Goal: Contribute content: Contribute content

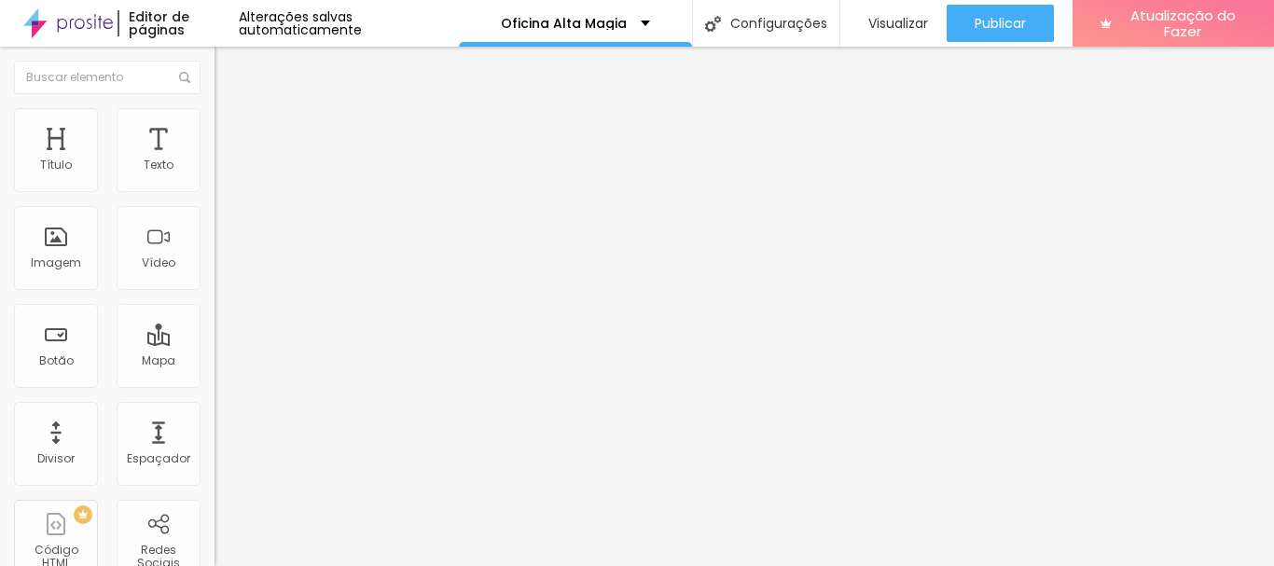
click at [224, 269] on icon "button" at bounding box center [227, 264] width 7 height 7
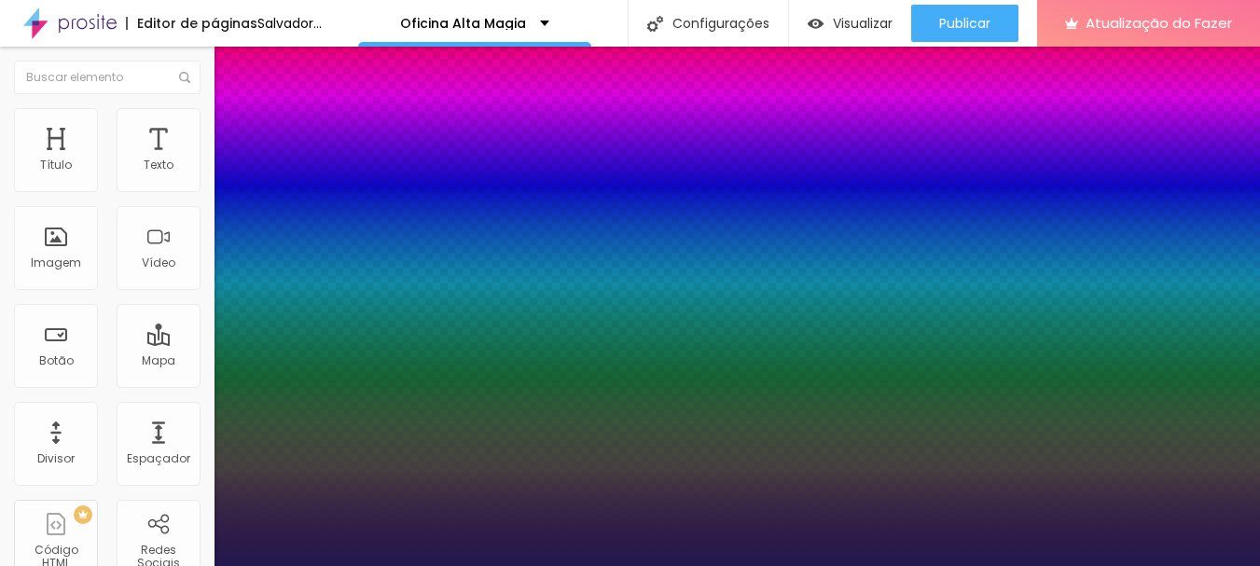
type input "1"
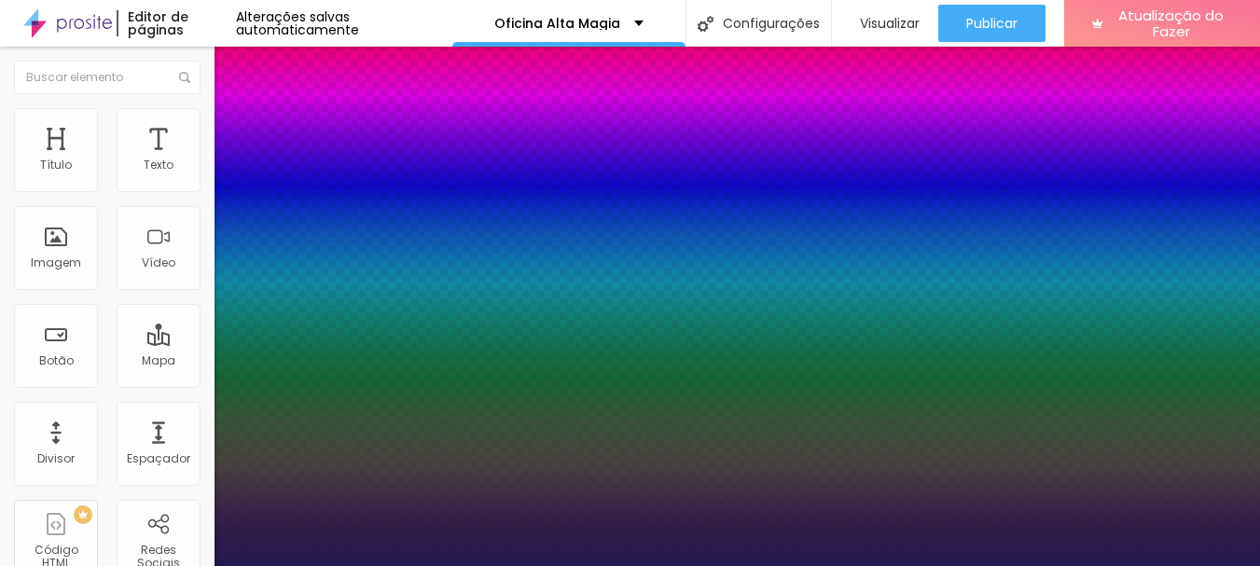
type input "8"
type input "4"
type input "1"
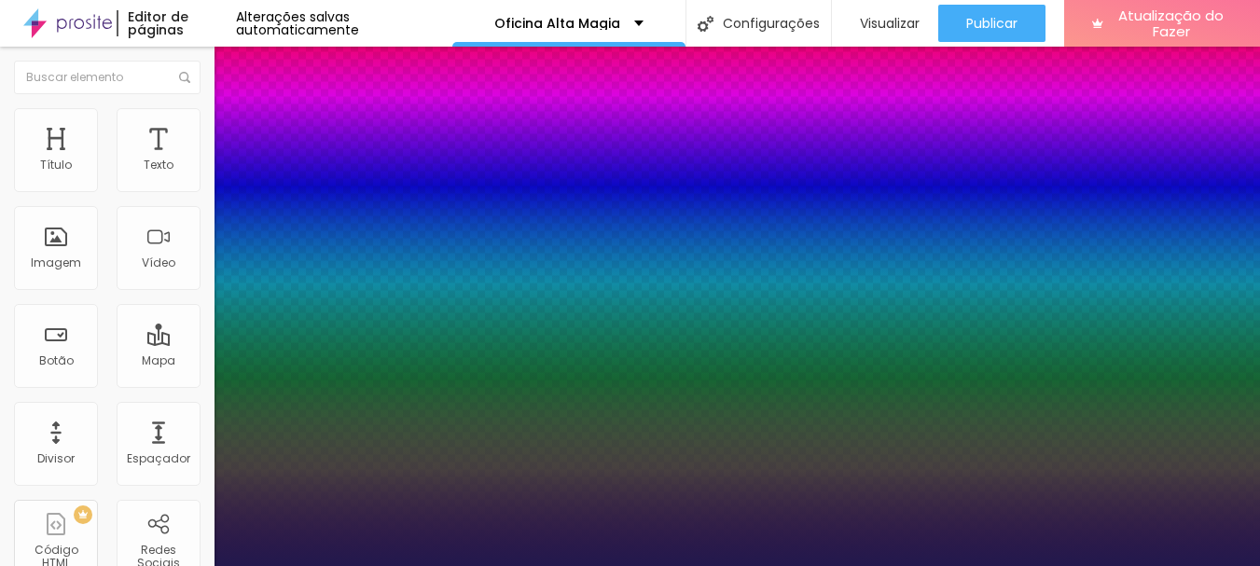
type input "40"
type input "1"
type input "40"
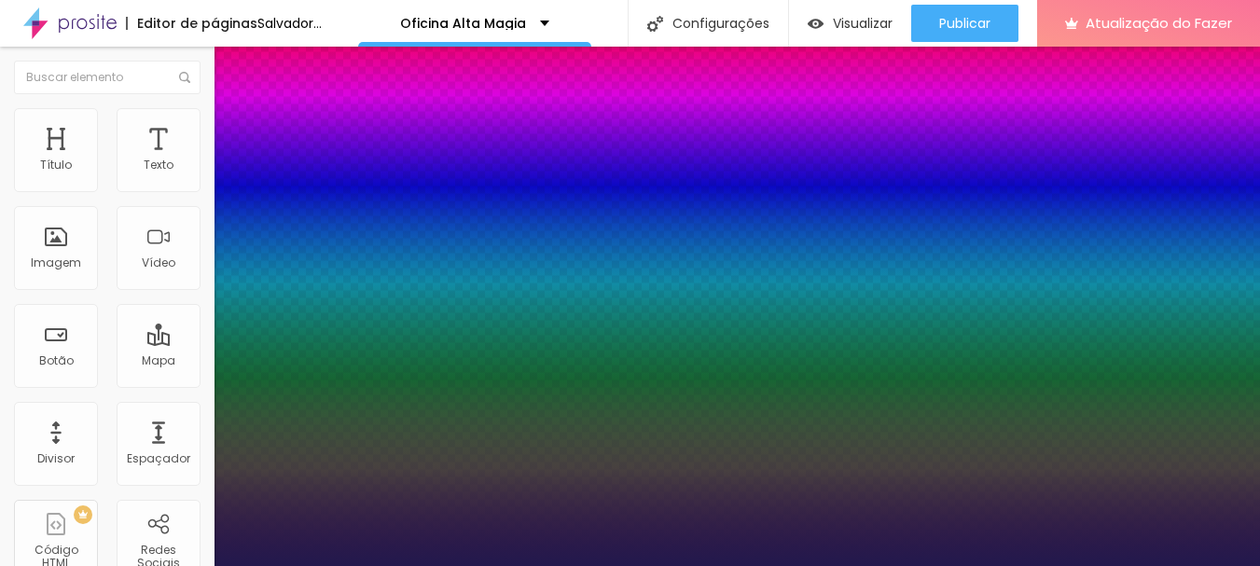
type input "1"
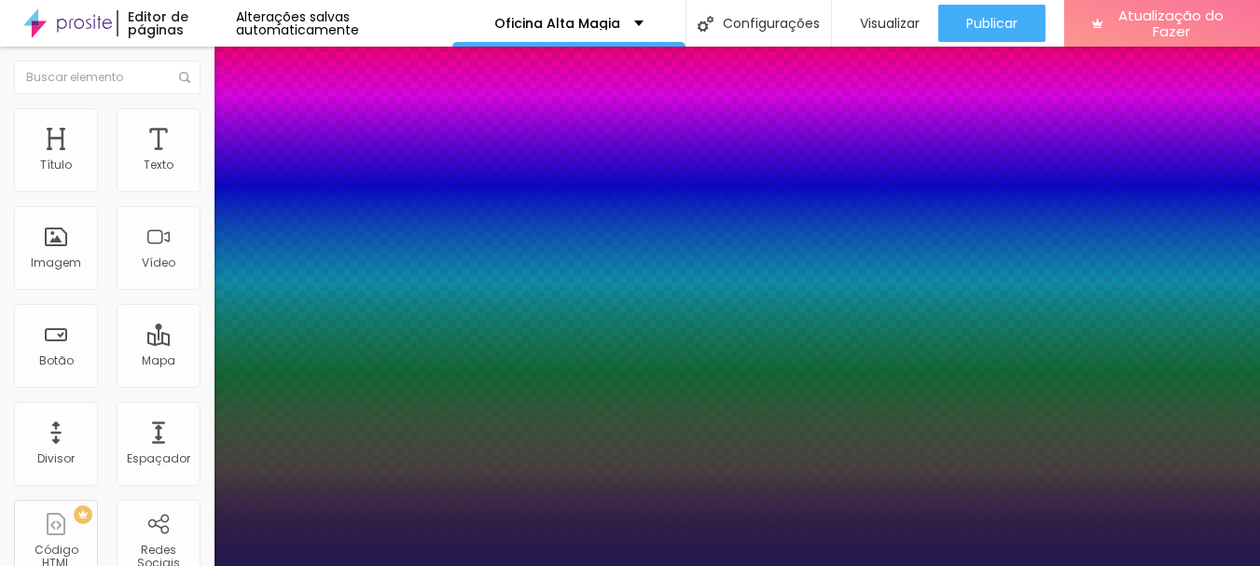
click at [737, 565] on div at bounding box center [630, 566] width 1260 height 0
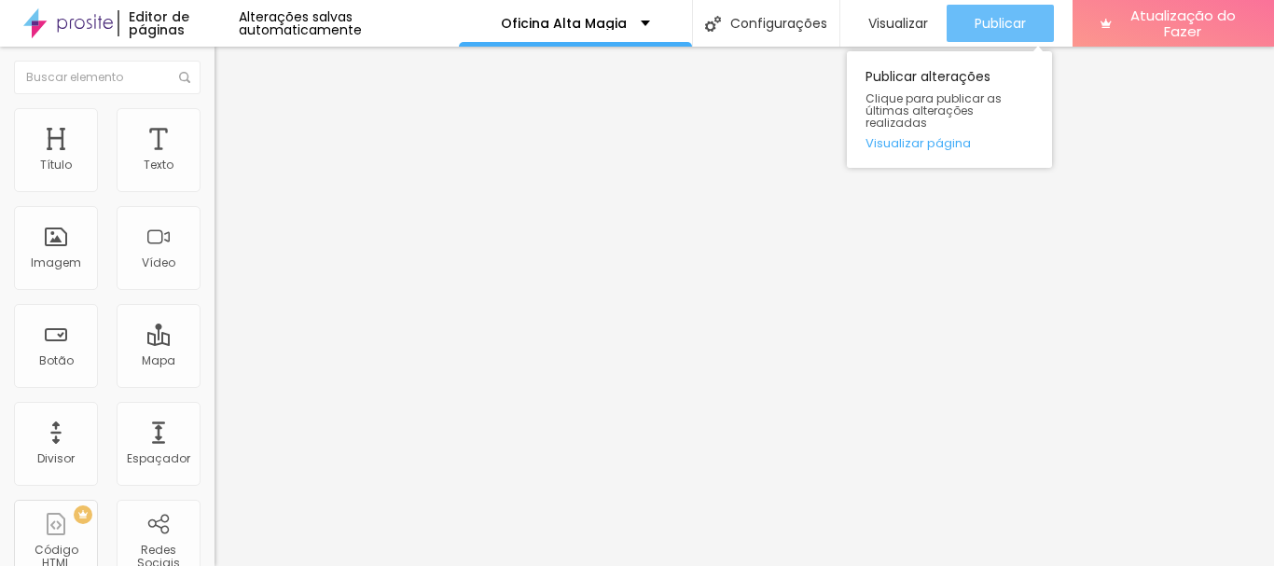
click at [998, 23] on font "Publicar" at bounding box center [1000, 23] width 51 height 19
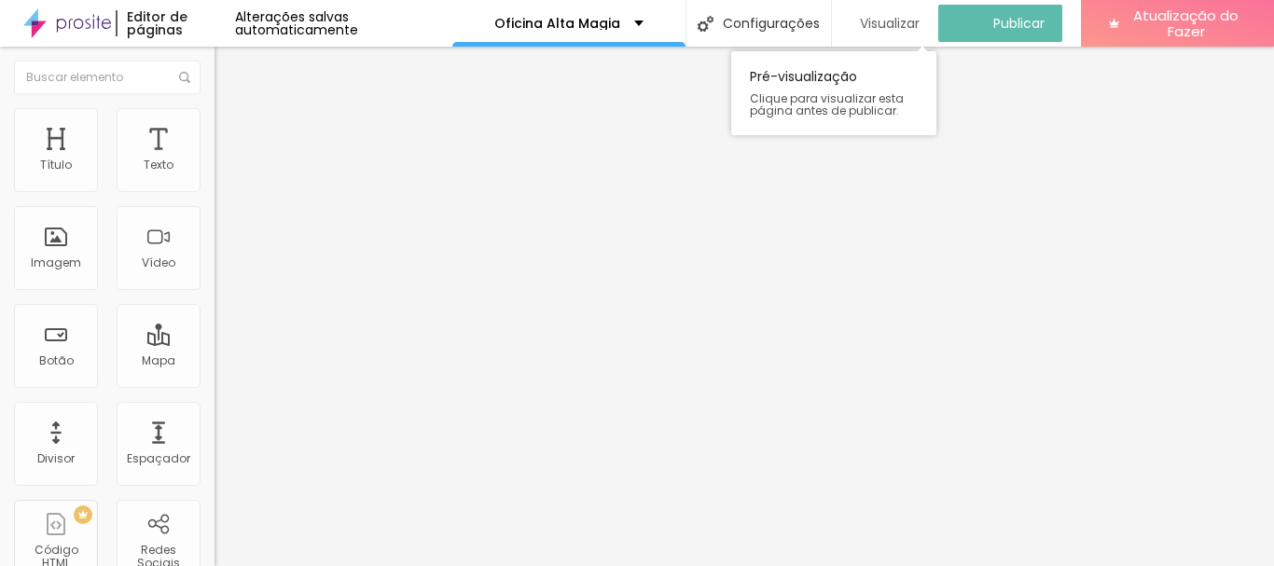
click at [889, 21] on font "Visualizar" at bounding box center [890, 23] width 60 height 19
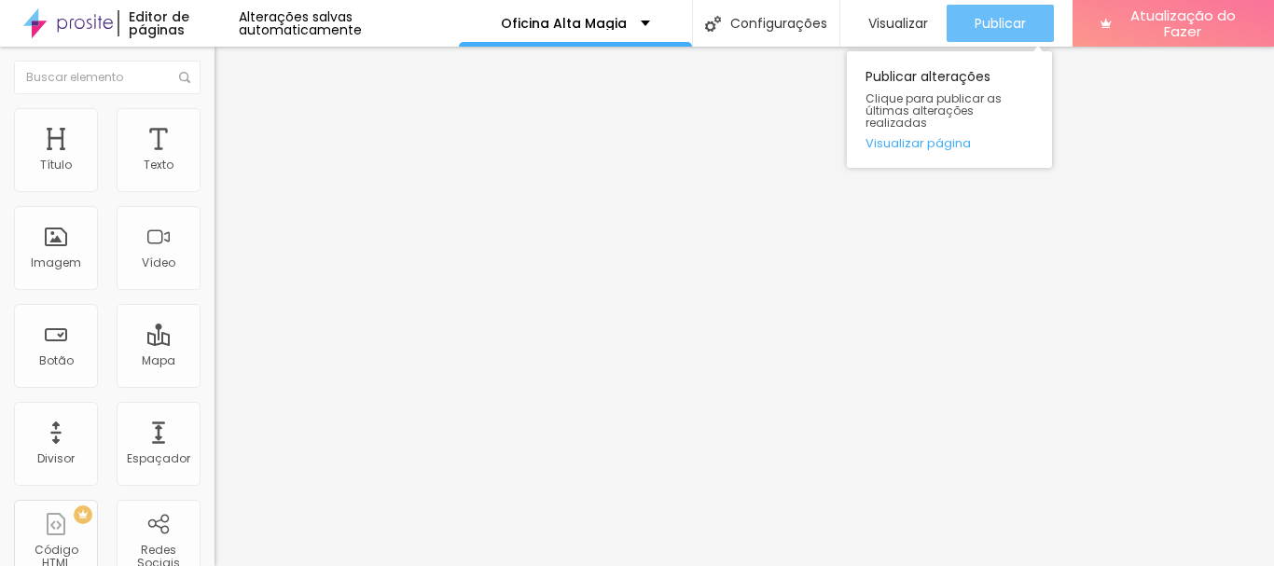
click at [1003, 22] on font "Publicar" at bounding box center [1000, 23] width 51 height 19
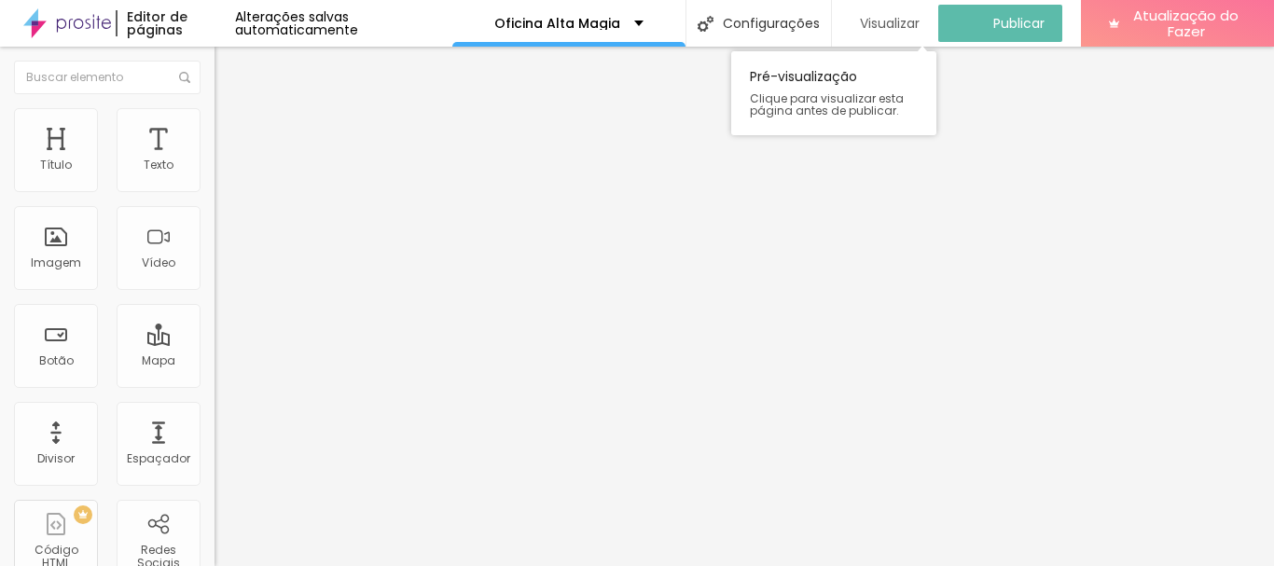
click at [885, 22] on font "Visualizar" at bounding box center [890, 23] width 60 height 19
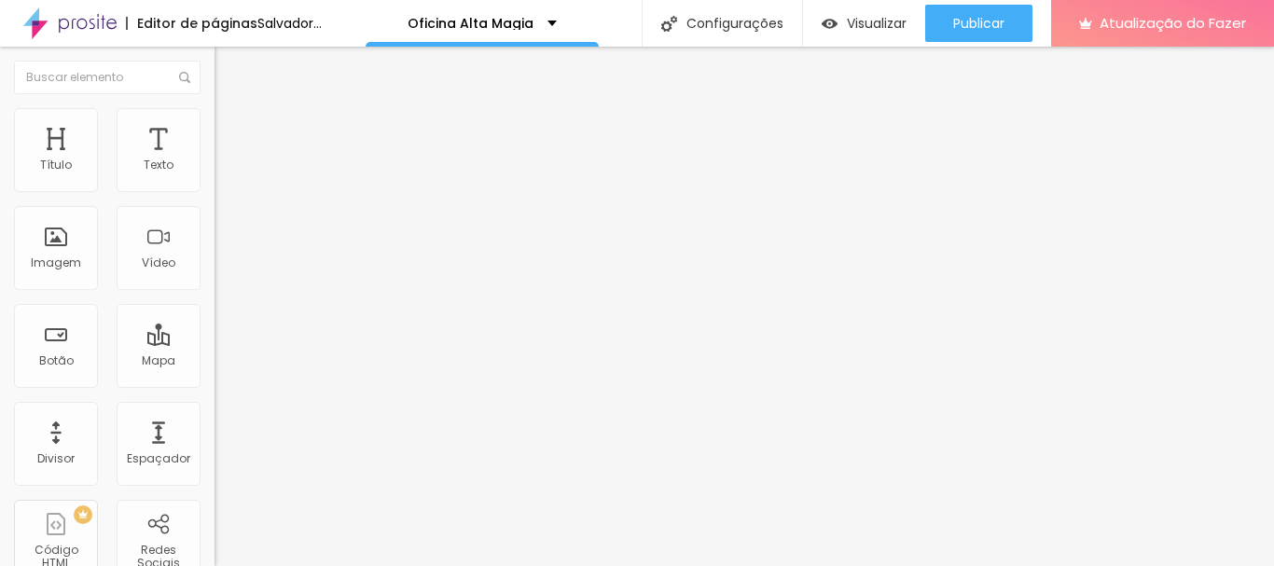
click at [222, 270] on icon "button" at bounding box center [227, 264] width 11 height 11
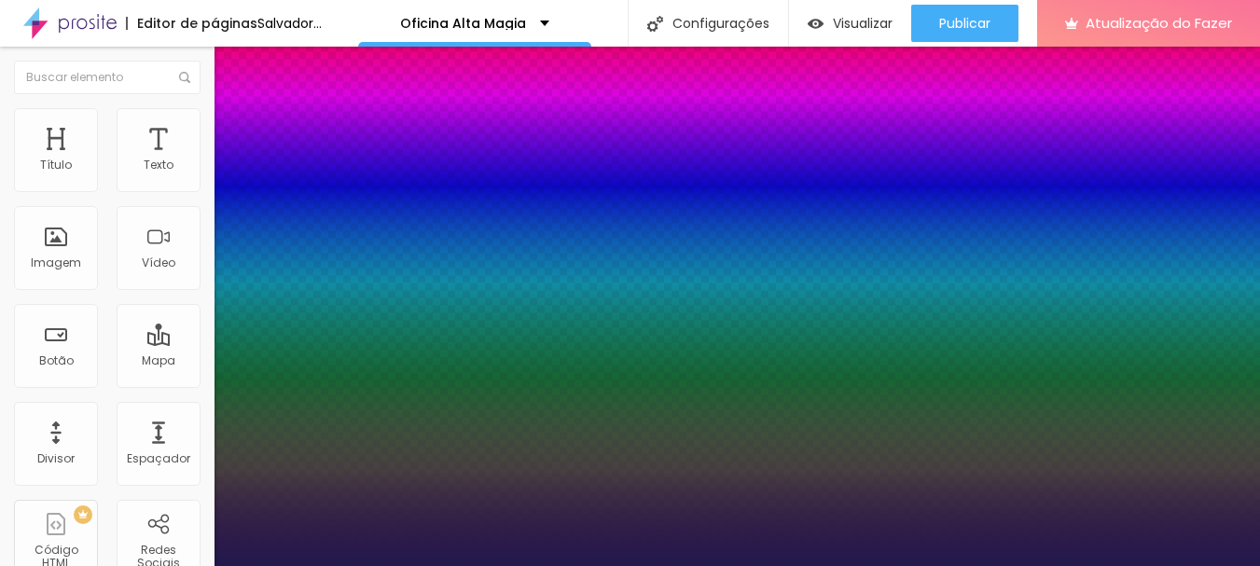
type input "1"
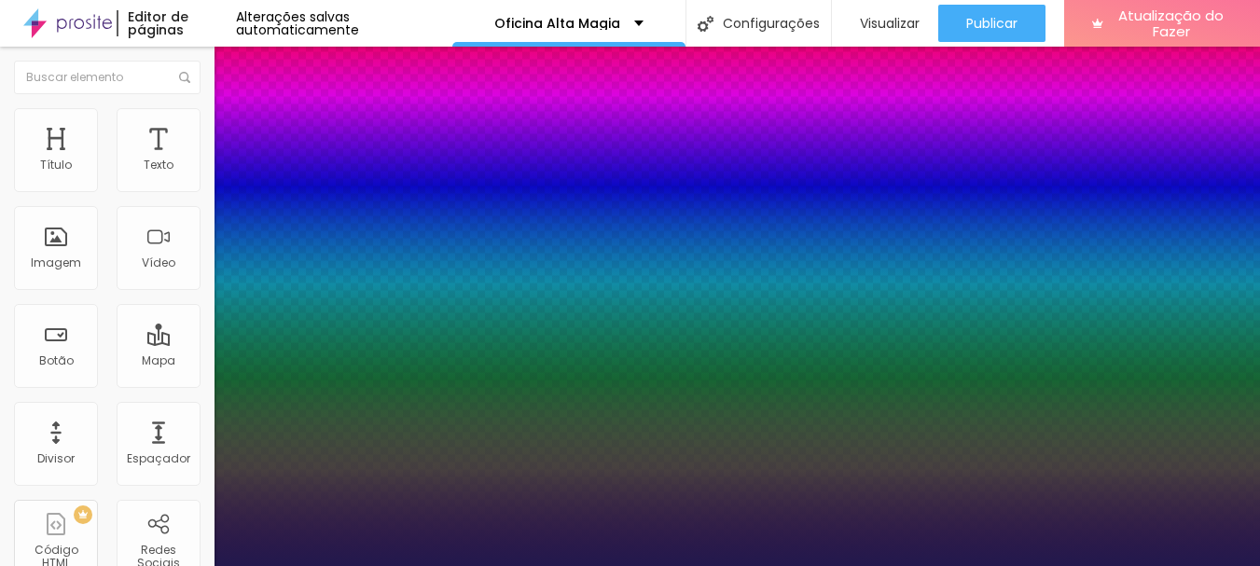
type input "8"
type input "4"
type input "1"
type input "40"
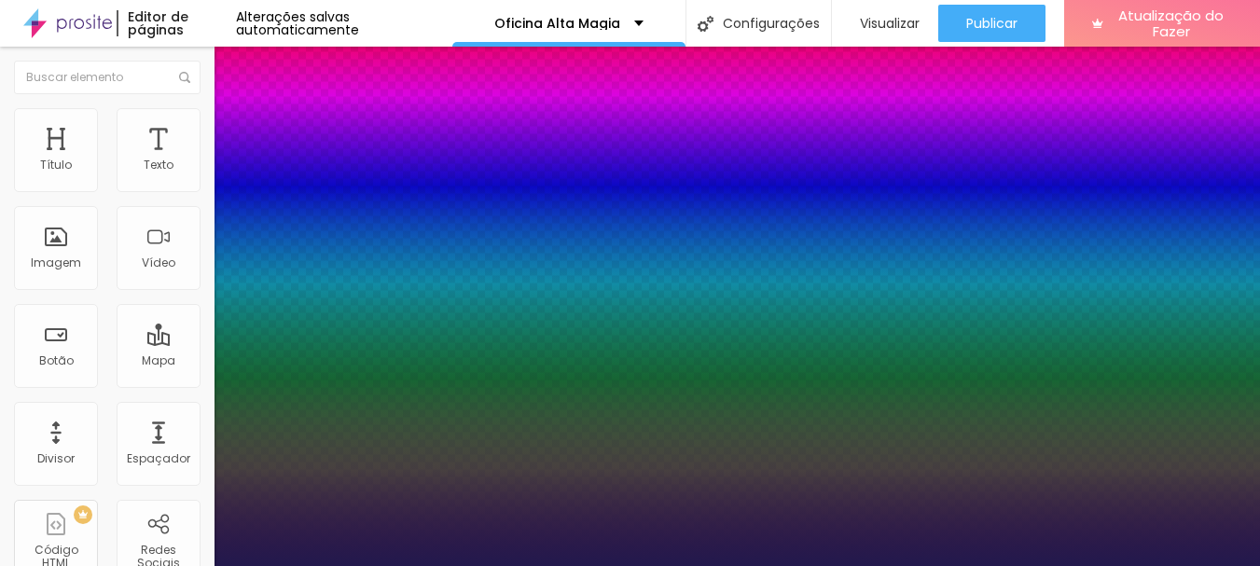
type input "1"
type input "40"
type input "1"
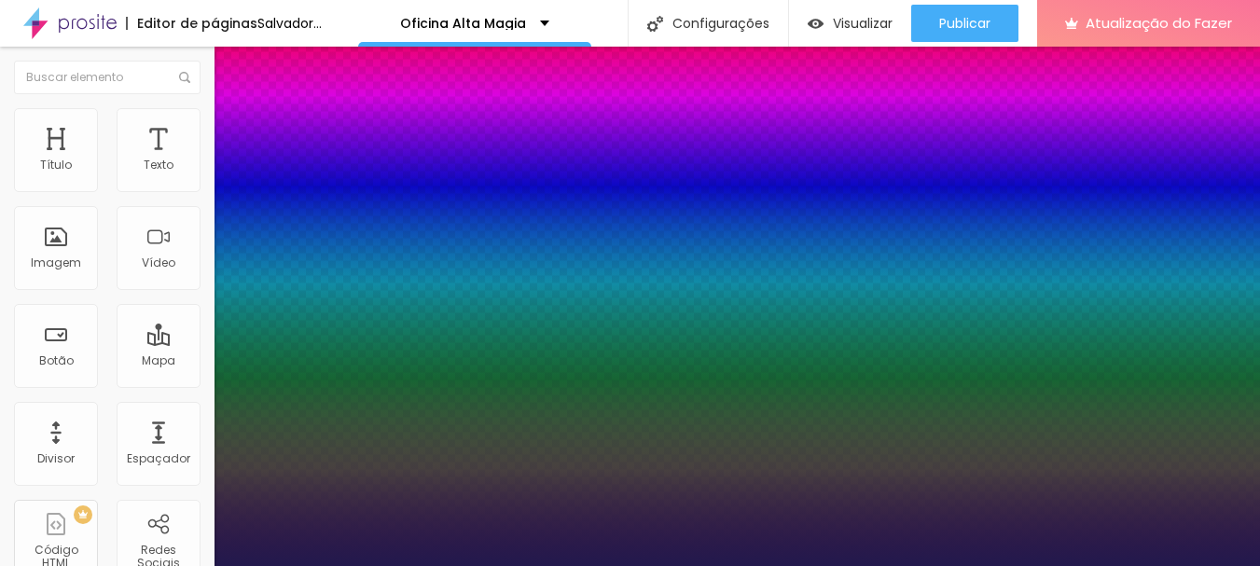
click at [1047, 565] on div at bounding box center [630, 566] width 1260 height 0
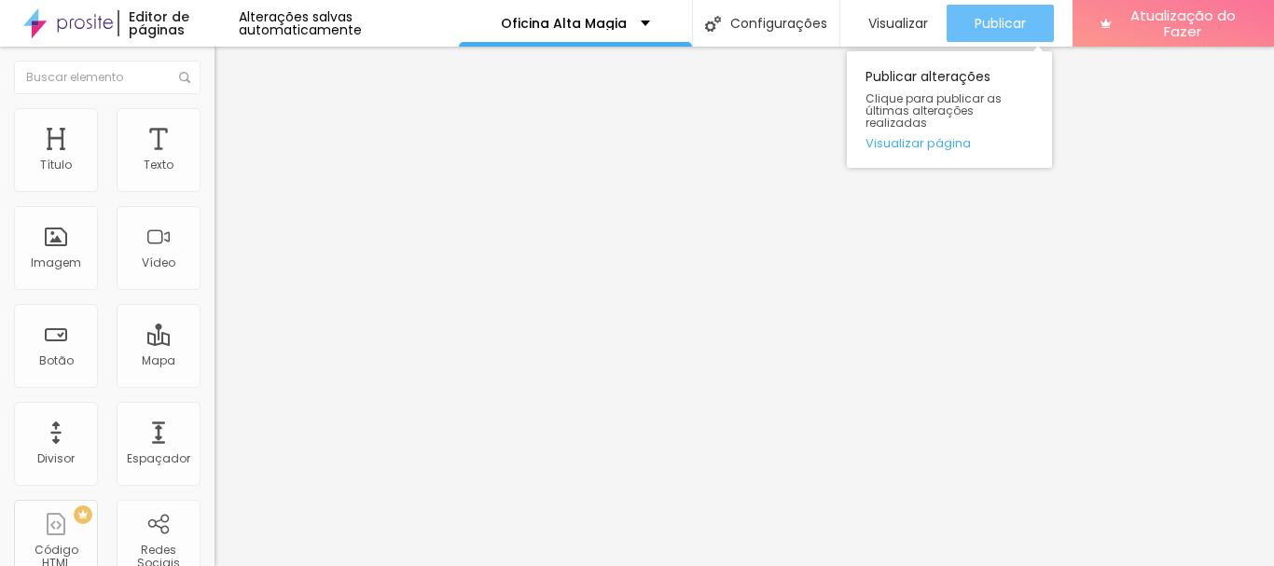
click at [999, 35] on div "Publicar" at bounding box center [1000, 23] width 51 height 37
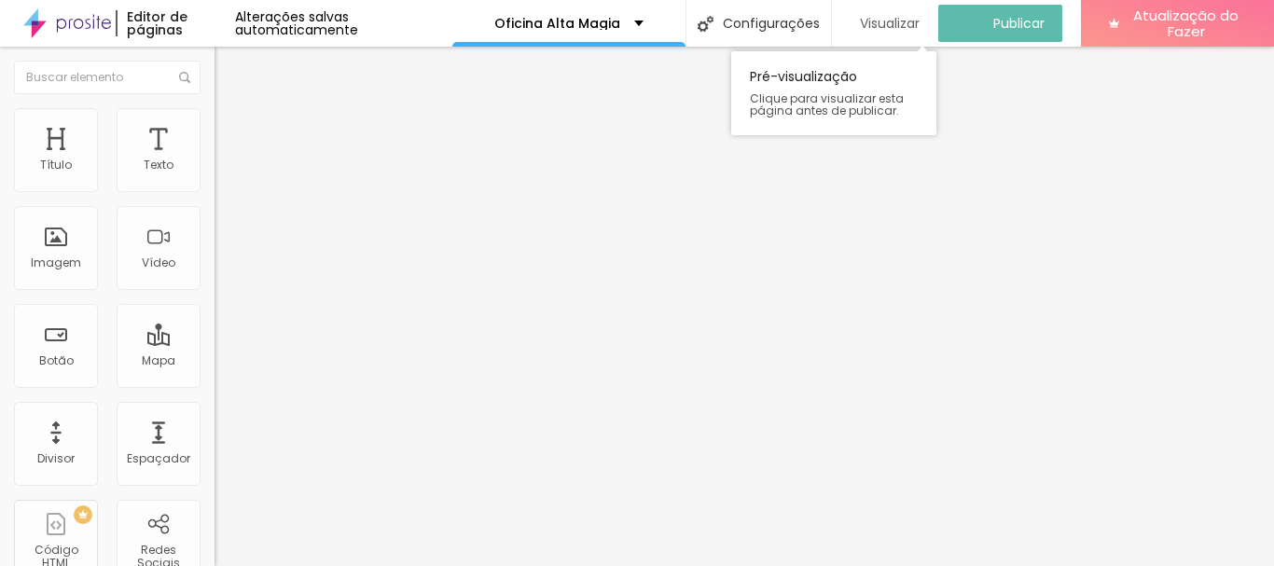
click at [882, 23] on font "Visualizar" at bounding box center [890, 23] width 60 height 19
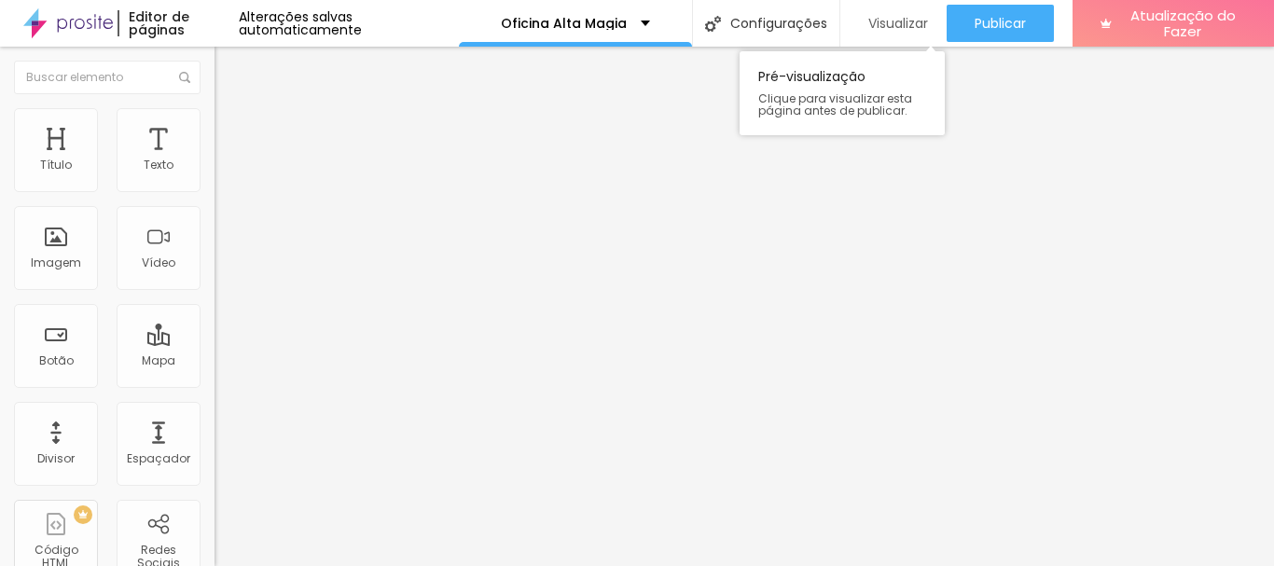
click at [912, 21] on font "Visualizar" at bounding box center [898, 23] width 60 height 19
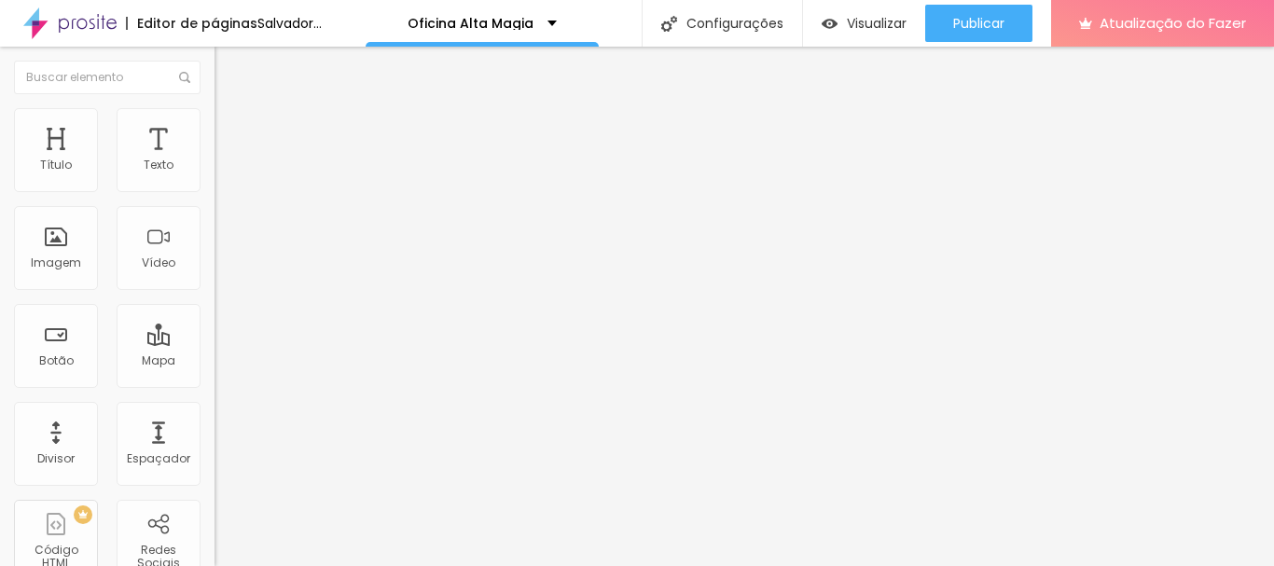
click at [224, 269] on icon "button" at bounding box center [227, 264] width 7 height 7
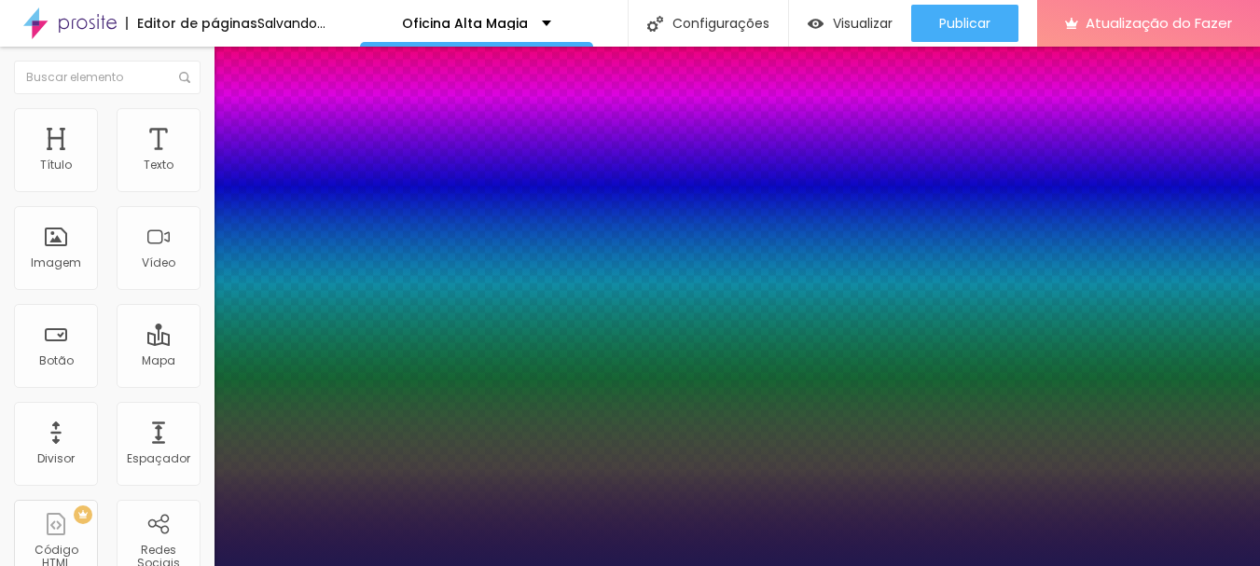
type input "1"
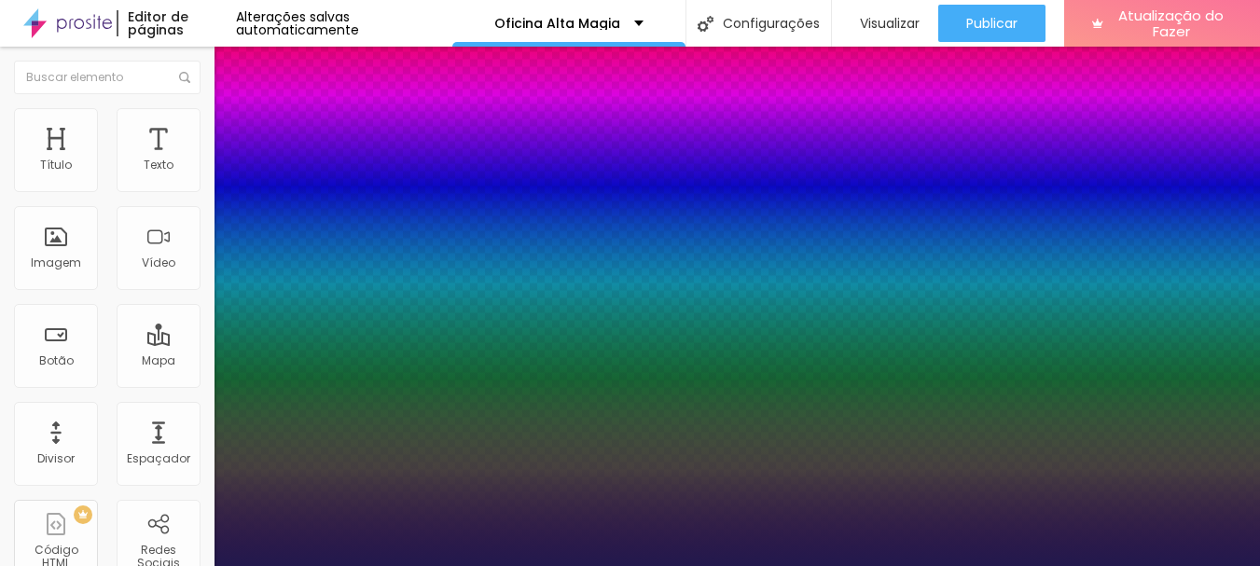
type input "8"
type input "4"
type input "1"
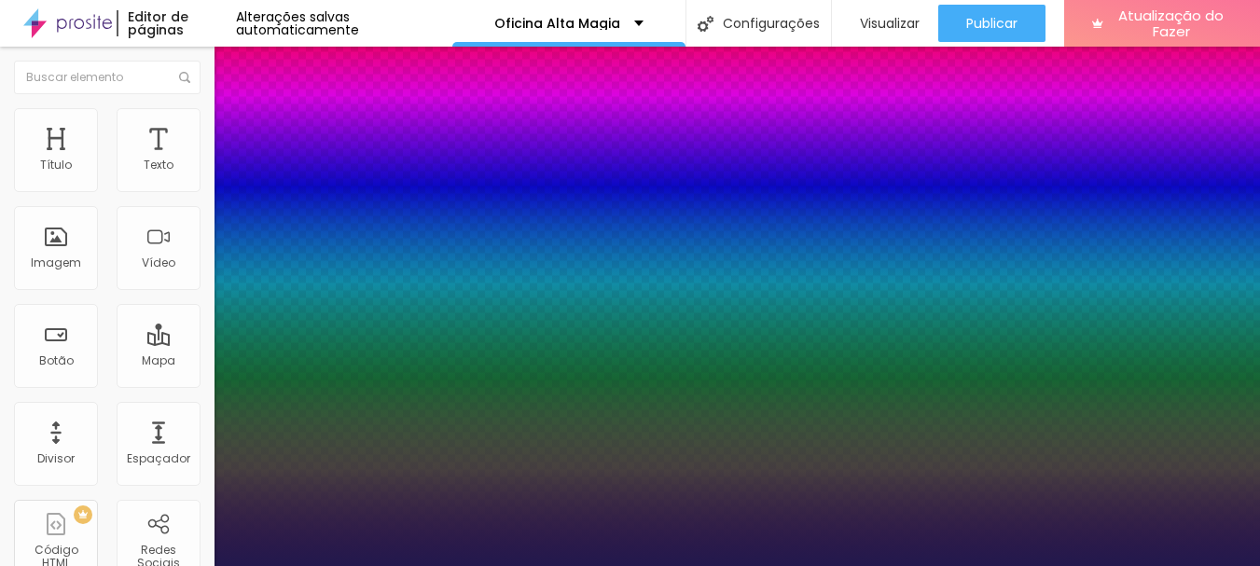
type input "40"
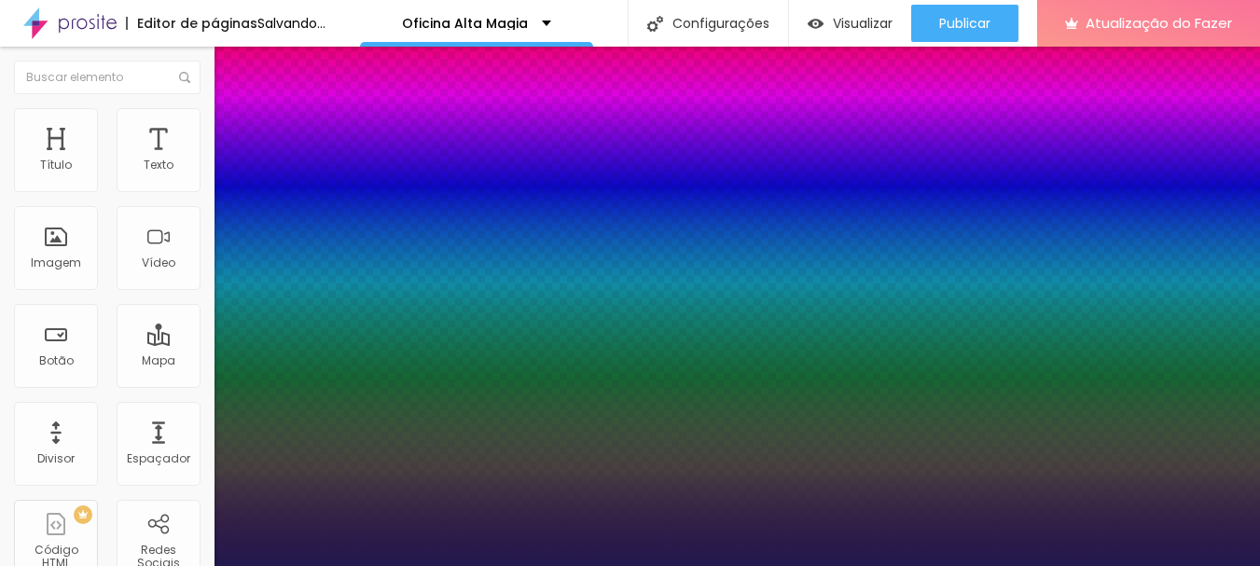
type input "1"
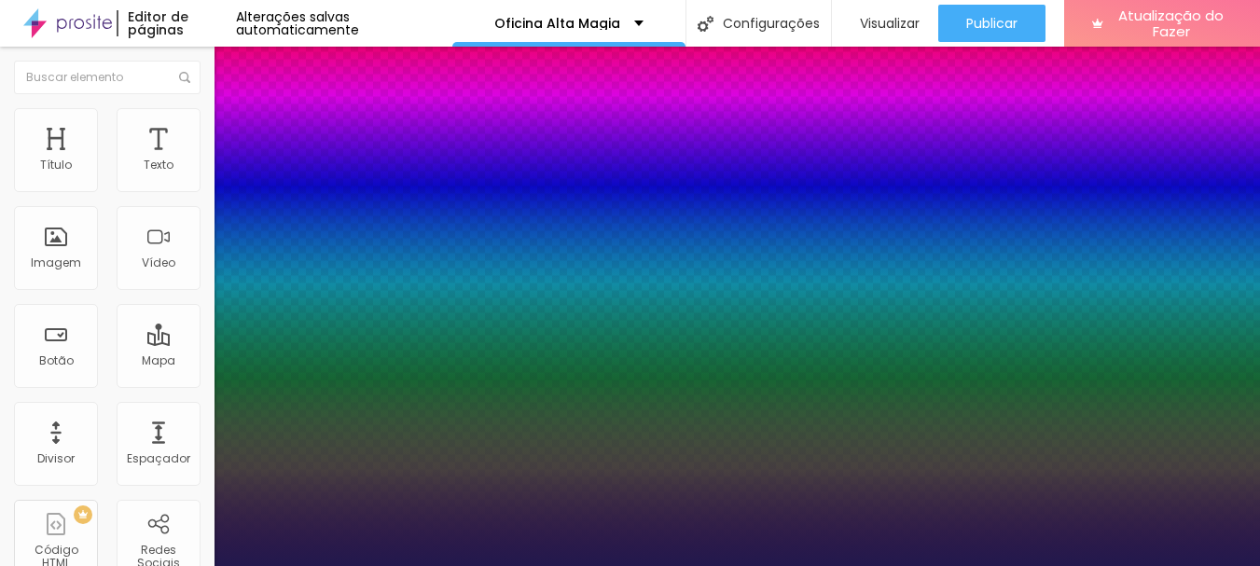
type input "40"
click at [917, 565] on div at bounding box center [630, 566] width 1260 height 0
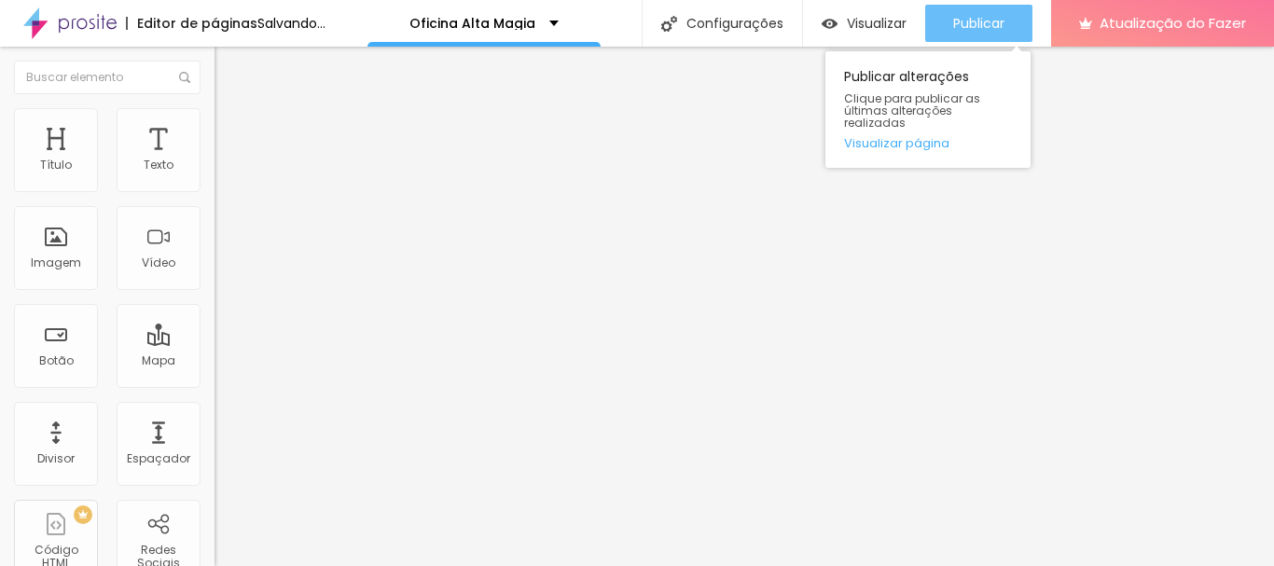
click at [984, 29] on font "Publicar" at bounding box center [978, 23] width 51 height 19
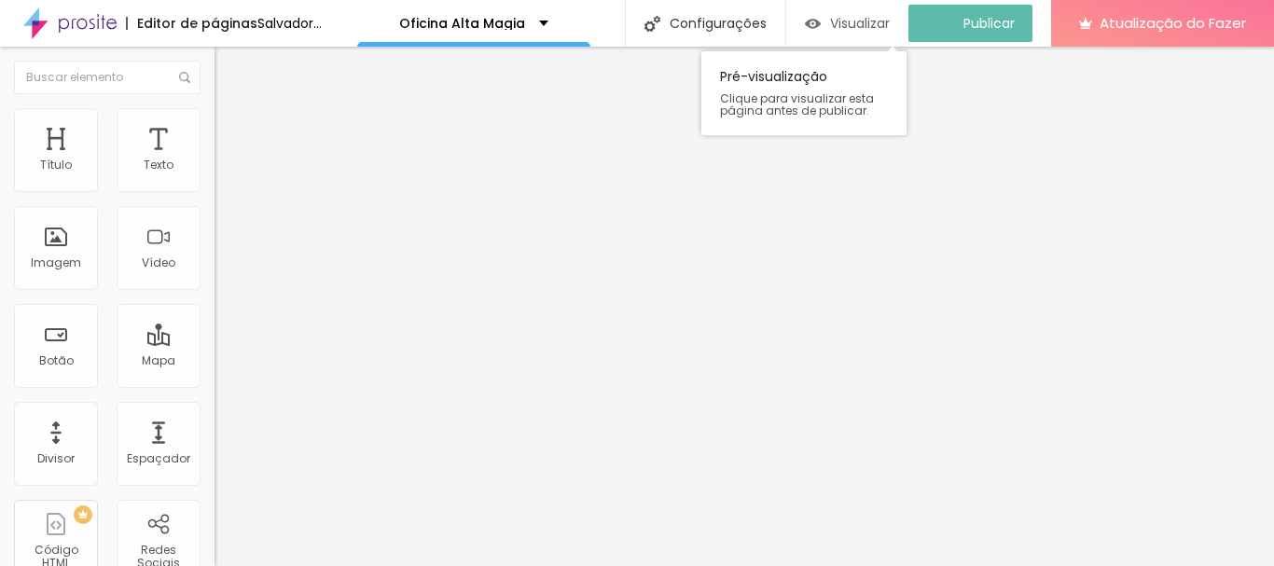
click at [890, 26] on font "Visualizar" at bounding box center [860, 23] width 60 height 19
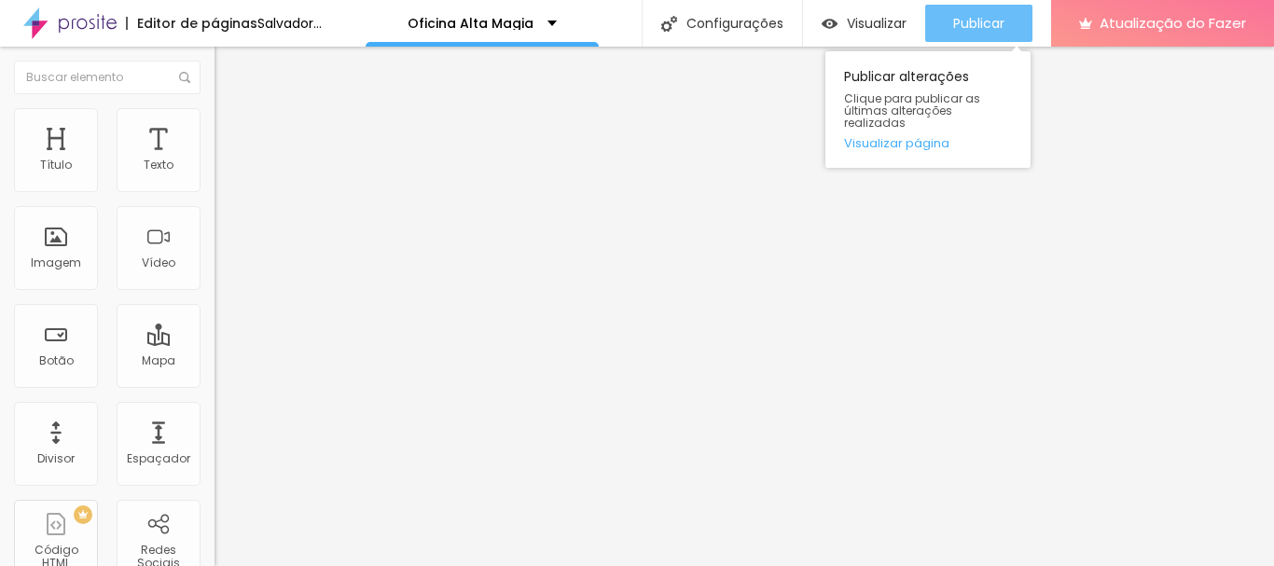
click at [984, 32] on font "Publicar" at bounding box center [978, 23] width 51 height 19
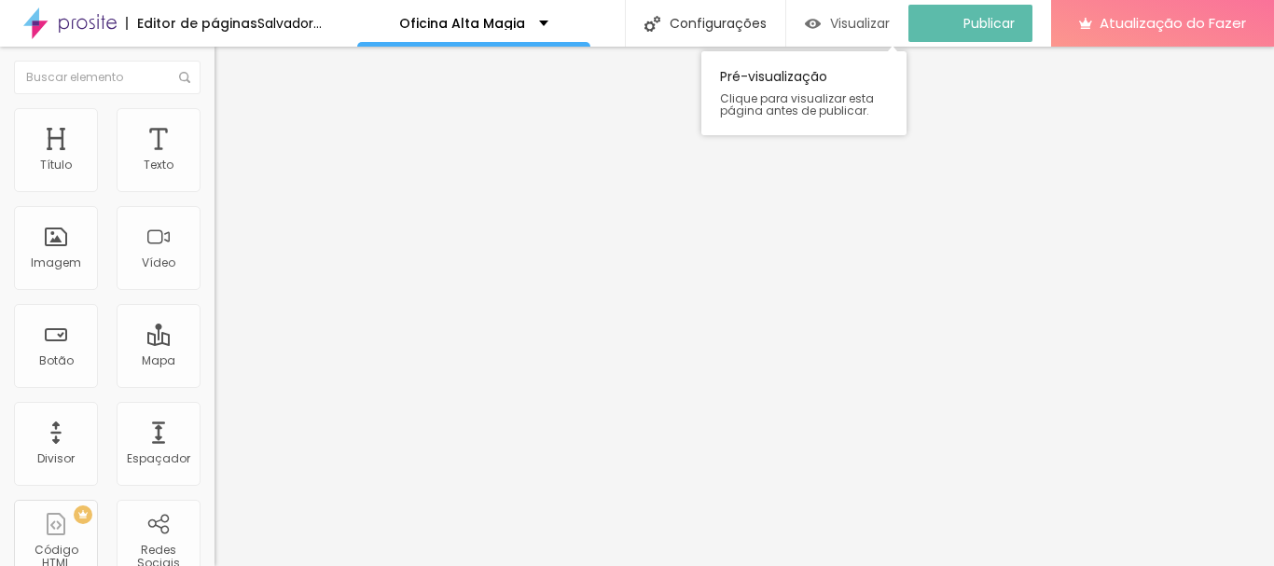
click at [884, 20] on font "Visualizar" at bounding box center [860, 23] width 60 height 19
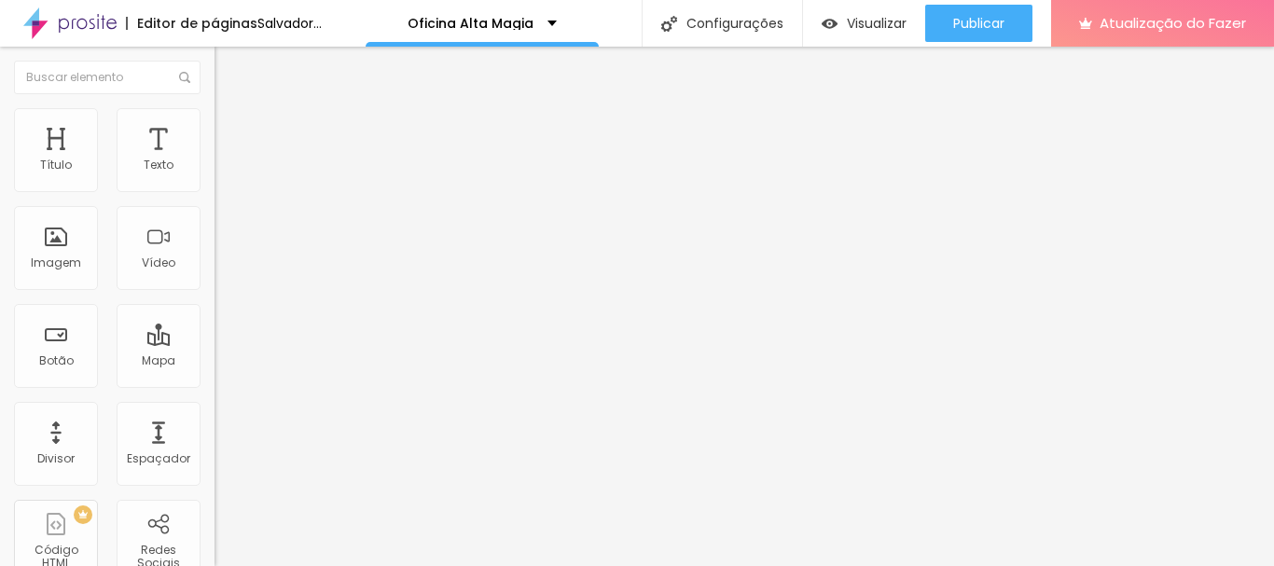
click at [226, 160] on font "Adicionar imagem" at bounding box center [280, 153] width 109 height 16
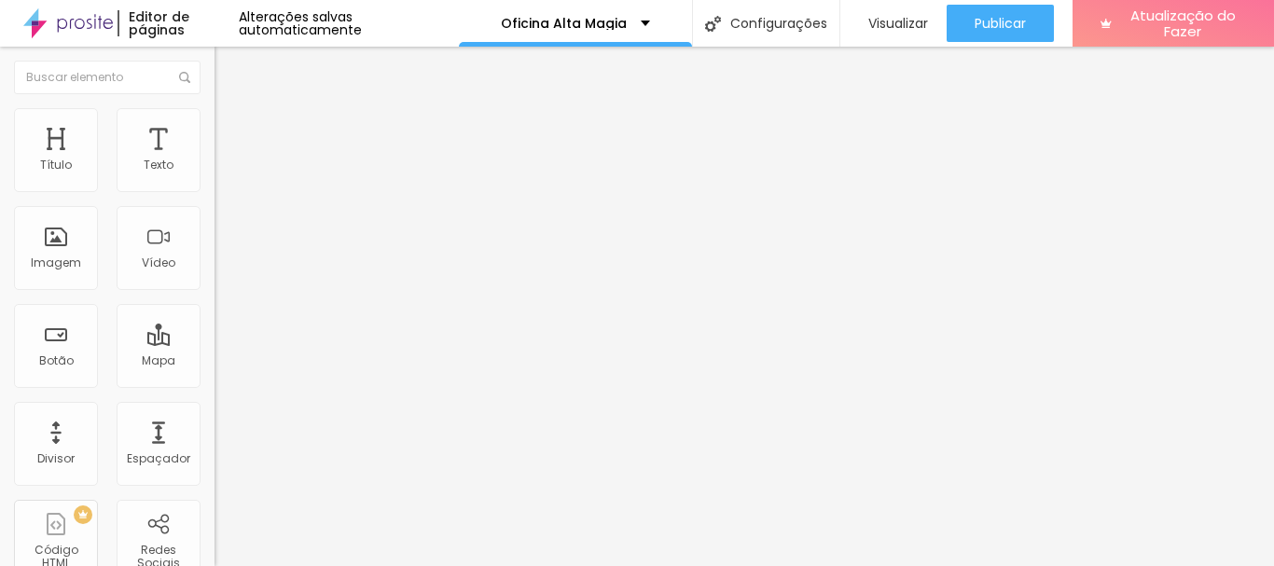
scroll to position [93, 0]
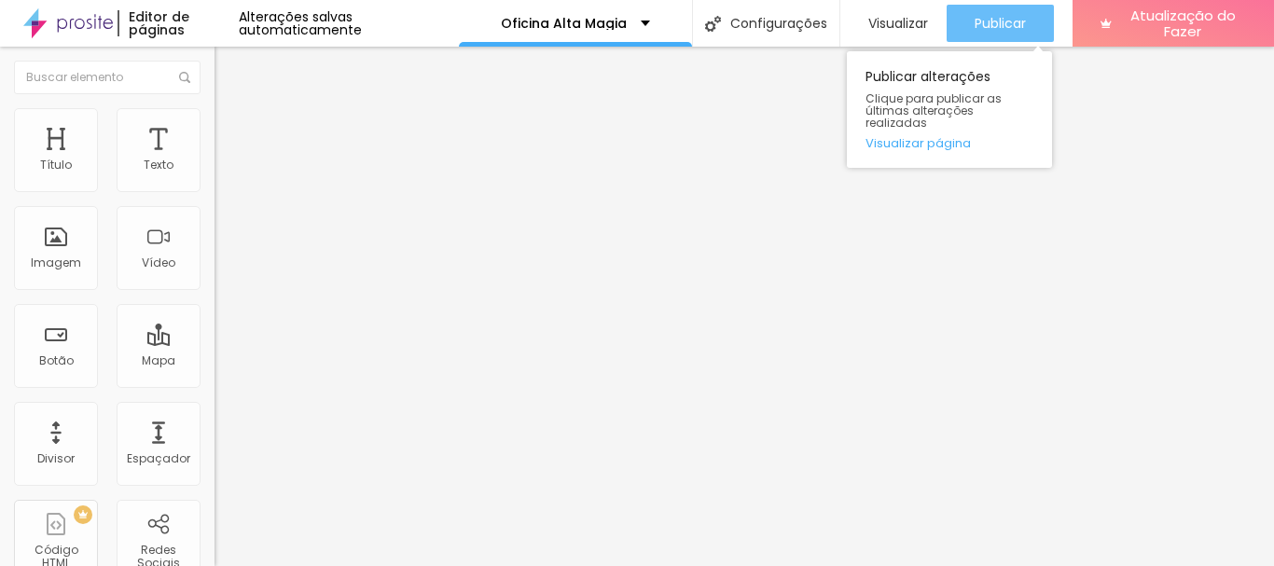
click at [991, 16] on font "Publicar" at bounding box center [1000, 23] width 51 height 19
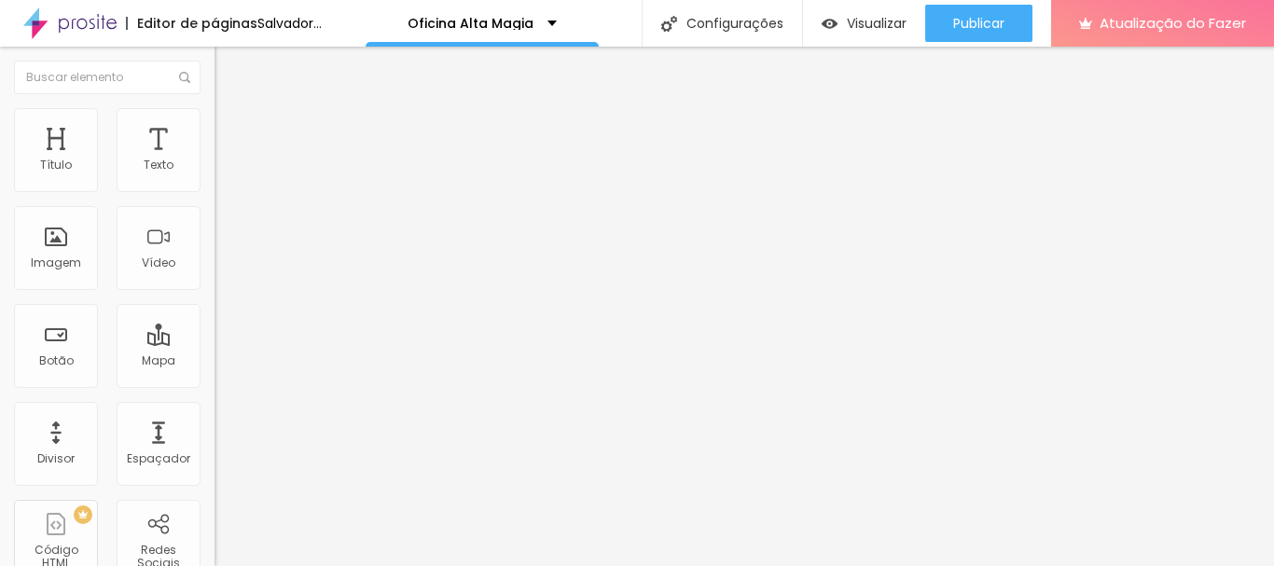
click at [228, 73] on img "button" at bounding box center [235, 68] width 15 height 15
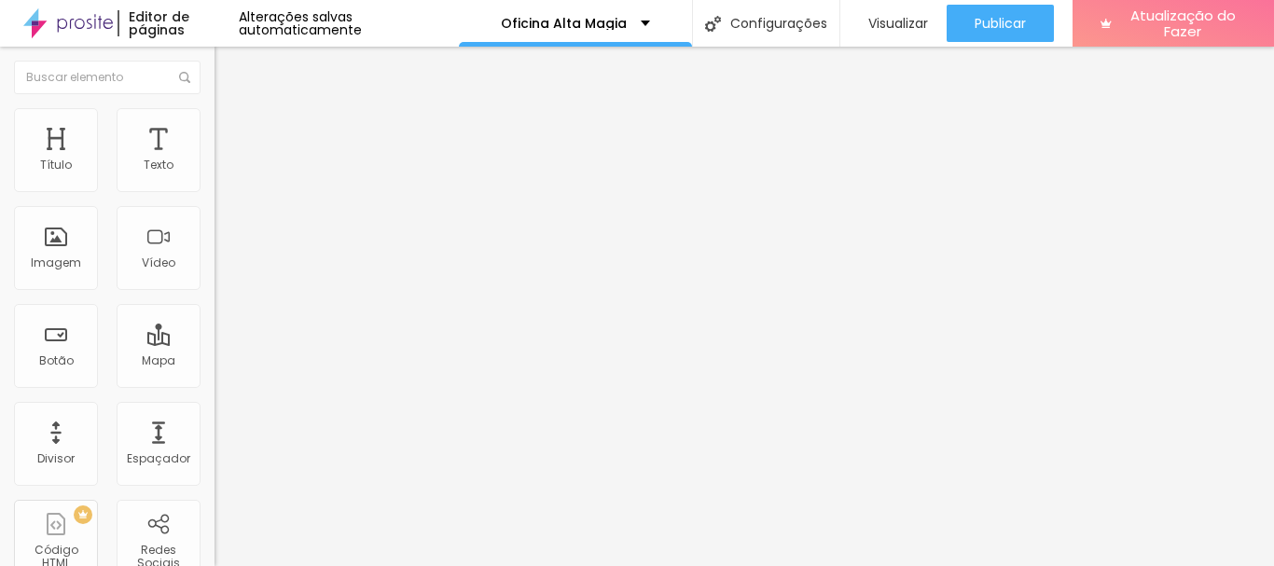
click at [222, 270] on icon "button" at bounding box center [227, 264] width 11 height 11
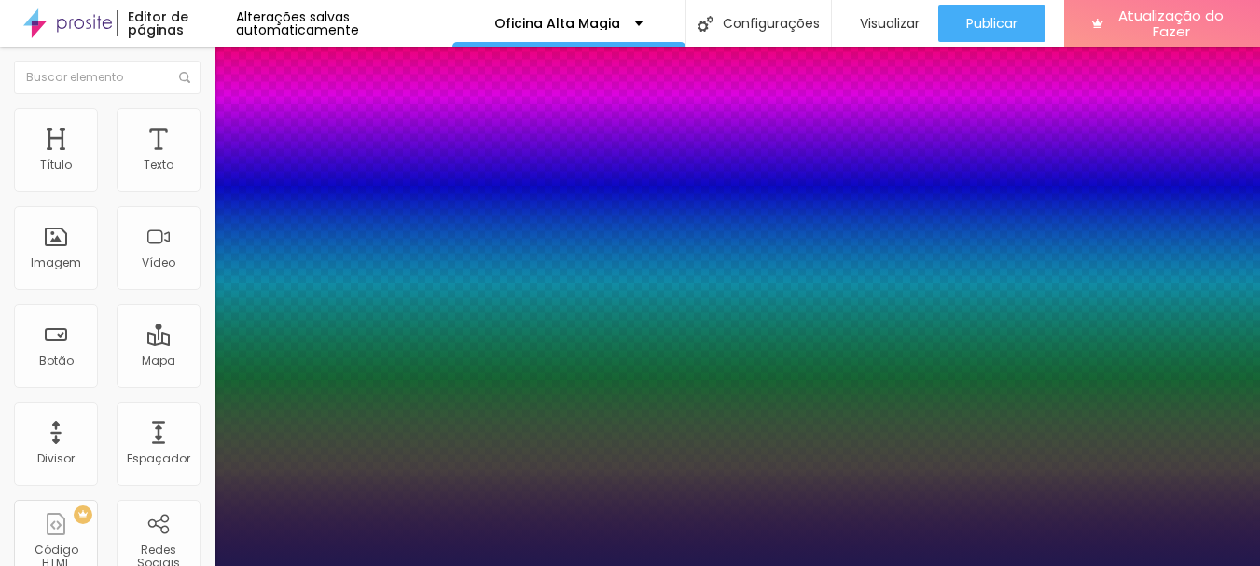
type input "1"
type input "8"
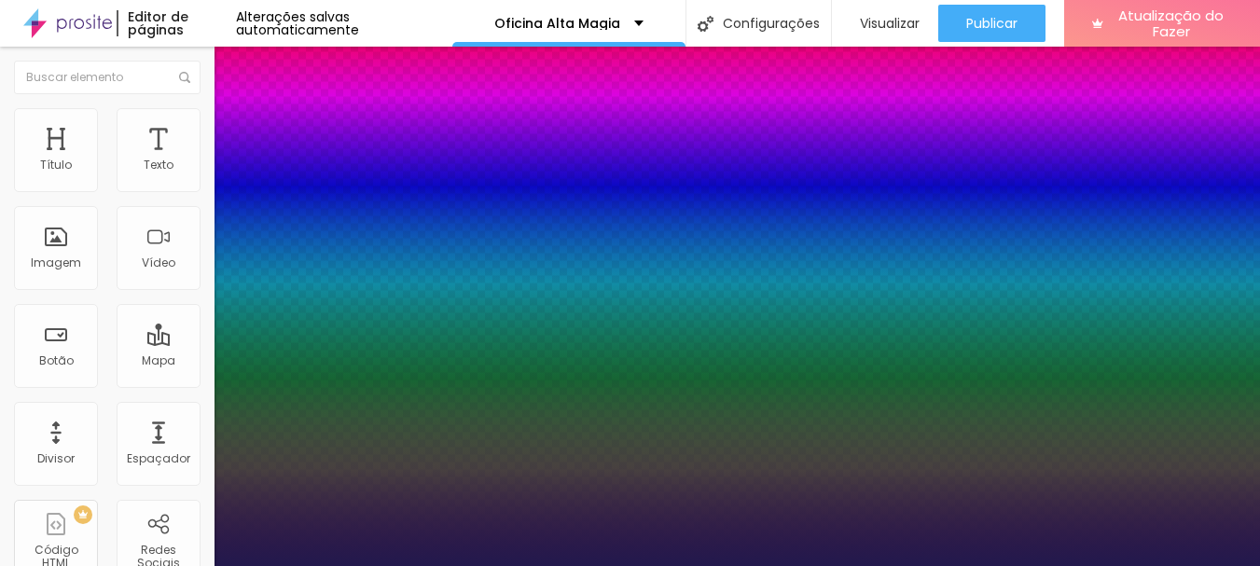
type input "2"
type input "1"
type input "20"
type input "1"
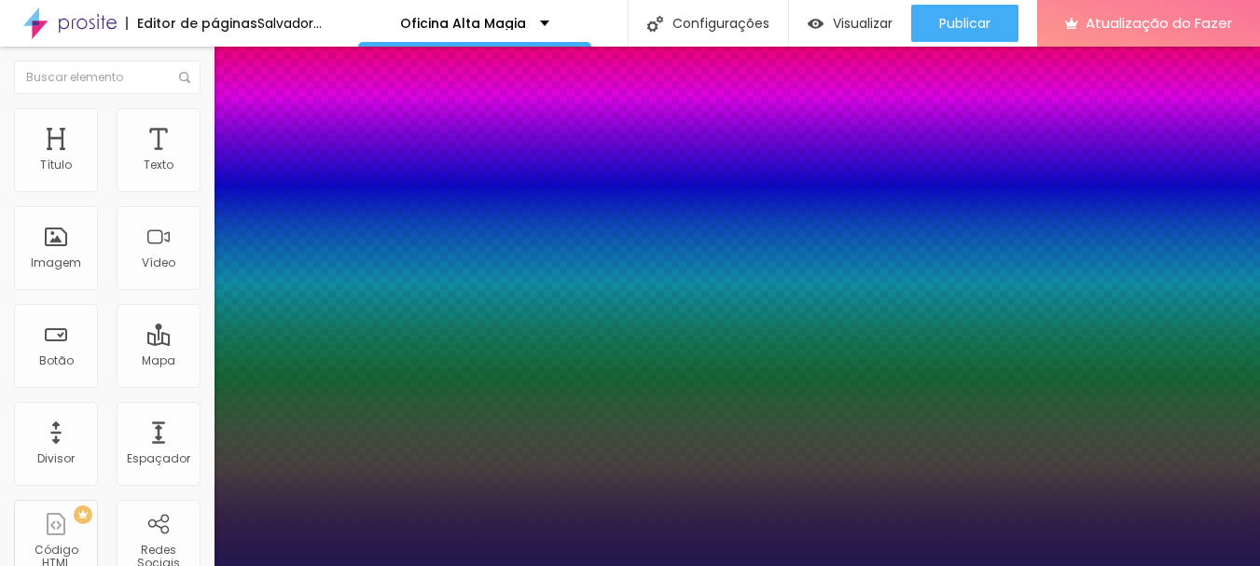
type input "20"
type input "1"
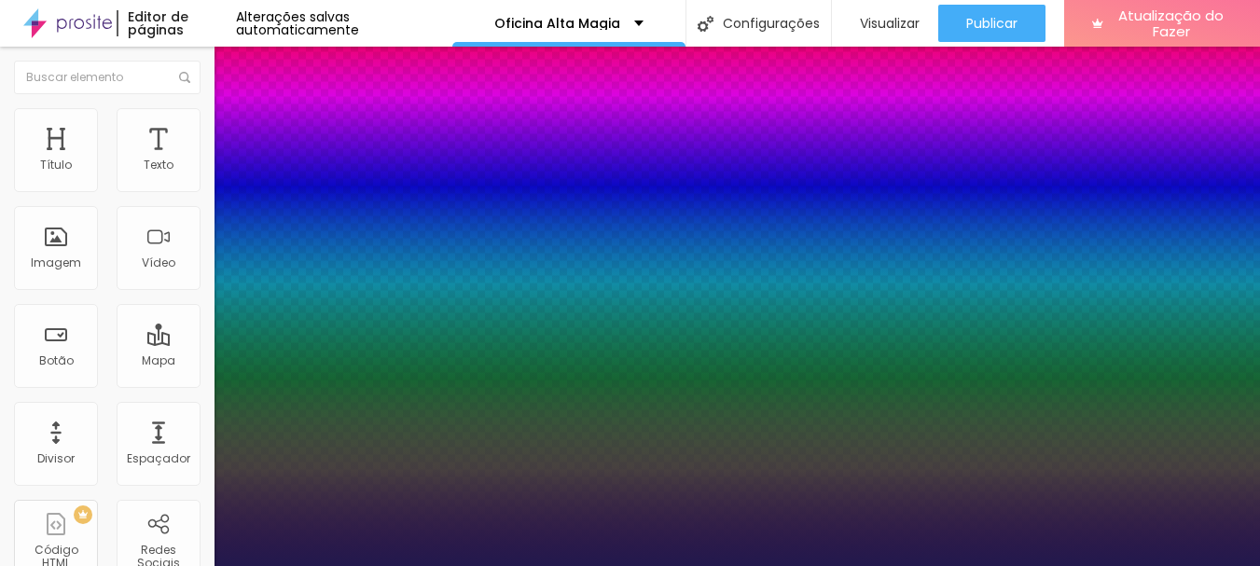
click at [980, 565] on div at bounding box center [630, 566] width 1260 height 0
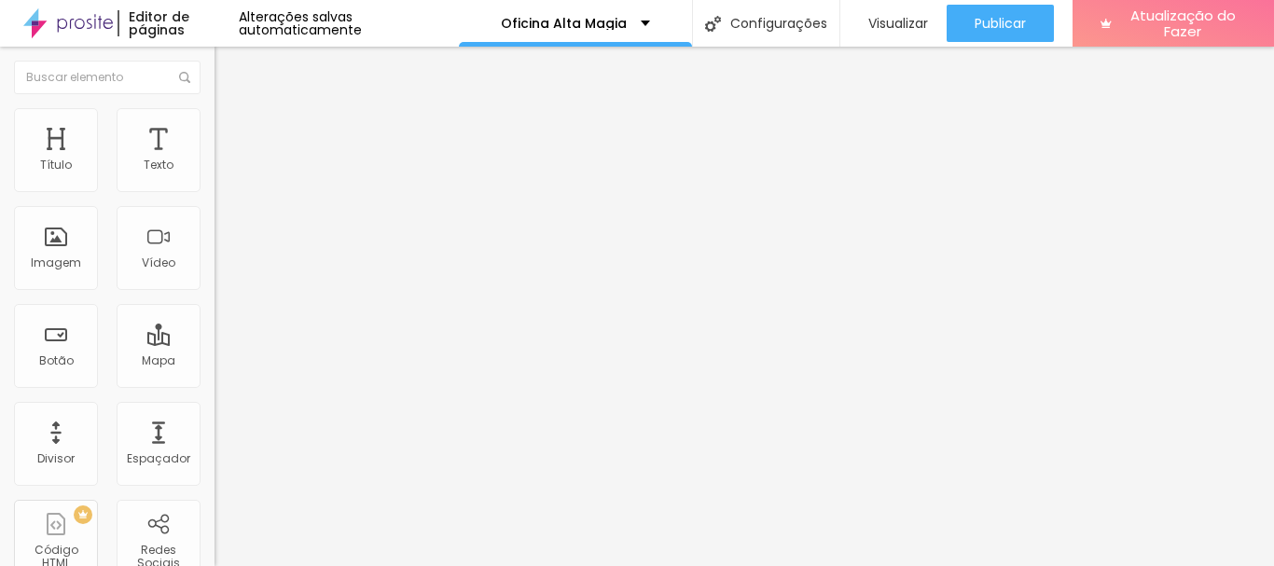
click at [226, 160] on font "Adicionar imagem" at bounding box center [280, 153] width 109 height 16
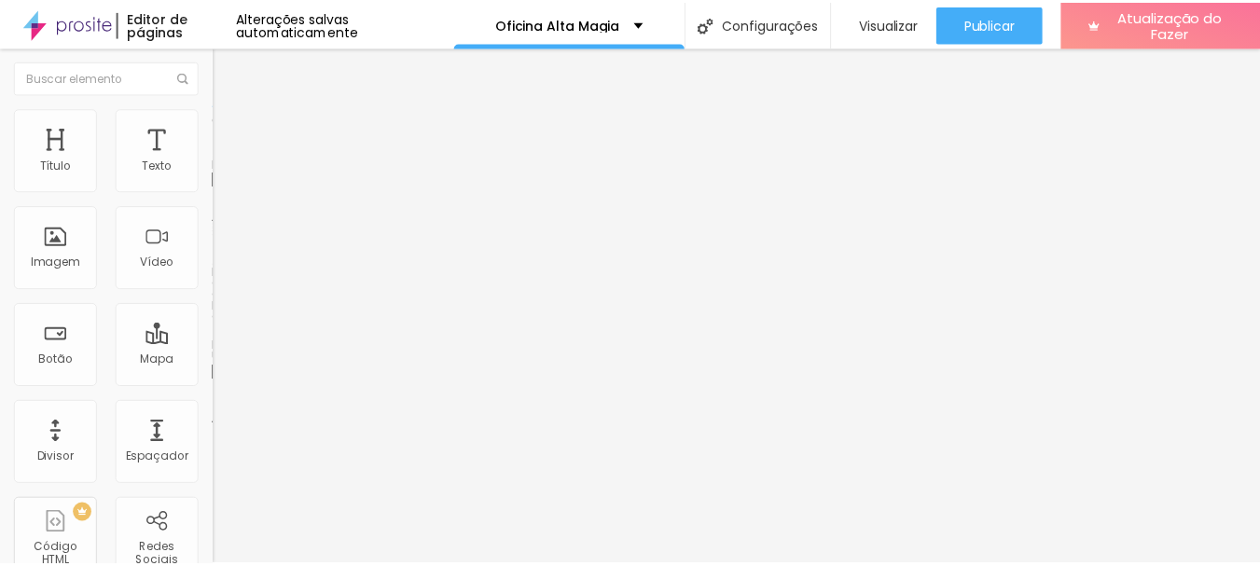
scroll to position [746, 0]
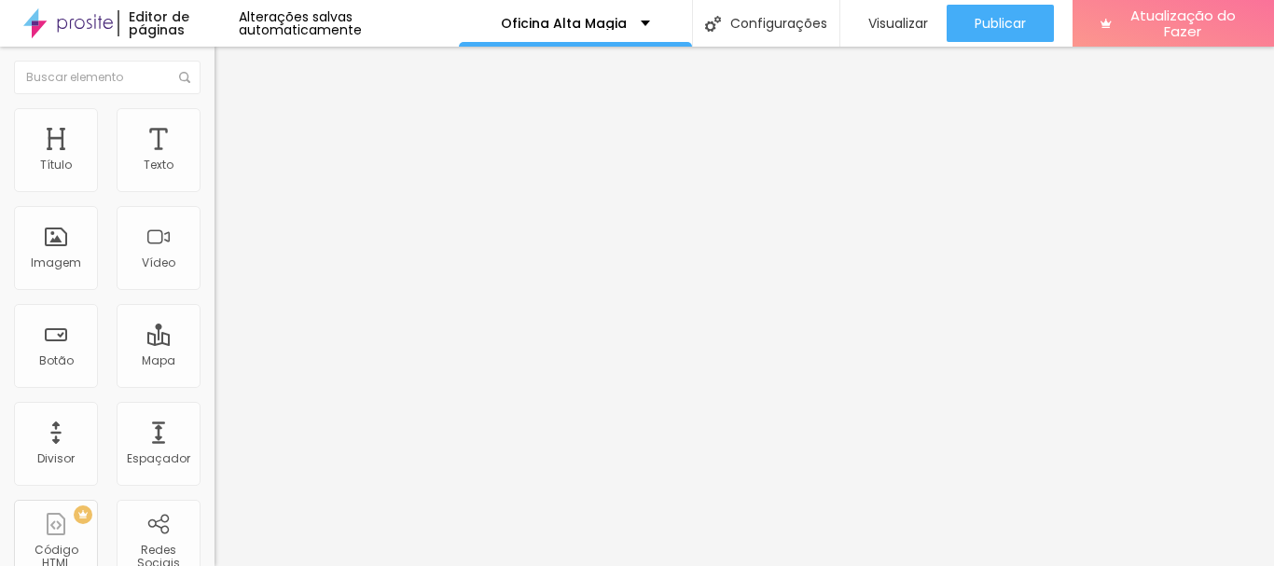
click at [228, 61] on img "button" at bounding box center [235, 68] width 15 height 15
click at [214, 276] on button "button" at bounding box center [227, 266] width 26 height 20
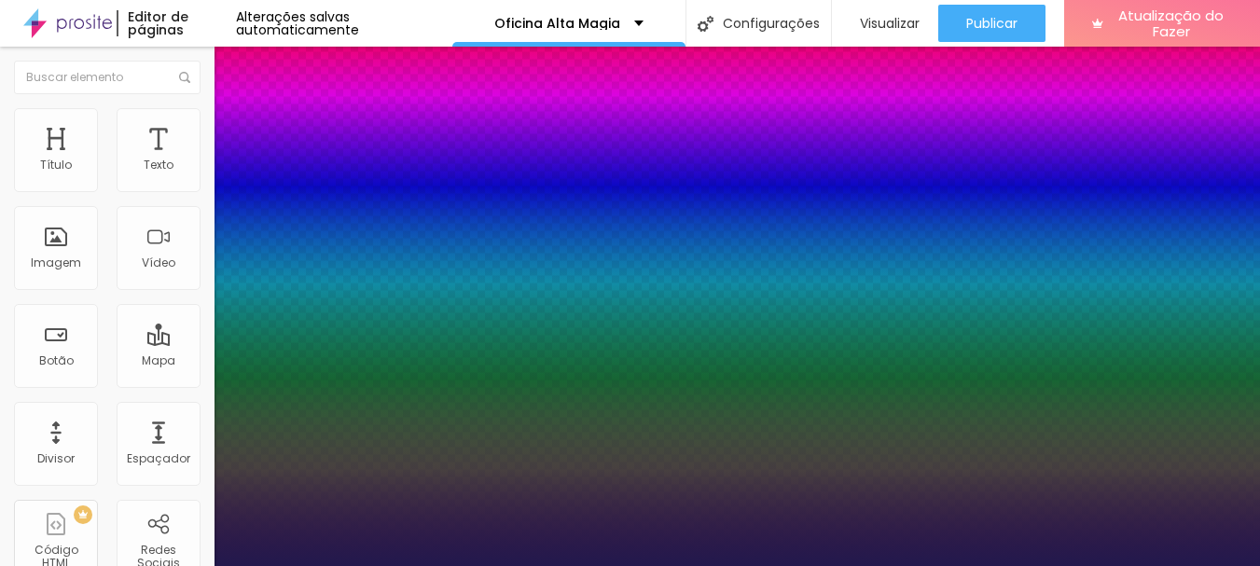
type input "1"
type input "8"
type input "2"
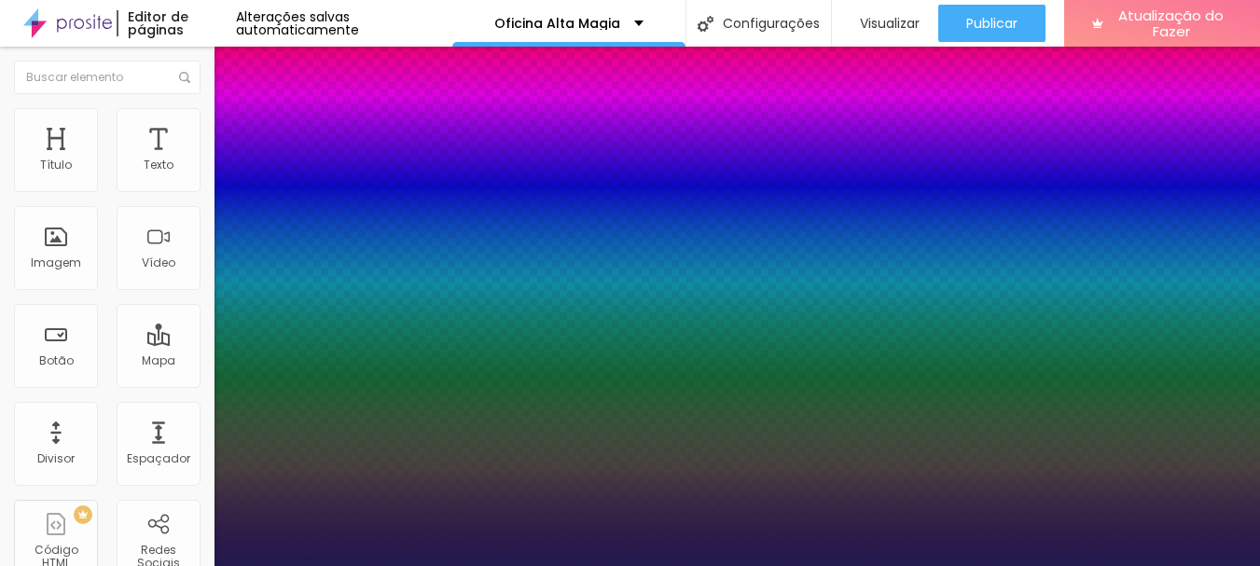
type input "1"
type input "8"
type input "1"
type input "20"
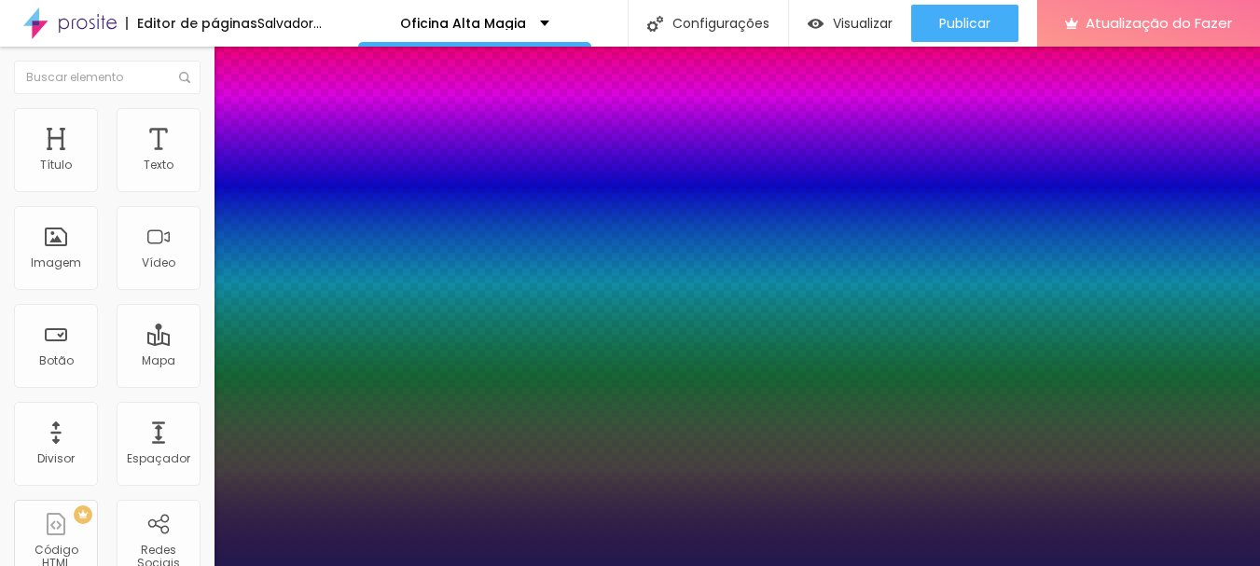
type input "1"
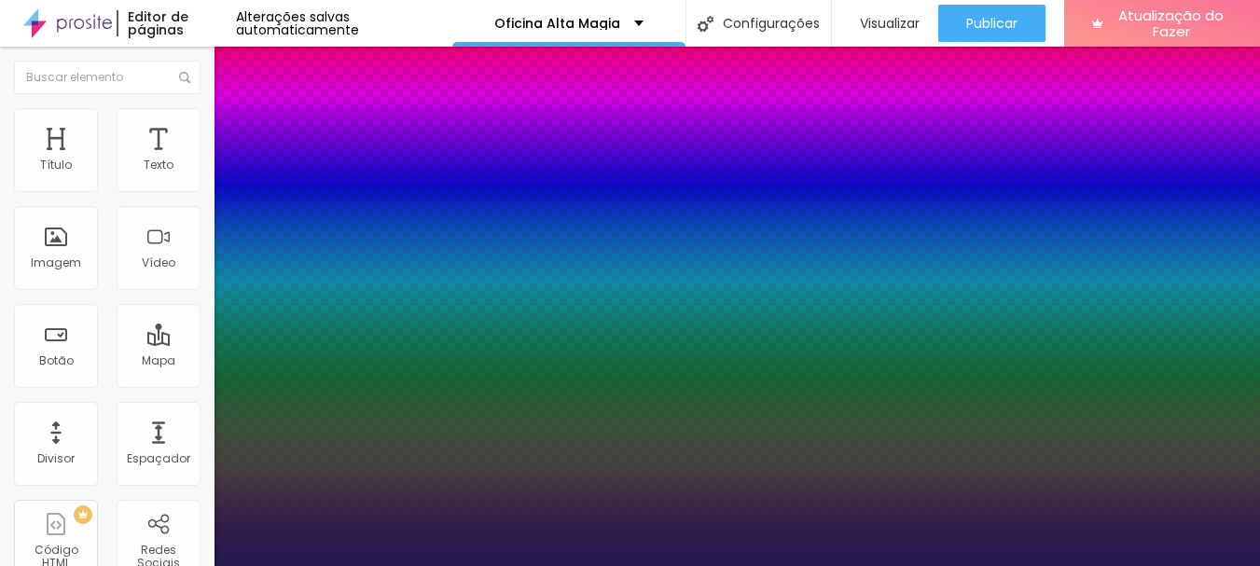
type input "20"
click at [228, 565] on div at bounding box center [630, 566] width 1260 height 0
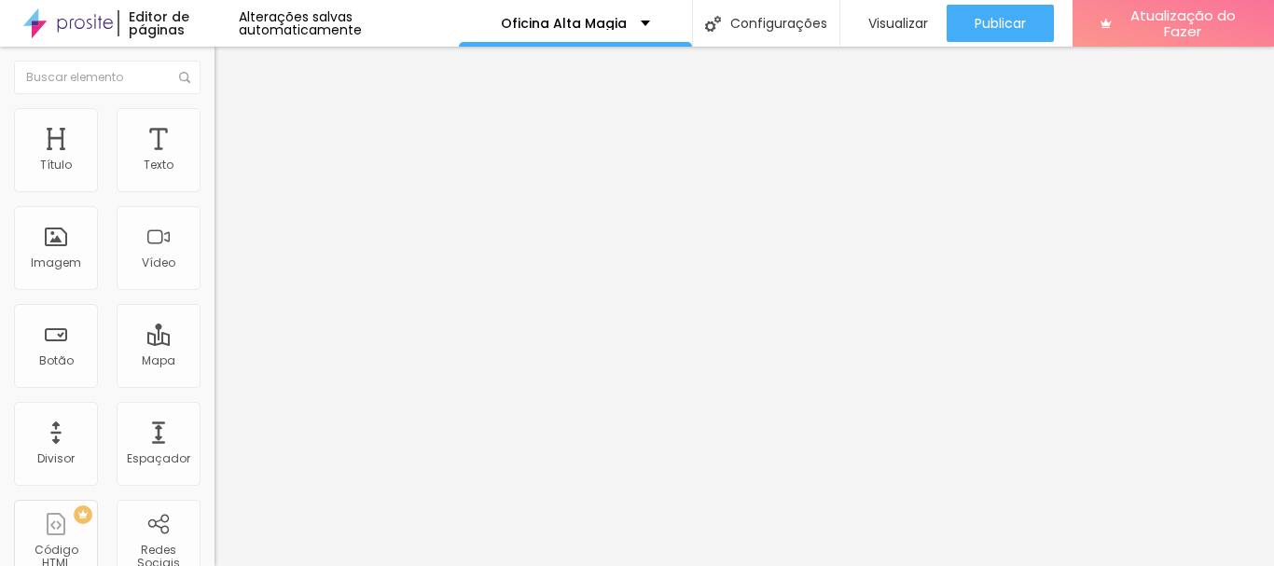
click at [214, 159] on div "Adicionar imagem" at bounding box center [321, 151] width 214 height 13
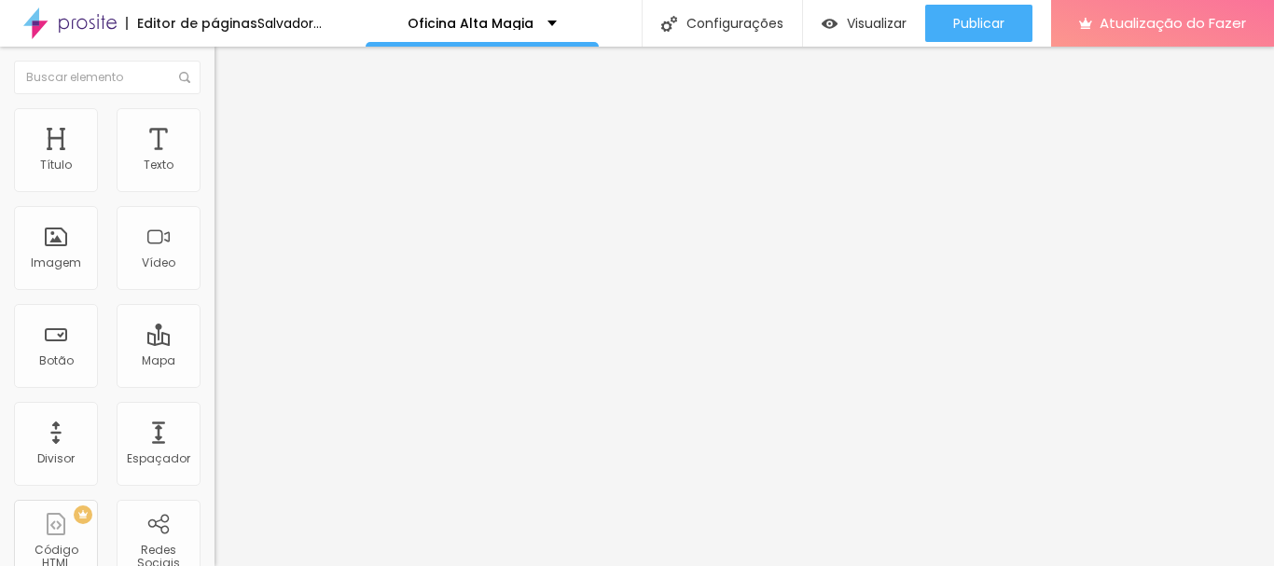
click at [226, 160] on font "Adicionar imagem" at bounding box center [280, 153] width 109 height 16
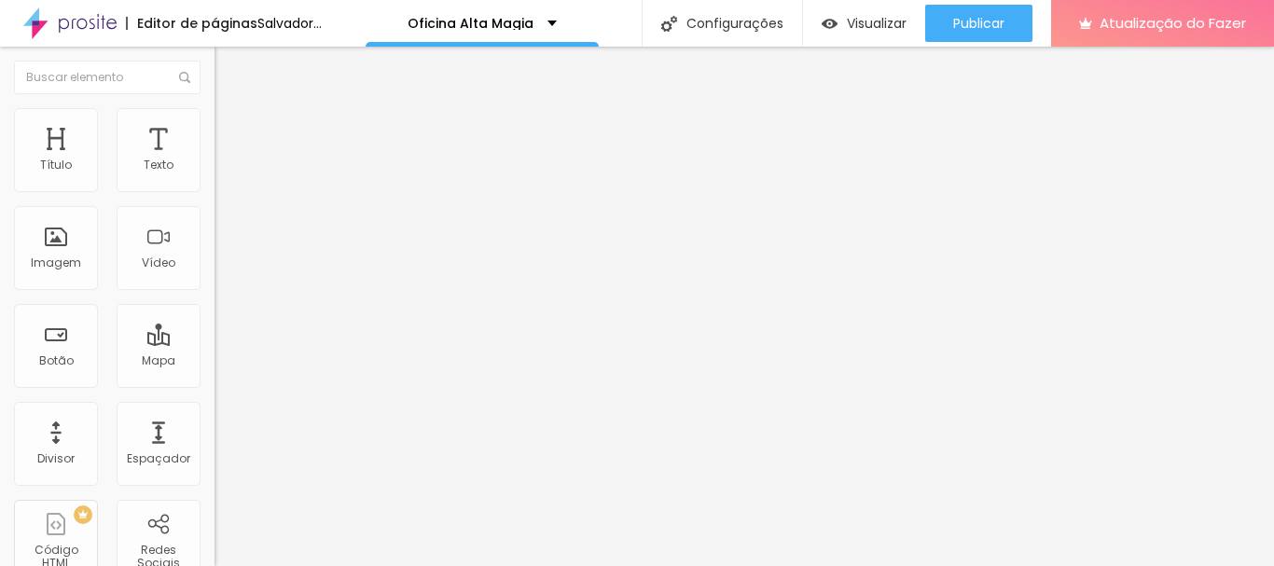
click at [222, 173] on icon "button" at bounding box center [227, 167] width 11 height 11
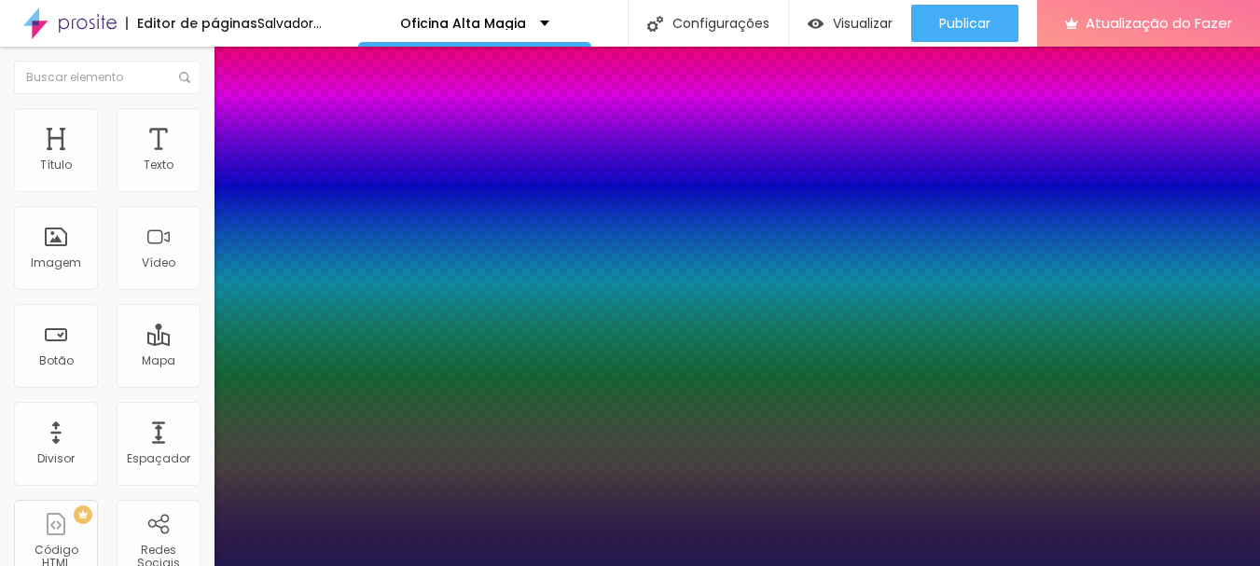
type input "1"
type input "8"
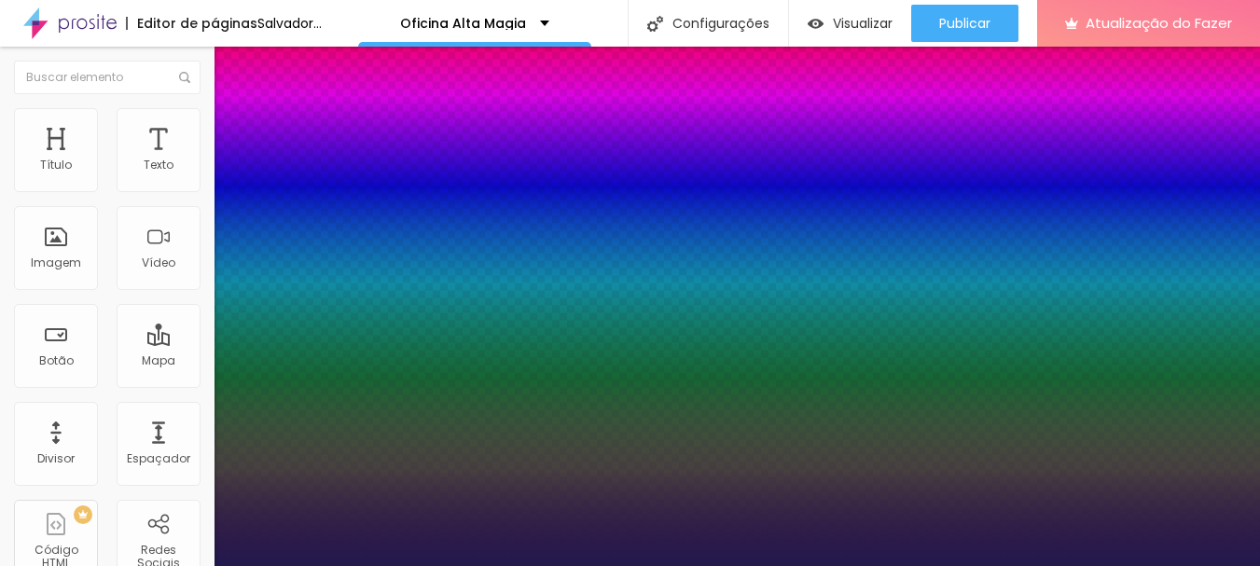
type input "2"
type input "1"
type input "20"
type input "1"
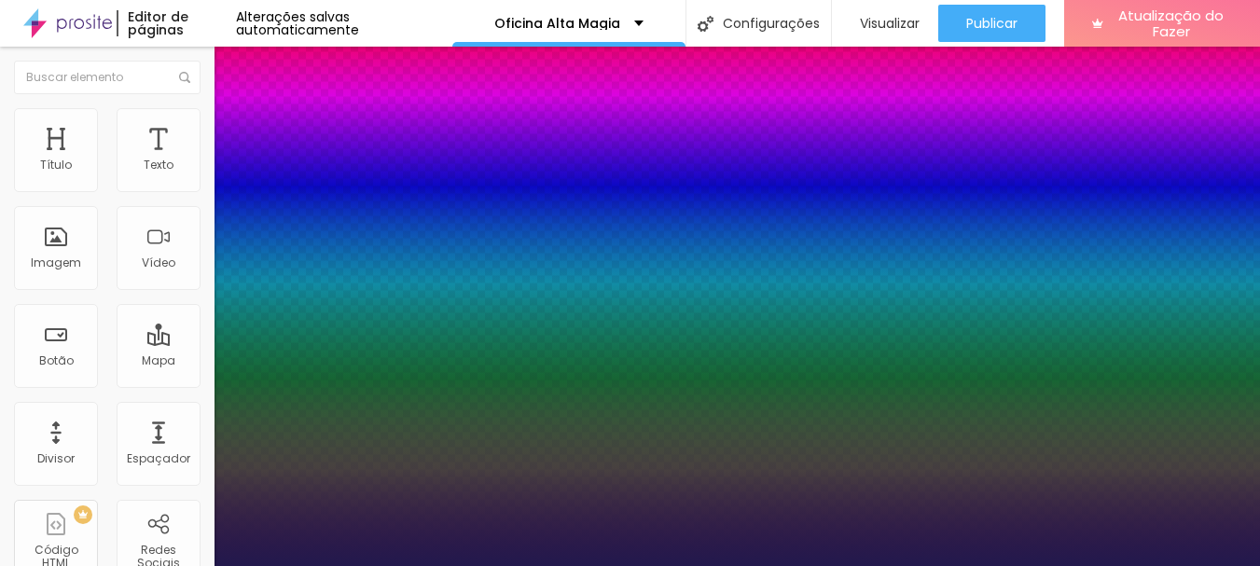
type input "20"
type input "1"
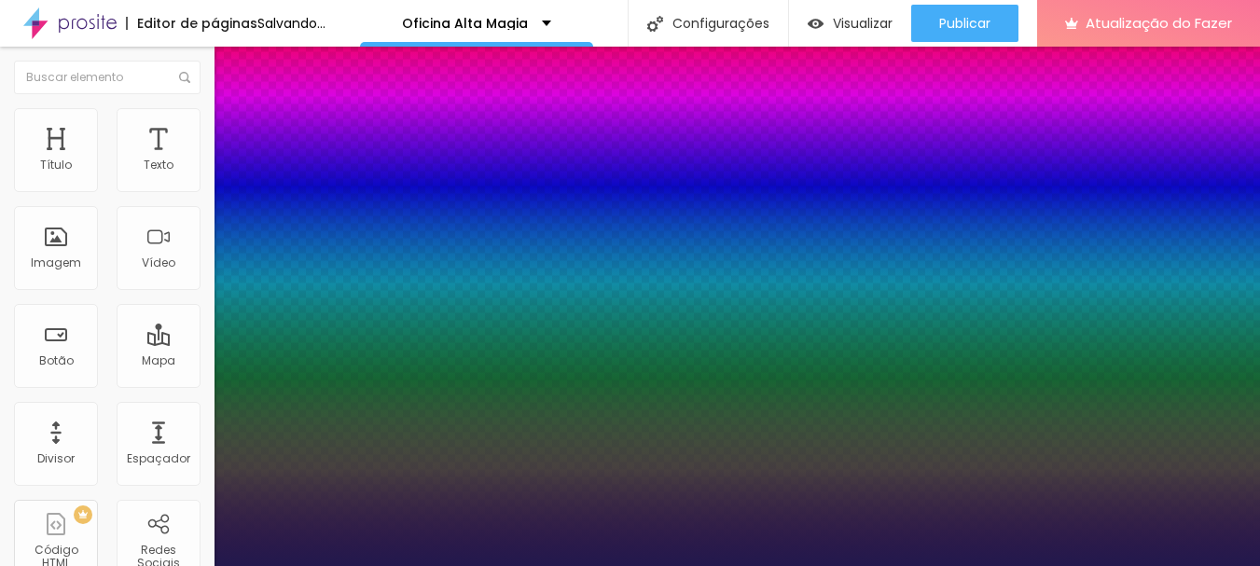
type input "1"
type input "1.6"
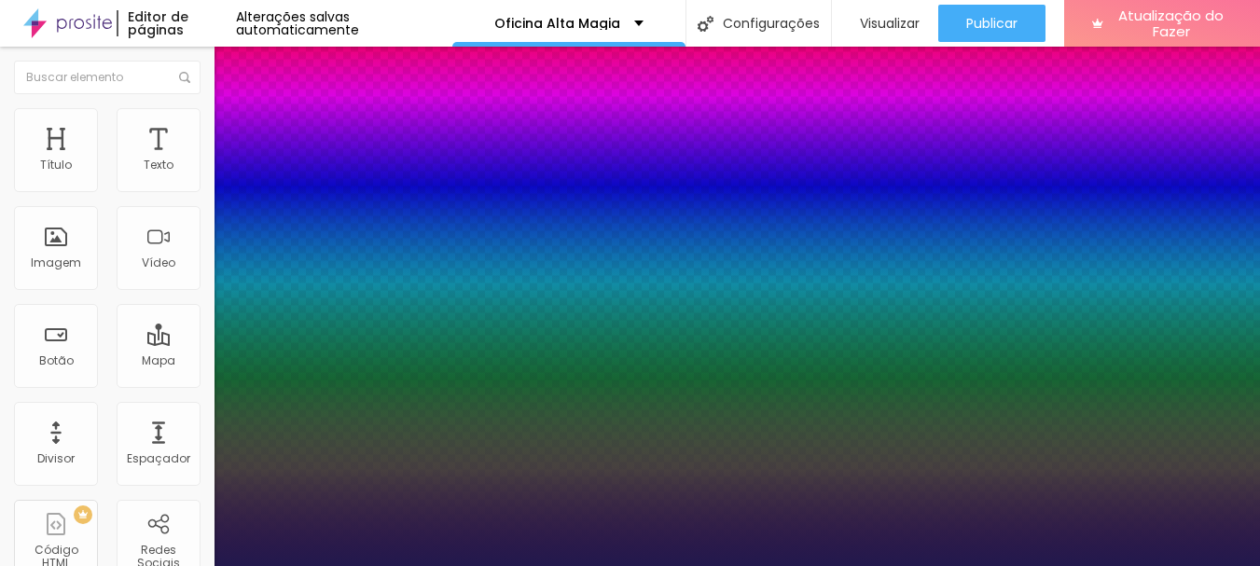
type input "1.6"
click at [685, 565] on div at bounding box center [630, 566] width 1260 height 0
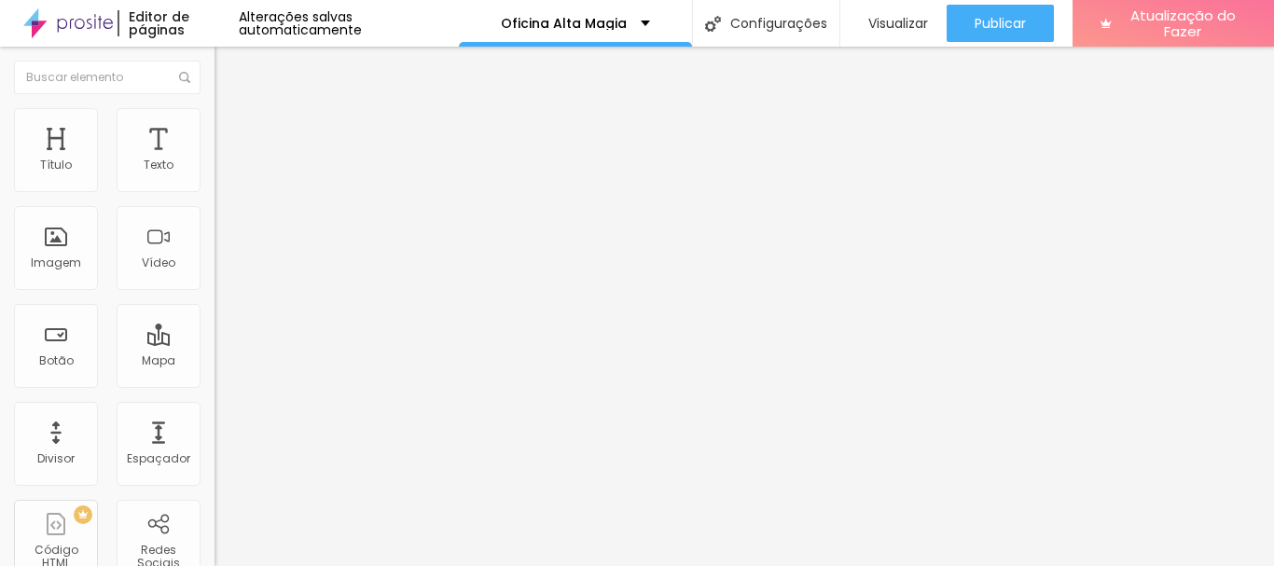
click at [222, 173] on icon "button" at bounding box center [227, 167] width 11 height 11
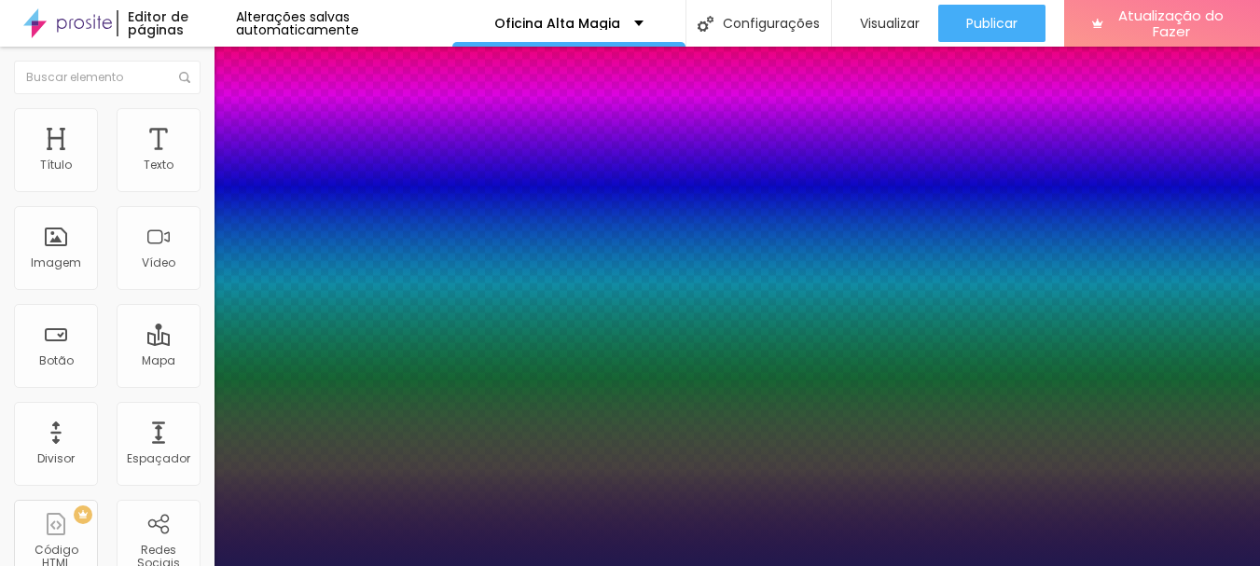
type input "1"
type input "8"
type input "2"
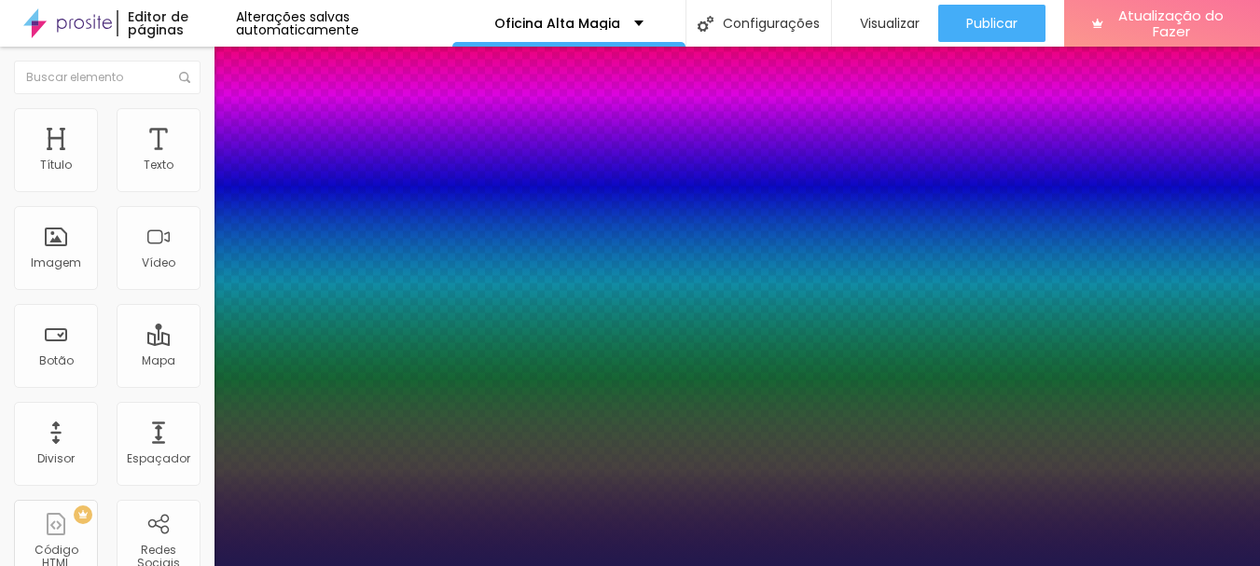
type input "1"
type input "22"
type input "1"
type input "22"
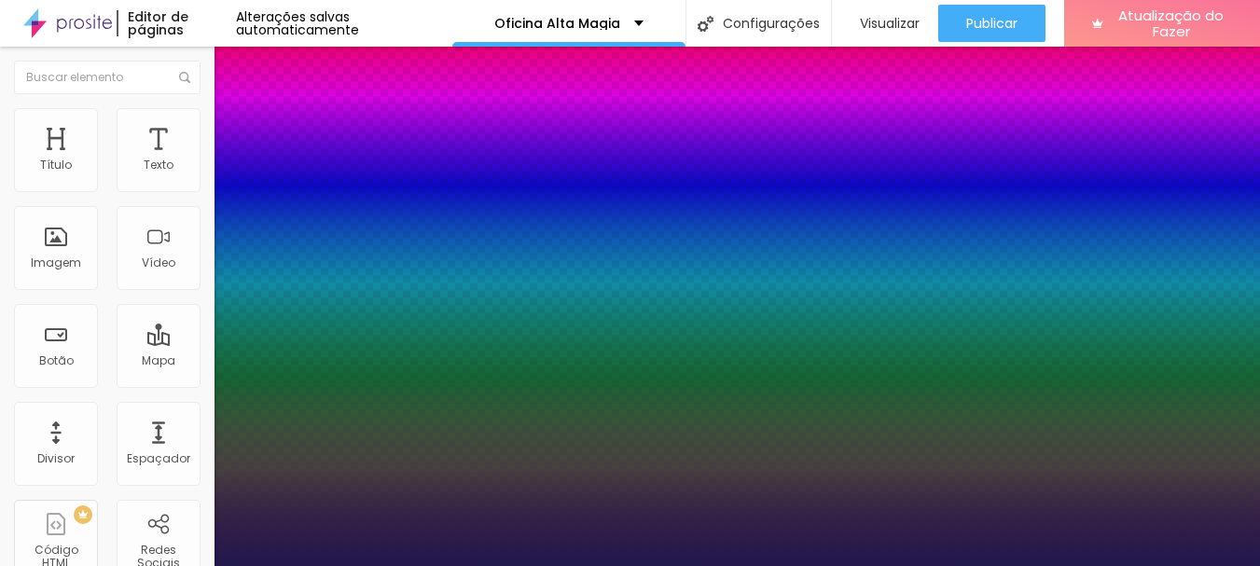
click at [656, 565] on div at bounding box center [630, 566] width 1260 height 0
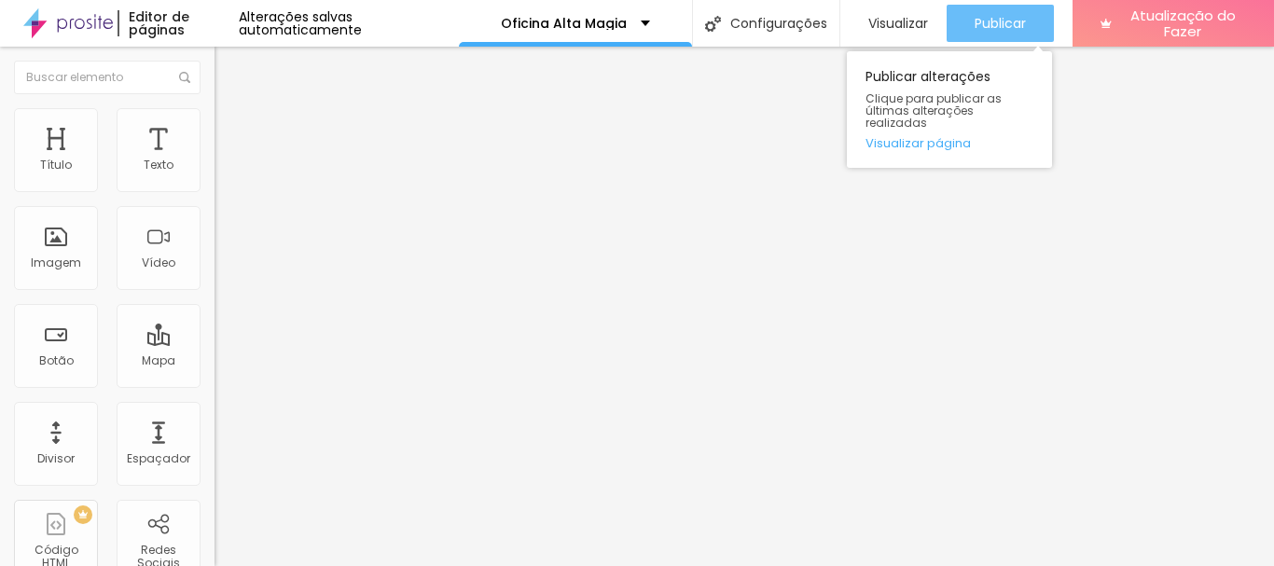
click at [1000, 25] on font "Publicar" at bounding box center [1000, 23] width 51 height 19
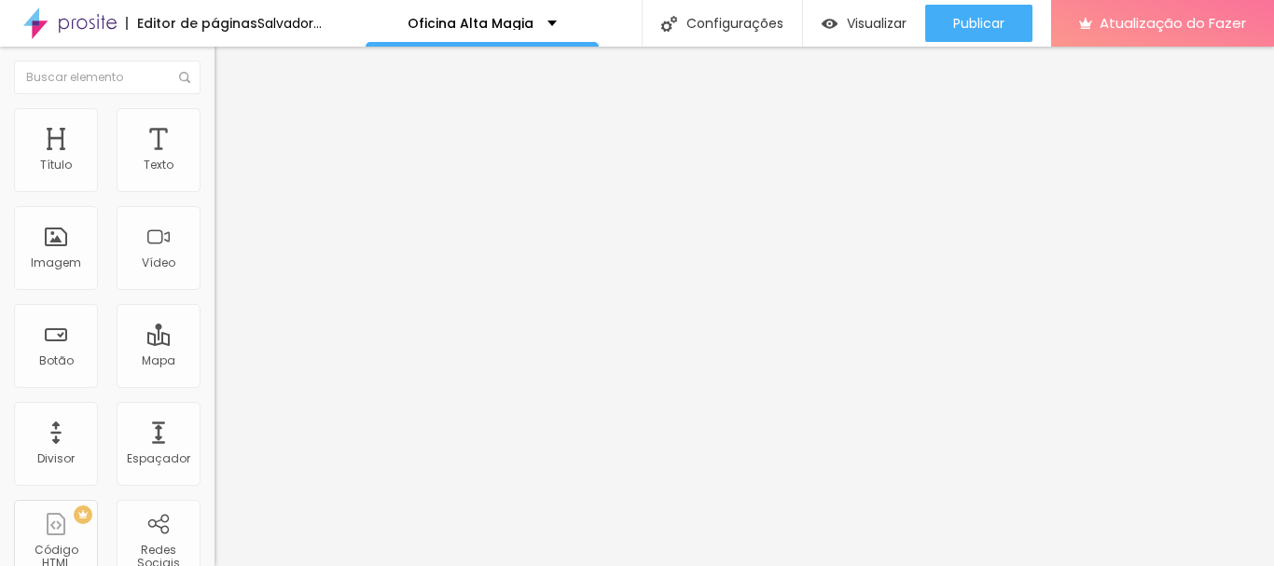
click at [214, 179] on button "button" at bounding box center [227, 169] width 26 height 20
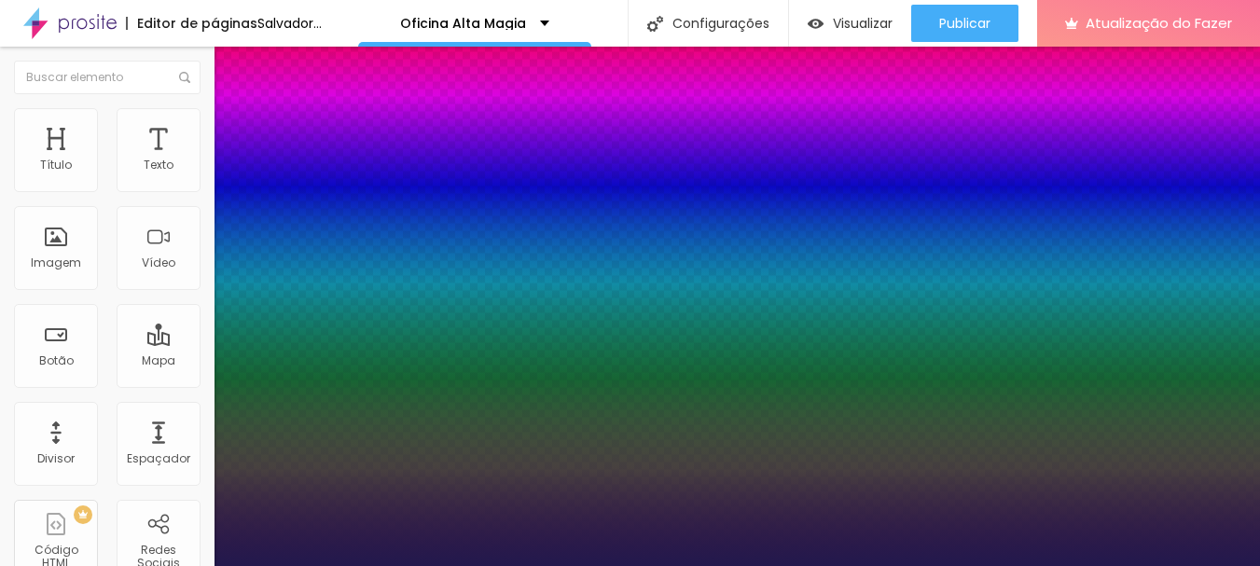
type input "1"
type input "8"
type input "2"
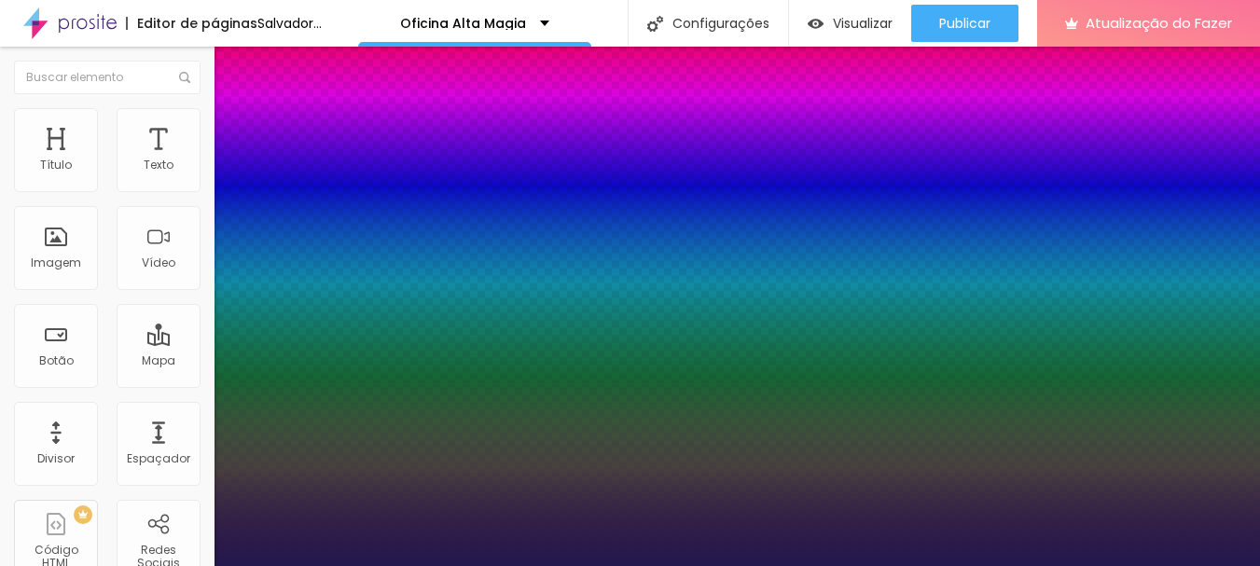
type input "1"
type input "22"
type input "1"
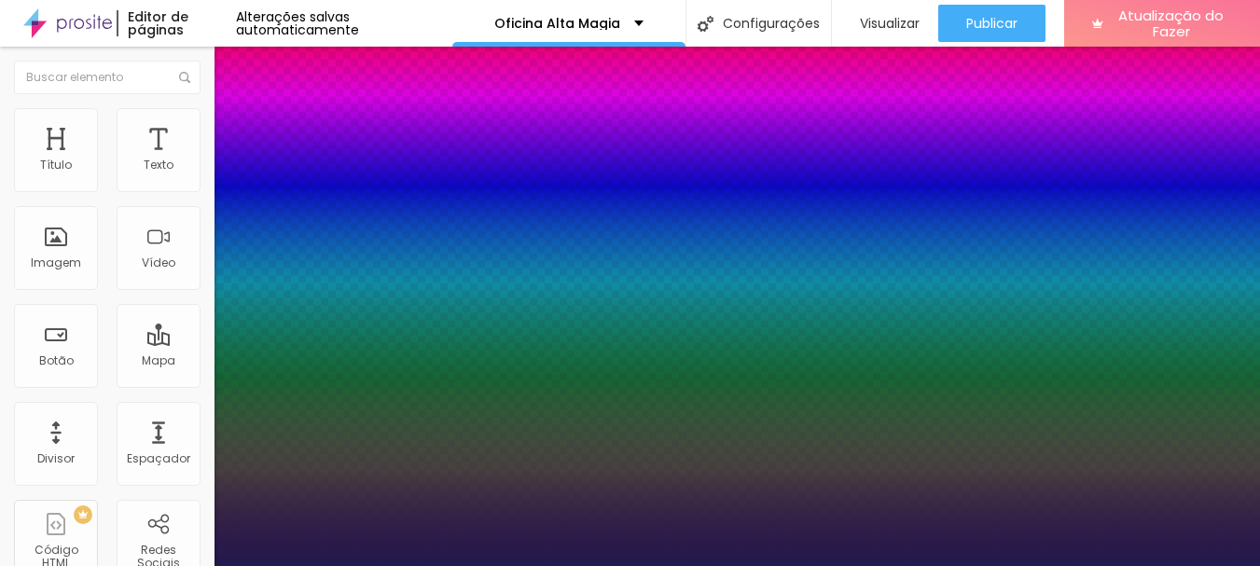
type input "22"
type input "1"
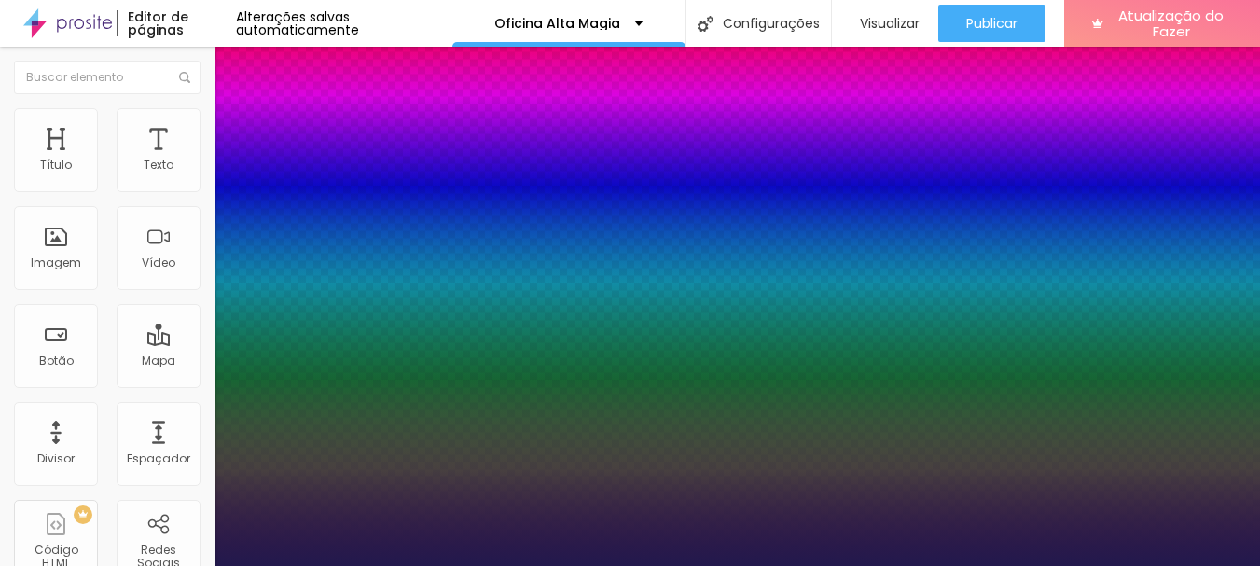
type input "1"
type input "1.6"
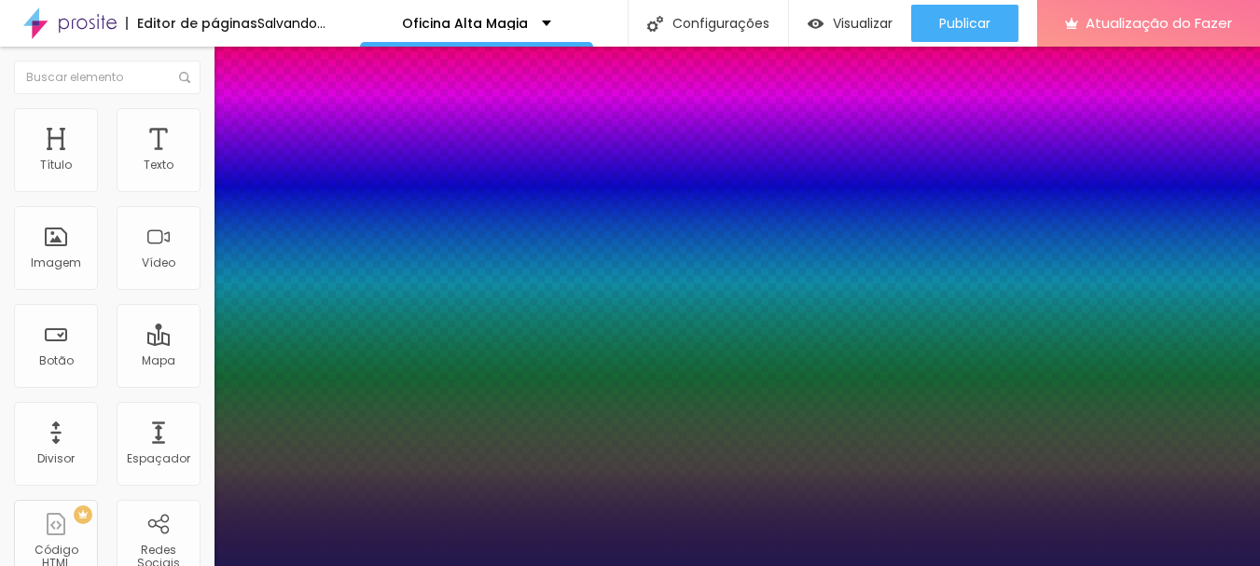
type input "1"
type input "1.6"
click at [486, 565] on div at bounding box center [630, 566] width 1260 height 0
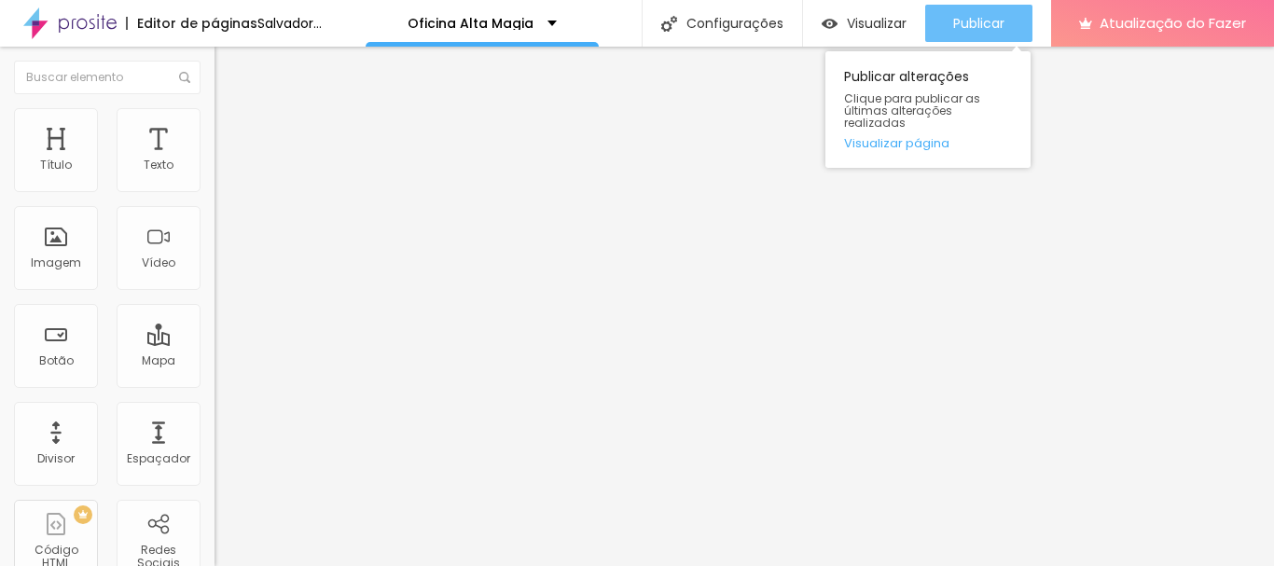
click at [1004, 18] on font "Publicar" at bounding box center [978, 23] width 51 height 19
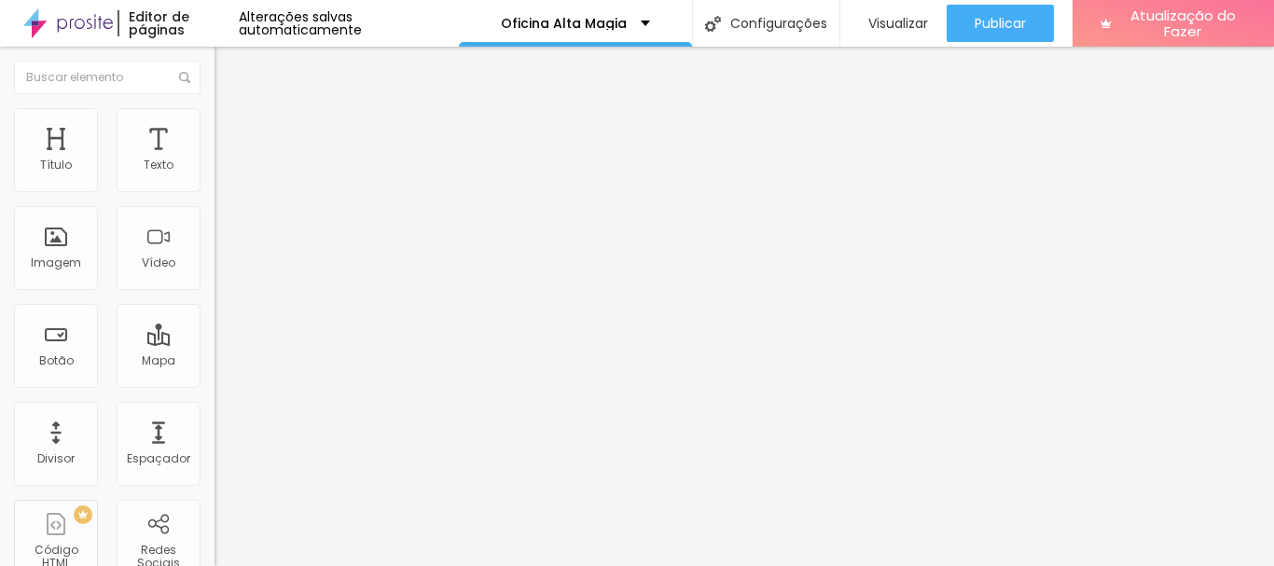
click at [214, 276] on button "button" at bounding box center [227, 266] width 26 height 20
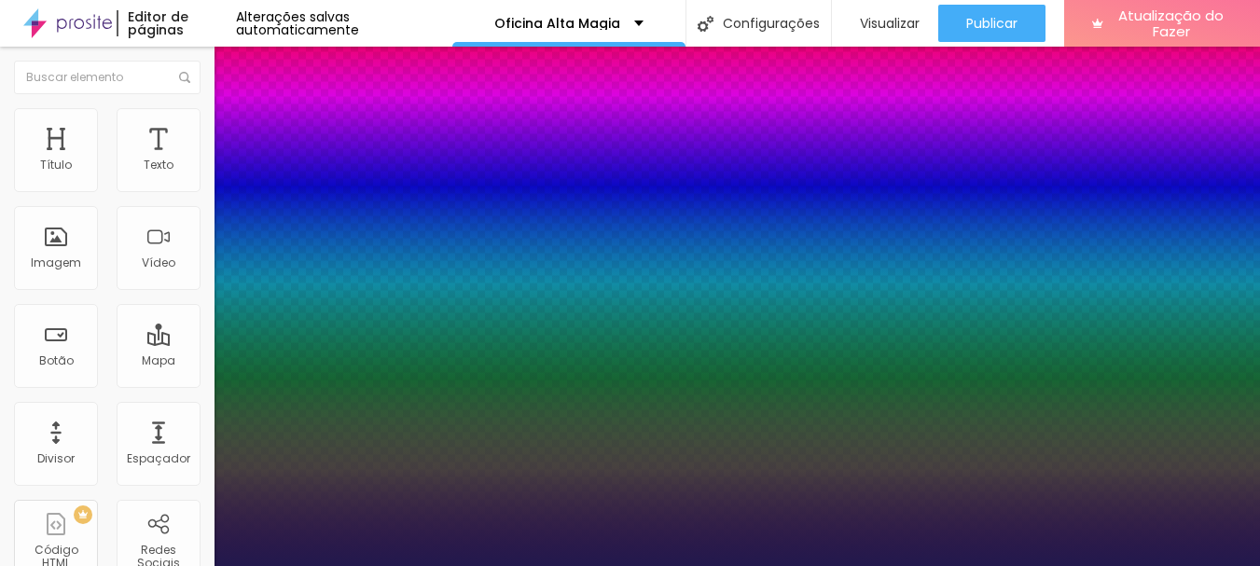
scroll to position [308, 0]
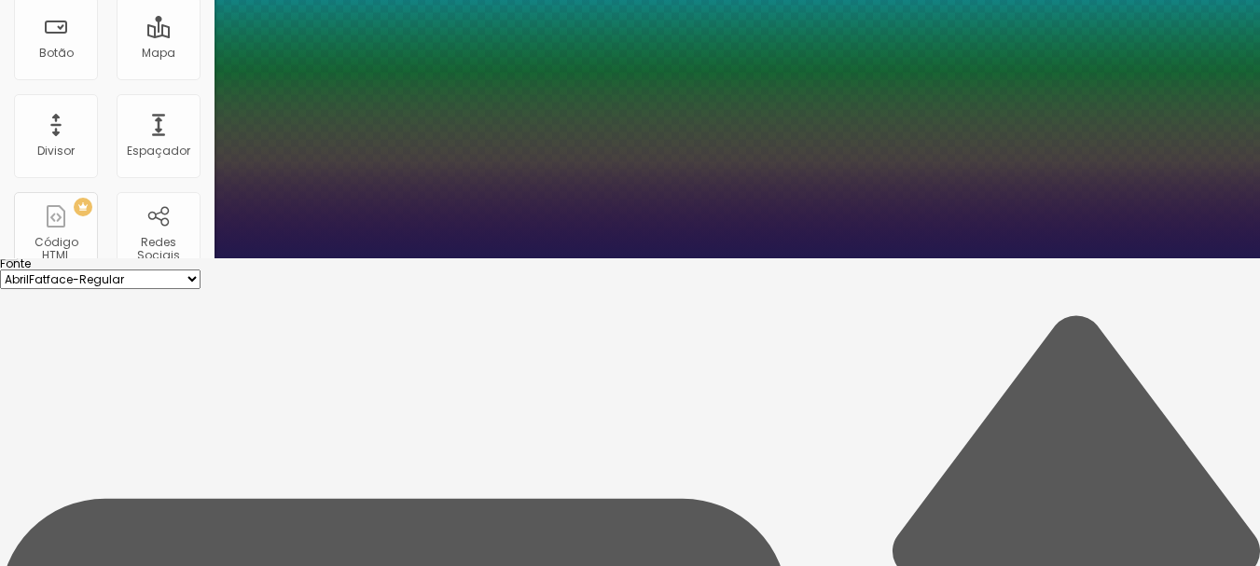
type input "1"
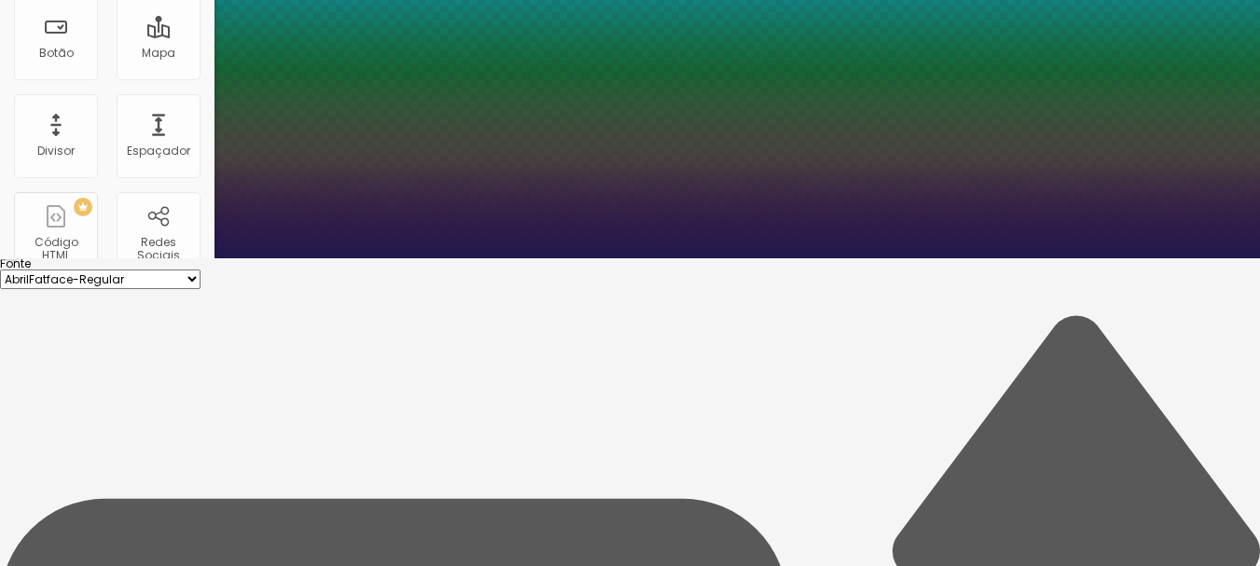
type input "1.5"
type input "1"
type input "1.5"
click at [659, 258] on div at bounding box center [630, 258] width 1260 height 0
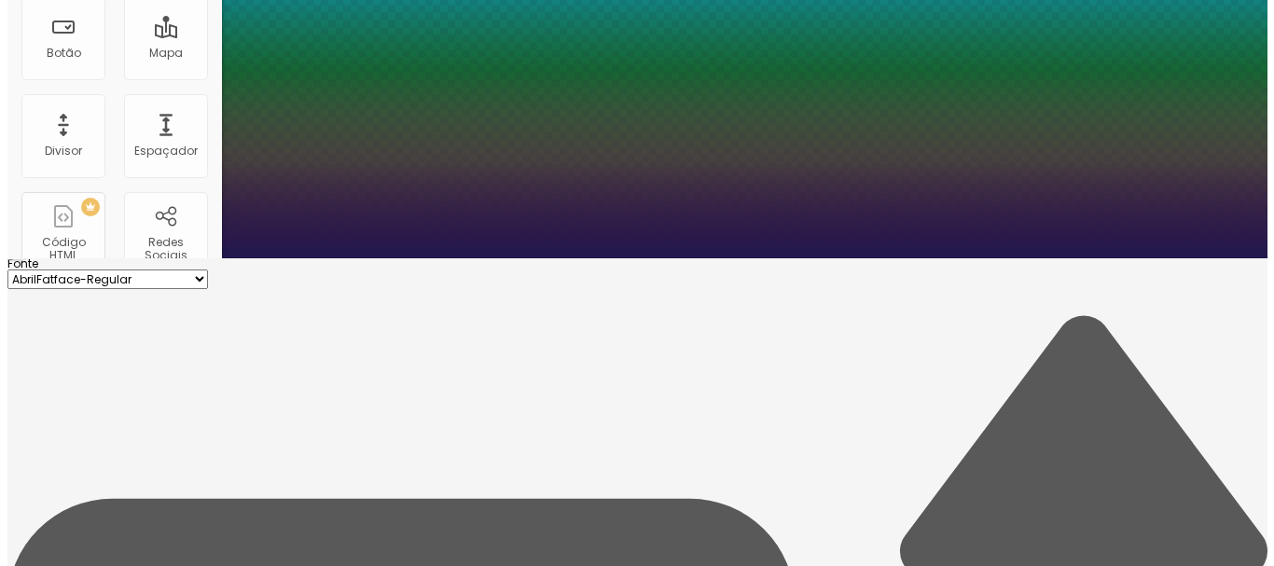
scroll to position [0, 0]
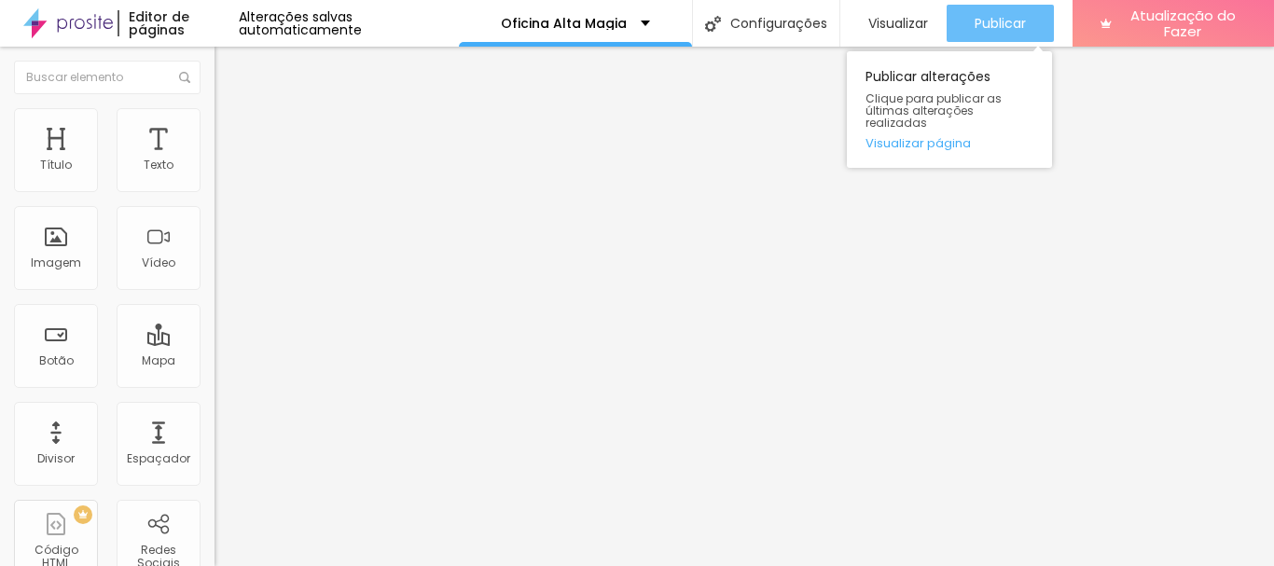
click at [968, 21] on button "Publicar" at bounding box center [1000, 23] width 107 height 37
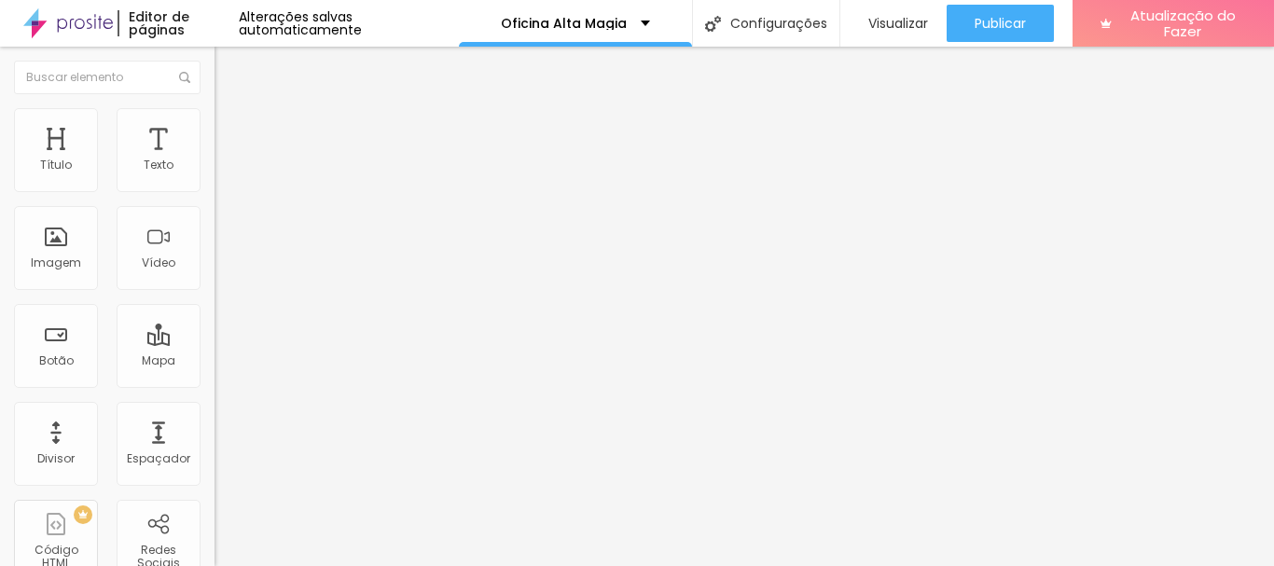
click at [228, 74] on div "Editar nulo" at bounding box center [276, 68] width 97 height 15
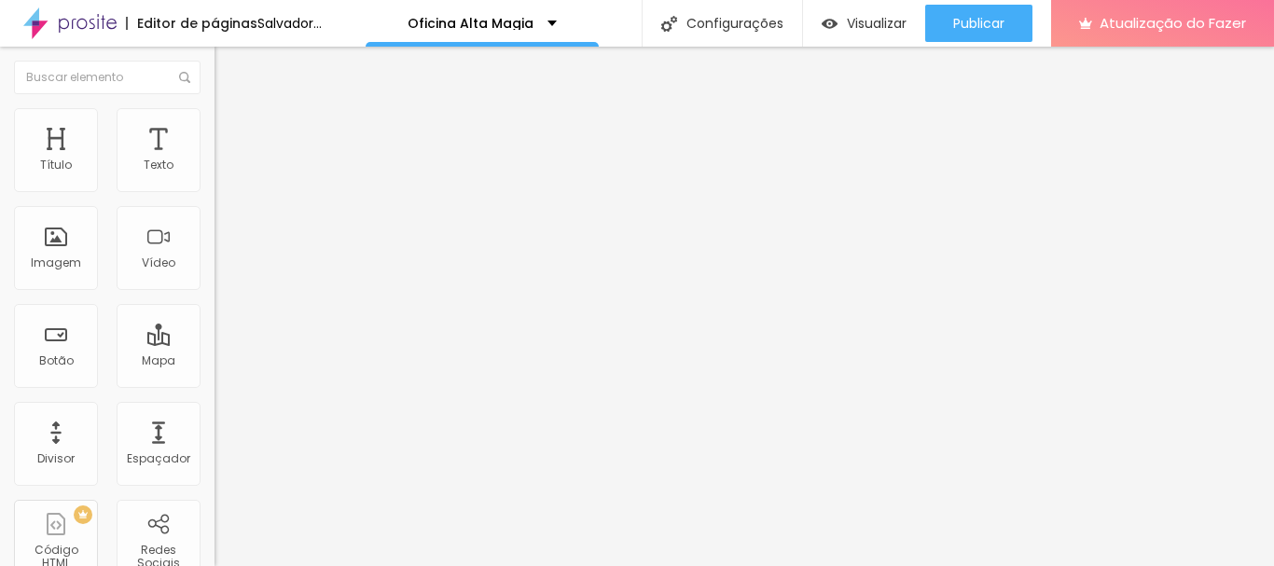
click at [226, 160] on font "Adicionar imagem" at bounding box center [280, 153] width 109 height 16
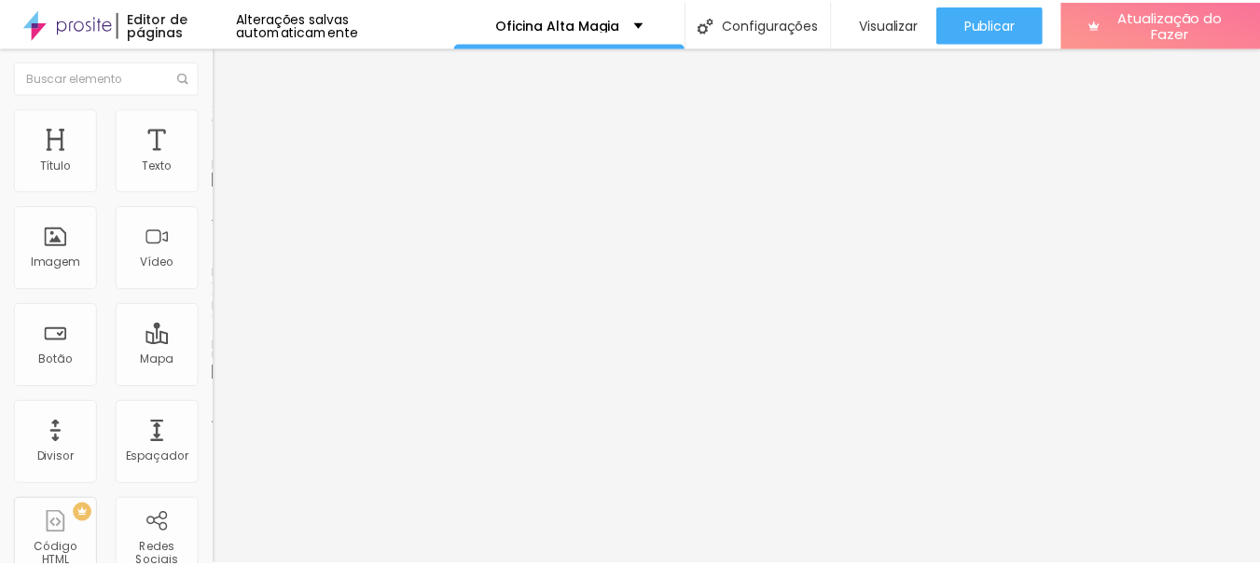
scroll to position [187, 0]
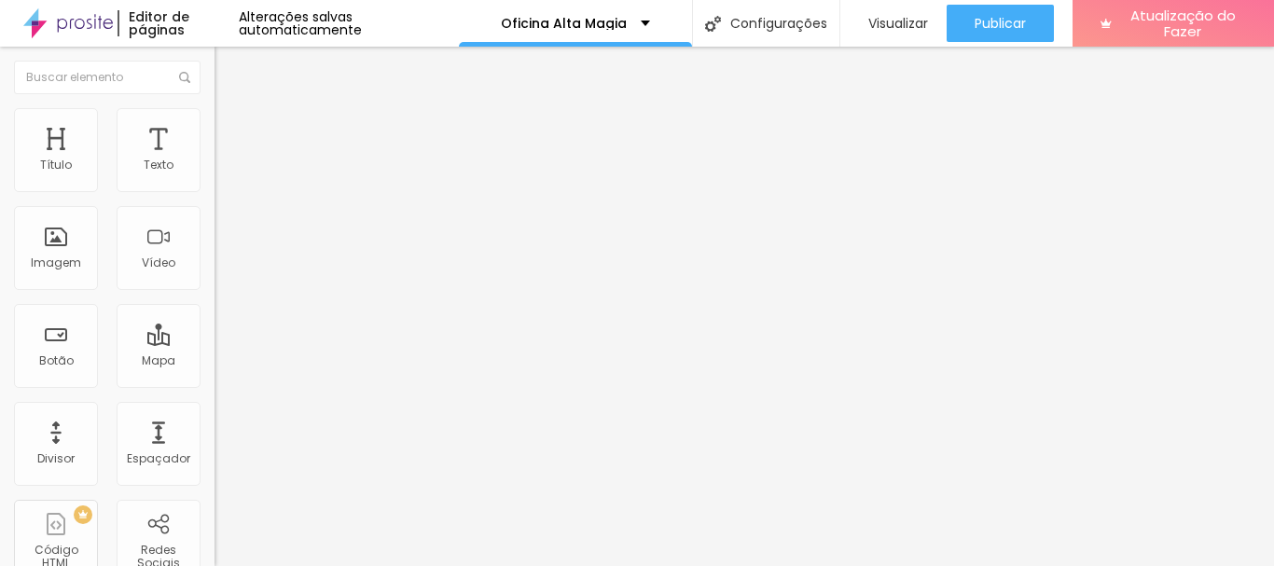
click at [214, 276] on div "Tipografia Voltar ao padrão" at bounding box center [321, 250] width 214 height 52
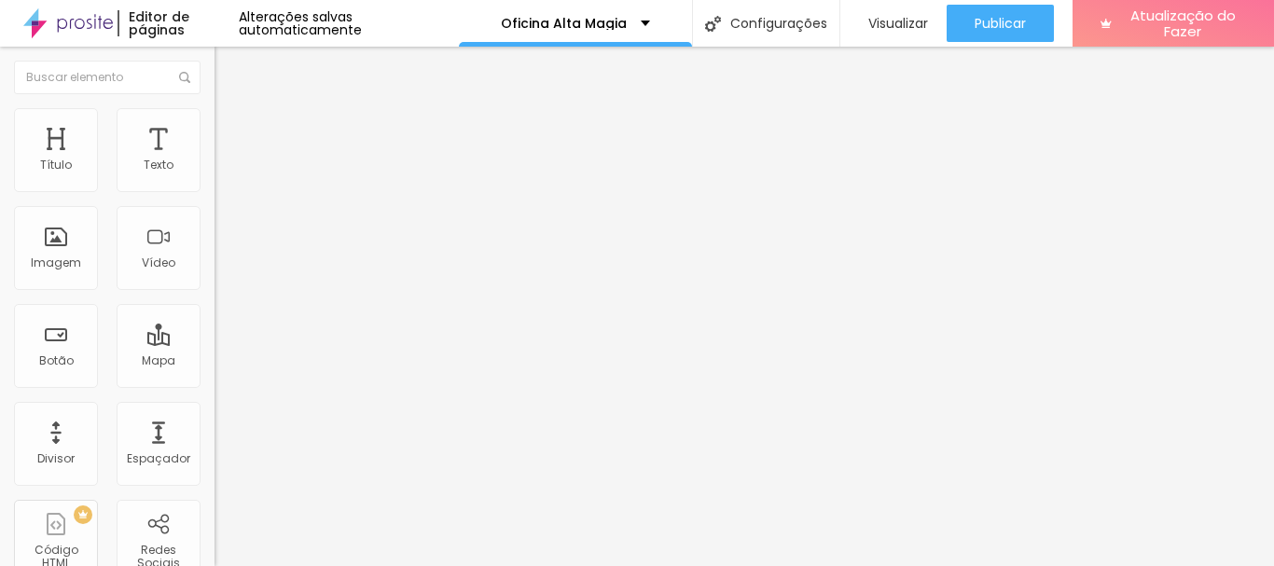
click at [222, 270] on icon "button" at bounding box center [224, 269] width 4 height 4
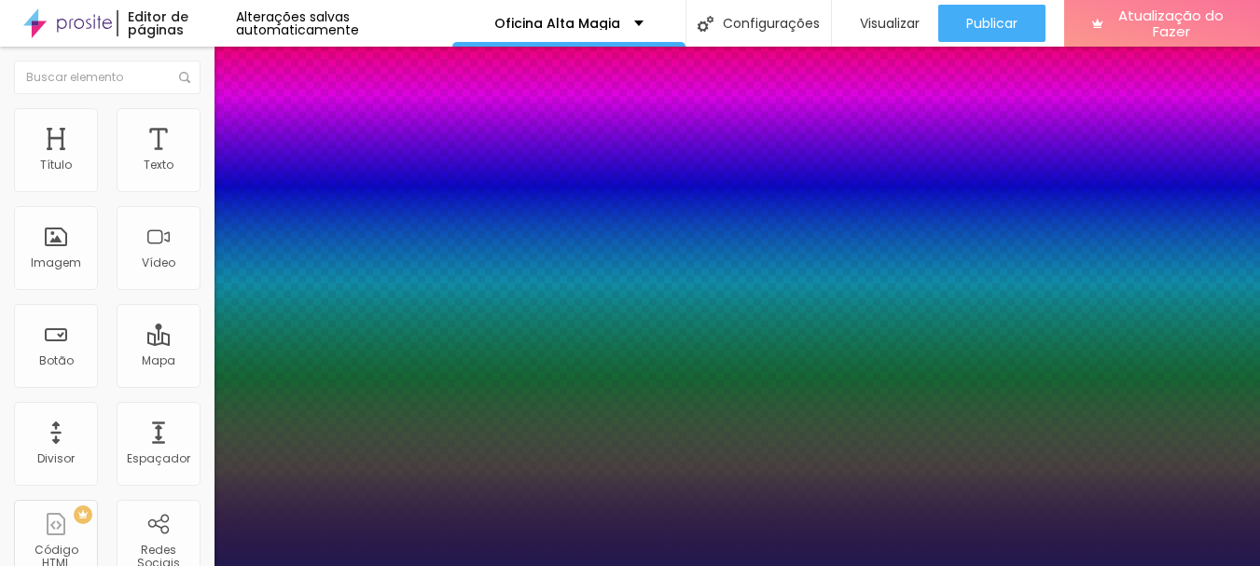
type input "1"
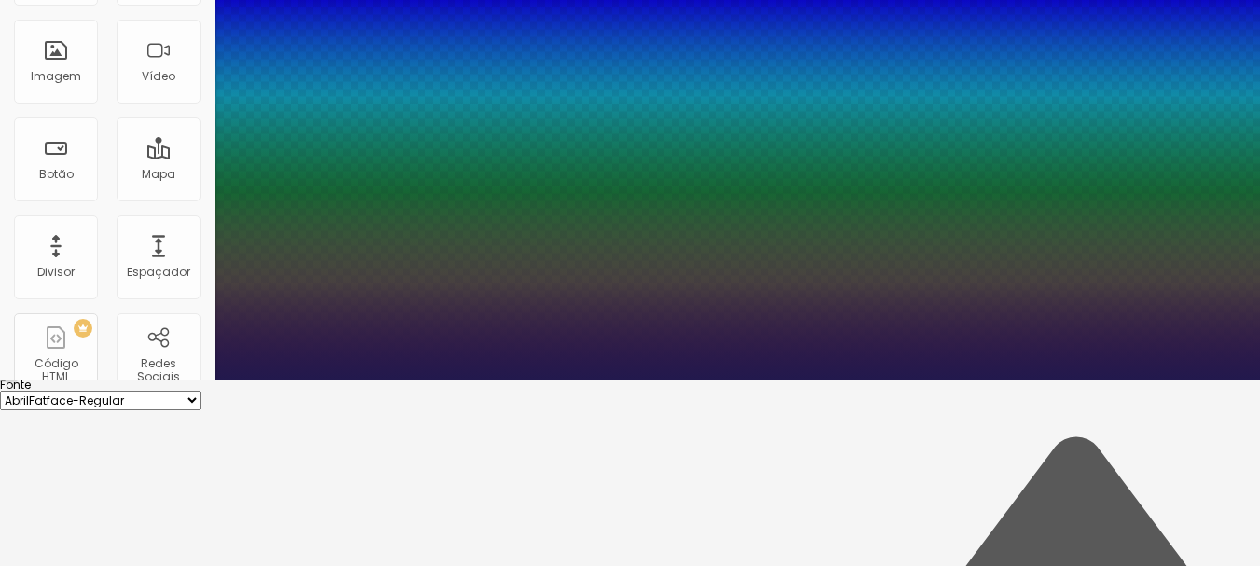
type input "8"
type input "4"
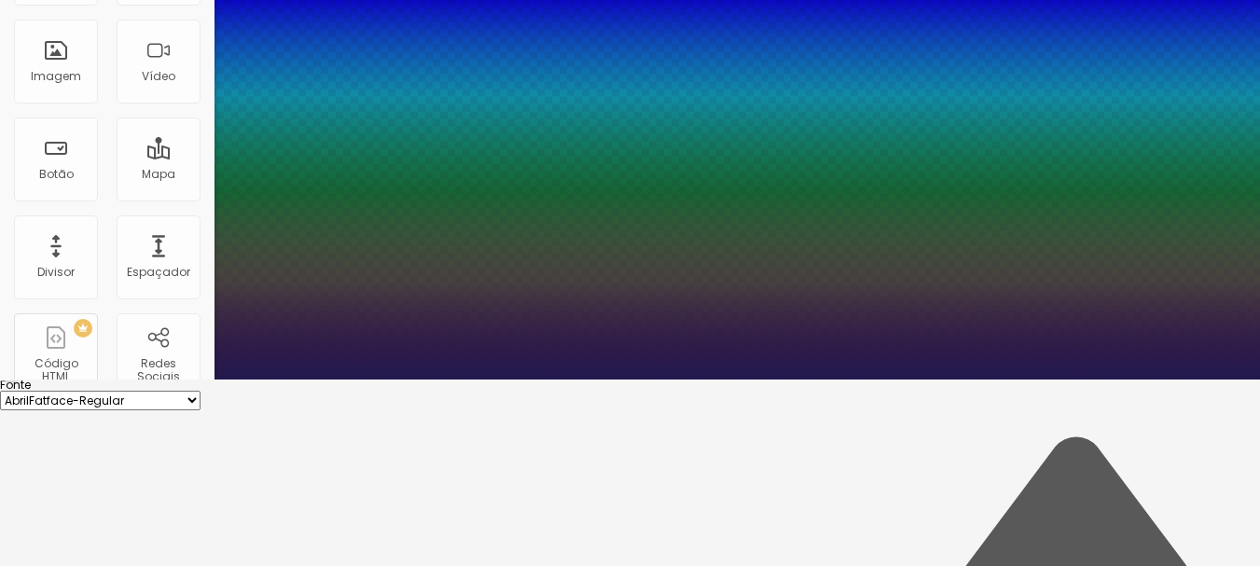
type input "1"
type input "40"
type input "1"
type input "40"
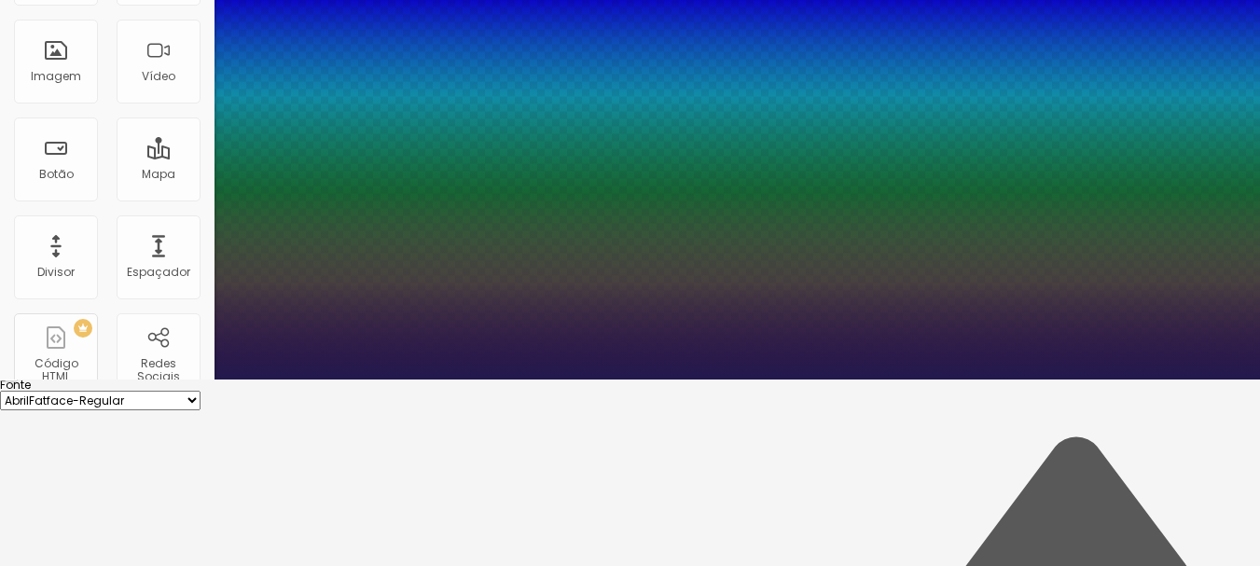
type input "1"
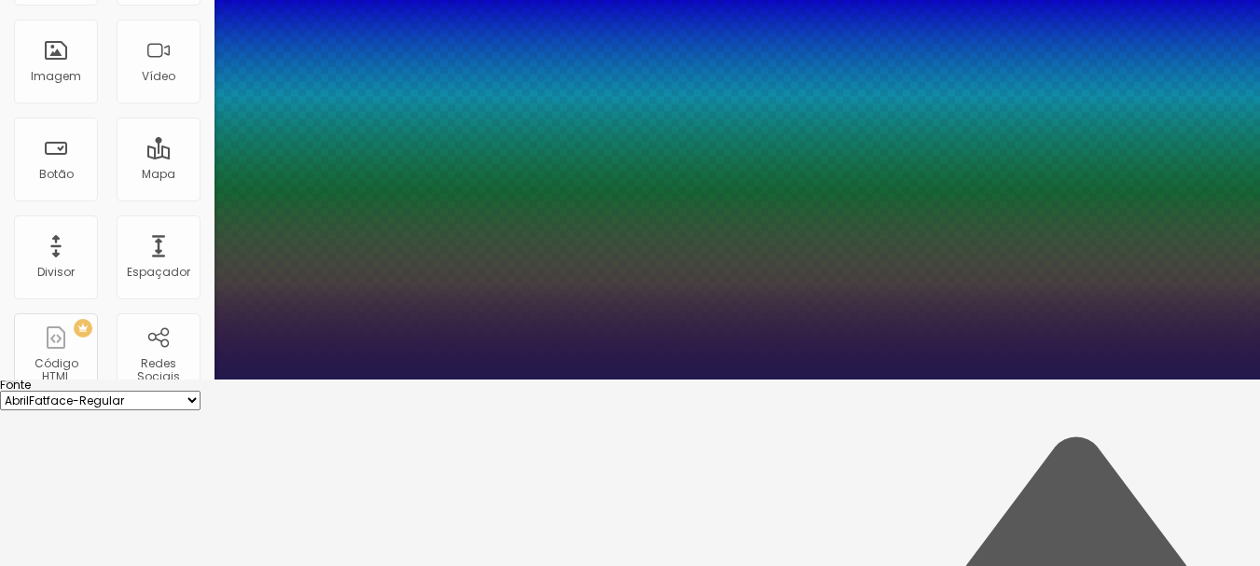
type input "1.5"
click at [947, 380] on div at bounding box center [630, 380] width 1260 height 0
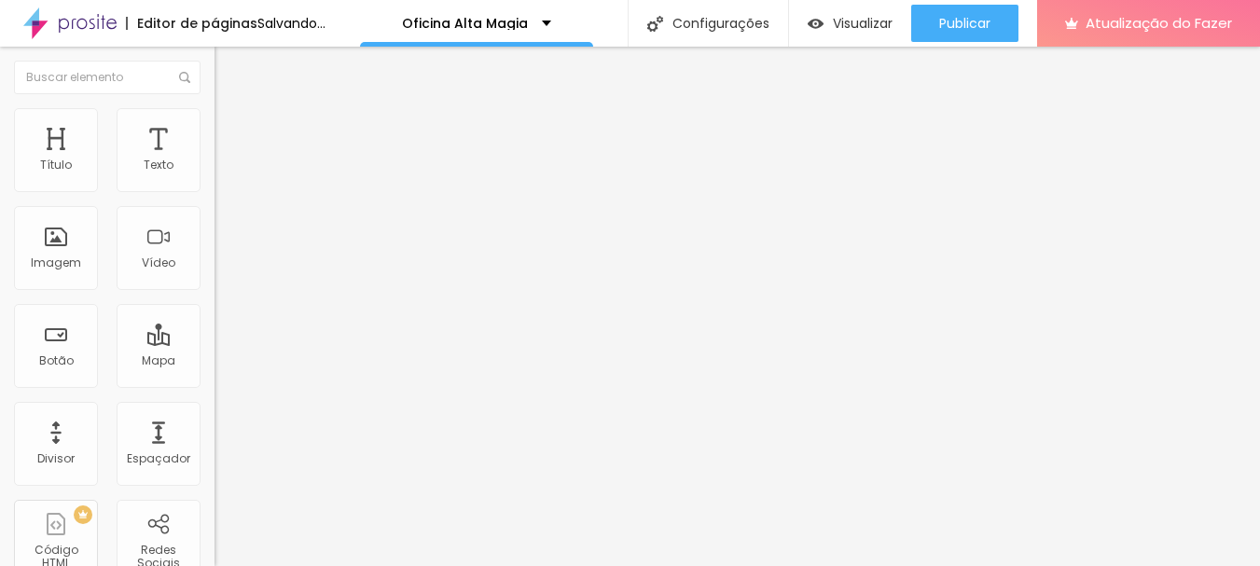
scroll to position [0, 0]
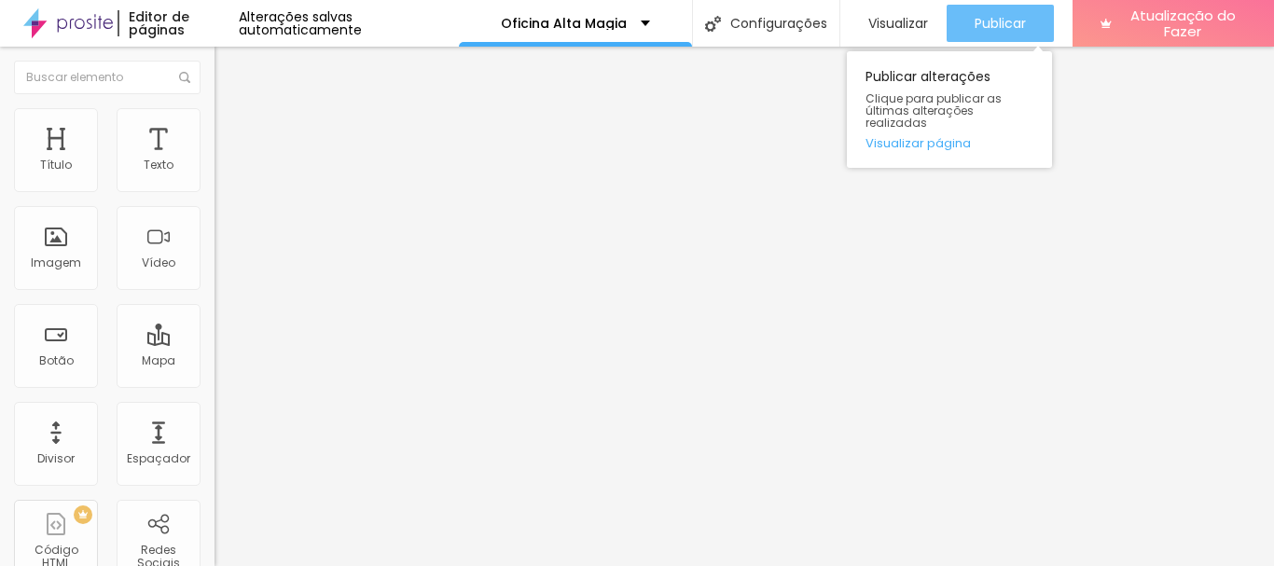
click at [1009, 18] on font "Publicar" at bounding box center [1000, 23] width 51 height 19
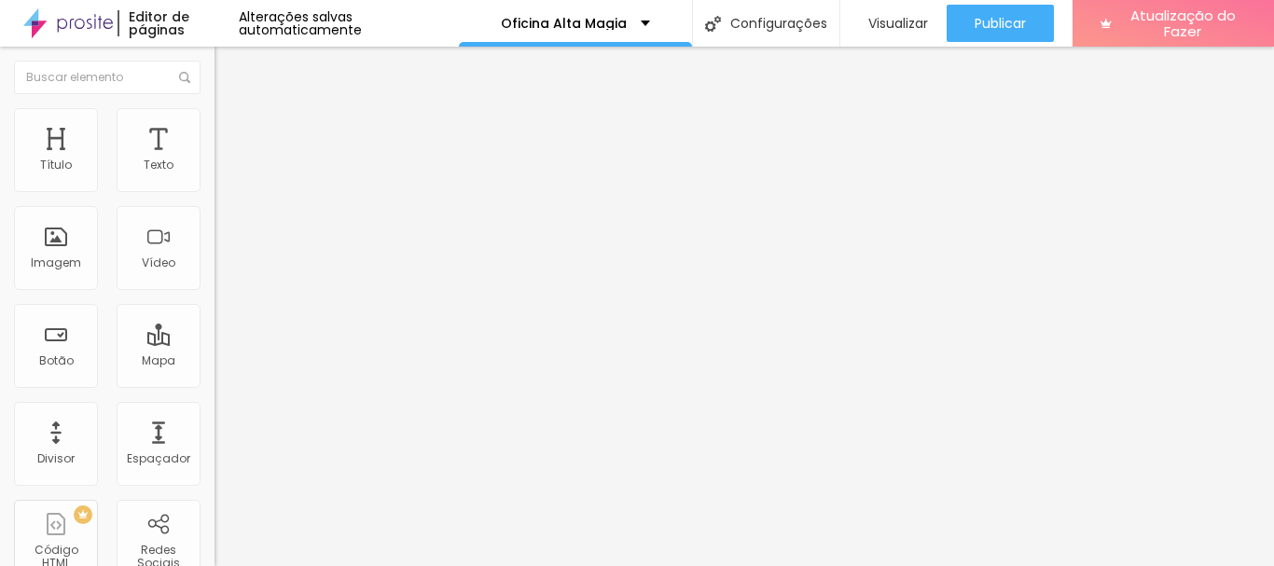
click at [222, 270] on icon "button" at bounding box center [227, 264] width 11 height 11
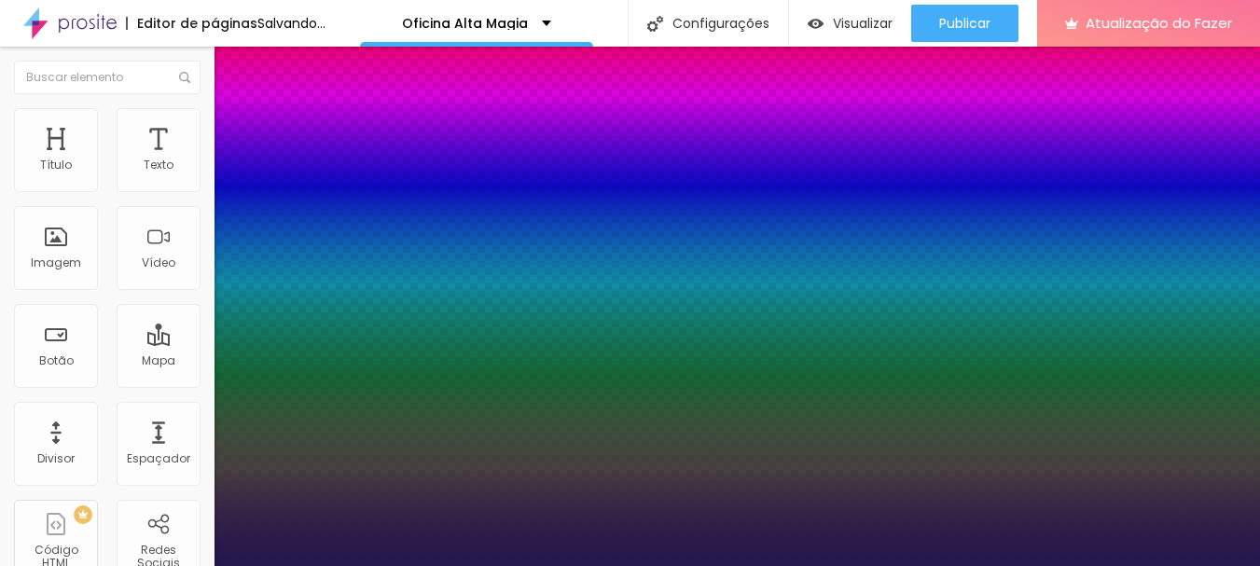
type input "1"
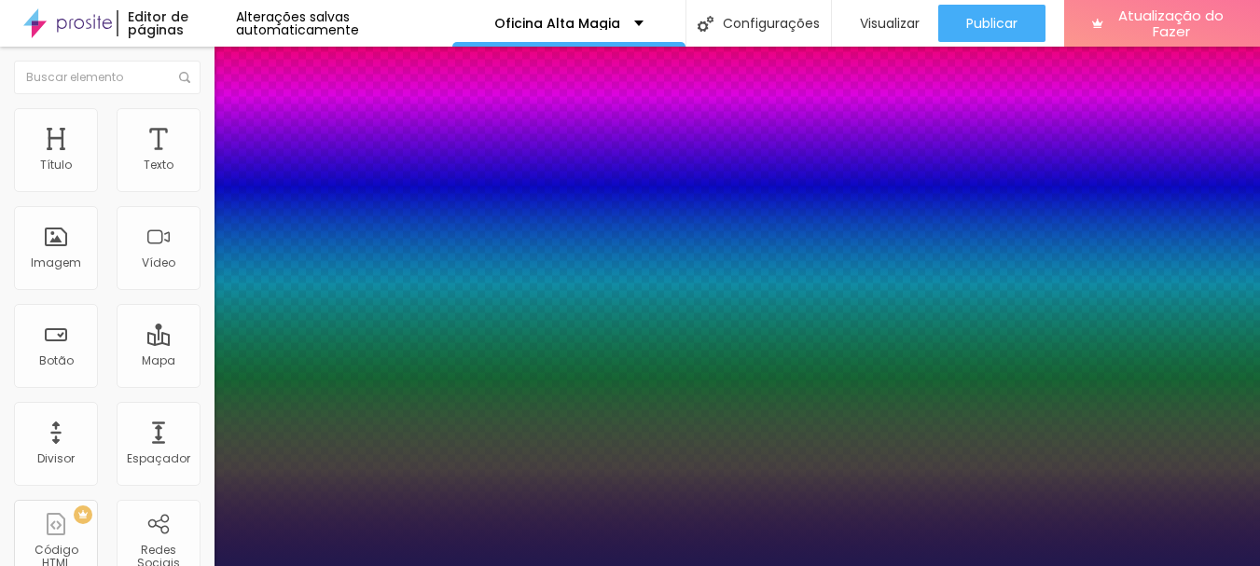
type input "8"
type input "2"
type input "1"
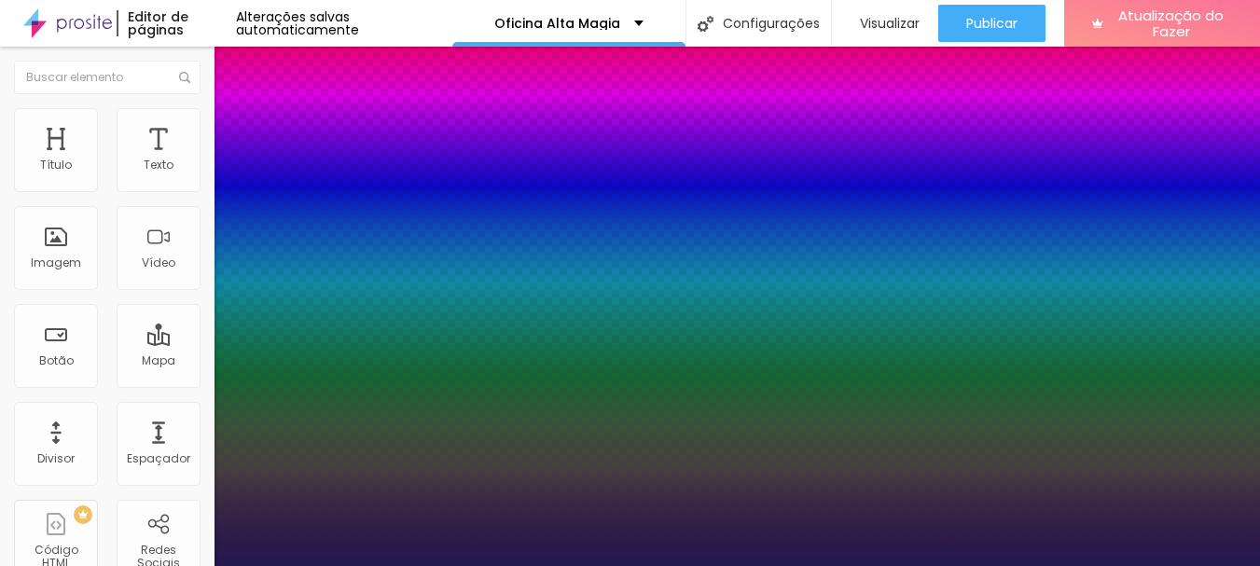
type input "20"
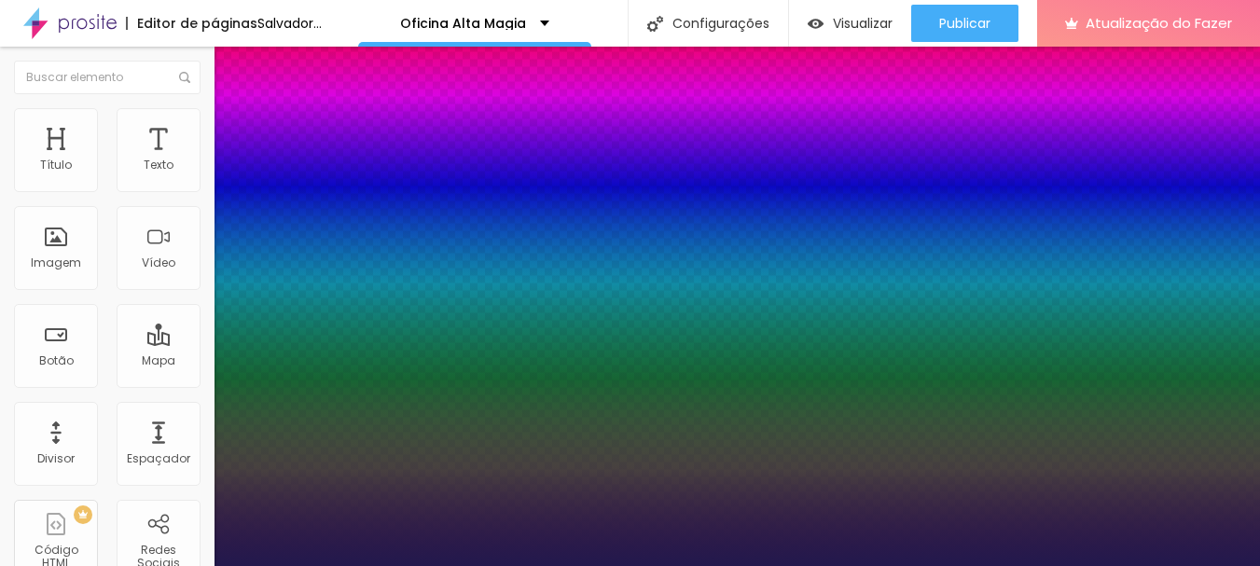
type input "1"
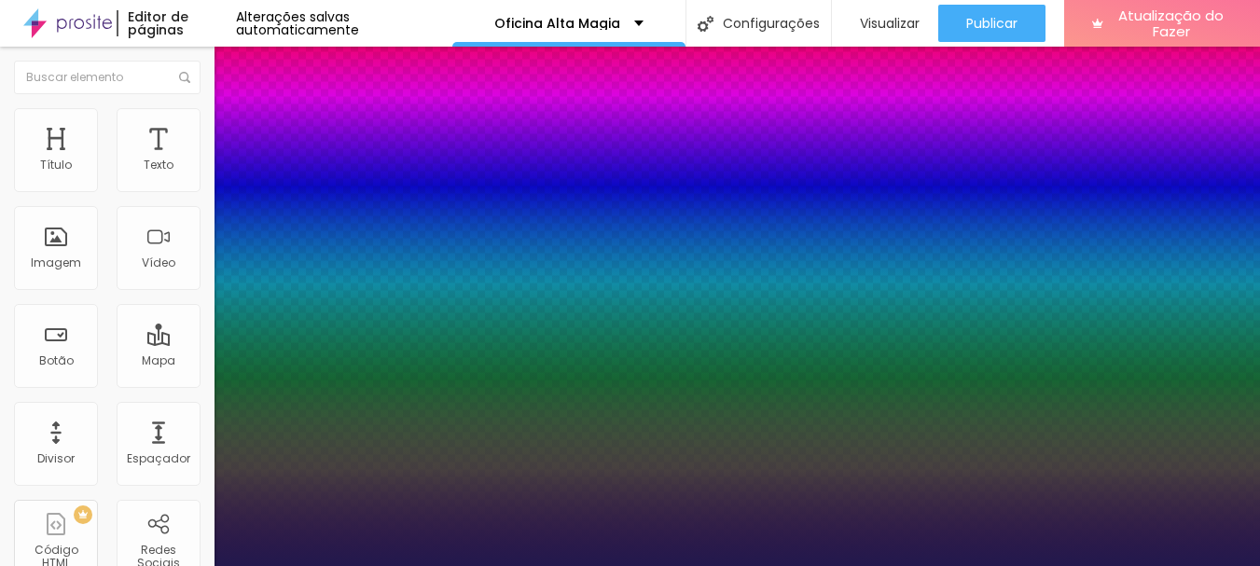
scroll to position [280, 0]
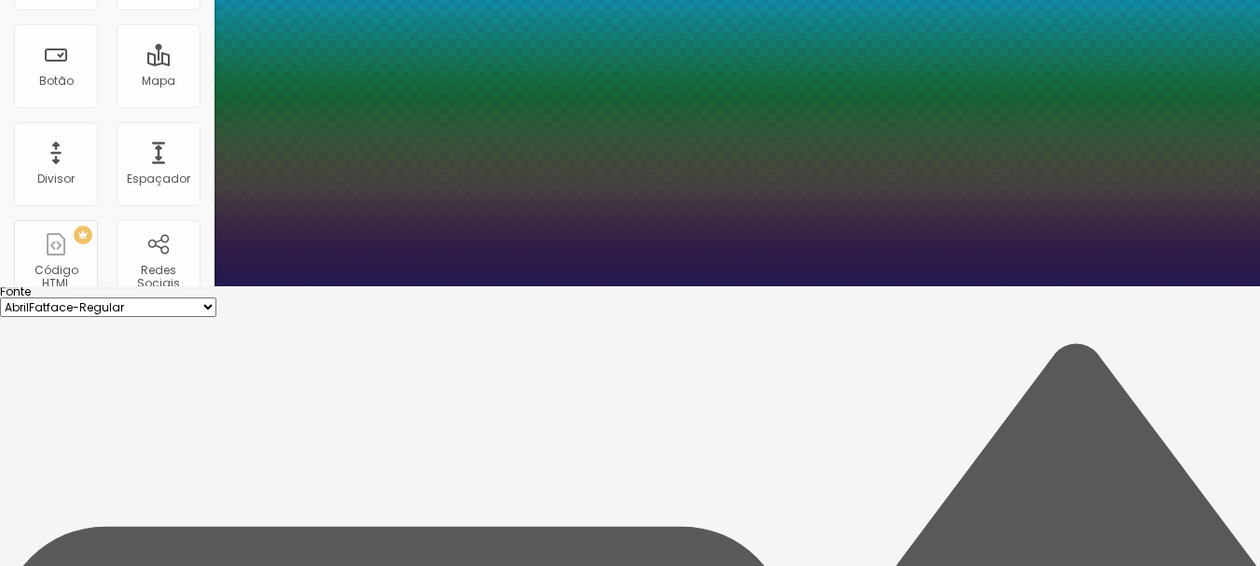
type input "20"
click at [657, 286] on div at bounding box center [630, 286] width 1260 height 0
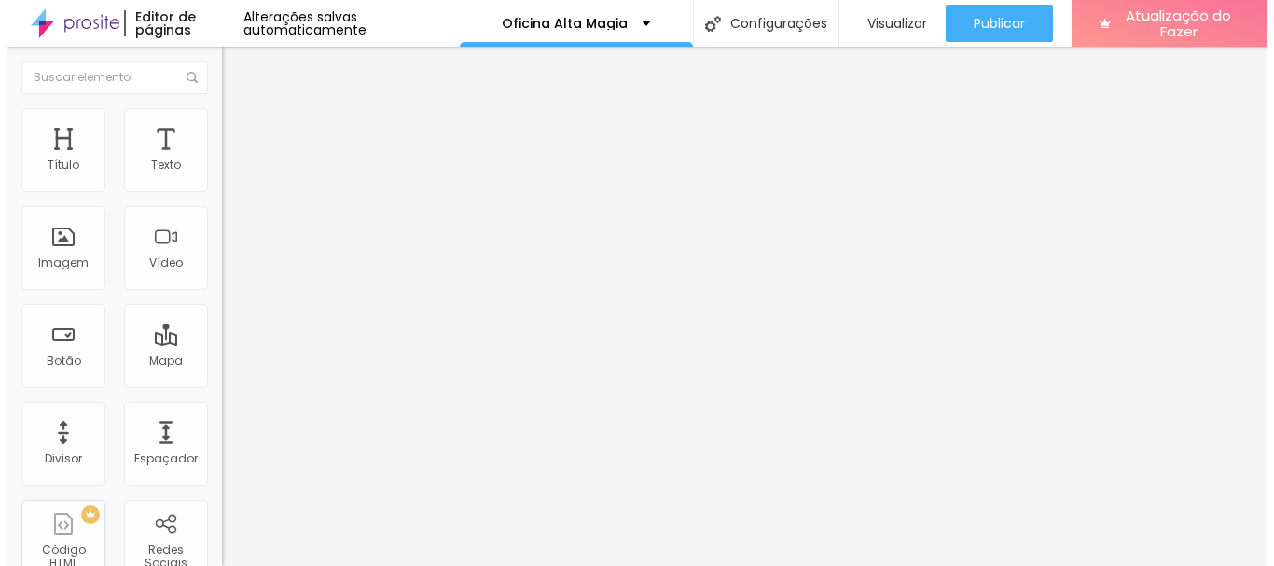
scroll to position [0, 0]
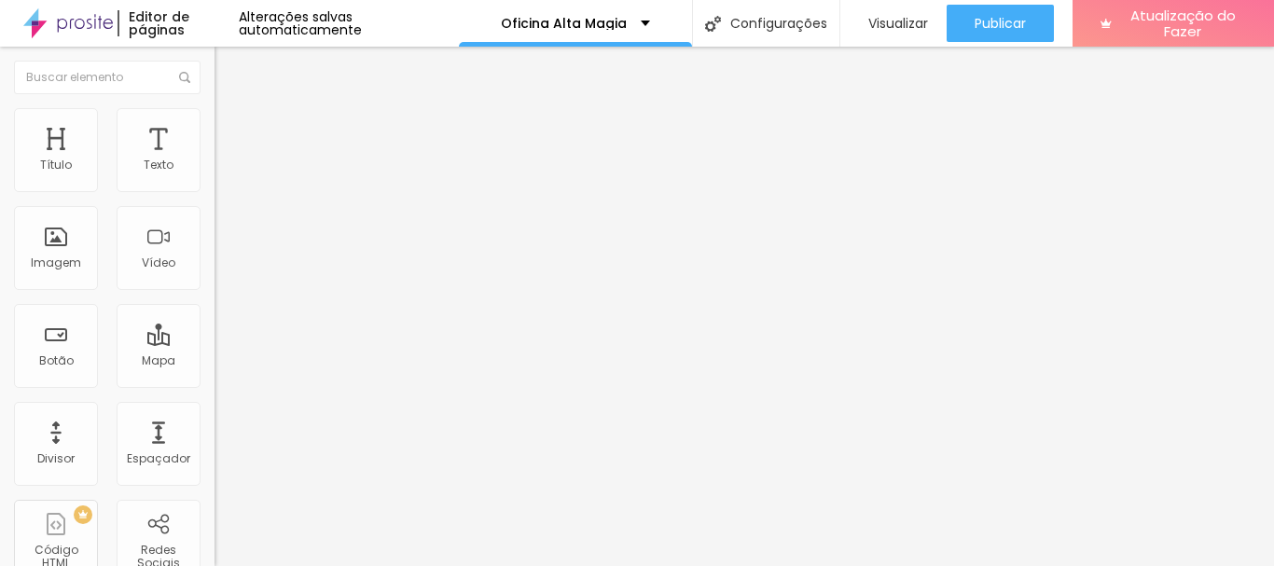
click at [228, 73] on img "button" at bounding box center [235, 68] width 15 height 15
click at [226, 160] on font "Adicionar imagem" at bounding box center [280, 153] width 109 height 16
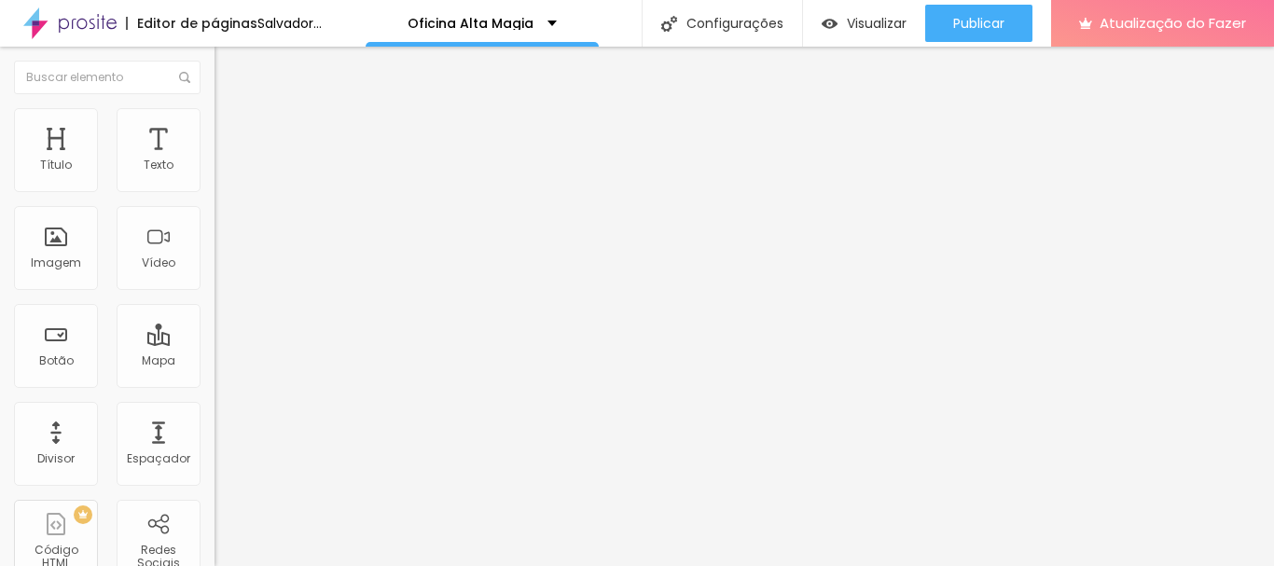
scroll to position [280, 0]
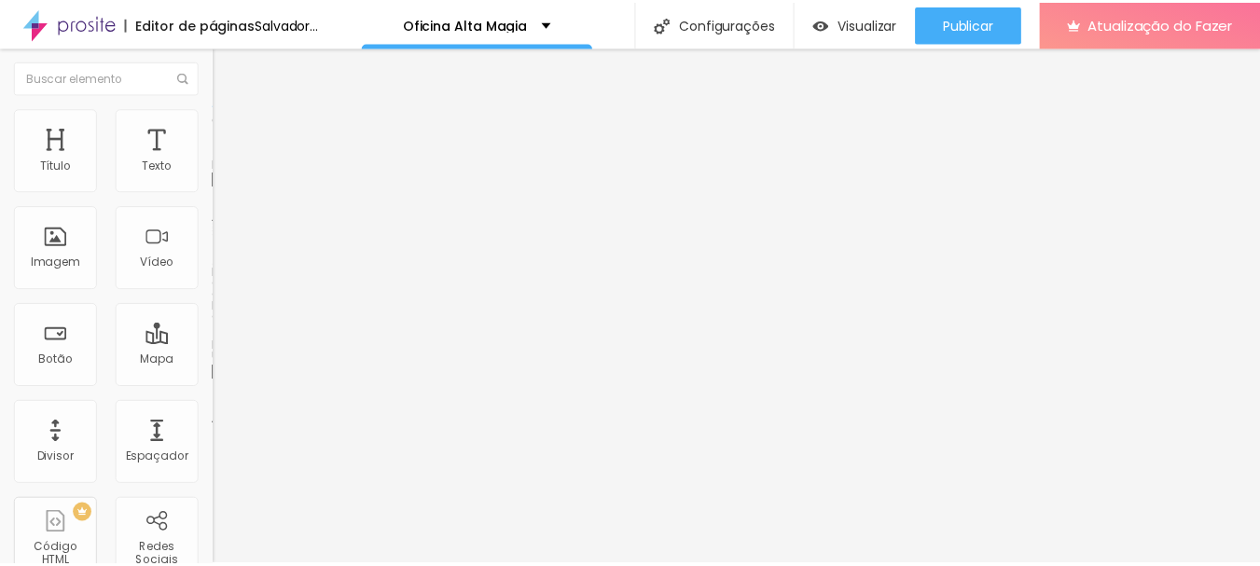
scroll to position [0, 0]
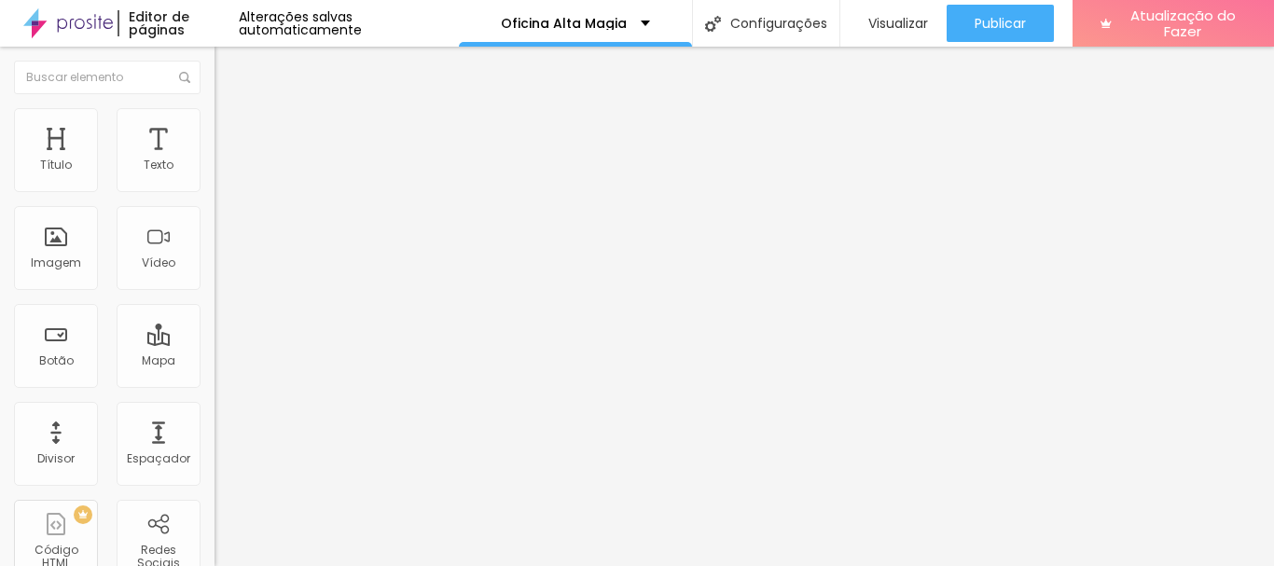
click at [228, 71] on img "button" at bounding box center [235, 68] width 15 height 15
click at [214, 175] on input "Click me" at bounding box center [326, 166] width 224 height 19
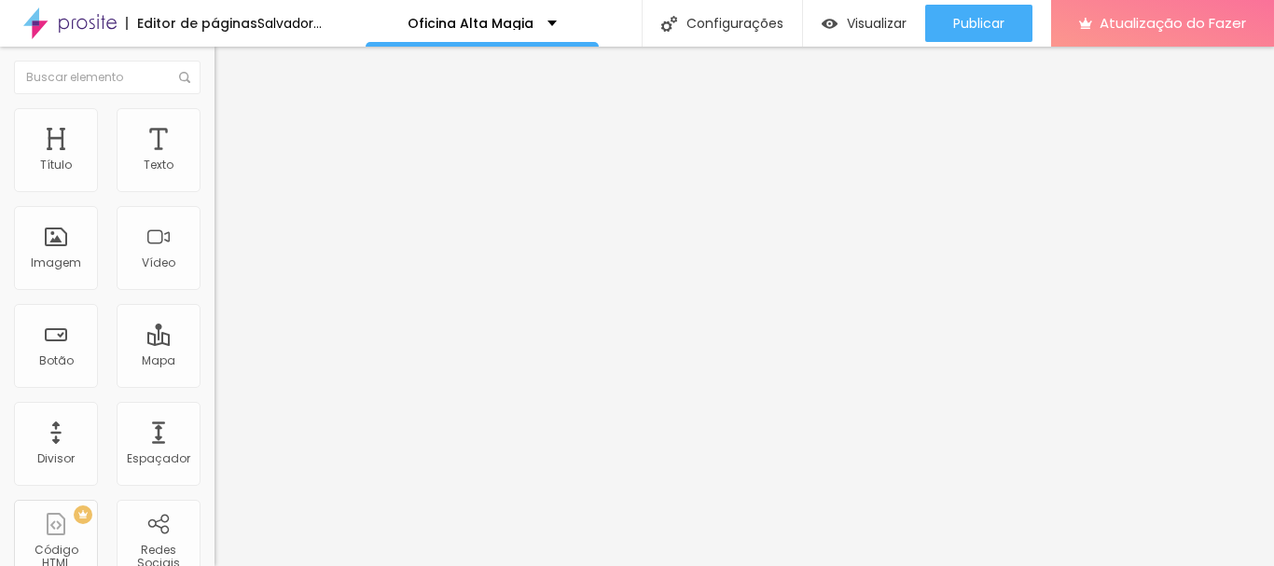
type input "SIM, QUERO PARTICIPAR"
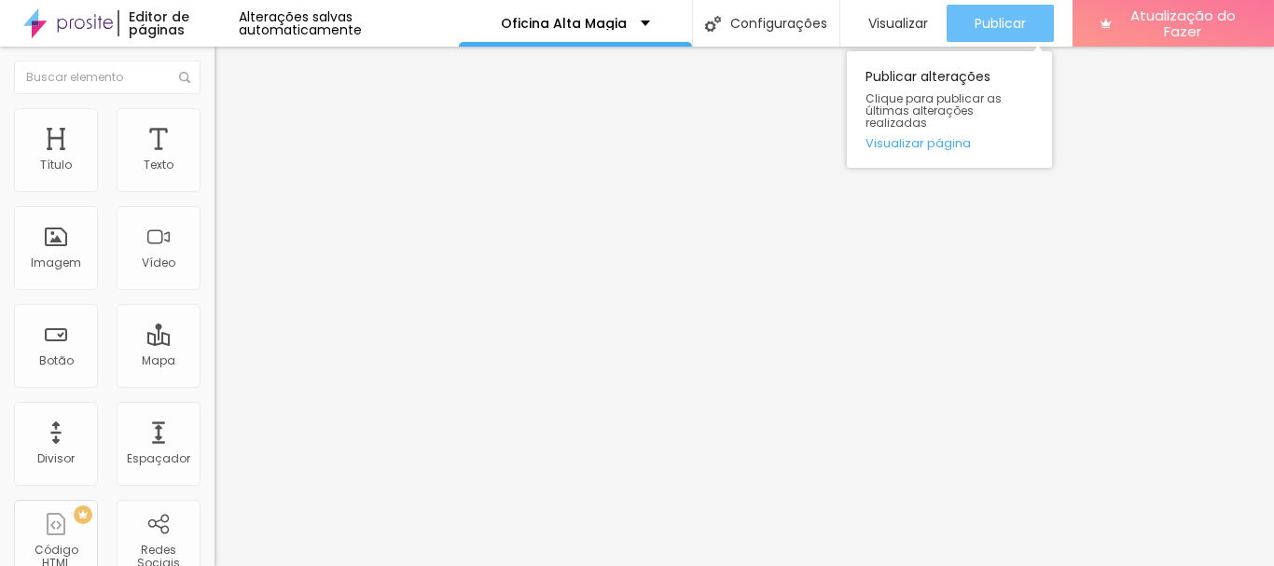
click at [990, 19] on font "Publicar" at bounding box center [1000, 23] width 51 height 19
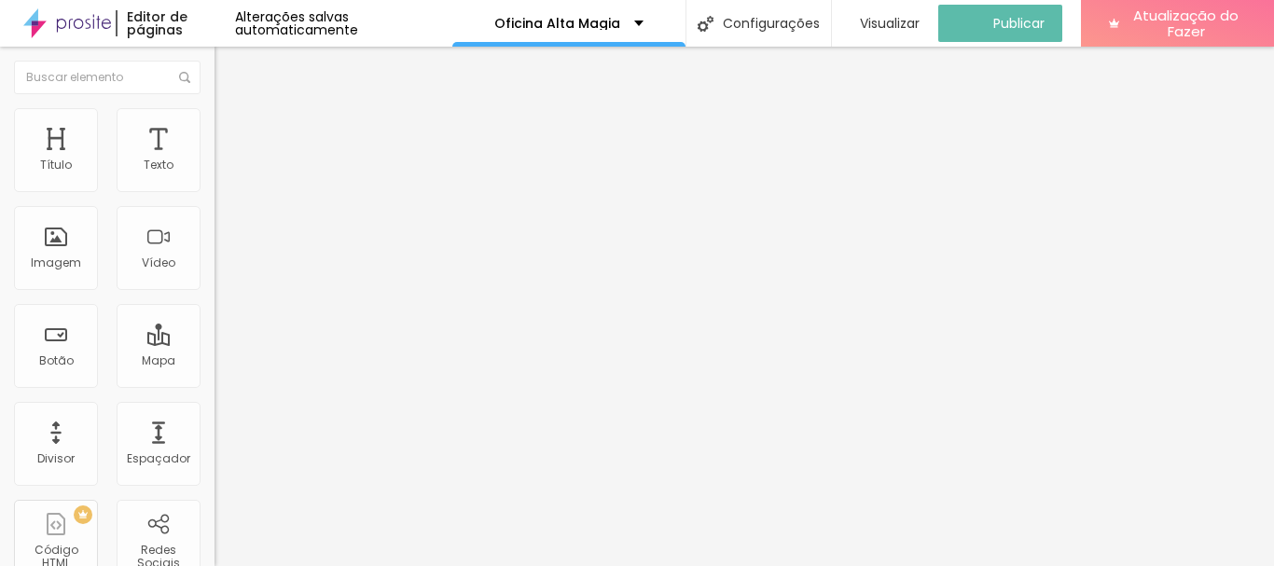
click at [214, 276] on button "button" at bounding box center [227, 266] width 26 height 20
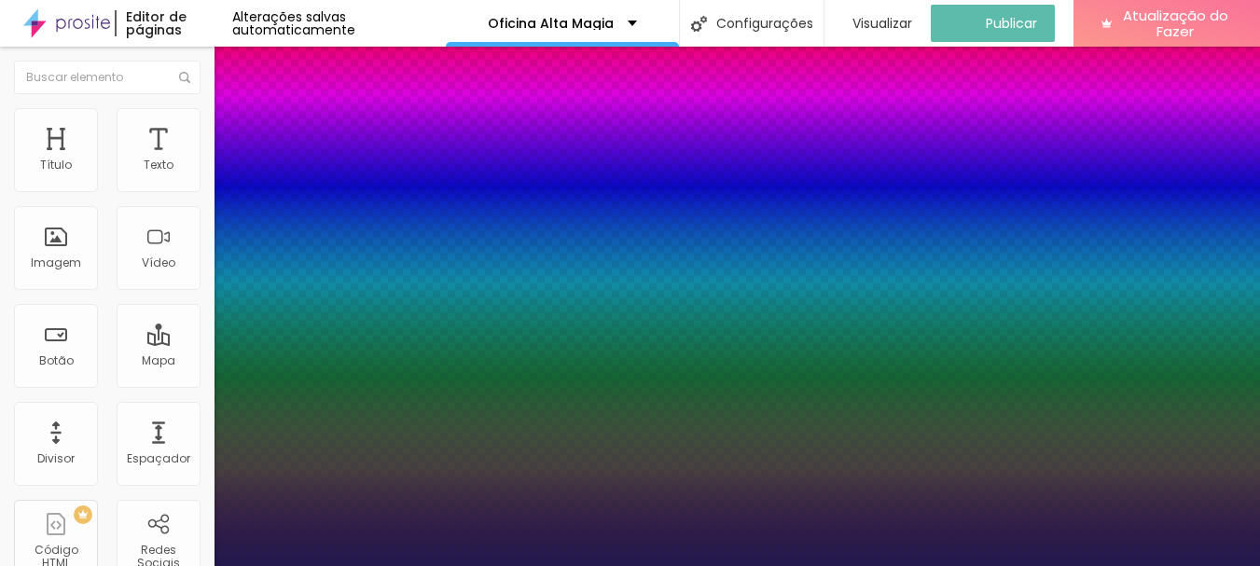
type input "1"
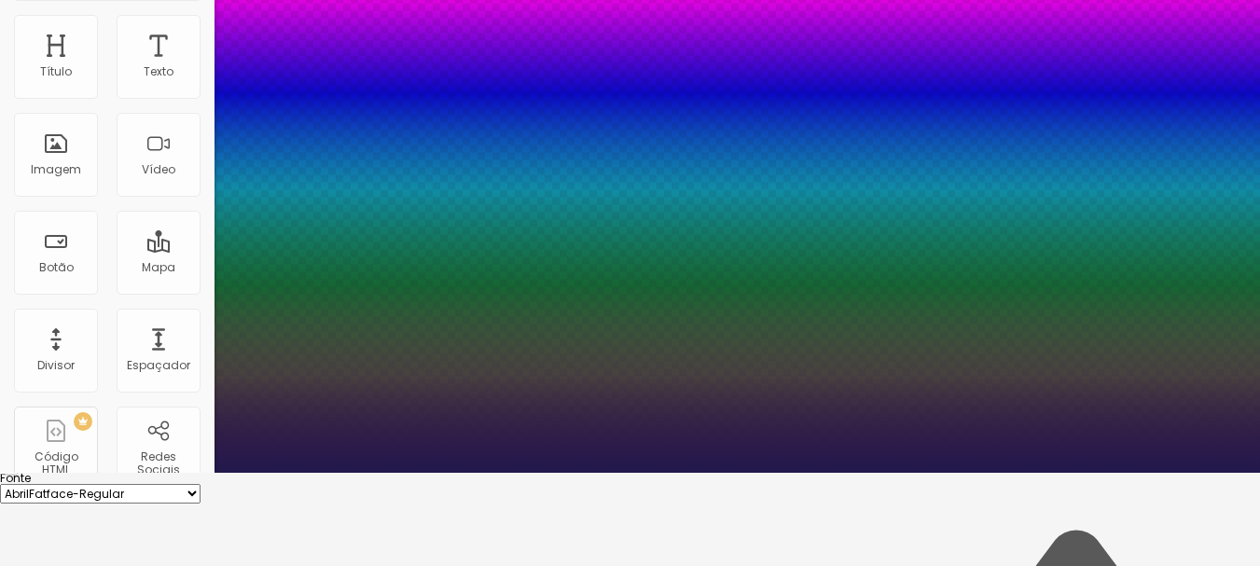
type input "19"
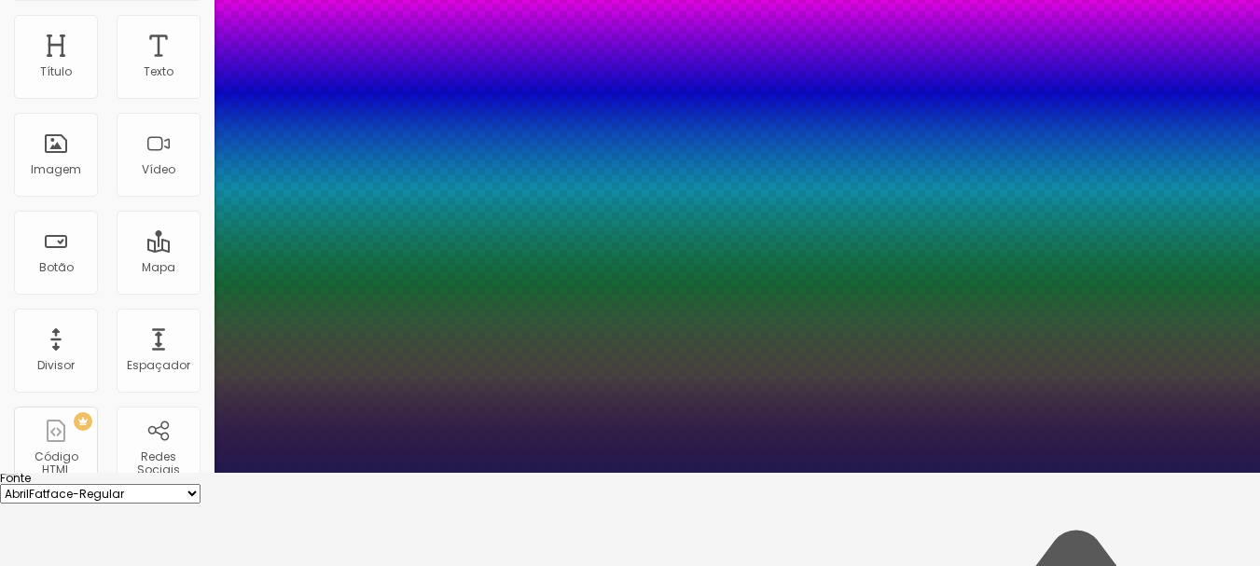
type input "1"
type input "8"
type input "1"
type input "8"
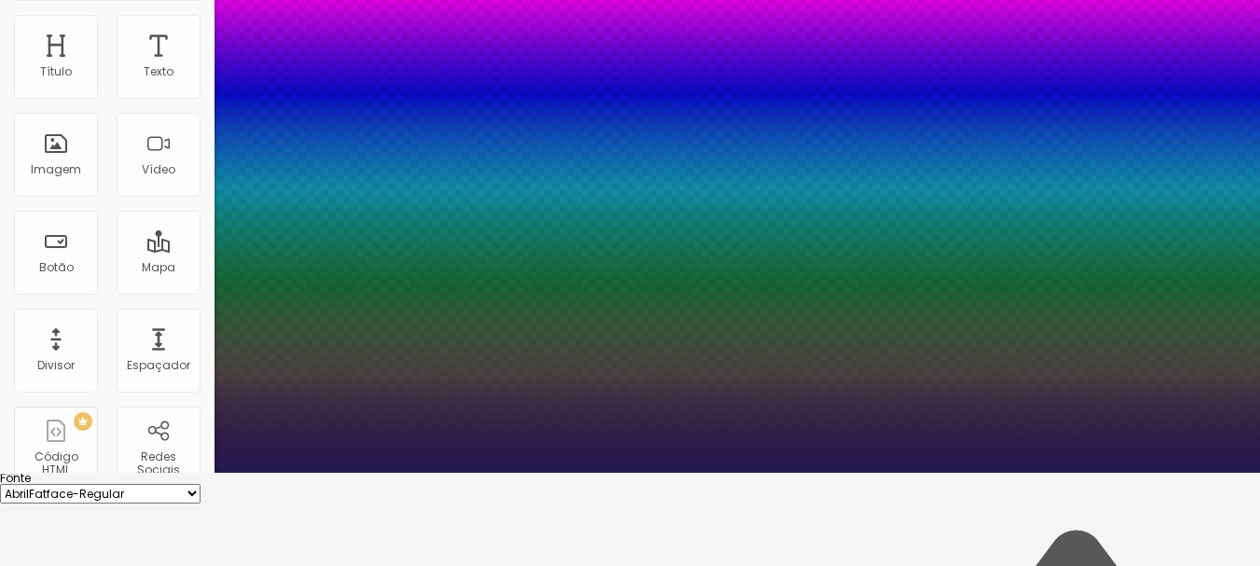
type input "0"
type input "1"
type input "8"
type input "0"
type input "1"
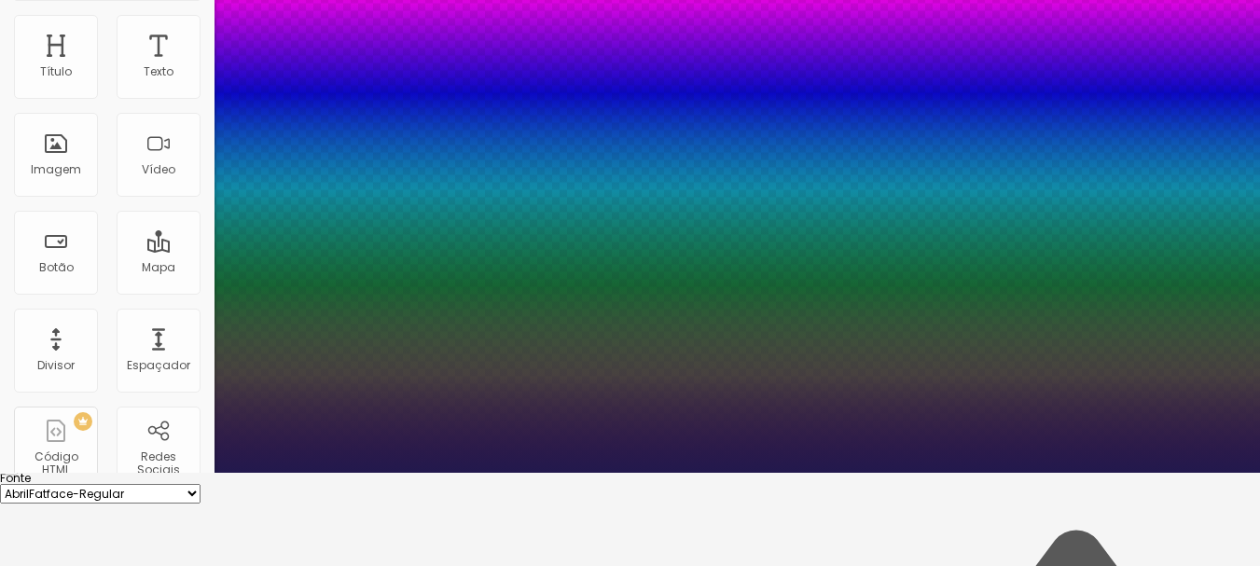
type input "8"
type input "02"
type input "1"
type input "8"
type input "1"
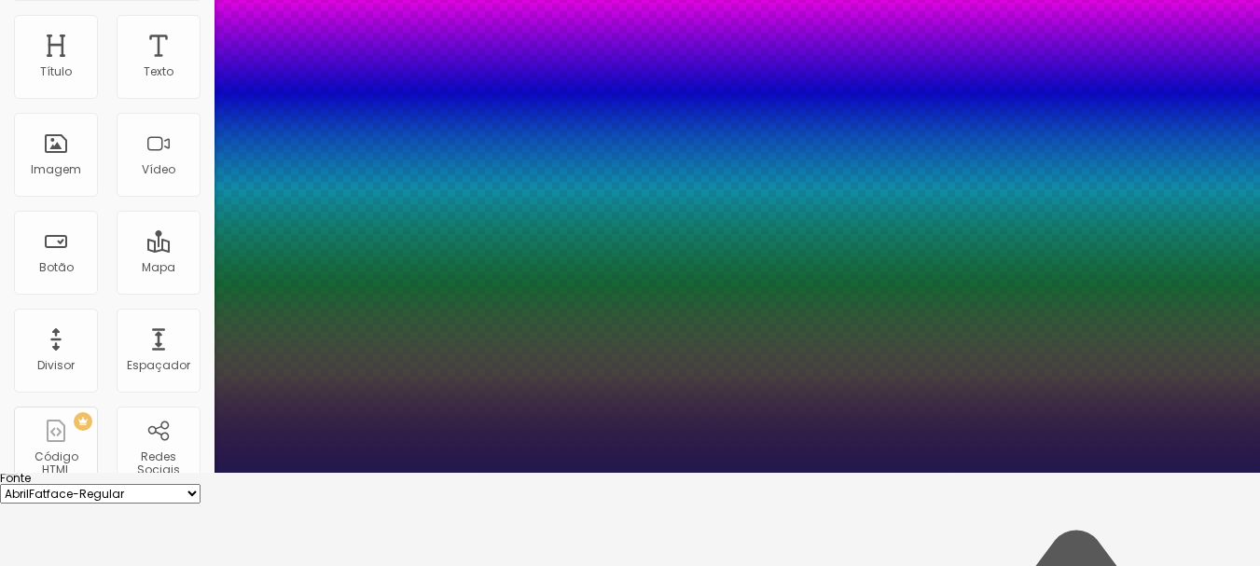
type input "24"
type input "024"
type input "1"
type input "8"
type input "02"
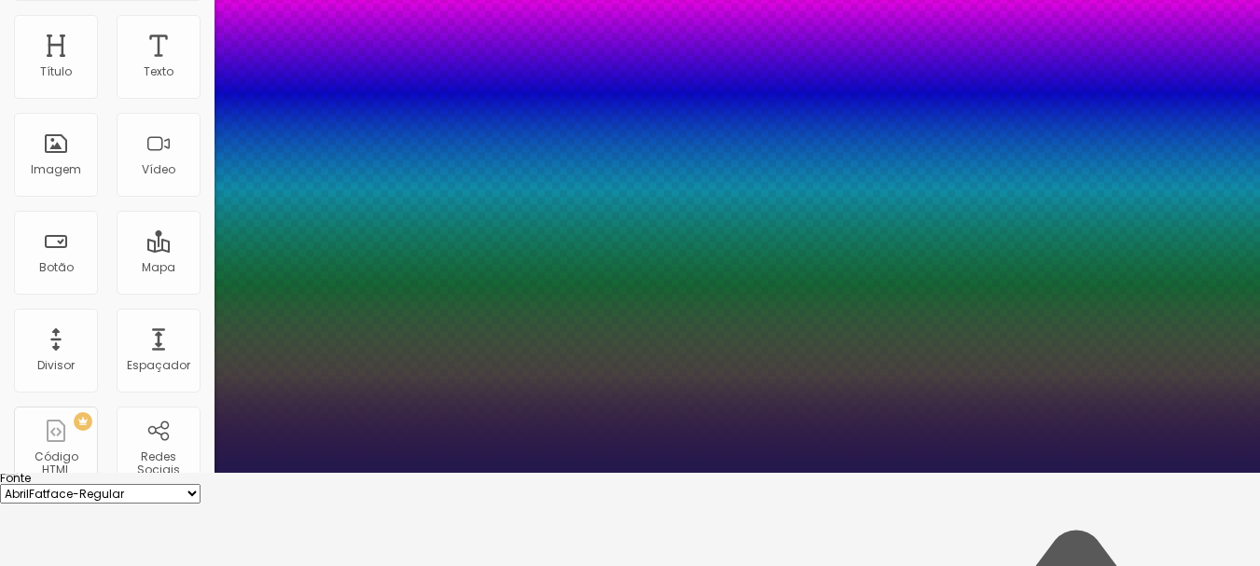
type input "1"
type input "0"
type input "8"
type input "0"
type input "1"
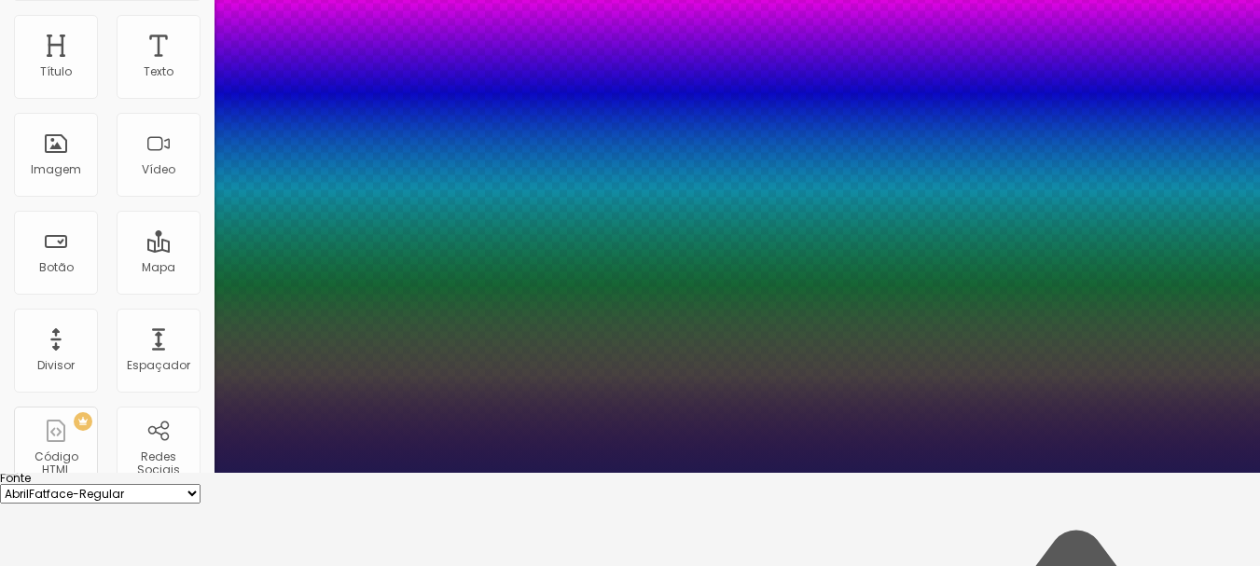
type input "8"
type input "0"
type input "1"
type input "8"
type input "0"
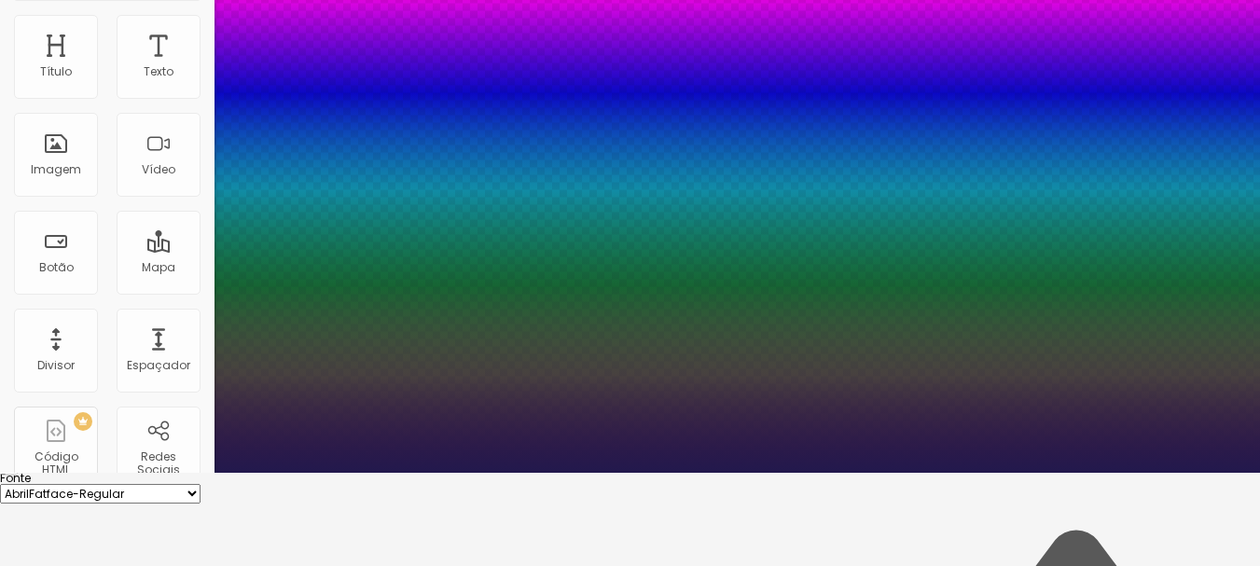
type input "1"
type input "8"
type input "1"
type input "8"
type input "1"
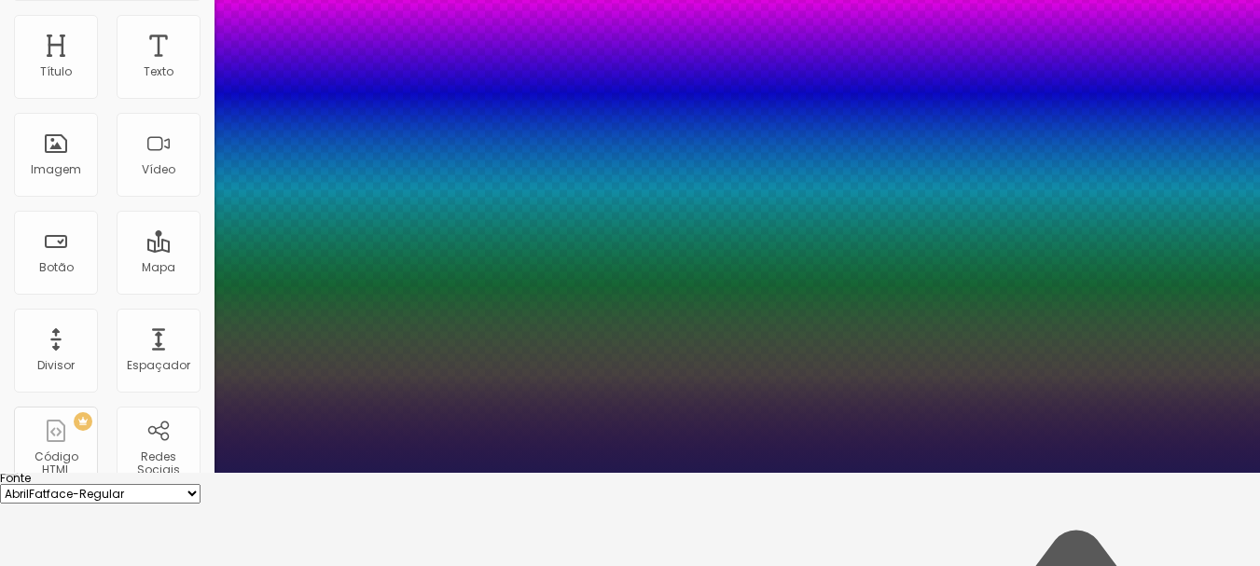
type input "0"
click at [620, 473] on div at bounding box center [630, 473] width 1260 height 0
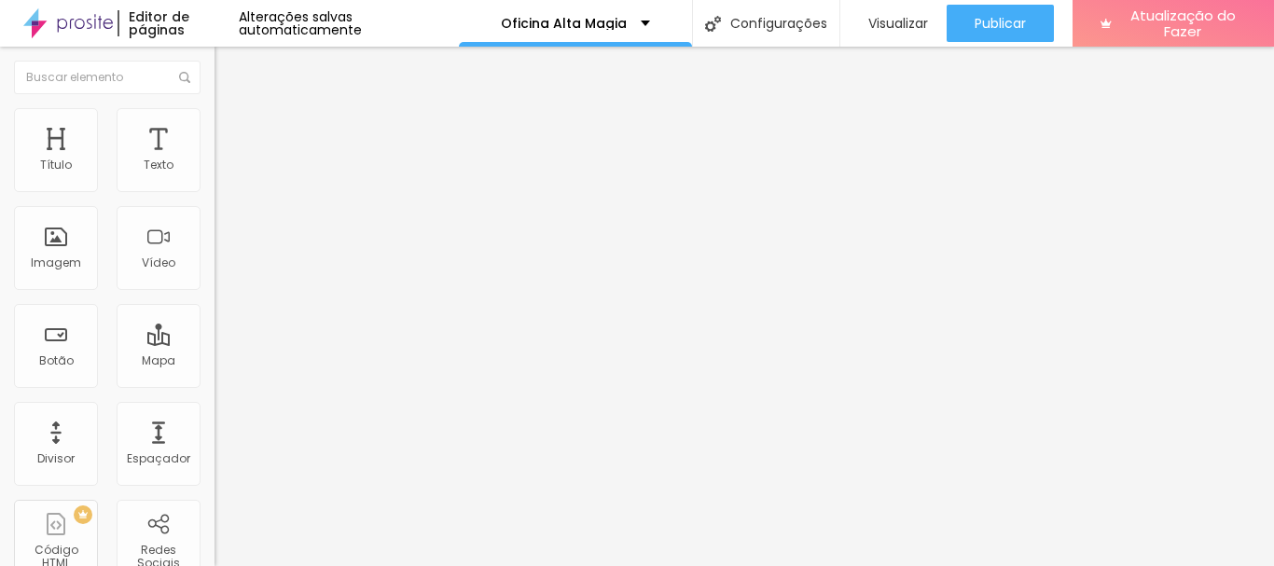
click at [224, 269] on icon "button" at bounding box center [227, 264] width 7 height 7
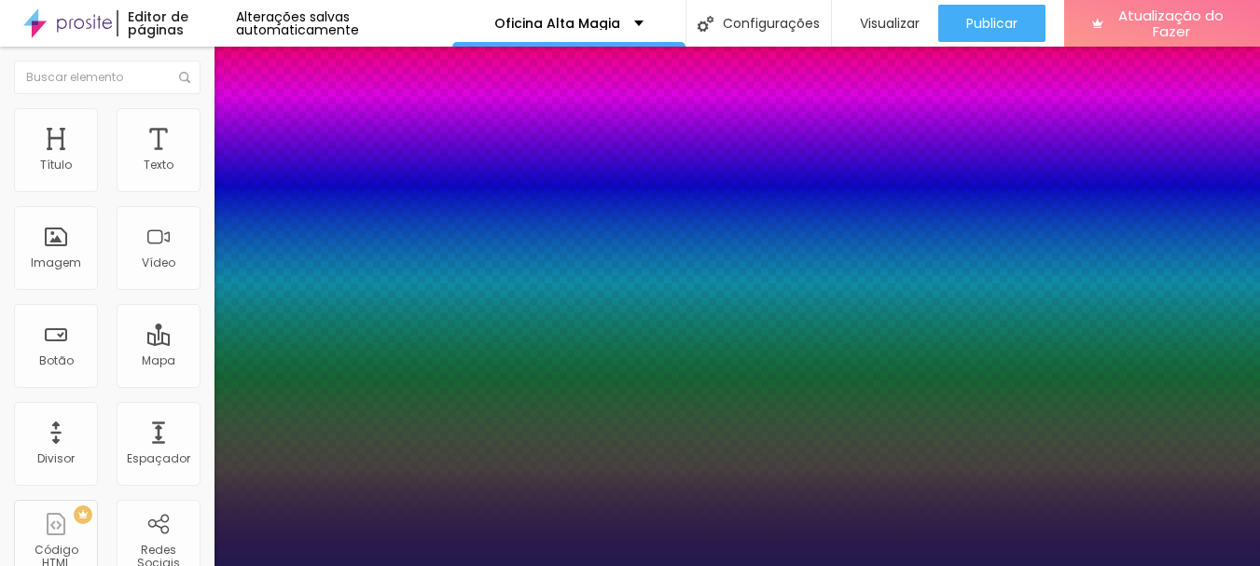
type input "8"
type input "1"
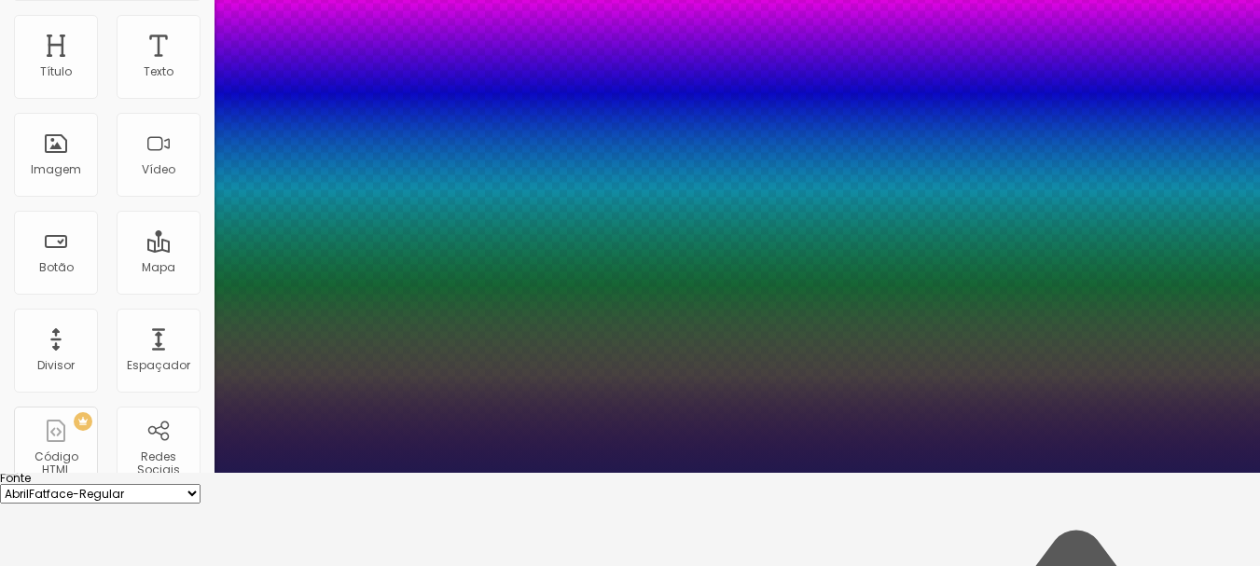
drag, startPoint x: 404, startPoint y: 439, endPoint x: 435, endPoint y: 444, distance: 31.1
type input "8"
type input "2"
type input "1"
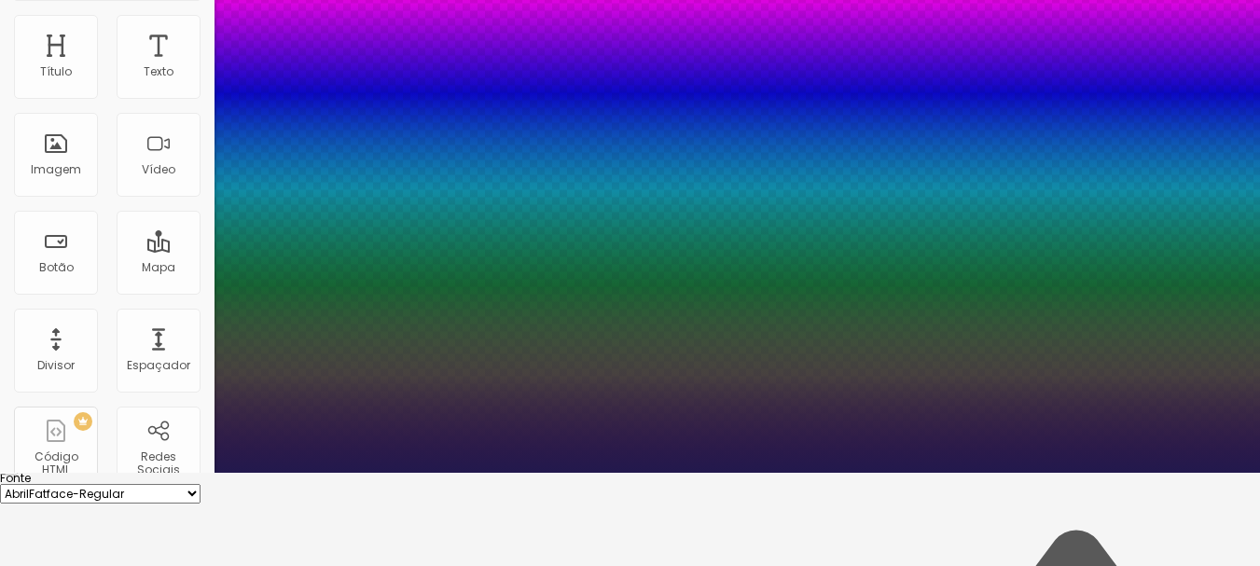
type input "22"
type input "1"
type input "8"
type input "2"
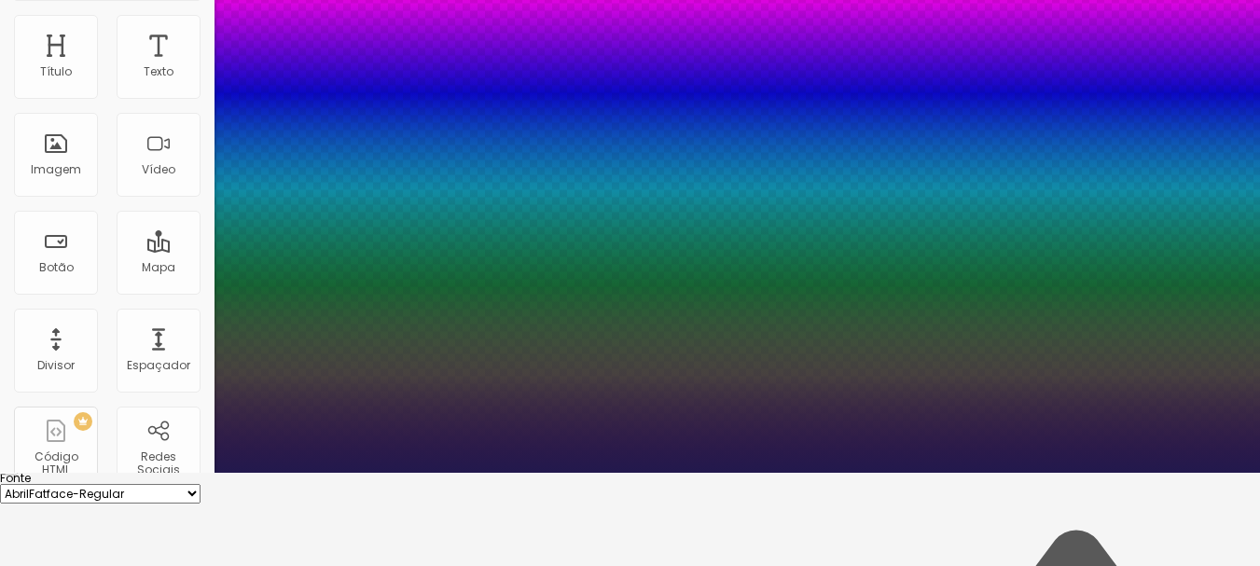
type input "1"
type input "24"
type input "1"
type input "24"
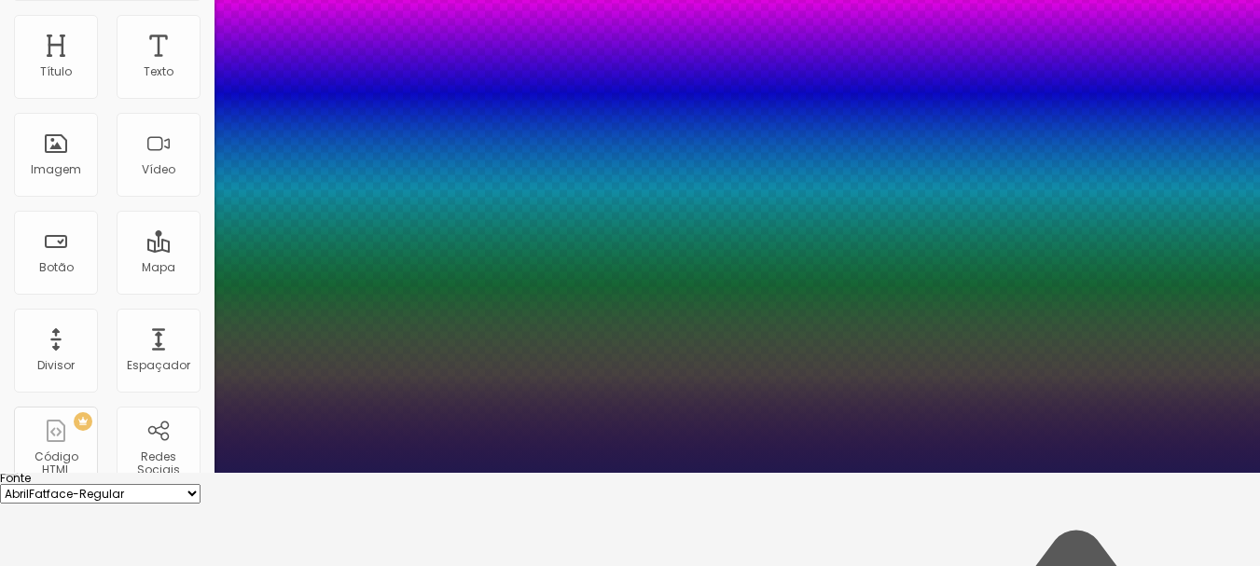
type input "1"
click at [536, 473] on div at bounding box center [630, 473] width 1260 height 0
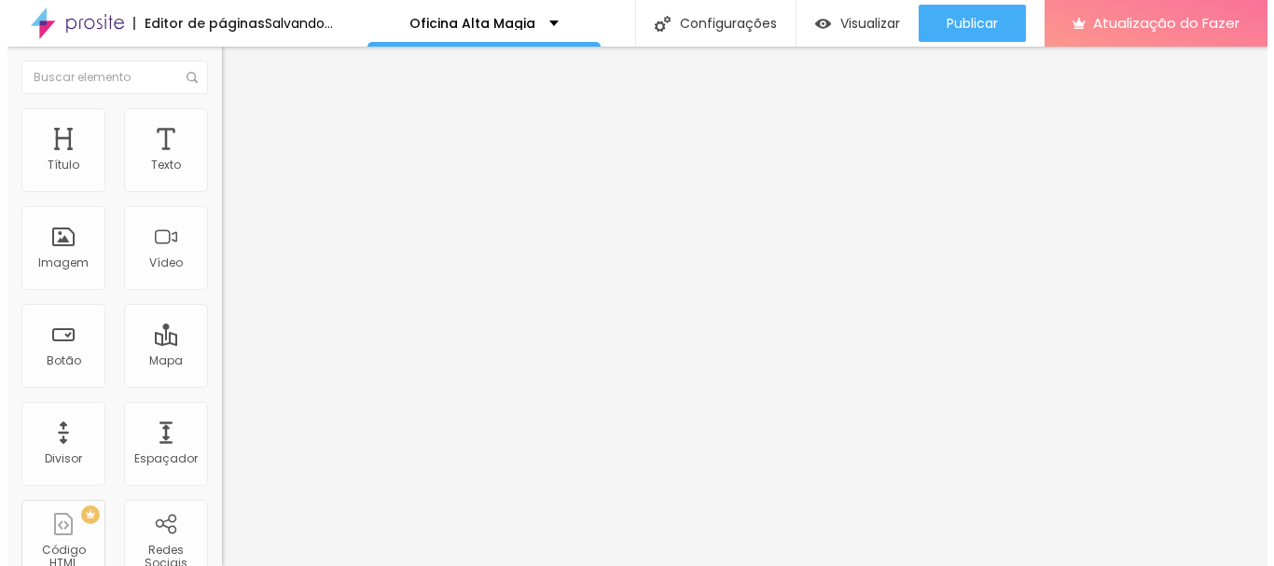
scroll to position [0, 0]
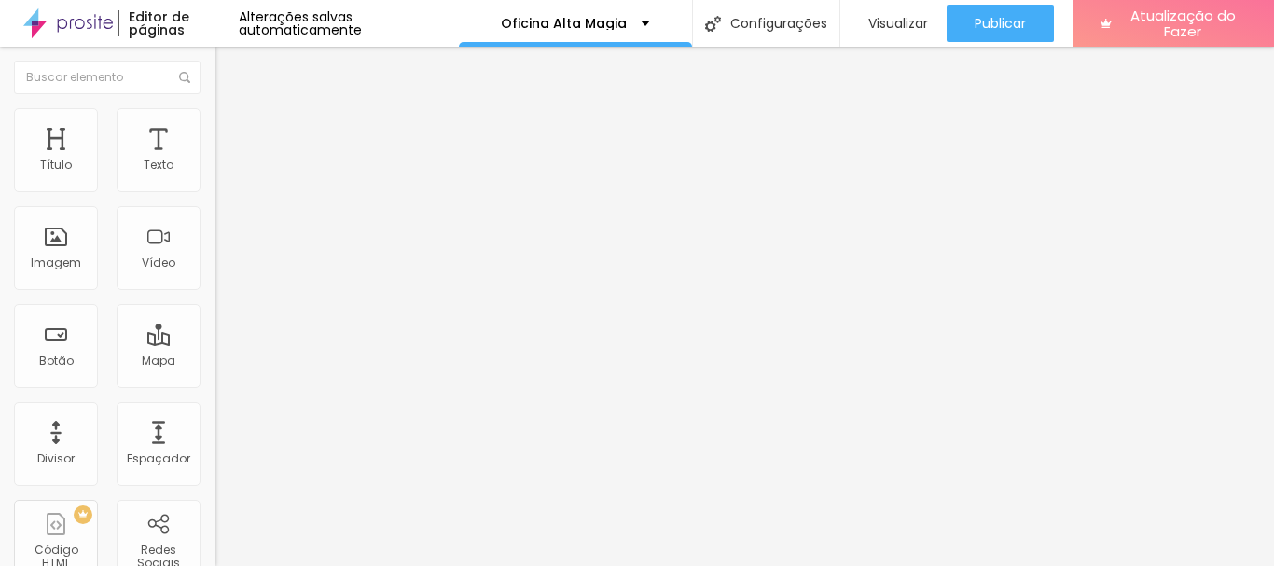
click at [231, 129] on font "Estilo" at bounding box center [245, 121] width 29 height 16
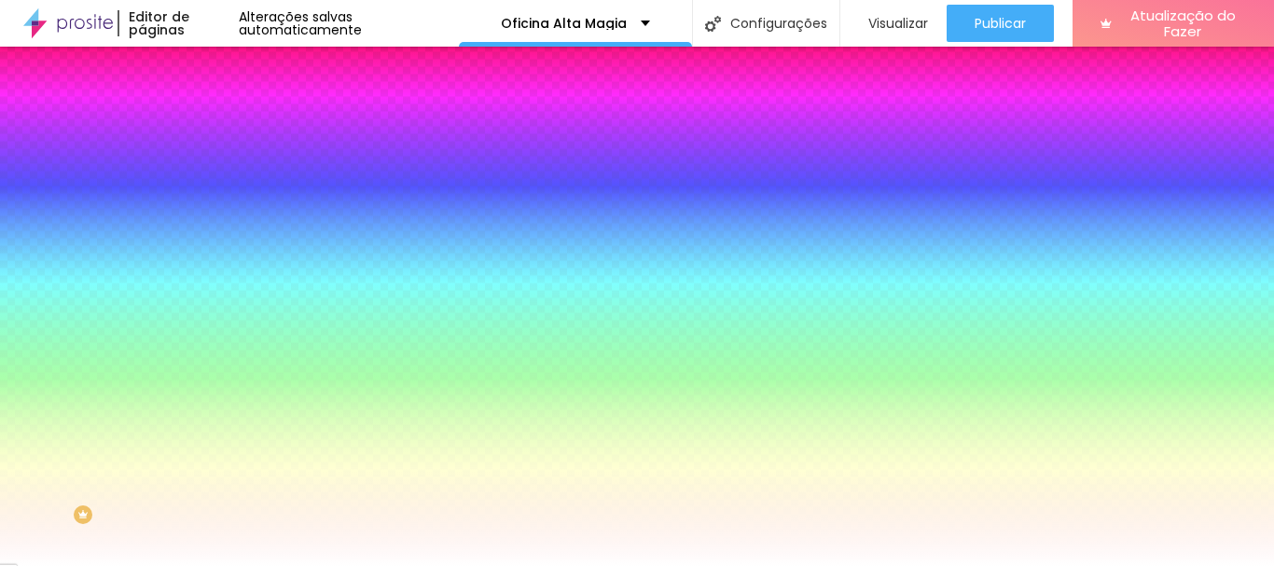
click at [222, 235] on icon "button" at bounding box center [227, 236] width 11 height 11
paste input "FFA5"
type input "#FFA50"
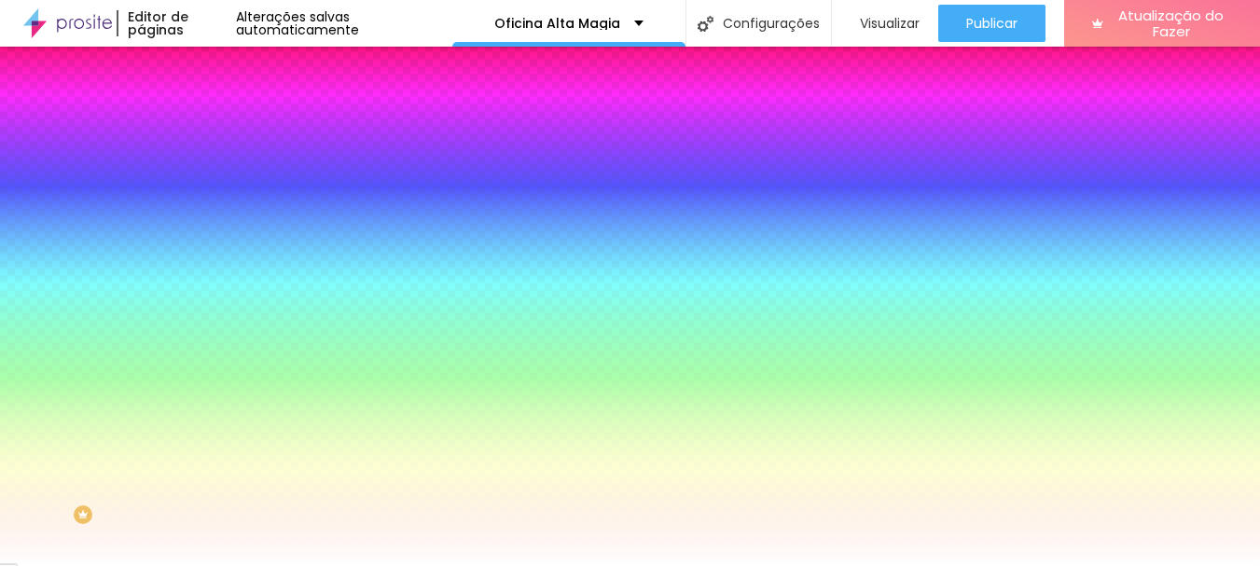
click at [411, 565] on p "Fonte" at bounding box center [630, 571] width 1260 height 11
click at [626, 565] on div at bounding box center [630, 566] width 1260 height 0
click at [214, 190] on input "#FFFFFF" at bounding box center [326, 187] width 224 height 19
paste input "A50"
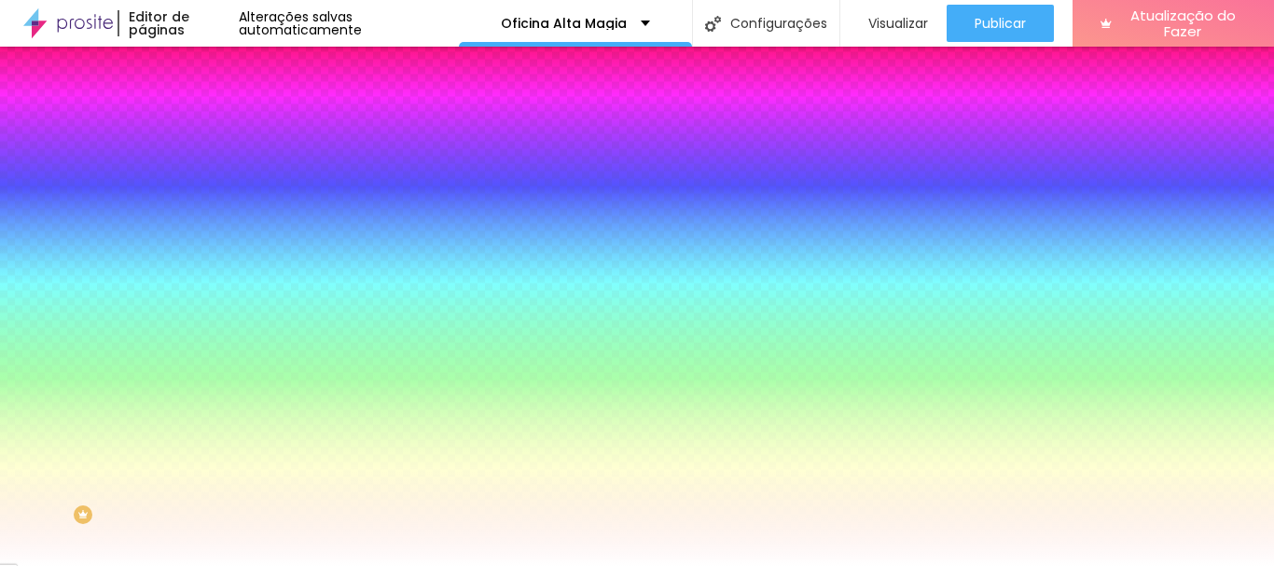
type input "#FFA50"
click at [214, 228] on div "Cor de fundo Voltar ao padrão #FFA50 Tipografia Voltar ao padrão Borda Voltar a…" at bounding box center [321, 450] width 214 height 610
paste input "A50"
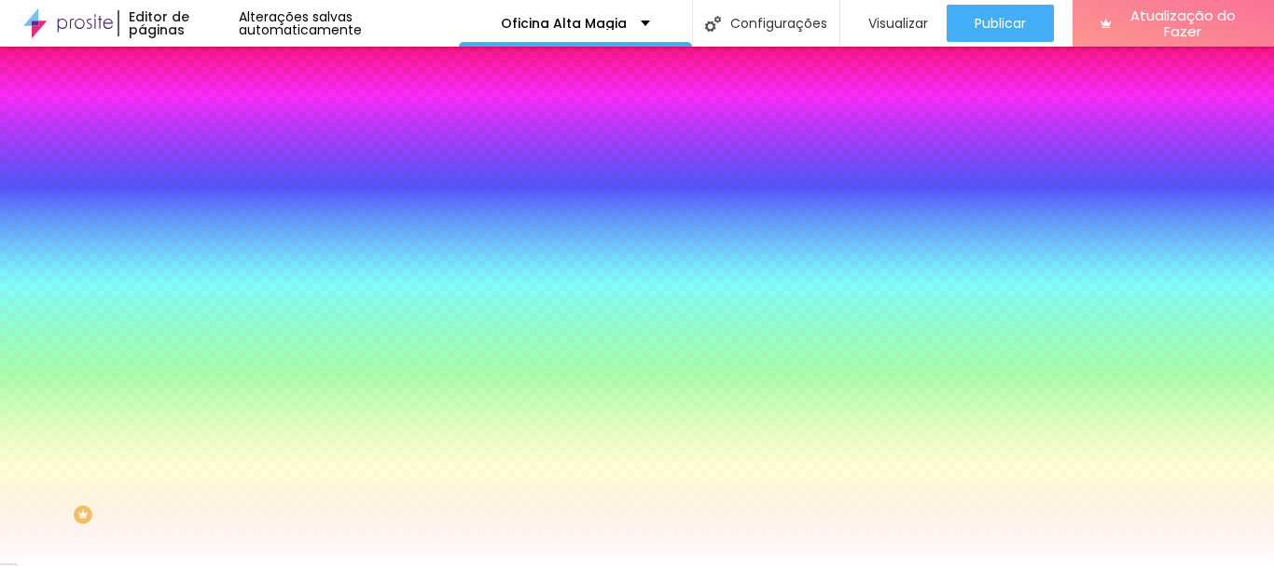
type input "#FFA50"
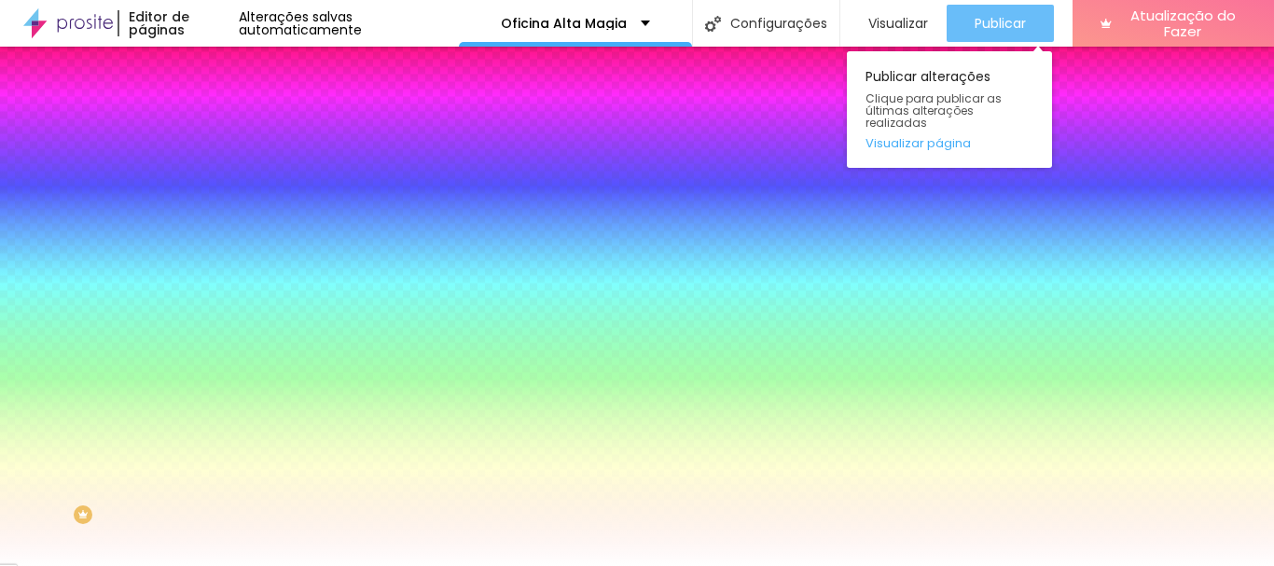
click at [981, 16] on font "Publicar" at bounding box center [1000, 23] width 51 height 19
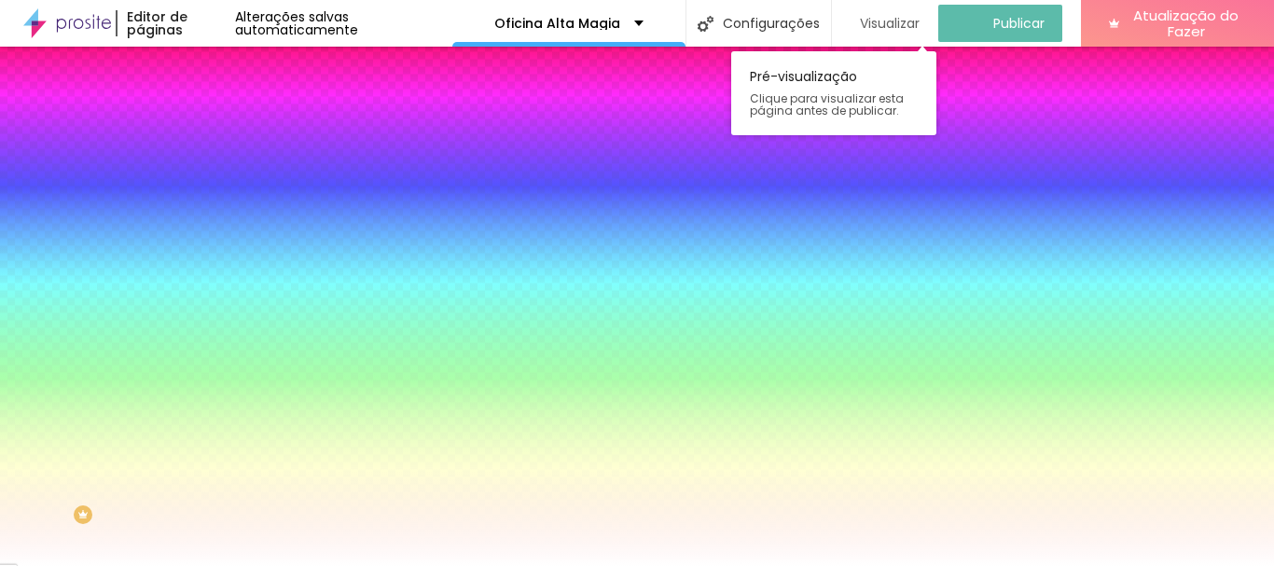
click at [912, 30] on font "Visualizar" at bounding box center [890, 23] width 60 height 19
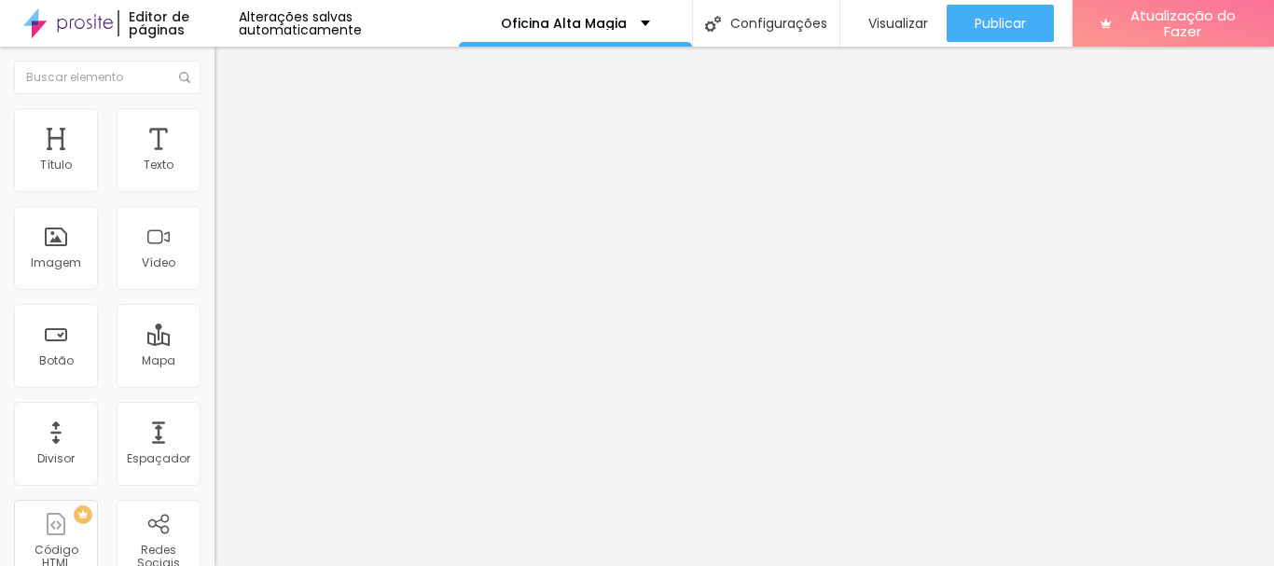
click at [228, 66] on img "button" at bounding box center [235, 68] width 15 height 15
click at [228, 69] on img "button" at bounding box center [235, 68] width 15 height 15
drag, startPoint x: 128, startPoint y: 368, endPoint x: 0, endPoint y: 300, distance: 144.8
click at [214, 300] on div "Número do WhatsApp * + 55 Texto do botão Conversar no WhatsApp Mensagem Olá, ch…" at bounding box center [321, 456] width 214 height 622
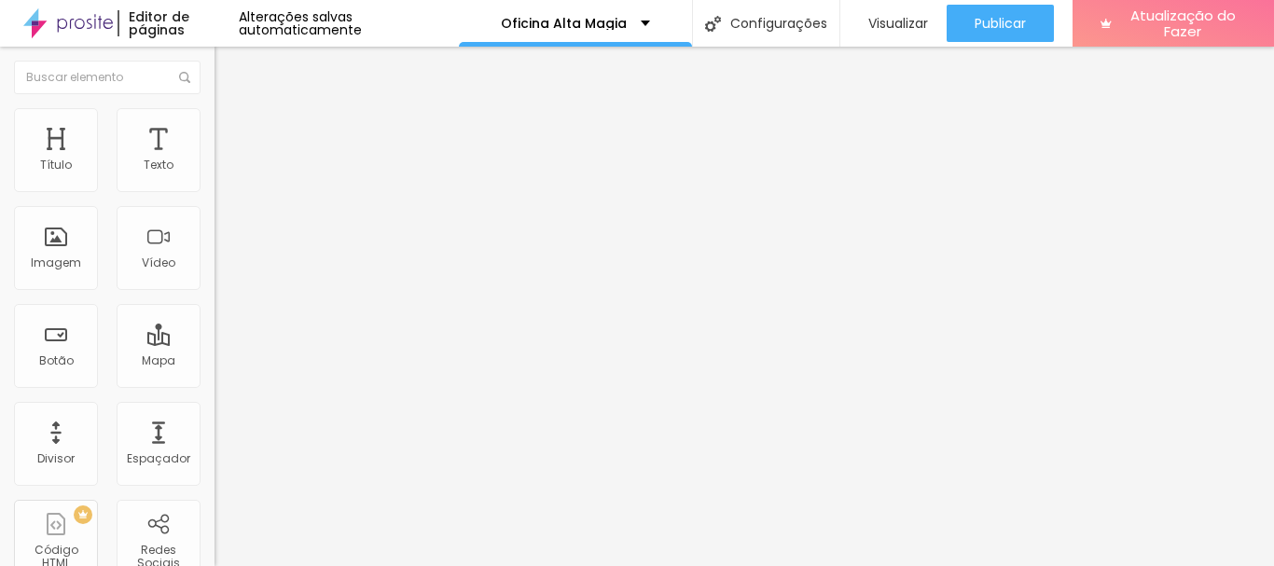
drag, startPoint x: 112, startPoint y: 374, endPoint x: 0, endPoint y: 298, distance: 135.0
click at [214, 298] on div "Número do WhatsApp * + 55 Texto do botão Conversar no WhatsApp Mensagem Olá, ch…" at bounding box center [321, 456] width 214 height 622
drag, startPoint x: 118, startPoint y: 370, endPoint x: 0, endPoint y: 293, distance: 140.7
click at [214, 293] on div "Número do WhatsApp * + 55 Texto do botão Conversar no WhatsApp Mensagem Olá, ch…" at bounding box center [321, 456] width 214 height 622
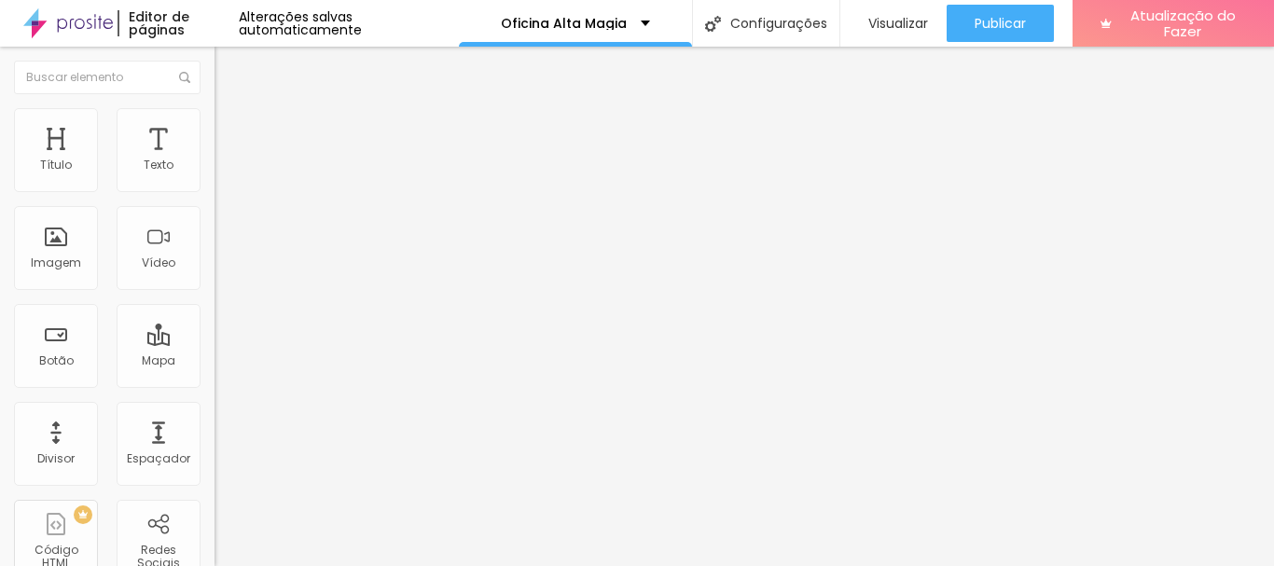
paste textarea "sobre o Workshop de [PERSON_NAME]"
paste textarea "vim pelo site {page_title} , gostaria de informações sobre o Workshop de Alta M…"
type textarea "Olá, vim pelo site {page_title} , gostaria de informações sobre o Workshop de A…"
click at [214, 387] on div "Número do WhatsApp * + 55 Texto do botão Conversar no WhatsApp Mensagem Olá, vi…" at bounding box center [321, 456] width 214 height 622
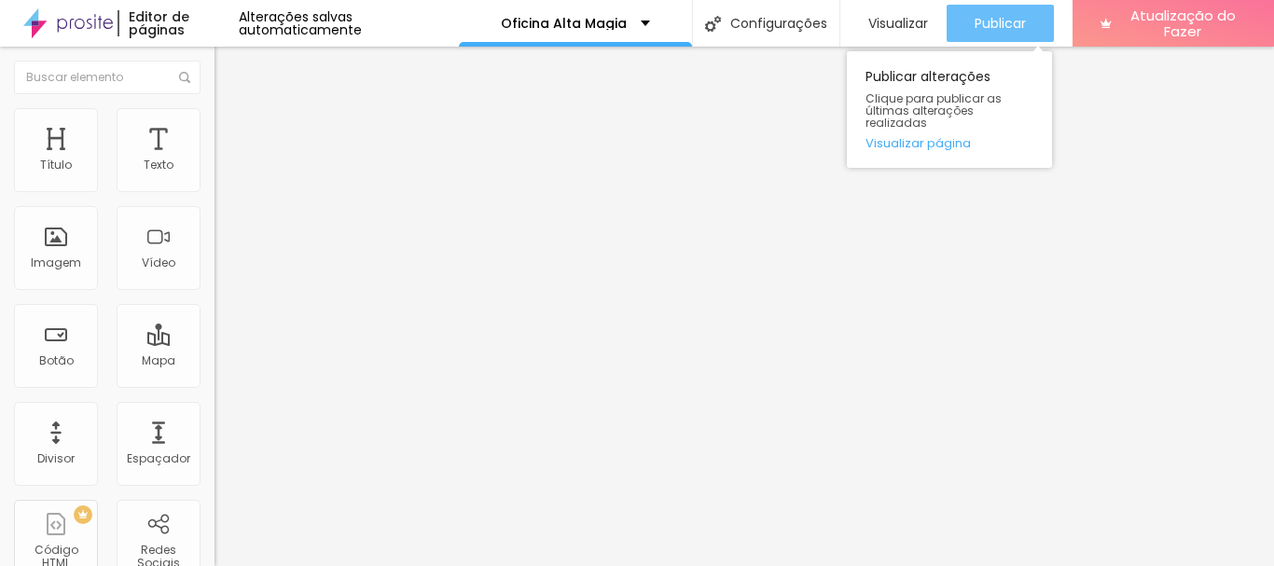
click at [1000, 14] on font "Publicar" at bounding box center [1000, 23] width 51 height 19
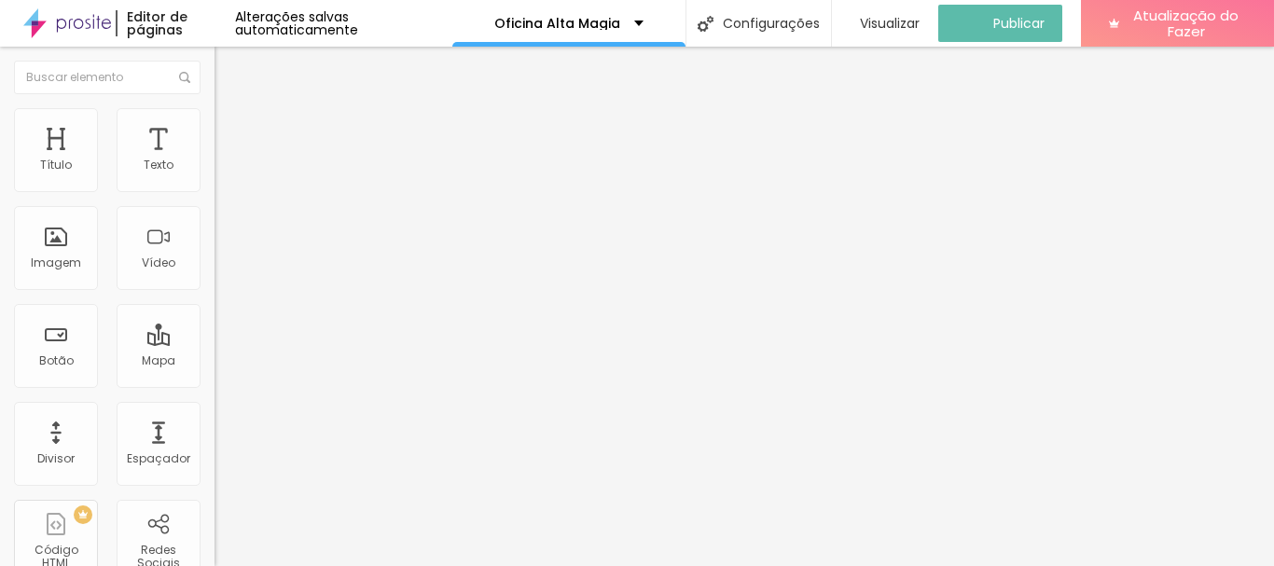
click at [231, 125] on font "Estilo" at bounding box center [245, 121] width 29 height 16
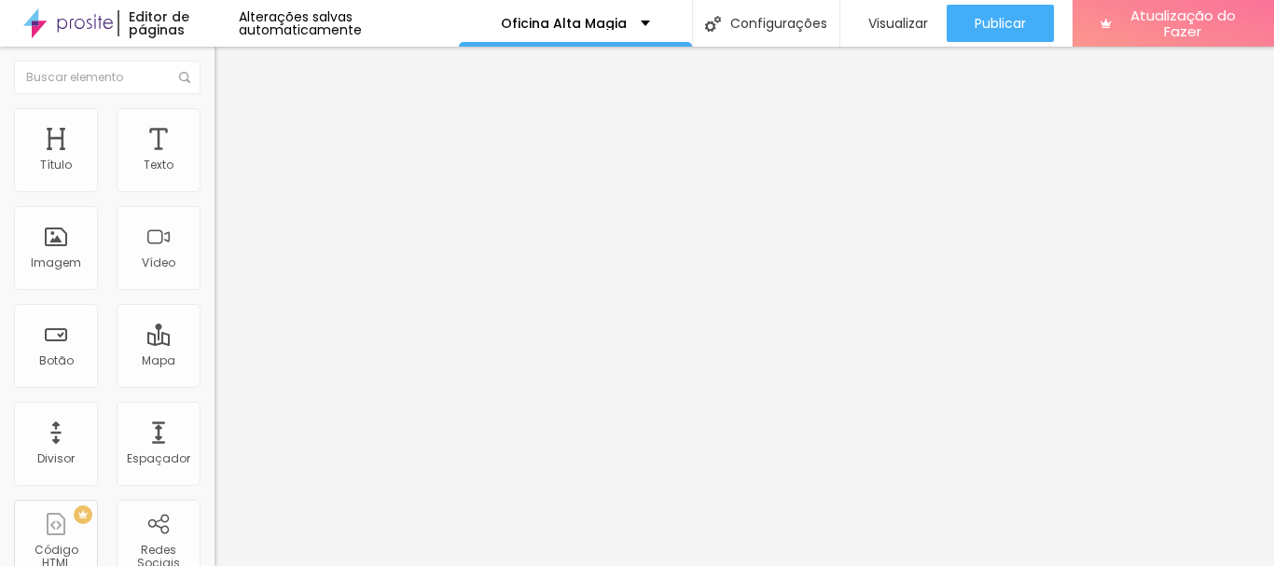
click at [214, 108] on li "Conteúdo" at bounding box center [321, 99] width 214 height 19
click at [214, 175] on input "text" at bounding box center [326, 166] width 224 height 19
type input "[PHONE_NUMBER]"
type input "19981839688"
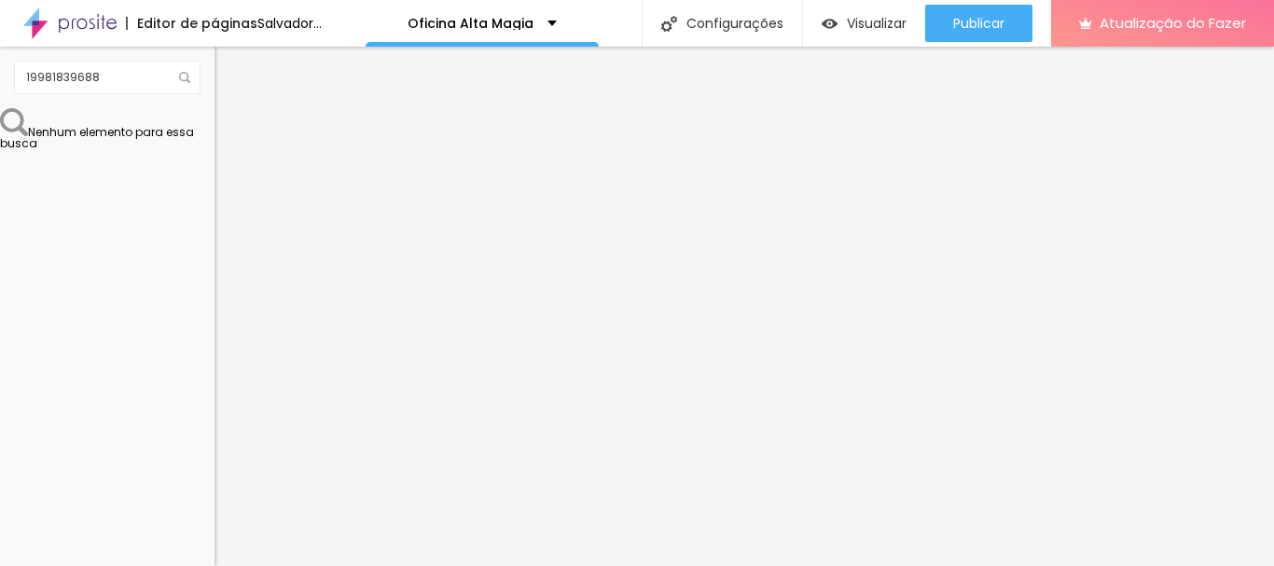
click at [214, 175] on input "[PHONE_NUMBER]" at bounding box center [326, 166] width 224 height 19
type input "[PHONE_NUMBER]"
click at [214, 565] on div "Texto do botão" at bounding box center [321, 570] width 214 height 11
drag, startPoint x: 177, startPoint y: 266, endPoint x: 7, endPoint y: 266, distance: 170.7
click at [214, 266] on div "Número do WhatsApp * [PHONE_NUMBER] + 55 Texto do botão Conversar no WhatsApp M…" at bounding box center [321, 456] width 214 height 622
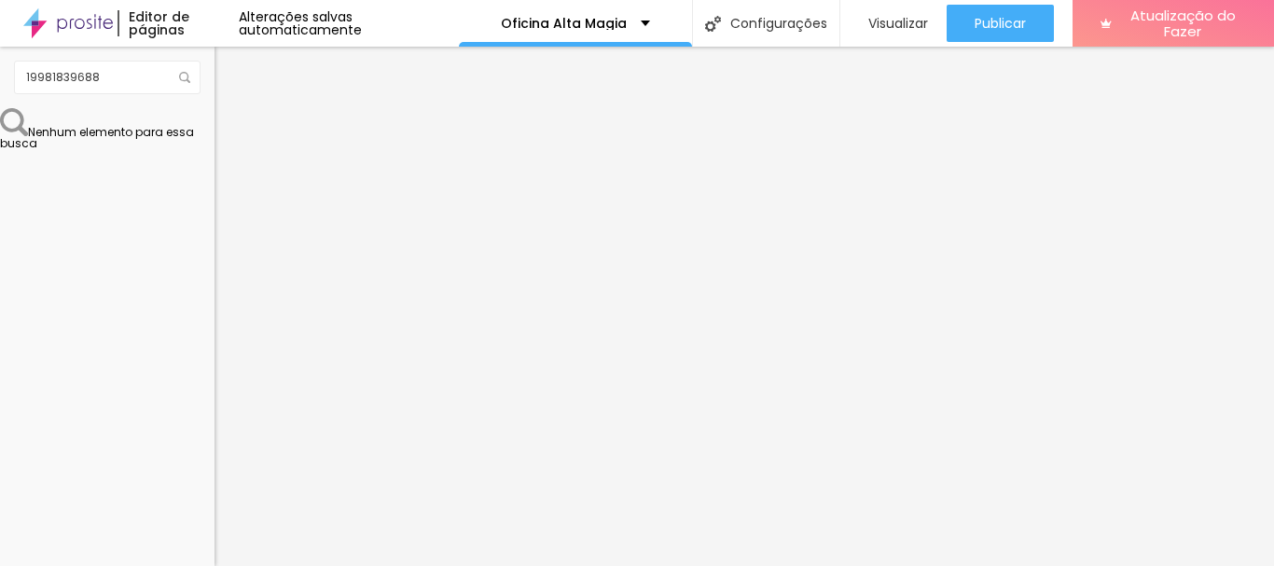
type input "S"
type input "SIM, QUERO PARTICIPAR"
drag, startPoint x: 180, startPoint y: 379, endPoint x: 0, endPoint y: 296, distance: 198.2
click at [214, 296] on div "Número do WhatsApp * [PHONE_NUMBER] + 55 Texto do botão SIM, QUERO PARTICIPAR M…" at bounding box center [321, 456] width 214 height 622
paste textarea "e quero participar do Workshop de Alta Magia."
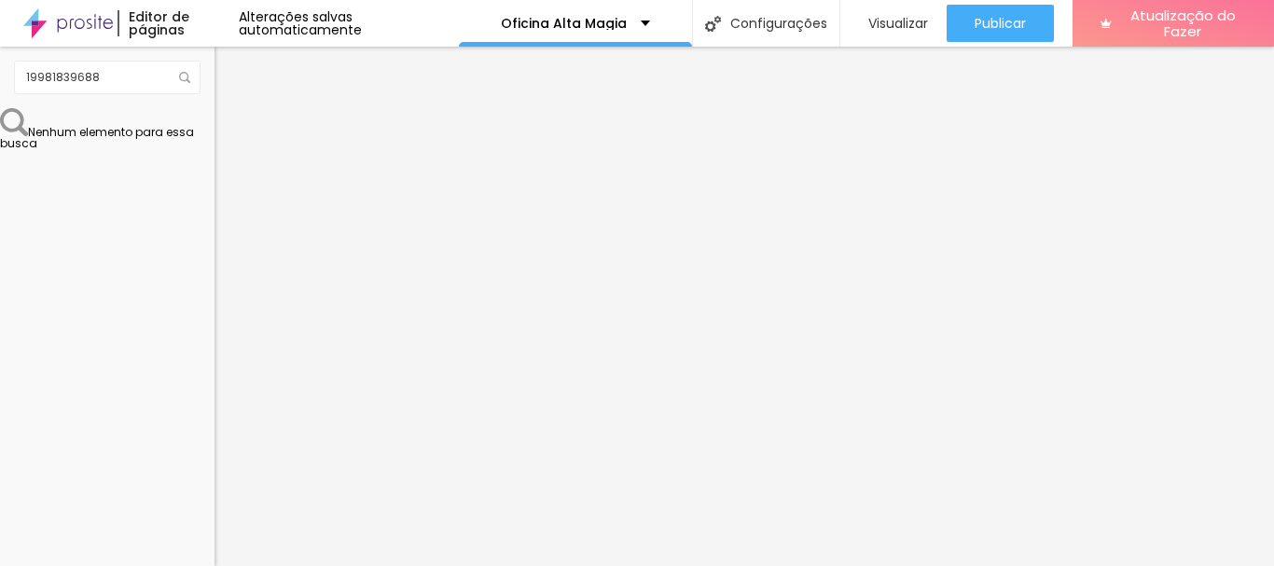
type textarea "Olá, vim pelo site {page_title} , e quero participar do Workshop de Alta Magia."
click at [214, 319] on div "Número do WhatsApp * [PHONE_NUMBER] + 55 Texto do botão SIM, QUERO PARTICIPAR M…" at bounding box center [321, 456] width 214 height 622
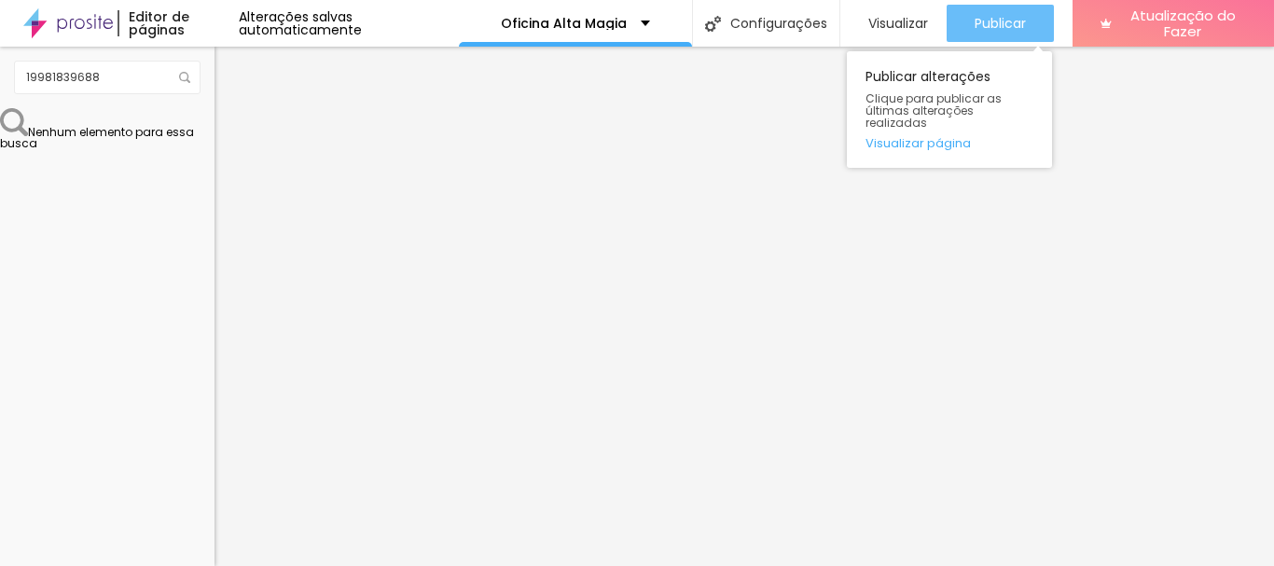
click at [1004, 22] on font "Publicar" at bounding box center [1000, 23] width 51 height 19
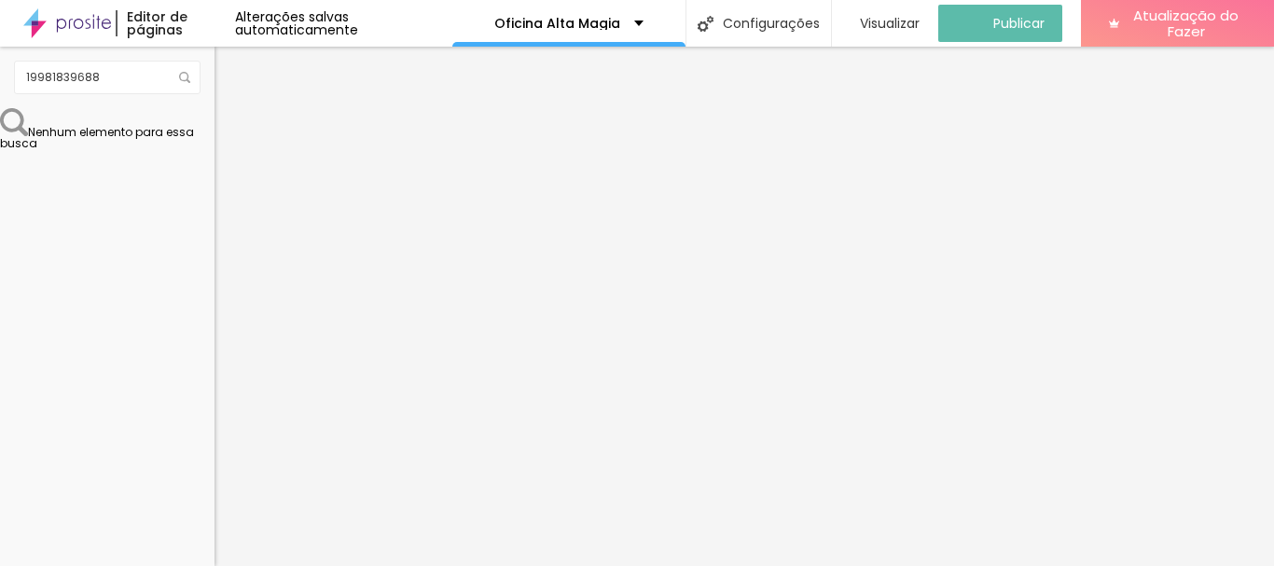
click at [214, 121] on li "Estilo" at bounding box center [321, 117] width 214 height 19
type input "15"
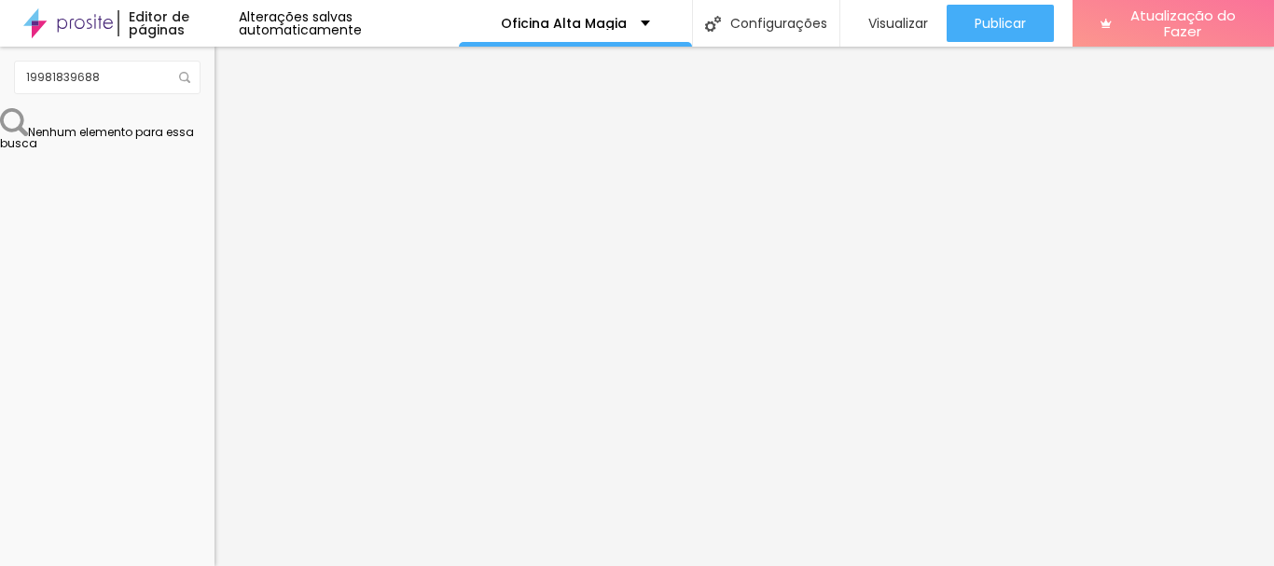
type input "16"
type input "17"
type input "18"
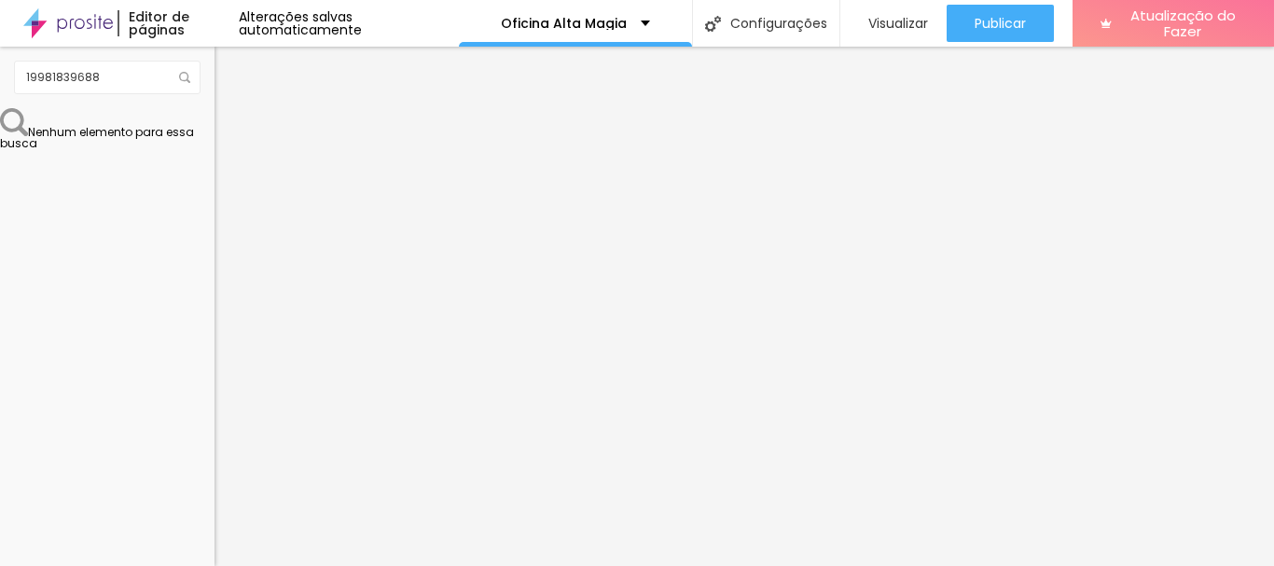
type input "18"
drag, startPoint x: 64, startPoint y: 287, endPoint x: 235, endPoint y: 294, distance: 170.8
click at [235, 541] on input "range" at bounding box center [274, 548] width 120 height 15
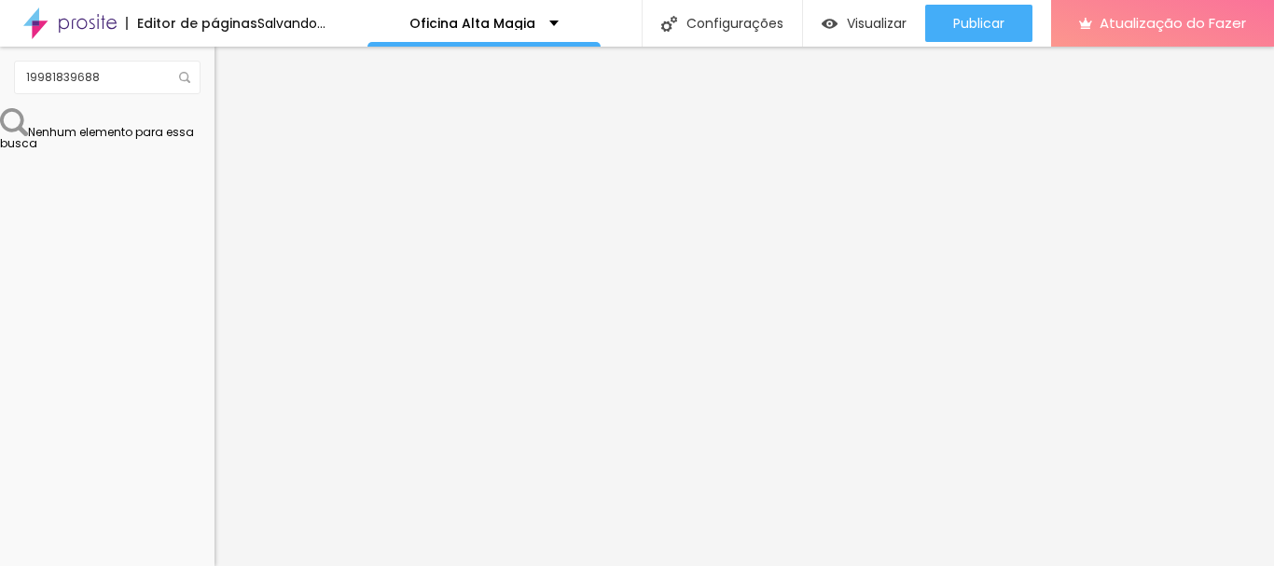
click at [214, 558] on input "18" at bounding box center [249, 568] width 70 height 20
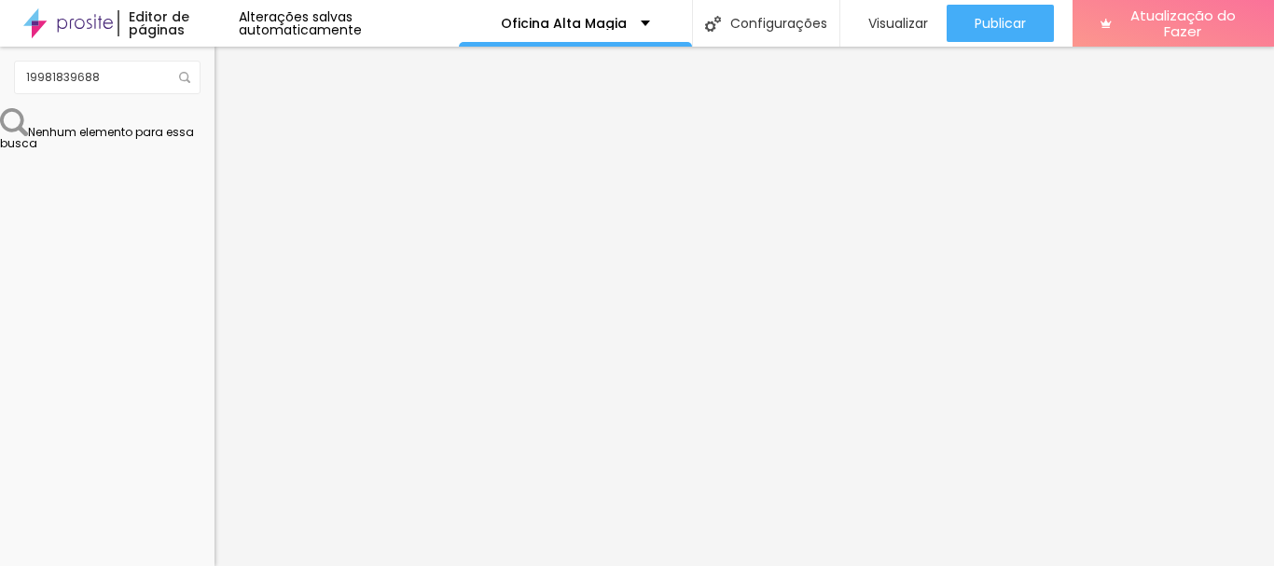
click at [214, 558] on input "18" at bounding box center [249, 568] width 70 height 20
type input "13"
type input "5"
type input "18"
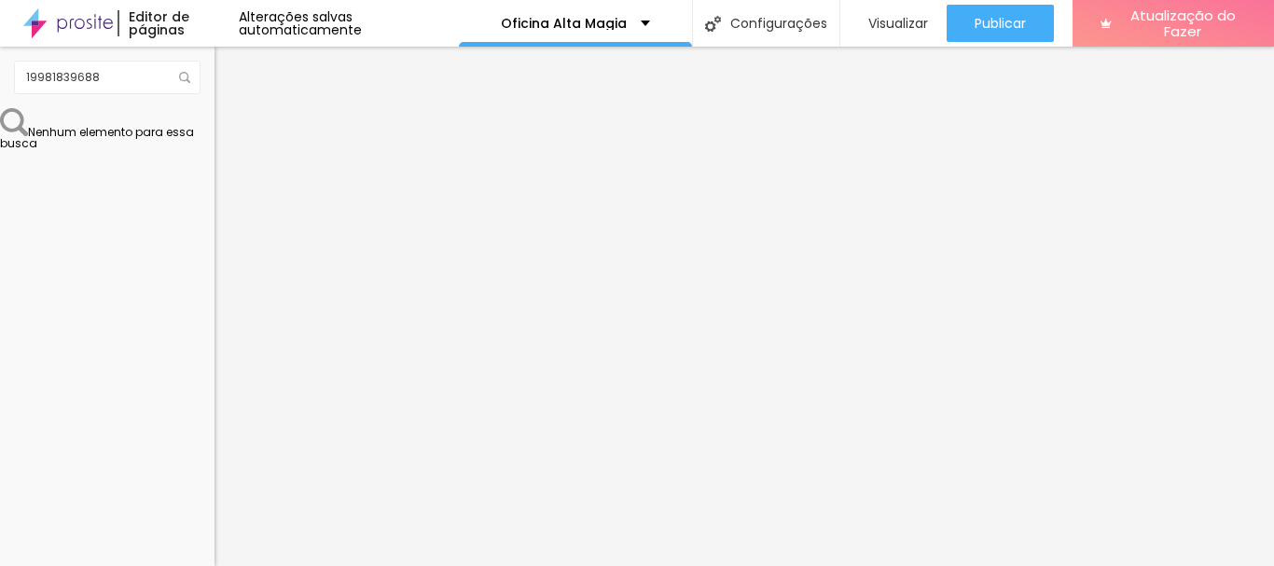
click at [222, 294] on img at bounding box center [227, 299] width 11 height 11
radio input "false"
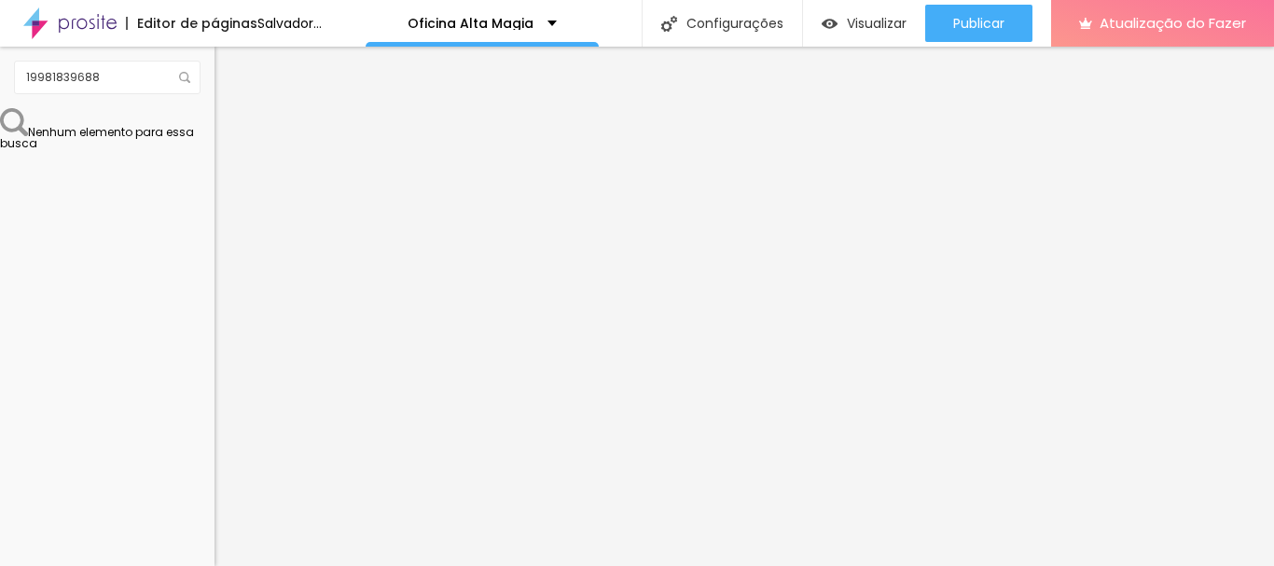
click at [222, 294] on img at bounding box center [227, 299] width 11 height 11
radio input "false"
radio input "true"
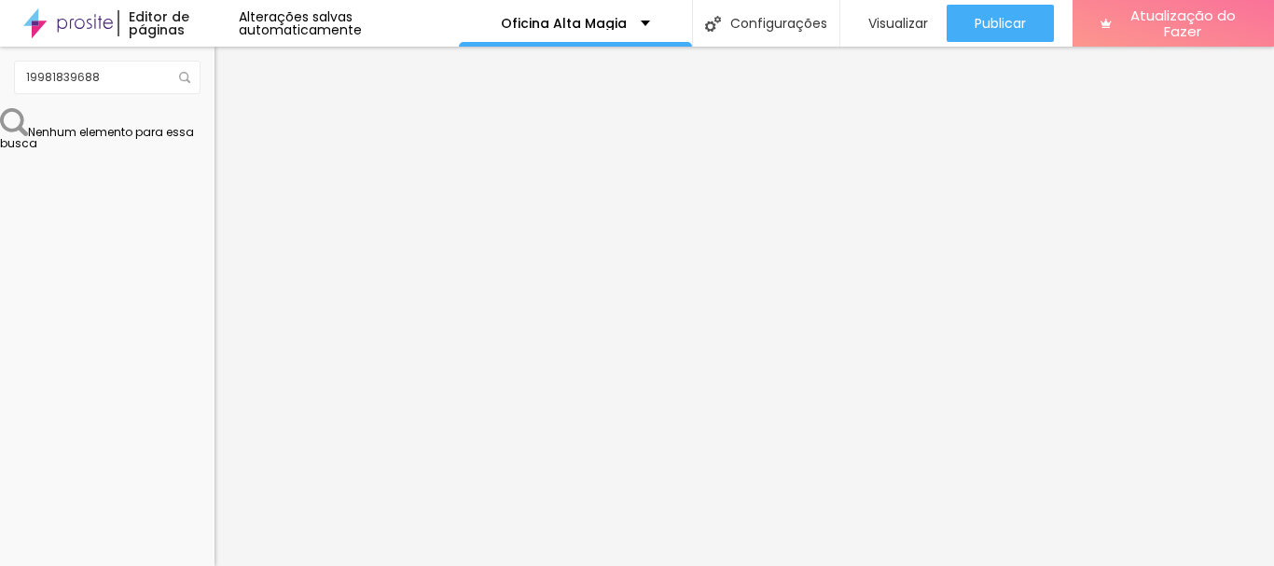
click at [222, 294] on img at bounding box center [227, 299] width 11 height 11
radio input "true"
radio input "false"
click at [222, 294] on img at bounding box center [227, 299] width 11 height 11
radio input "false"
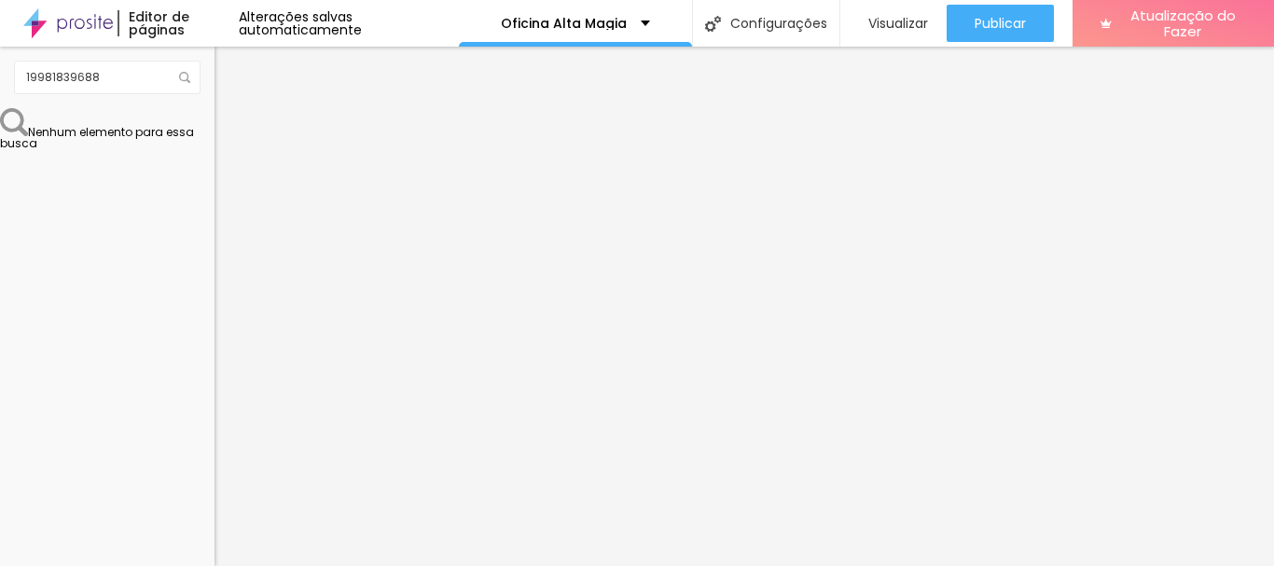
click at [222, 294] on img at bounding box center [227, 299] width 11 height 11
radio input "false"
radio input "true"
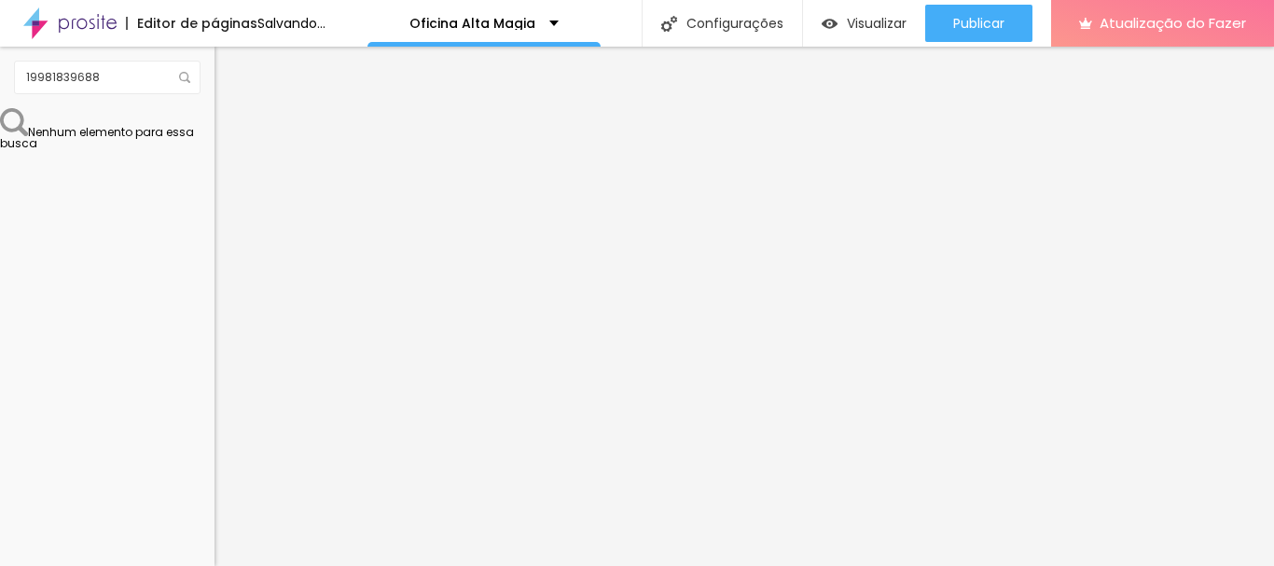
click at [222, 294] on img at bounding box center [227, 299] width 11 height 11
radio input "true"
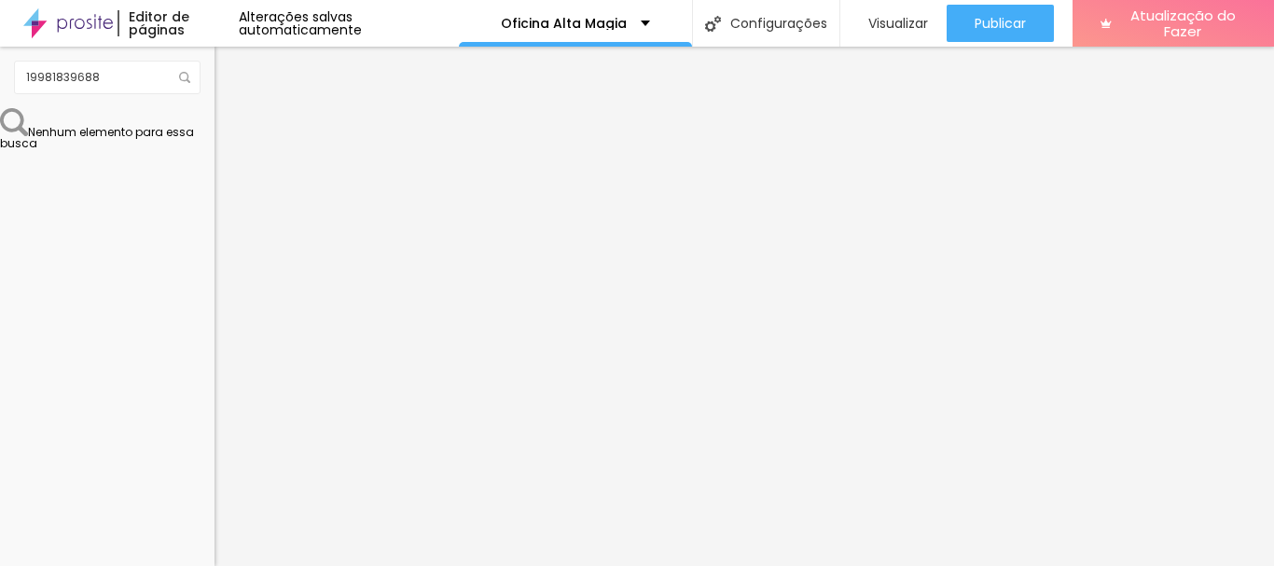
click at [231, 131] on font "Avançado" at bounding box center [262, 139] width 62 height 16
click at [231, 110] on font "Conteúdo" at bounding box center [260, 102] width 58 height 16
drag, startPoint x: 102, startPoint y: 371, endPoint x: 6, endPoint y: 323, distance: 107.6
click at [214, 323] on div "Número do WhatsApp * [PHONE_NUMBER] + 55 Texto do botão SIM, QUERO PARTICIPAR M…" at bounding box center [321, 456] width 214 height 622
click at [214, 524] on div "Editar nulo Estilo Avançado Tamanho Título 1 H1 Título 2 H2 Título 3 H3 Título …" at bounding box center [321, 306] width 214 height 519
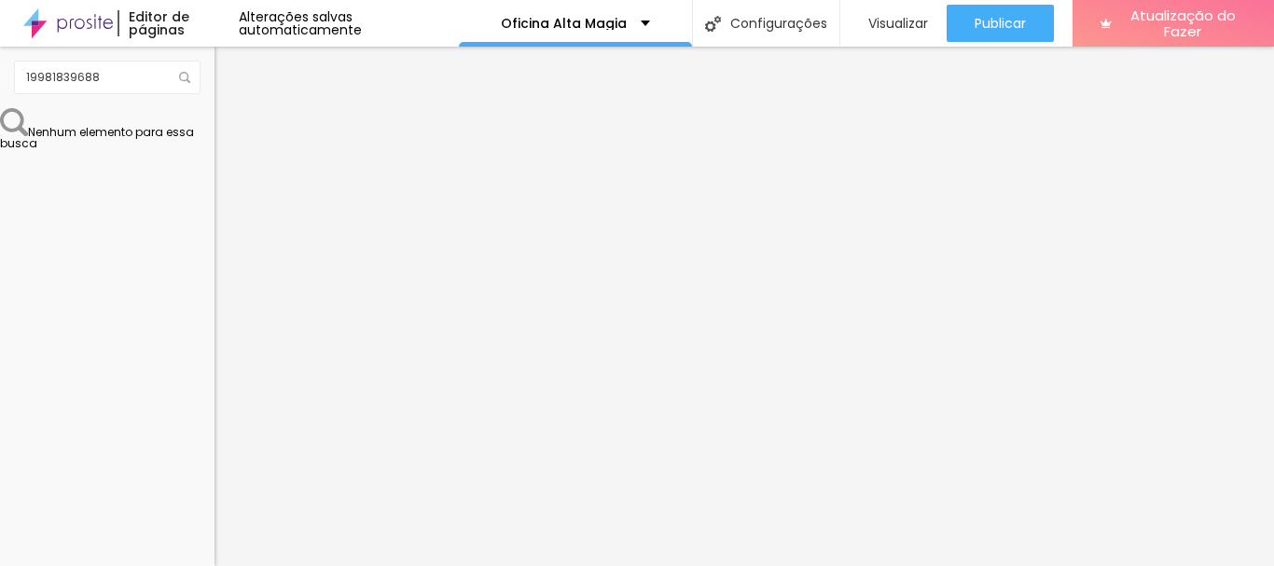
click at [214, 494] on div "Editar nulo Estilo Avançado Tamanho Título 1 H1 Título 2 H2 Título 3 H3 Título …" at bounding box center [321, 306] width 214 height 519
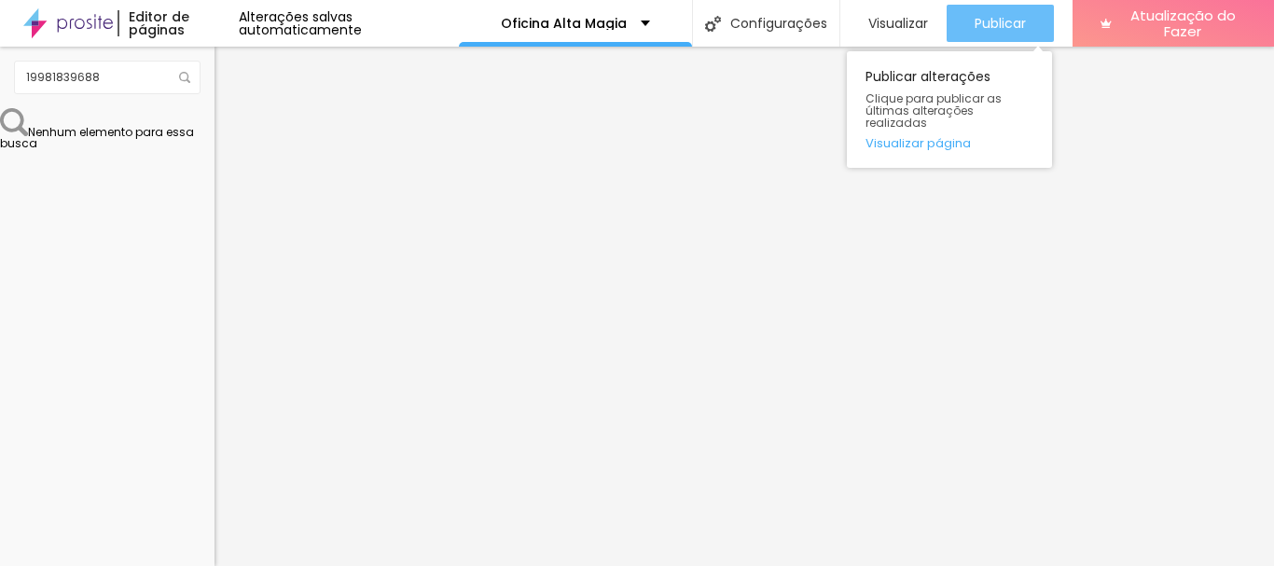
click at [993, 16] on font "Publicar" at bounding box center [1000, 23] width 51 height 19
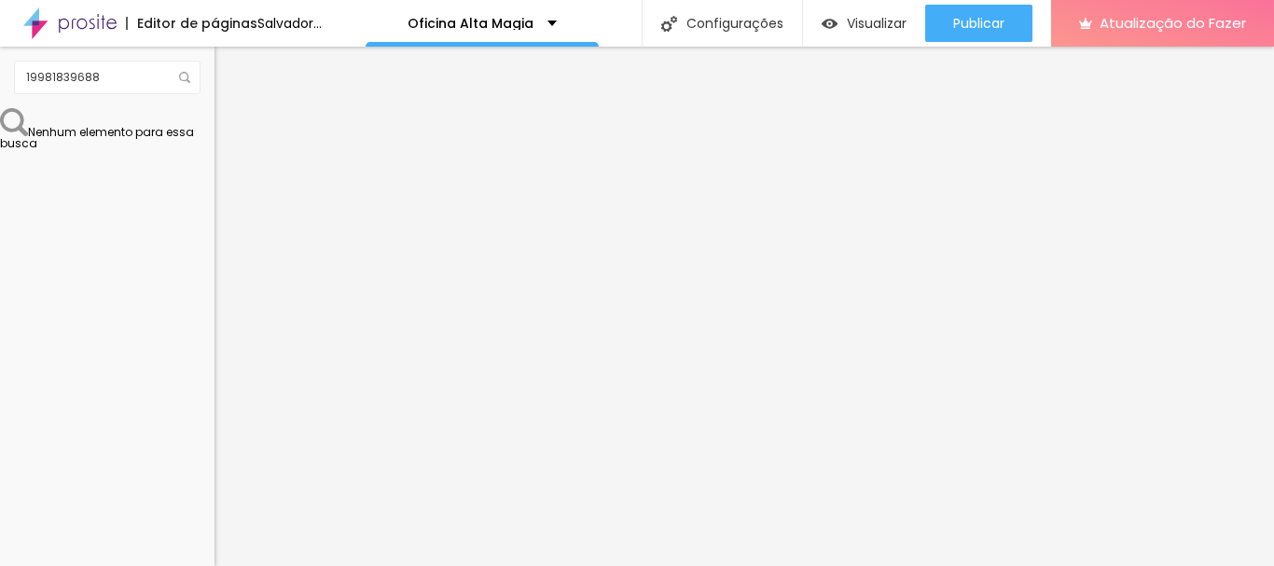
click at [228, 66] on img "button" at bounding box center [235, 68] width 15 height 15
click at [67, 83] on input "19981839688" at bounding box center [107, 78] width 187 height 34
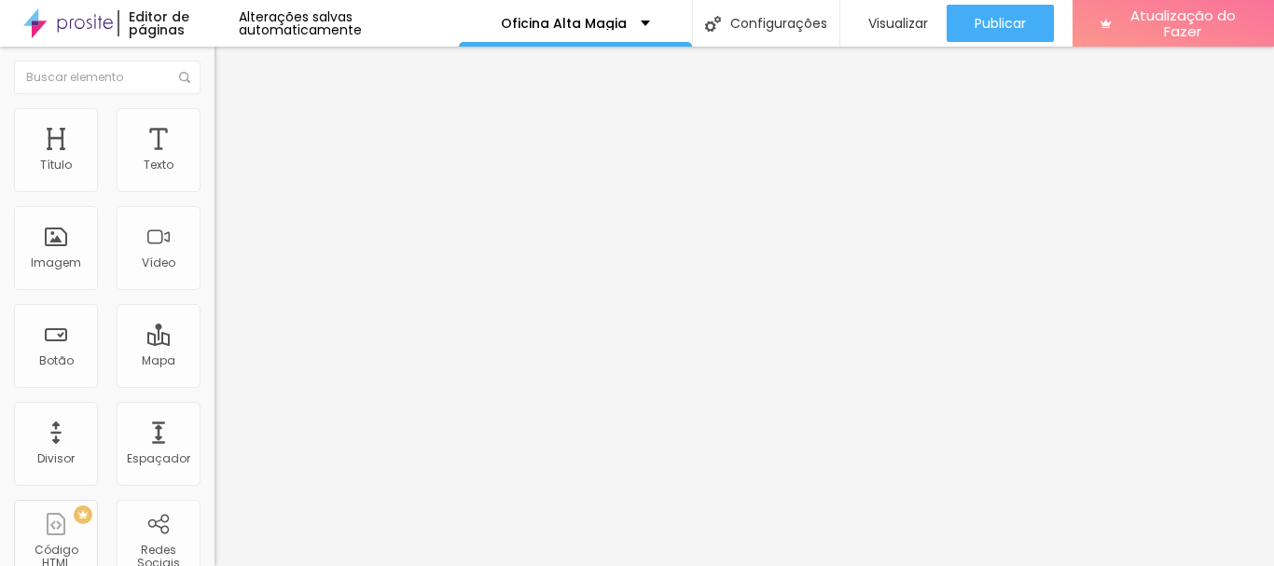
click at [214, 276] on button "button" at bounding box center [227, 266] width 26 height 20
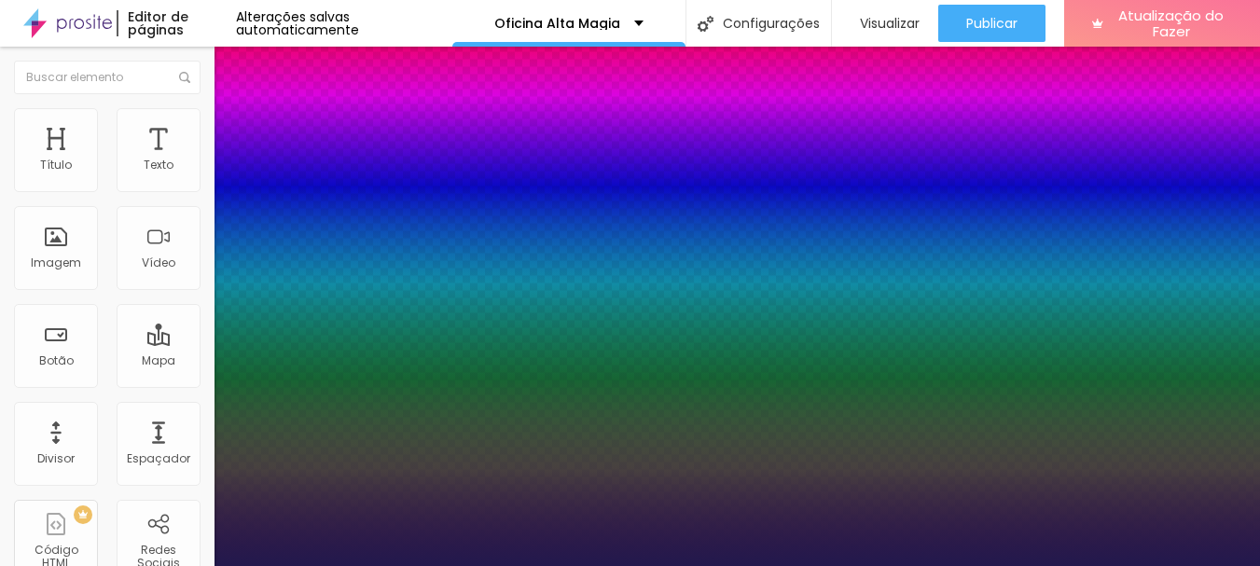
click at [180, 565] on div at bounding box center [630, 566] width 1260 height 0
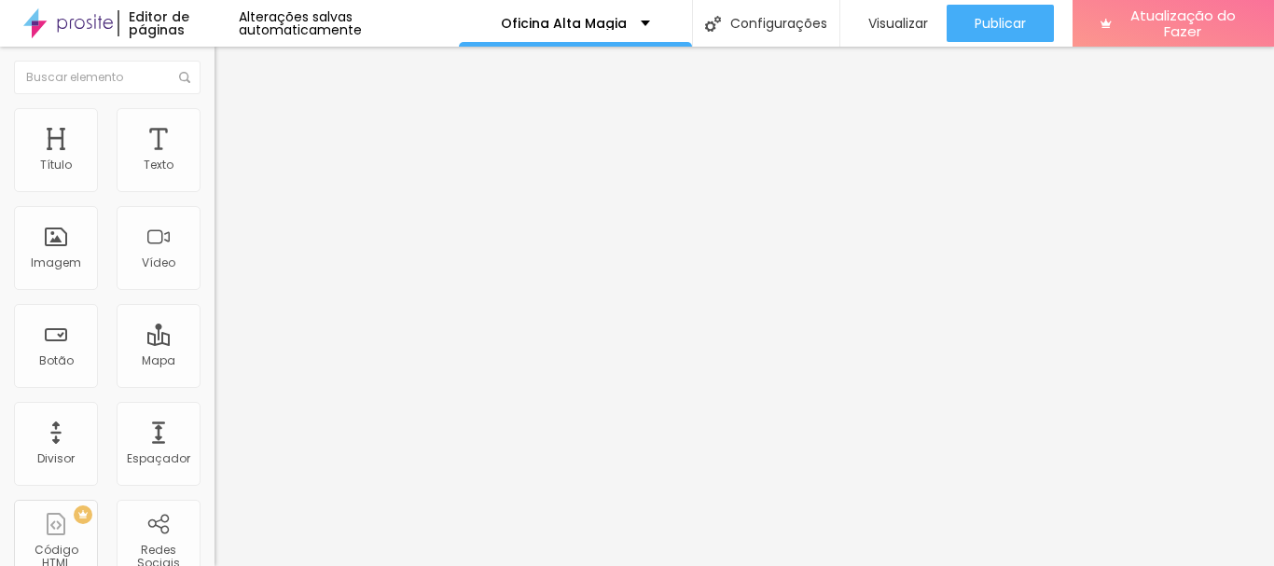
click at [229, 263] on icon "button" at bounding box center [231, 261] width 4 height 4
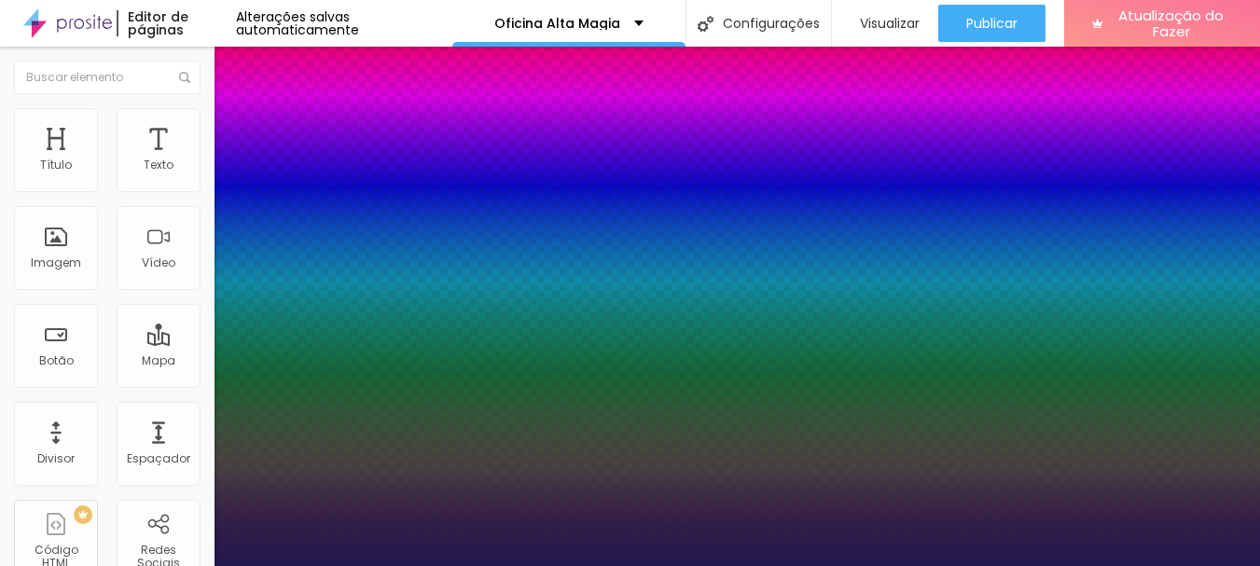
click at [728, 565] on div at bounding box center [630, 566] width 1260 height 0
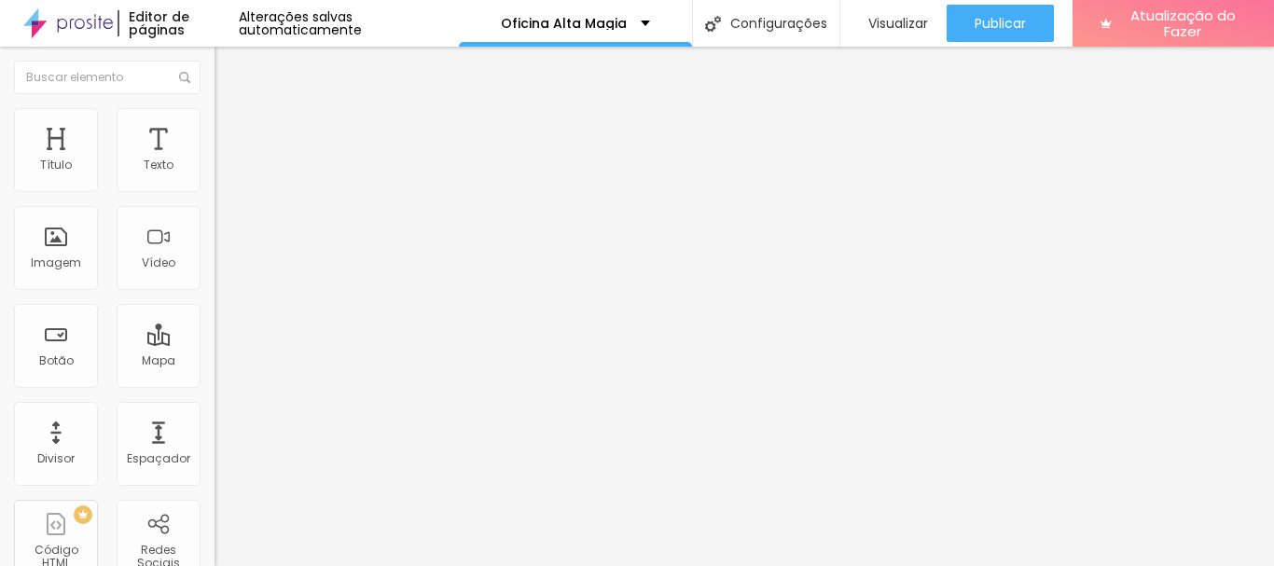
click at [214, 276] on button "button" at bounding box center [227, 266] width 26 height 20
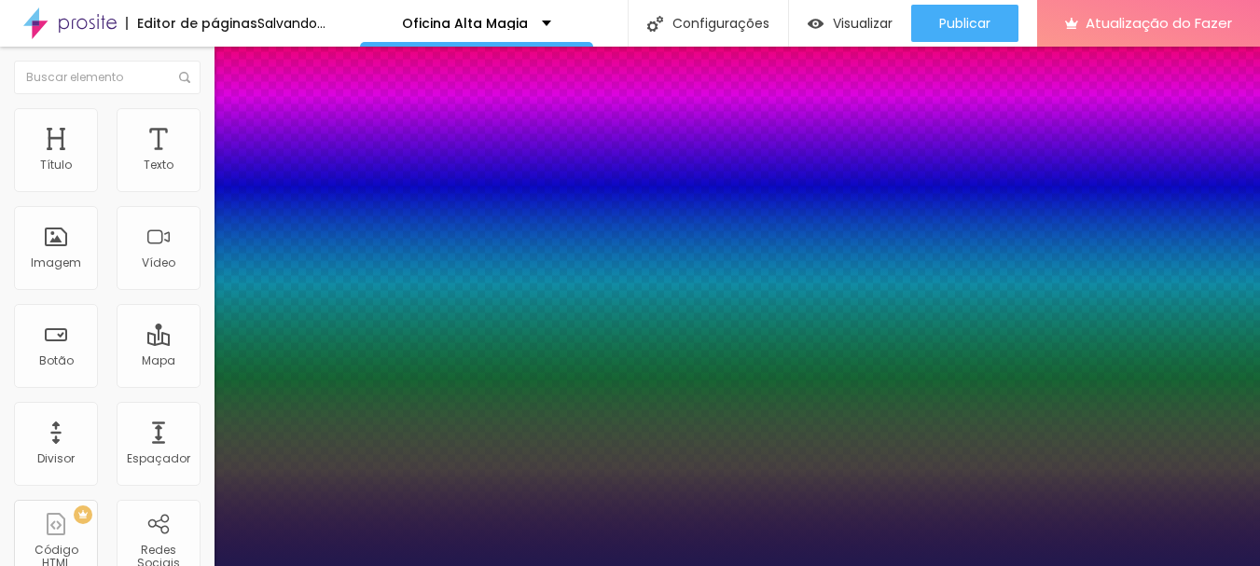
click at [910, 565] on div at bounding box center [630, 566] width 1260 height 0
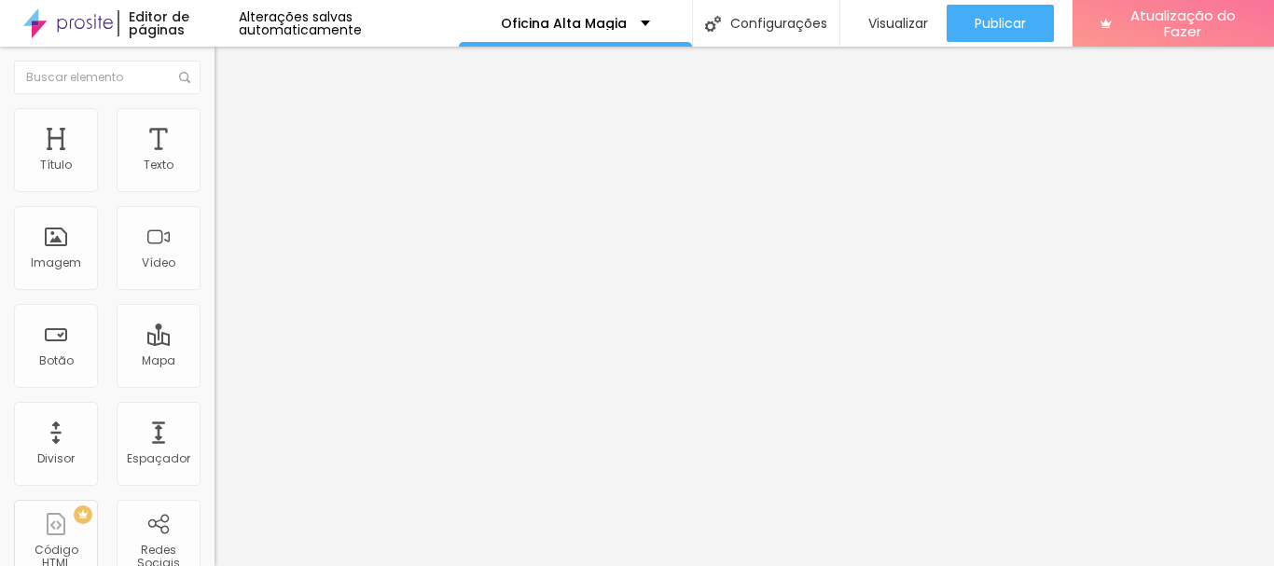
click at [222, 270] on icon "button" at bounding box center [227, 264] width 11 height 11
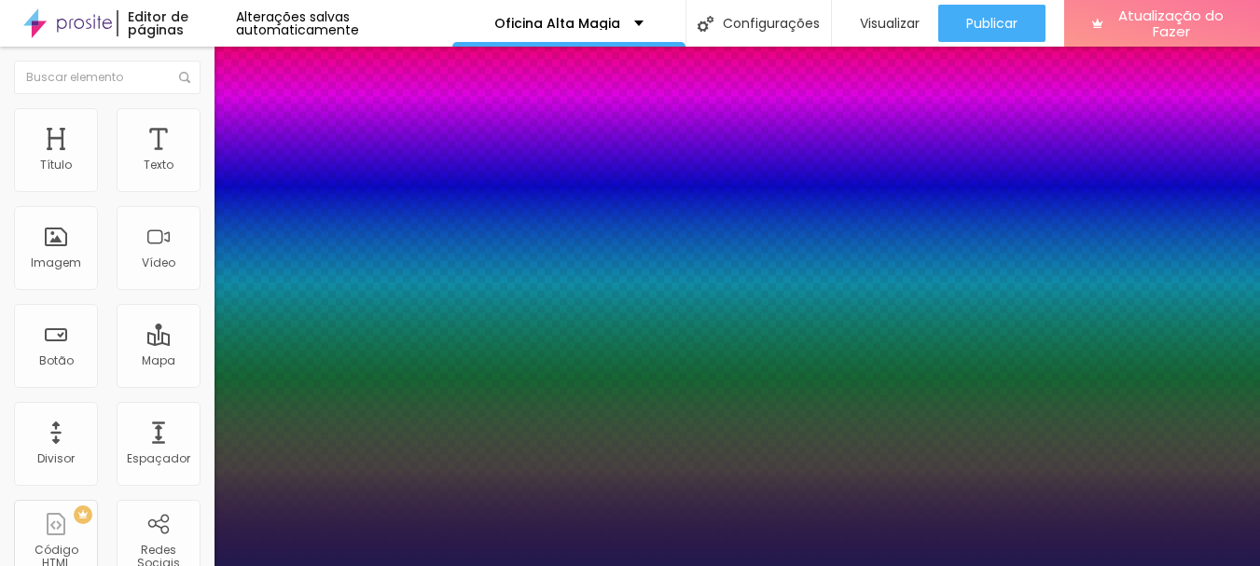
click at [874, 565] on div at bounding box center [630, 566] width 1260 height 0
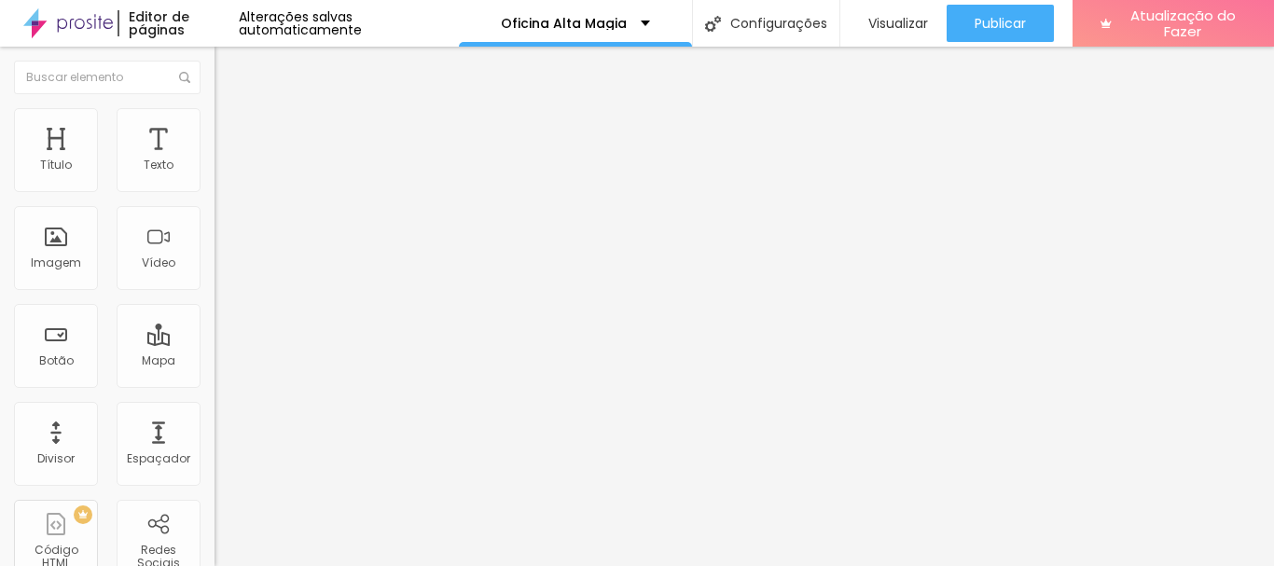
click at [214, 276] on button "button" at bounding box center [227, 266] width 26 height 20
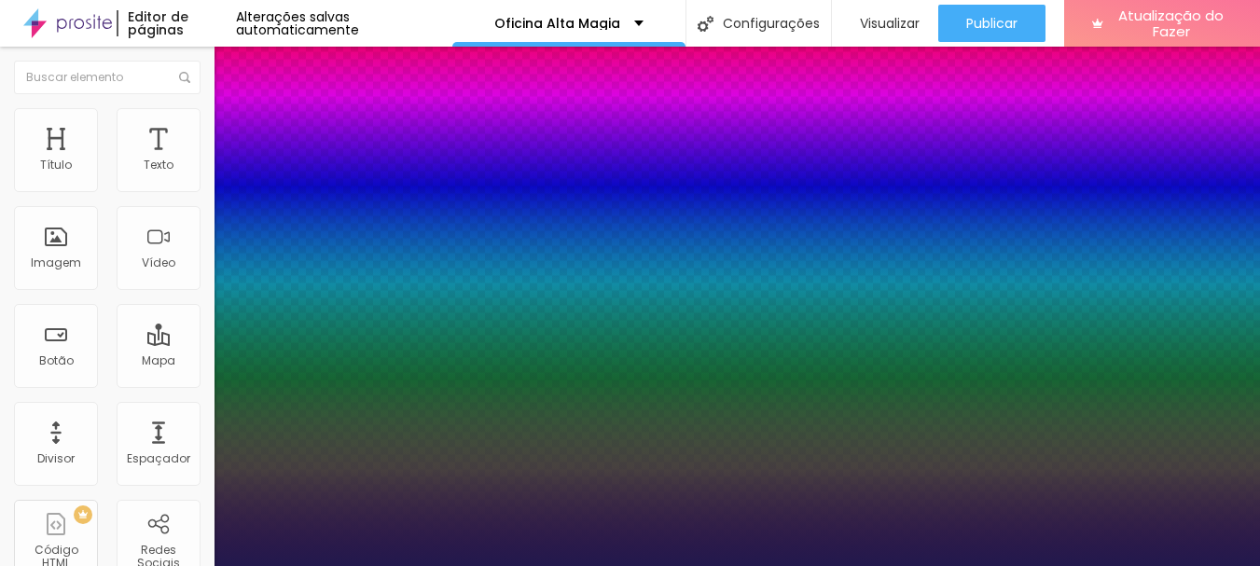
click at [968, 565] on div at bounding box center [630, 566] width 1260 height 0
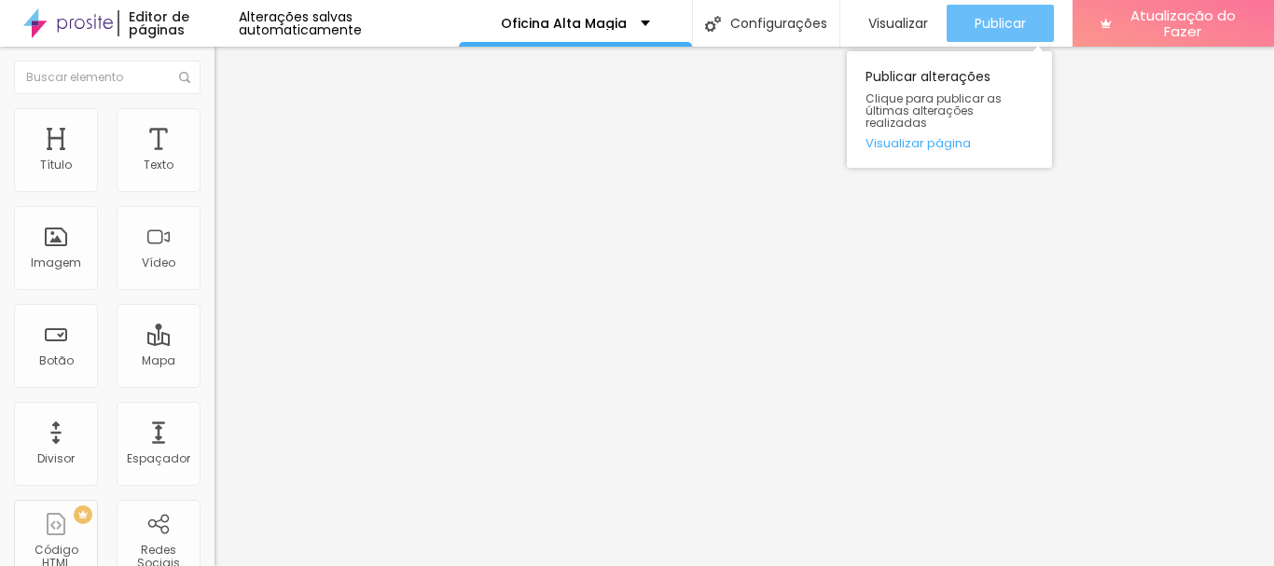
click at [1000, 32] on font "Publicar" at bounding box center [1000, 23] width 51 height 19
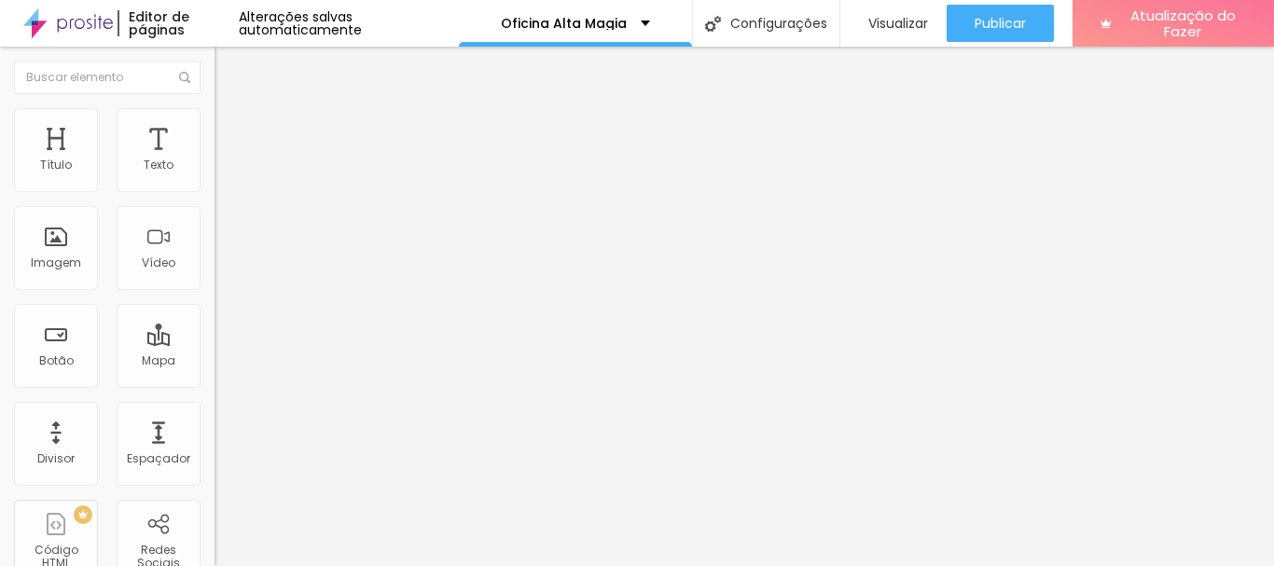
click at [214, 58] on button "Editar nulo" at bounding box center [321, 68] width 214 height 43
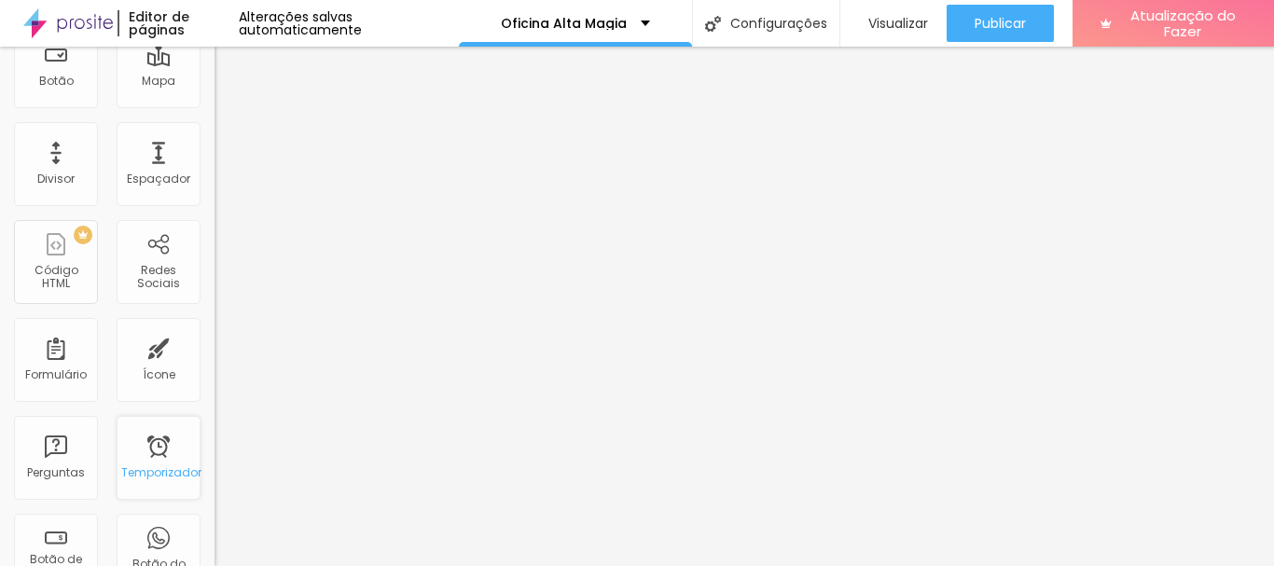
scroll to position [90, 0]
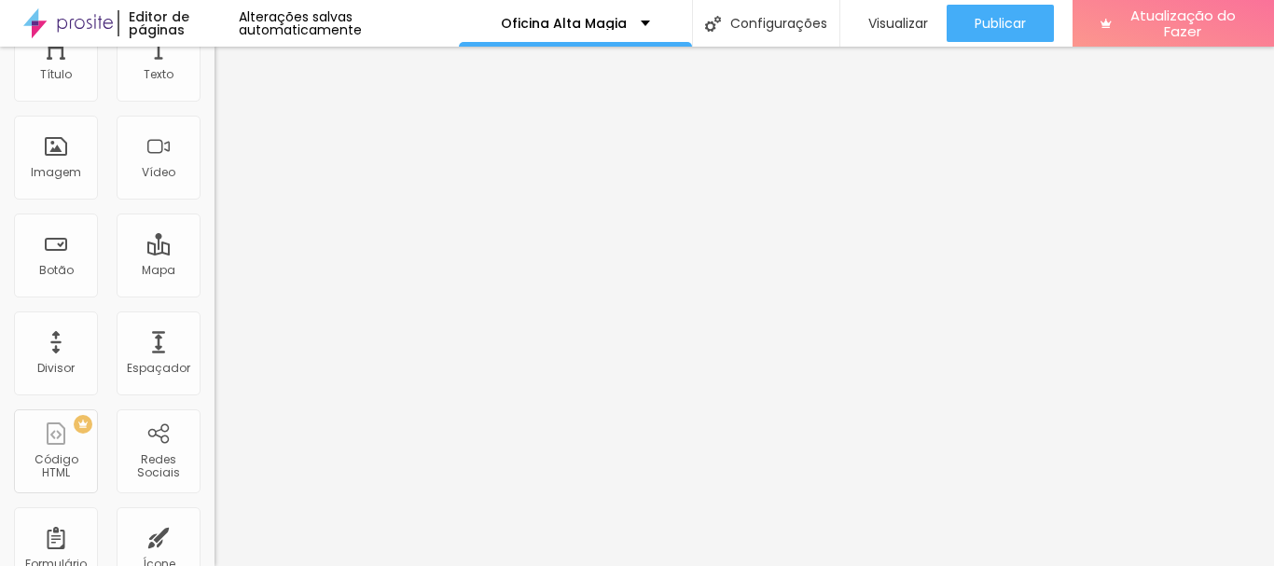
click at [214, 107] on div at bounding box center [321, 101] width 214 height 11
click at [214, 96] on div at bounding box center [321, 96] width 214 height 0
click at [226, 85] on input "[DATE] 19:12" at bounding box center [265, 75] width 79 height 19
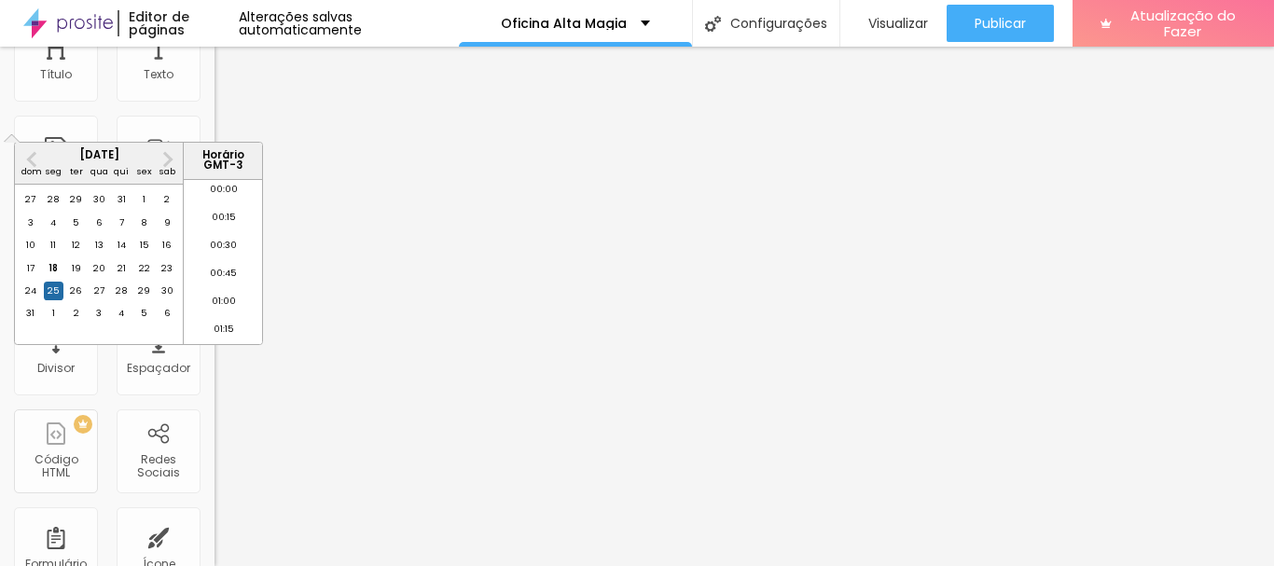
scroll to position [2058, 0]
click at [102, 319] on font "3" at bounding box center [99, 313] width 6 height 12
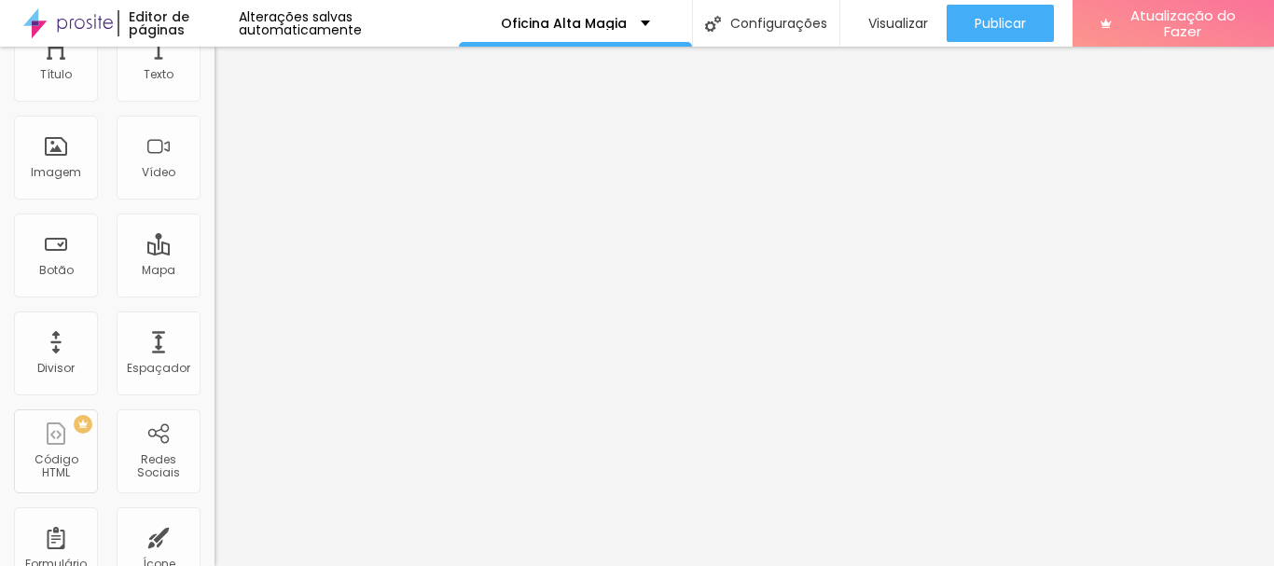
scroll to position [0, 0]
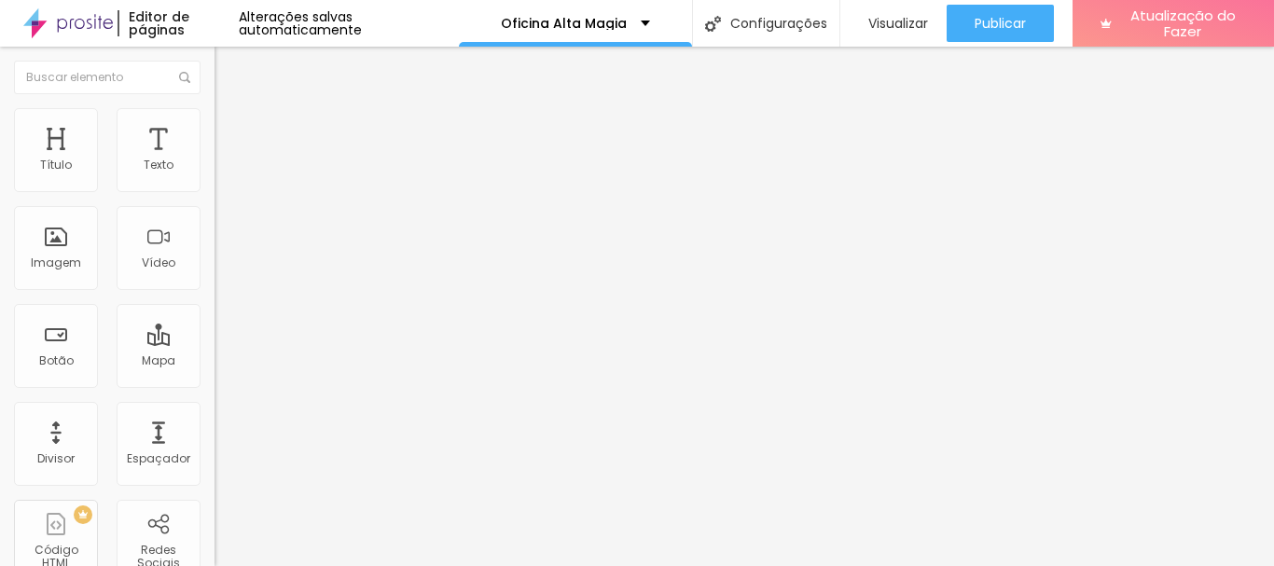
click at [231, 129] on font "Estilo" at bounding box center [245, 121] width 29 height 16
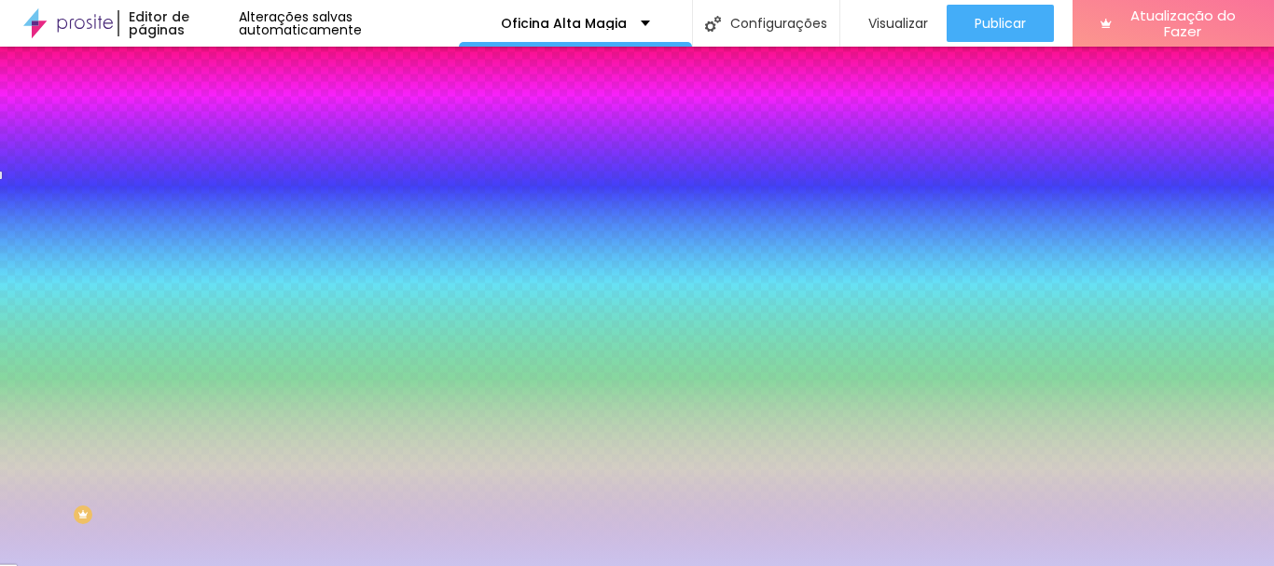
click at [222, 304] on img at bounding box center [227, 309] width 11 height 11
click at [214, 366] on div at bounding box center [321, 366] width 214 height 0
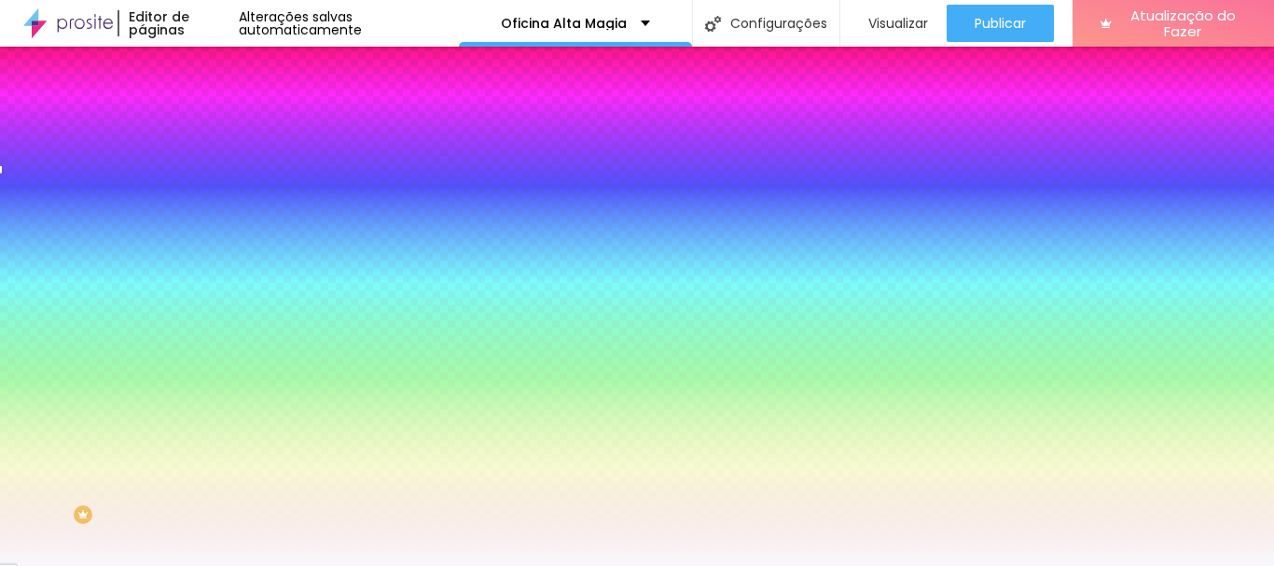
click at [31, 313] on div at bounding box center [637, 283] width 1274 height 566
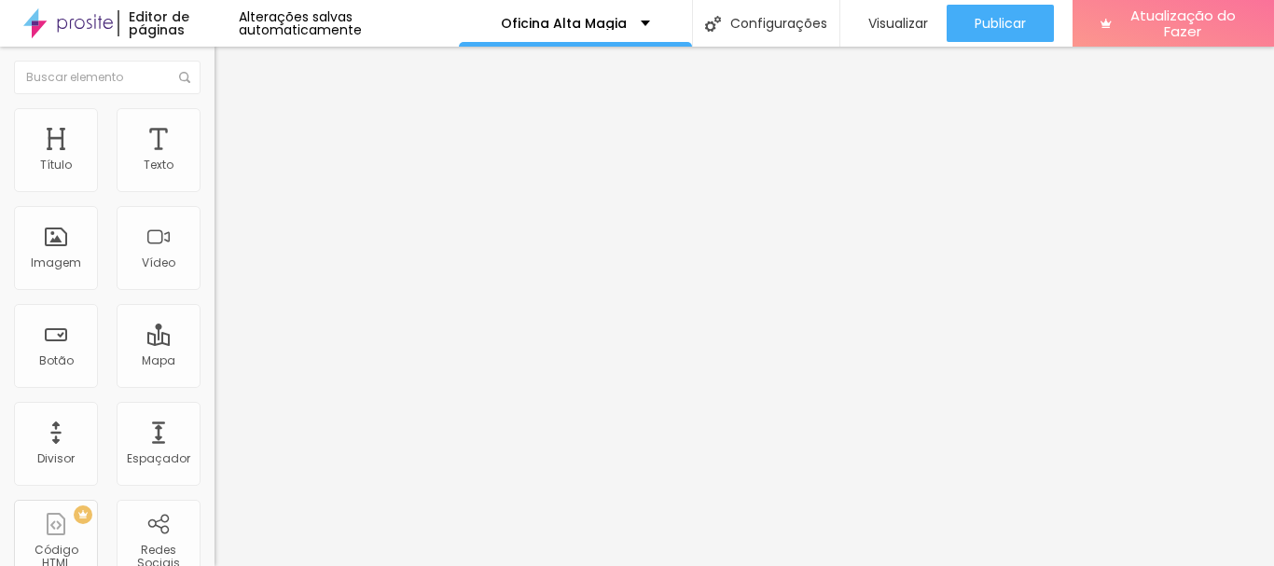
click at [214, 118] on img at bounding box center [222, 116] width 17 height 17
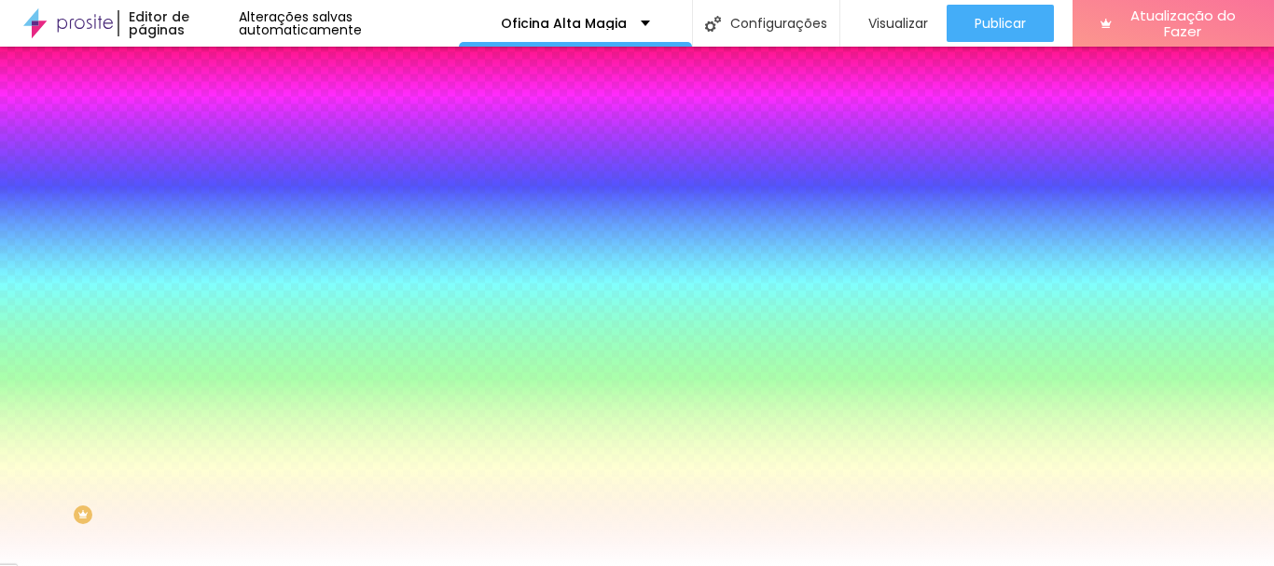
click at [224, 422] on icon "button" at bounding box center [227, 425] width 7 height 7
click at [265, 528] on div at bounding box center [630, 283] width 1260 height 566
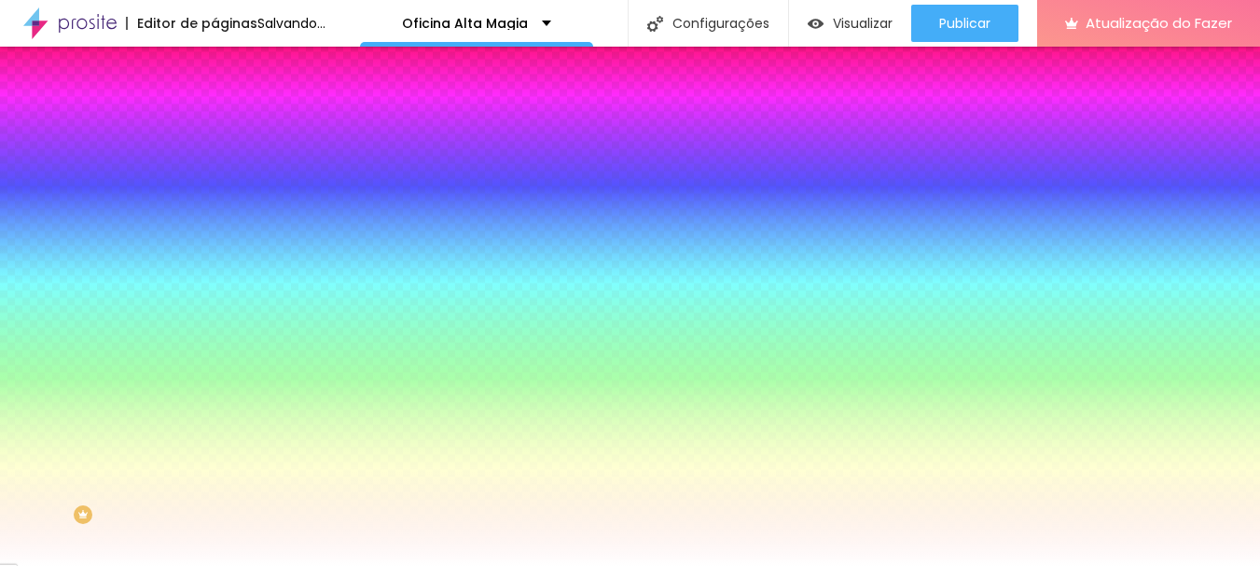
click at [637, 565] on div at bounding box center [630, 566] width 1260 height 0
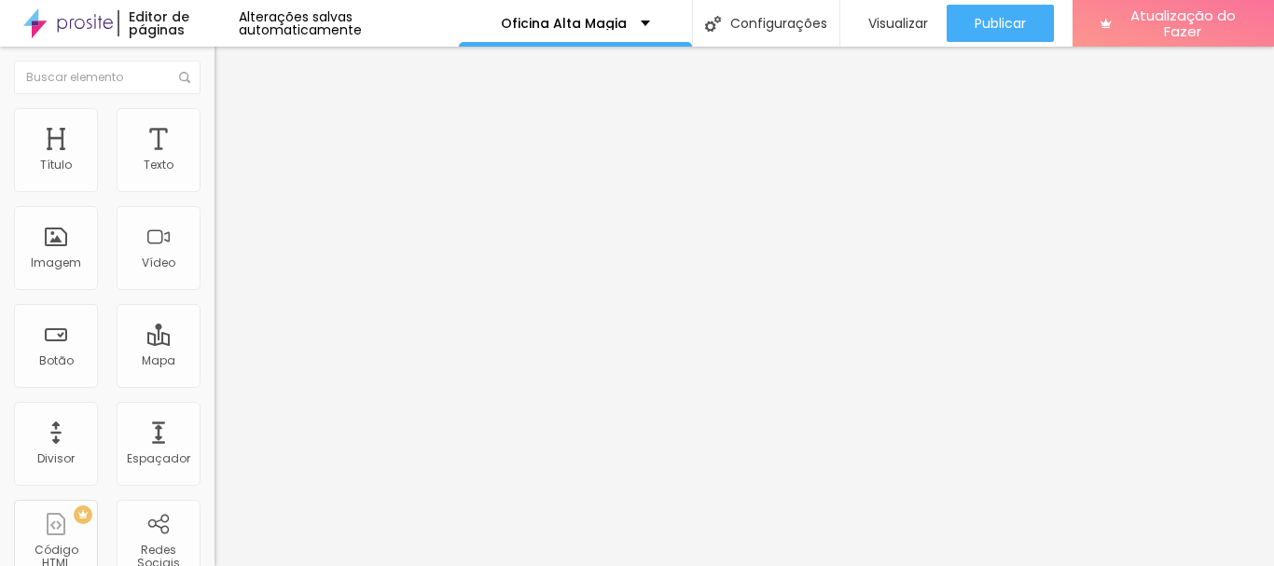
click at [231, 129] on font "Estilo" at bounding box center [245, 121] width 29 height 16
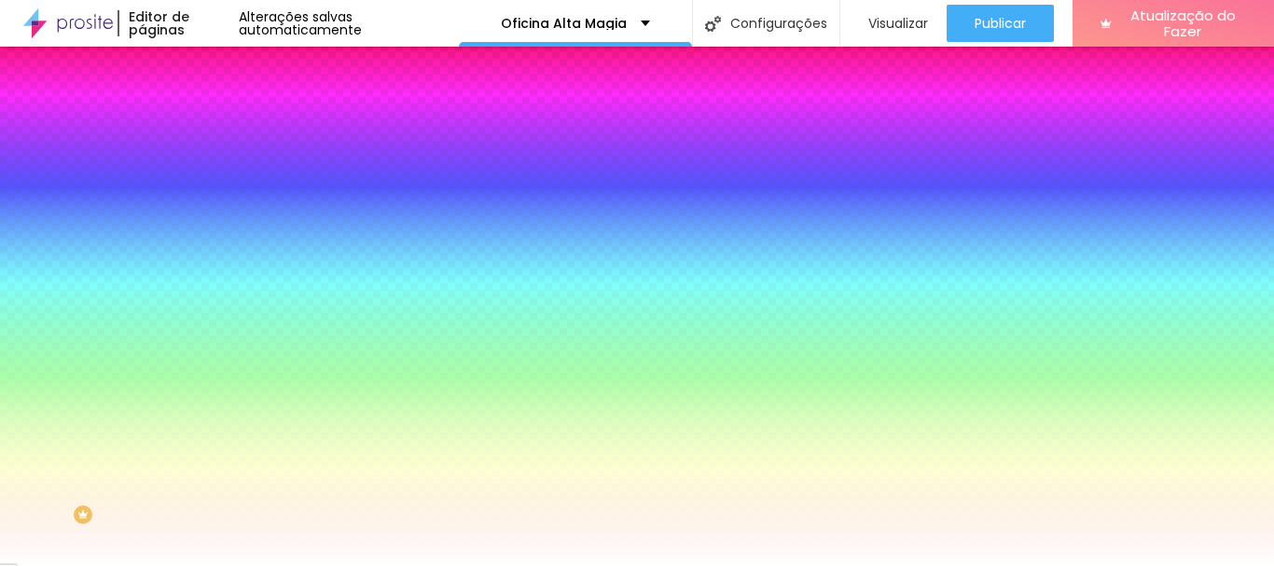
click at [214, 301] on button at bounding box center [227, 311] width 26 height 20
click at [222, 171] on img at bounding box center [227, 164] width 11 height 11
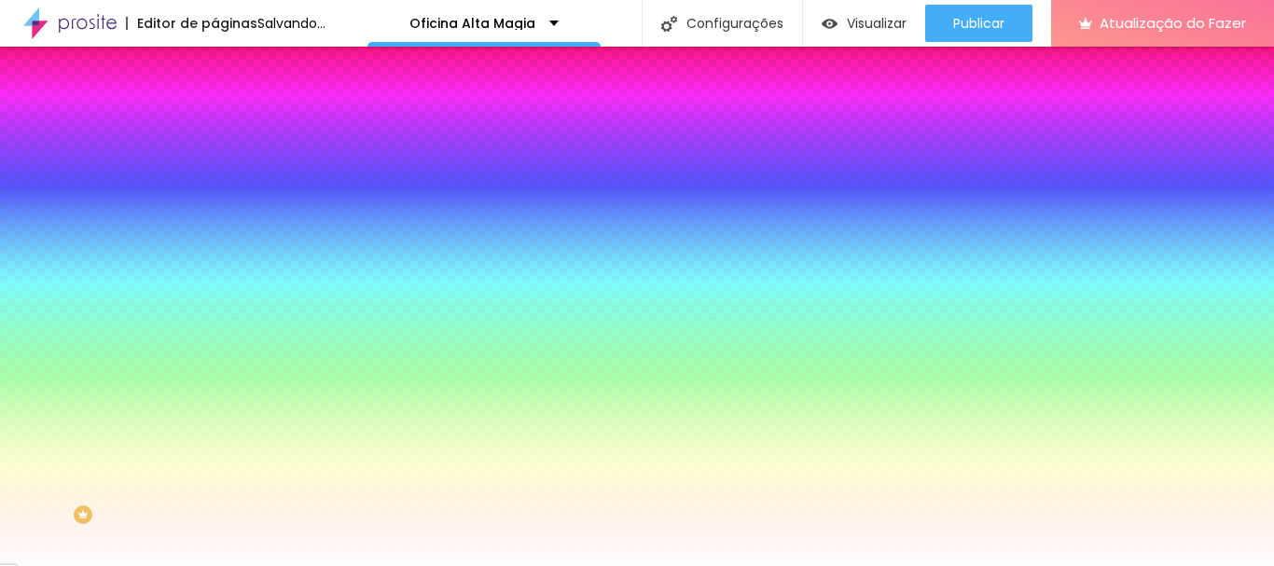
click at [222, 304] on img at bounding box center [227, 309] width 11 height 11
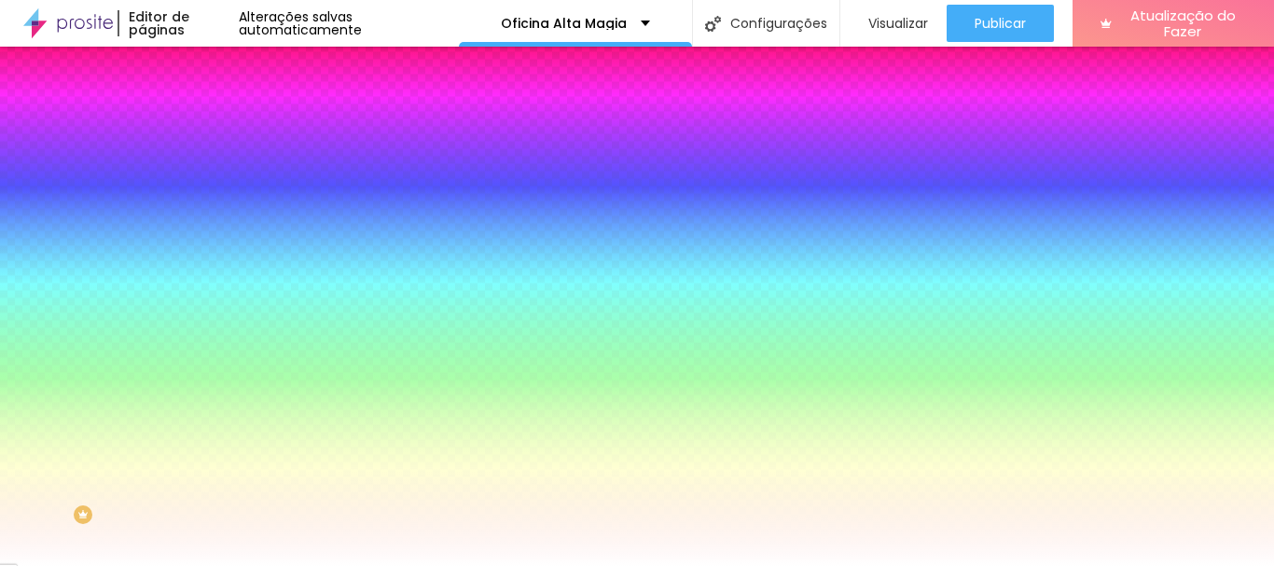
click at [224, 422] on icon "button" at bounding box center [227, 425] width 7 height 7
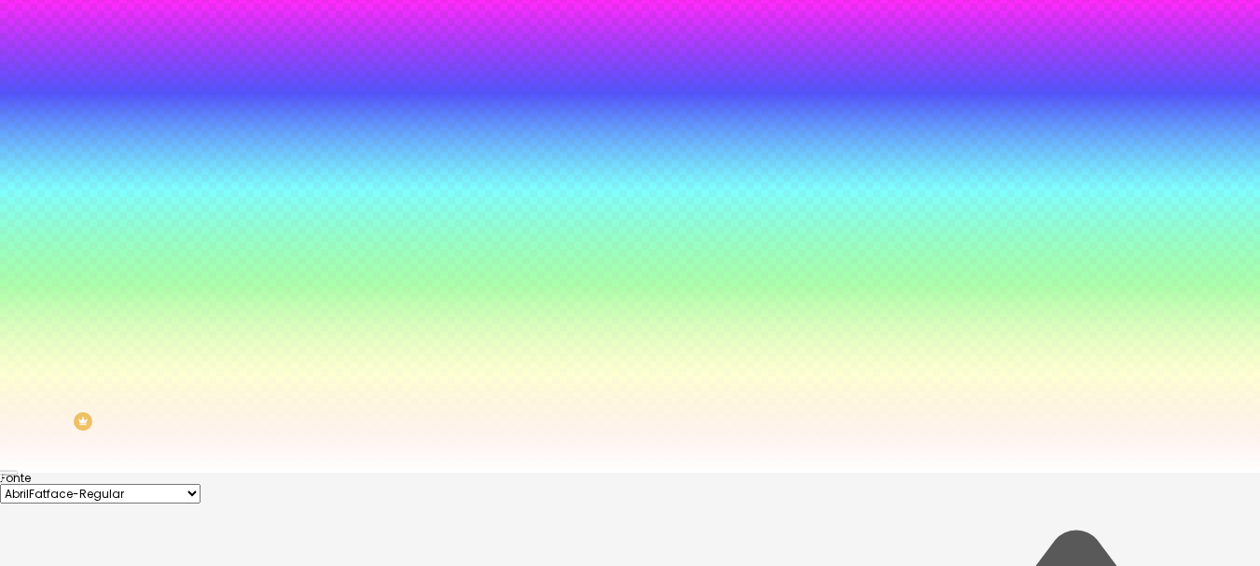
scroll to position [103, 0]
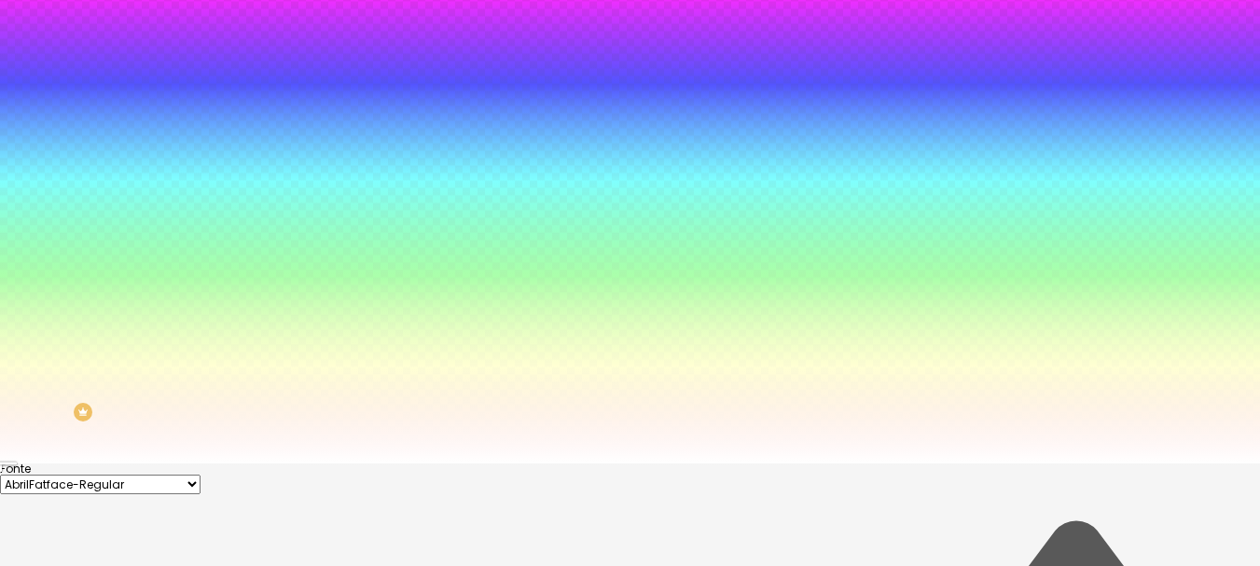
click at [264, 463] on div at bounding box center [630, 180] width 1260 height 566
click at [523, 463] on div at bounding box center [630, 463] width 1260 height 0
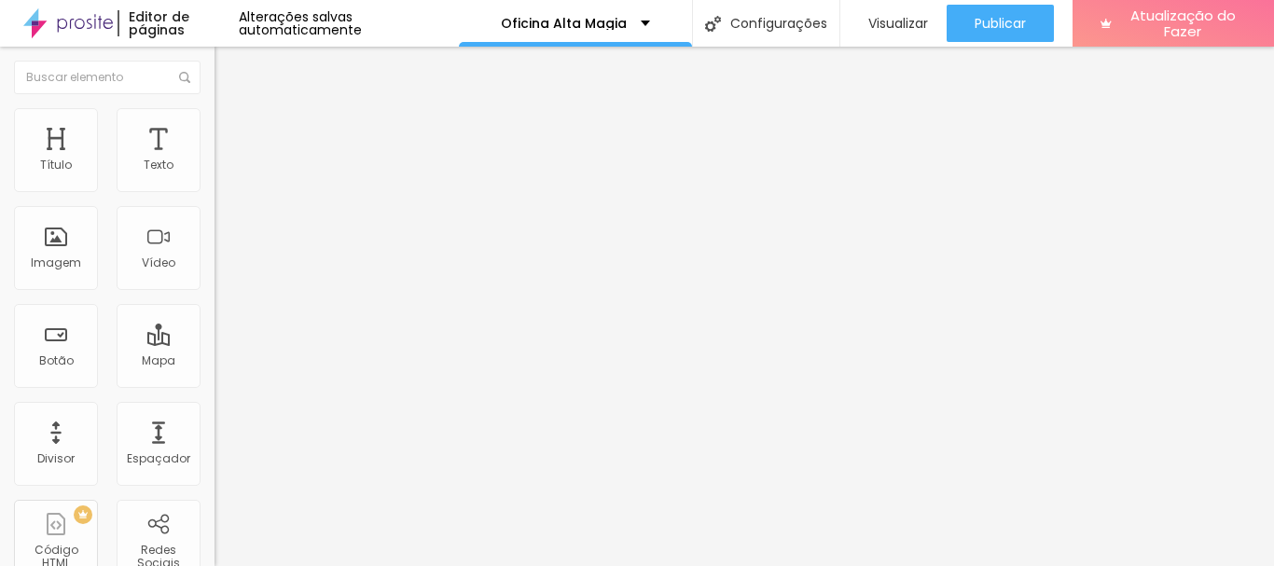
click at [214, 124] on li "Estilo" at bounding box center [321, 117] width 214 height 19
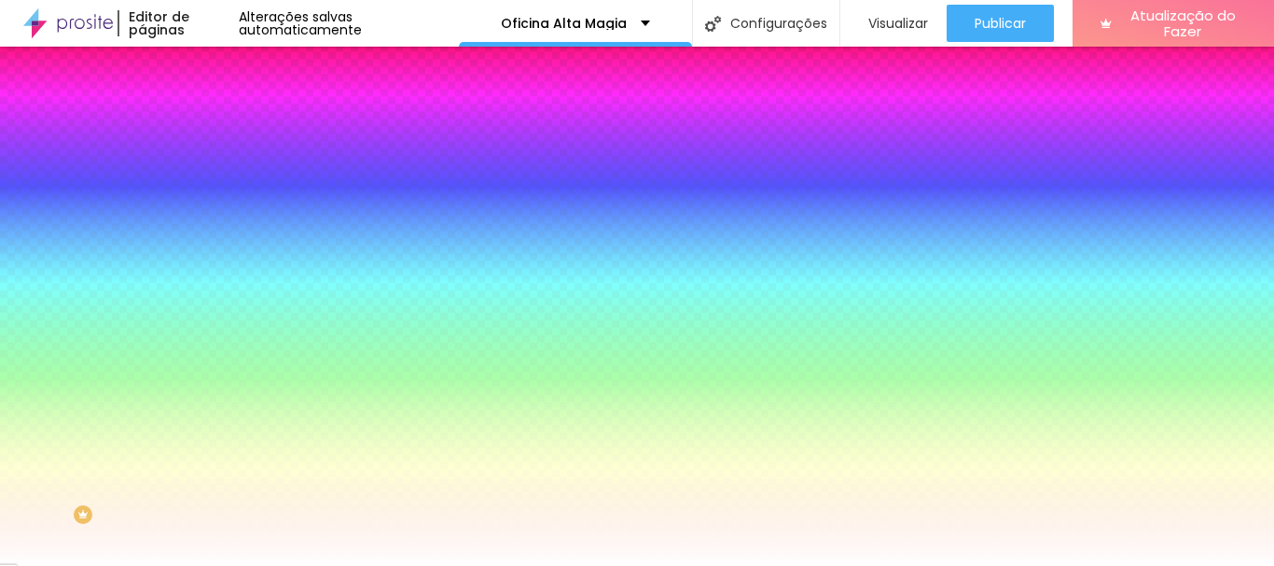
click at [224, 422] on icon "button" at bounding box center [227, 425] width 7 height 7
click at [149, 565] on div at bounding box center [630, 566] width 1260 height 0
click at [222, 473] on icon "button" at bounding box center [227, 478] width 11 height 11
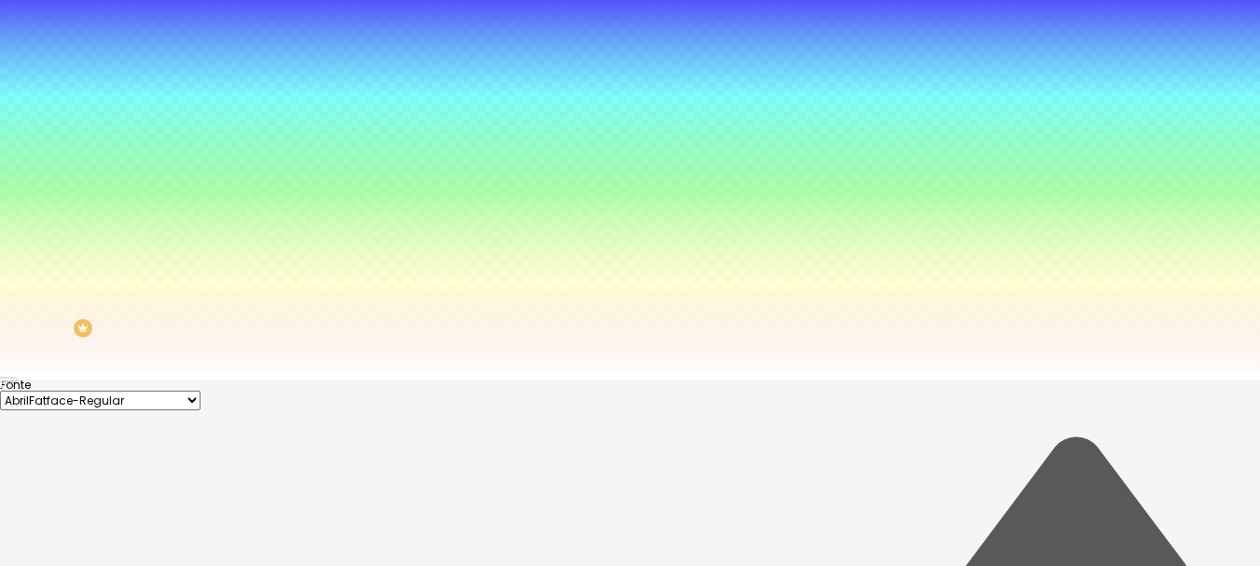
click at [588, 380] on div at bounding box center [630, 380] width 1260 height 0
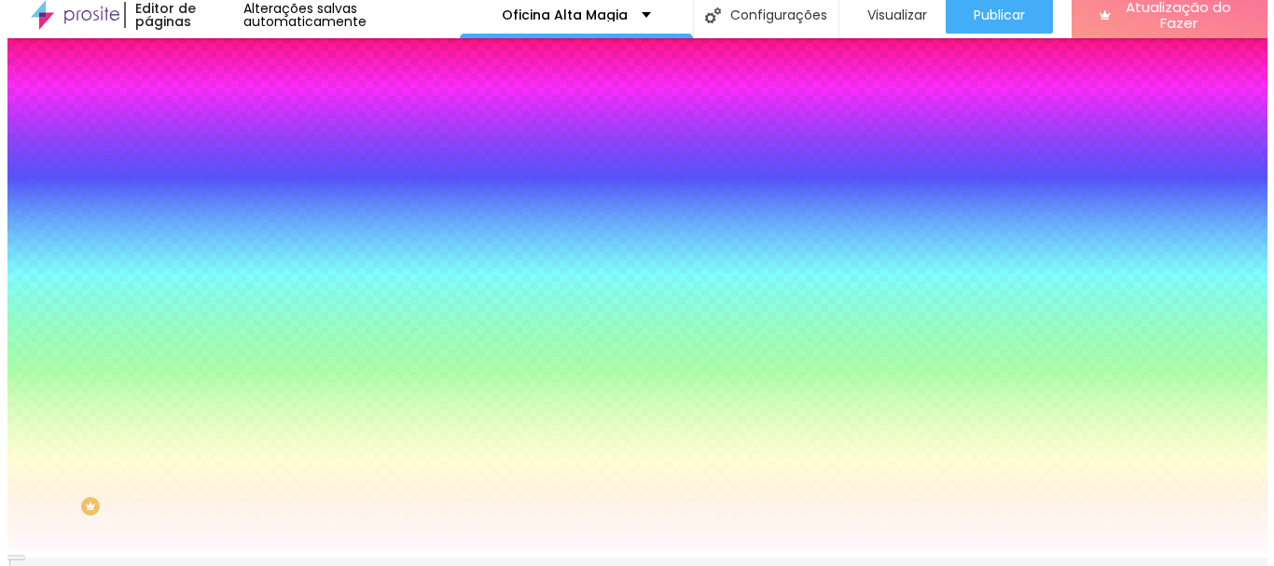
scroll to position [0, 0]
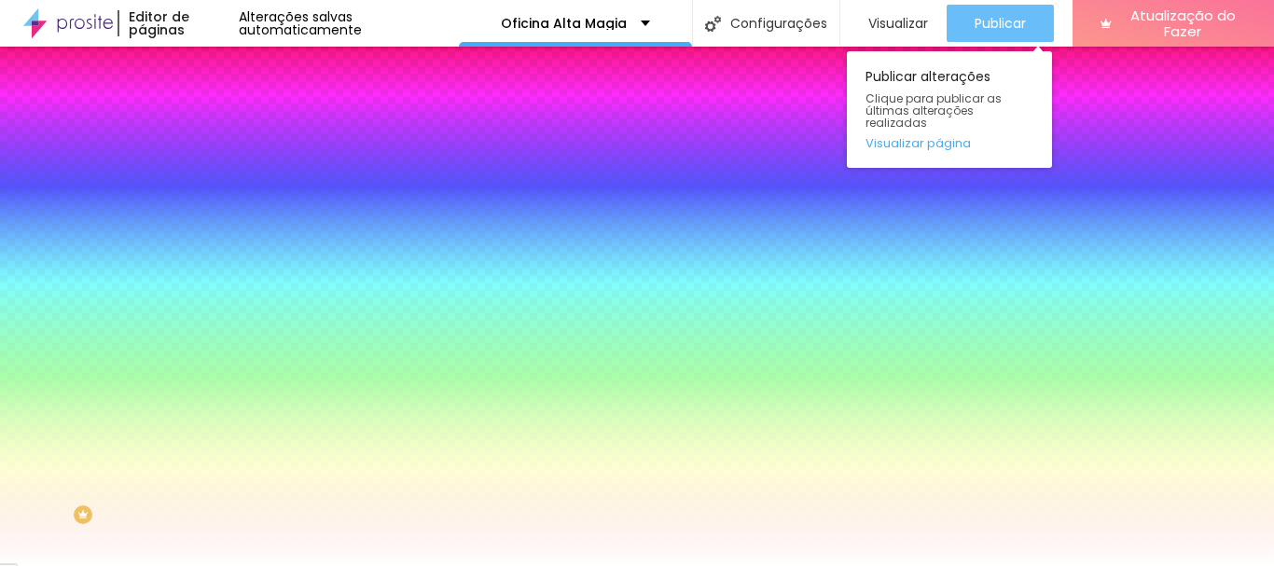
click at [989, 23] on font "Publicar" at bounding box center [1000, 23] width 51 height 19
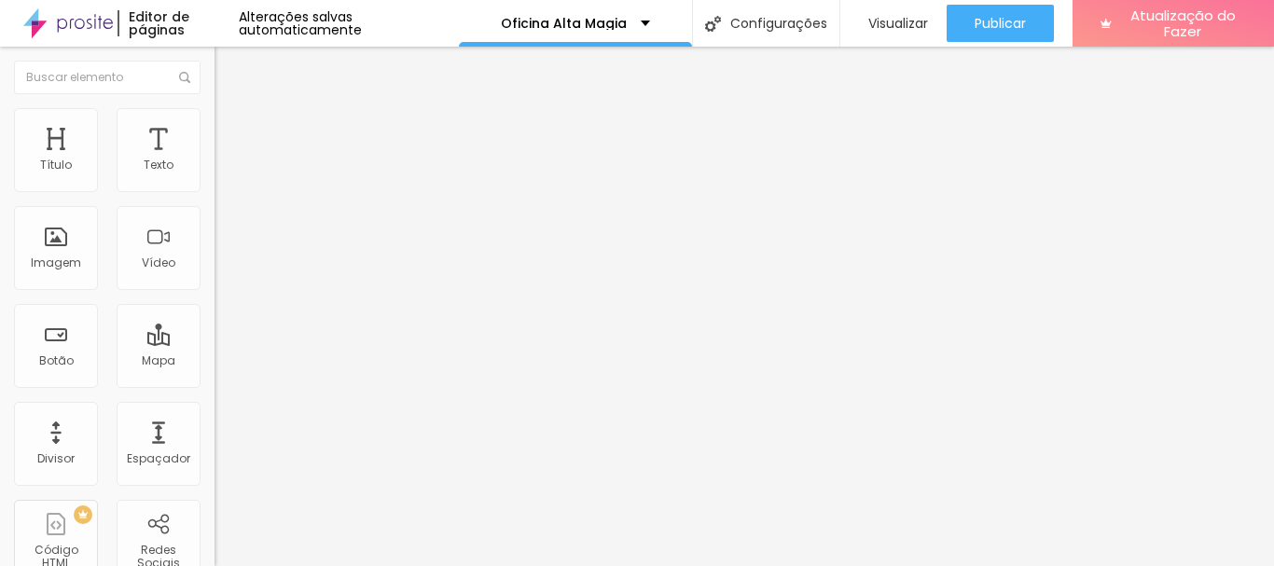
click at [228, 67] on img "button" at bounding box center [235, 68] width 15 height 15
click at [46, 266] on font "Imagem" at bounding box center [56, 263] width 50 height 16
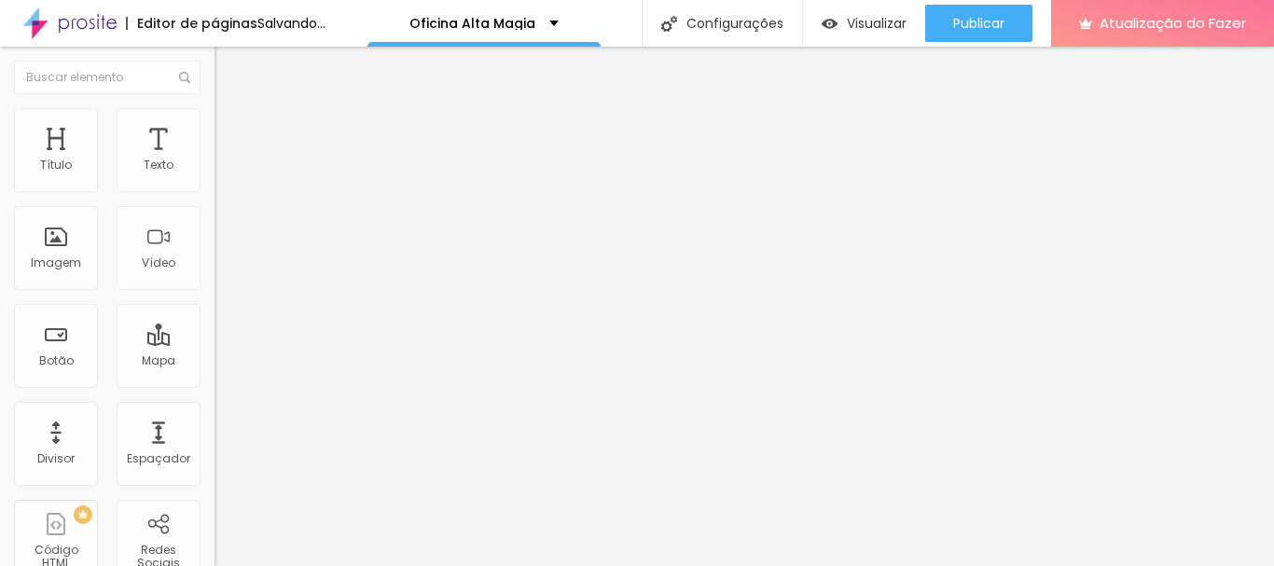
click at [214, 160] on span "Adicionar imagem" at bounding box center [274, 153] width 120 height 16
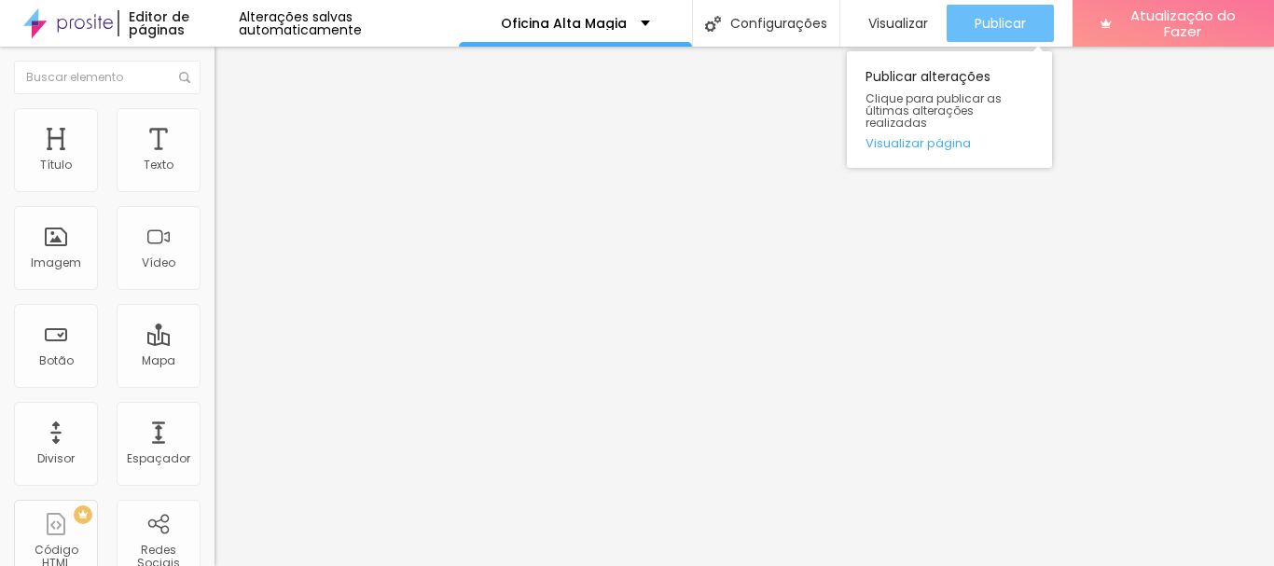
click at [1030, 18] on button "Publicar" at bounding box center [1000, 23] width 107 height 37
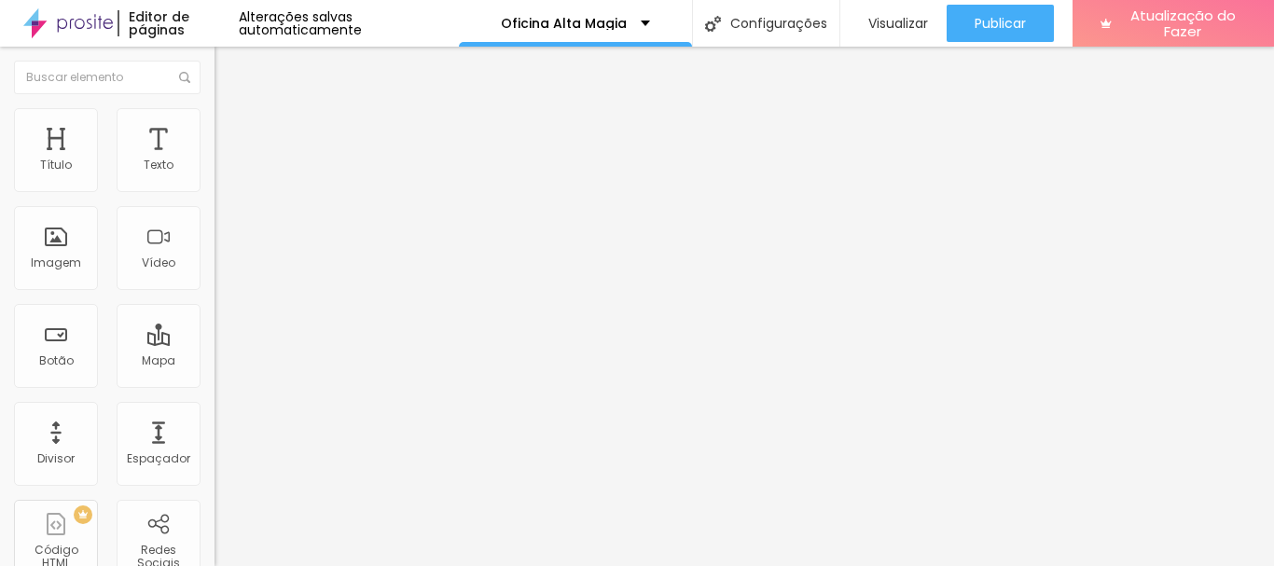
click at [228, 70] on img "button" at bounding box center [235, 68] width 15 height 15
click at [228, 66] on img "button" at bounding box center [235, 68] width 15 height 15
click at [224, 269] on icon "button" at bounding box center [227, 264] width 7 height 7
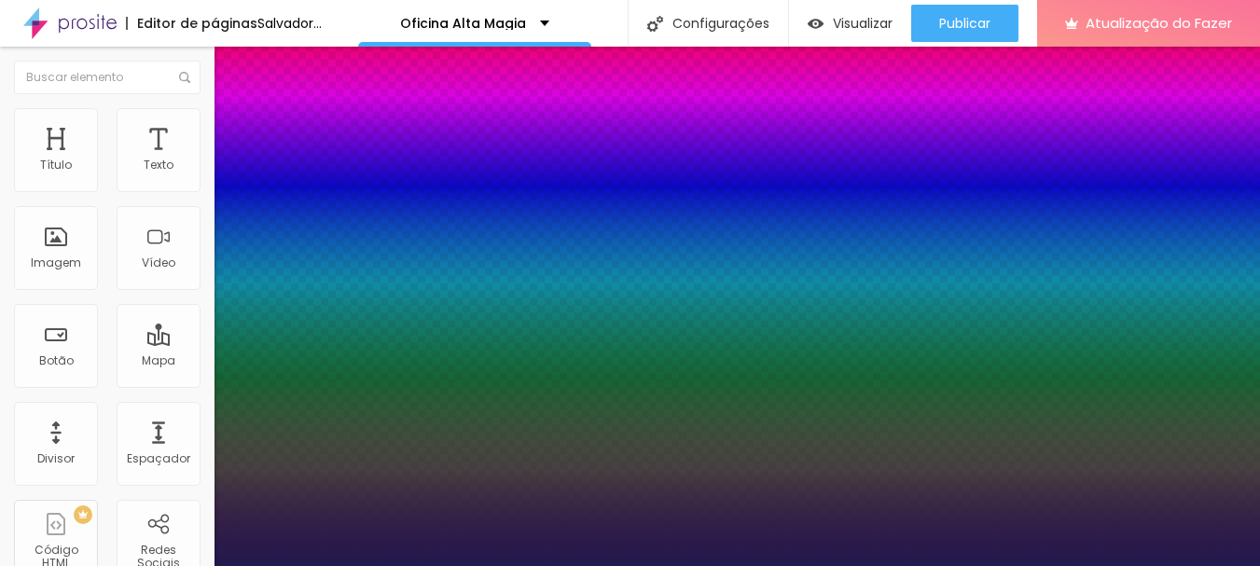
click at [781, 565] on div at bounding box center [630, 566] width 1260 height 0
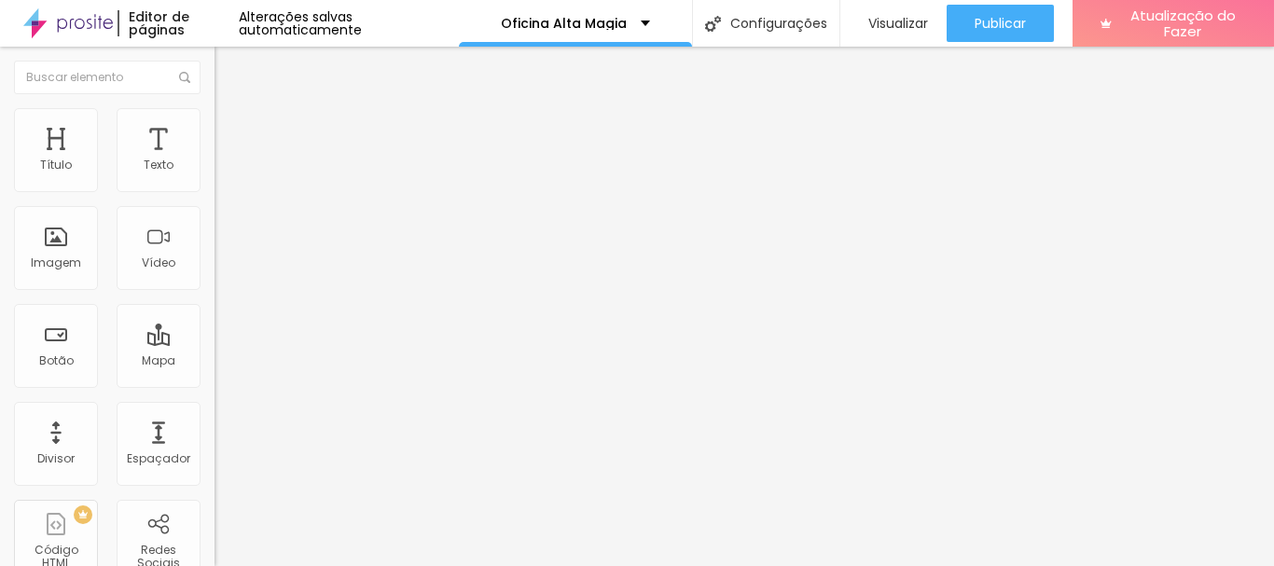
click at [224, 172] on icon "button" at bounding box center [227, 167] width 7 height 7
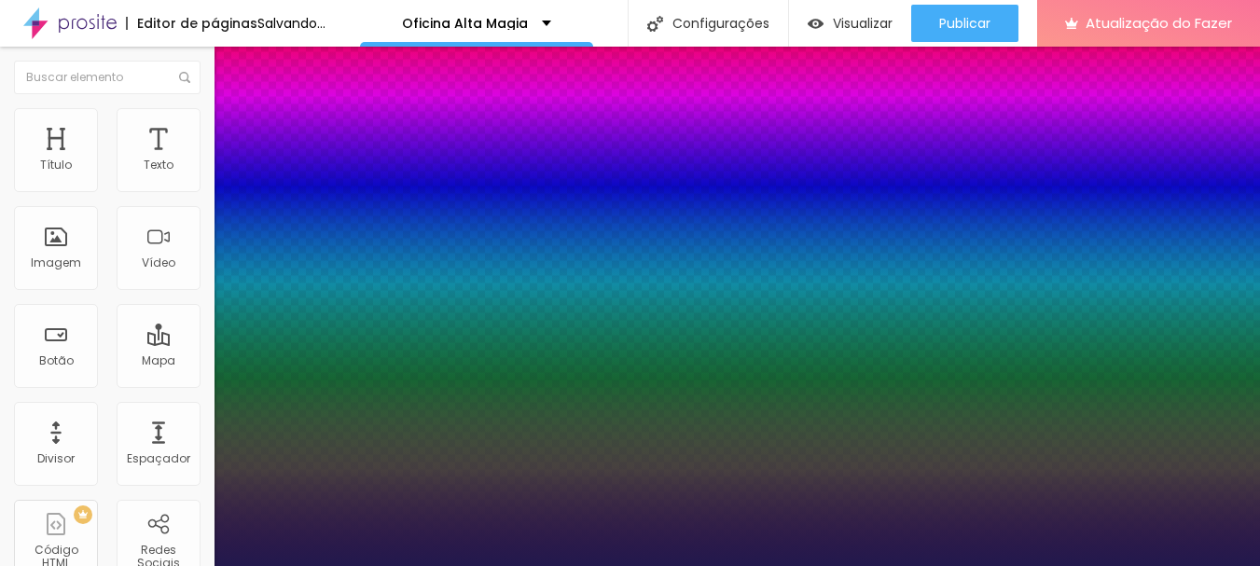
click at [699, 565] on div at bounding box center [630, 566] width 1260 height 0
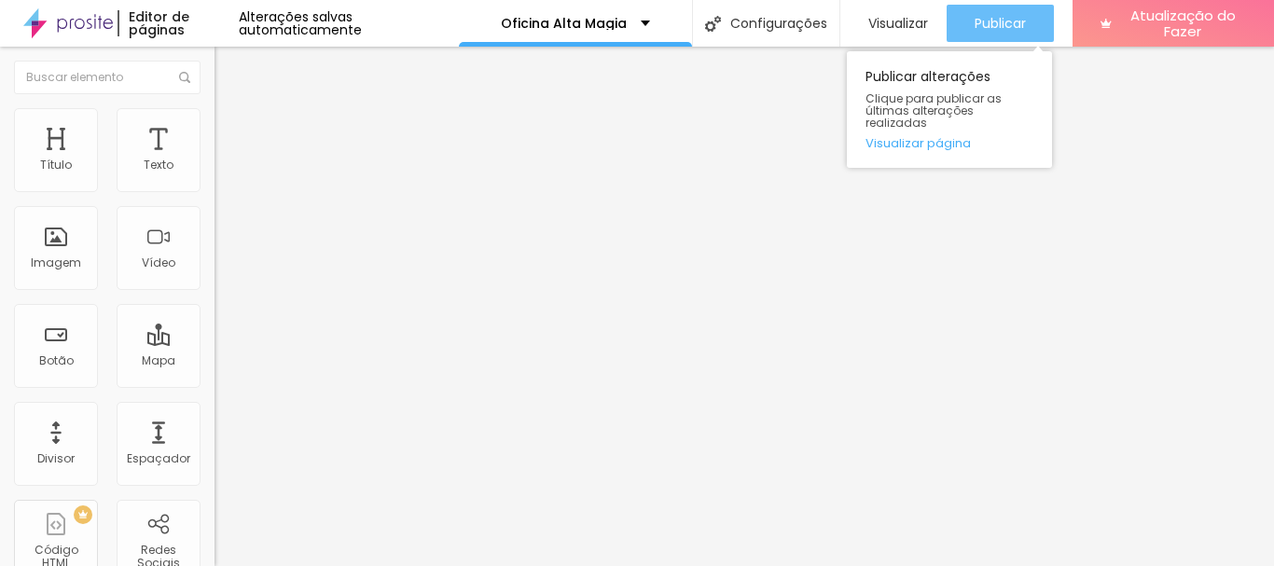
click at [1016, 19] on font "Publicar" at bounding box center [1000, 23] width 51 height 19
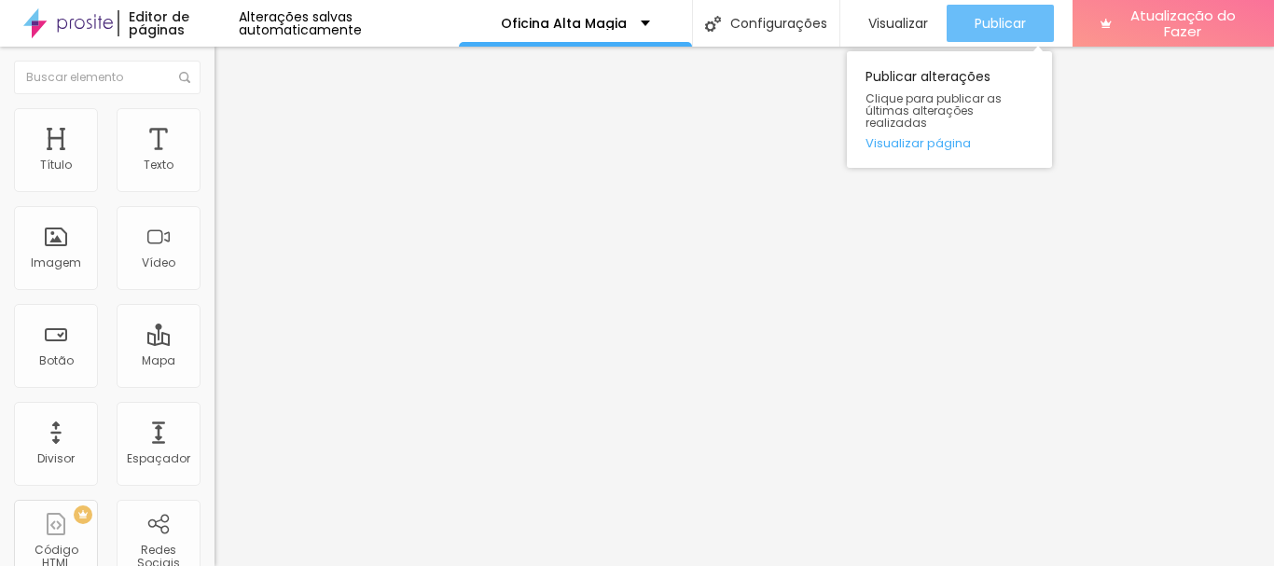
click at [1001, 24] on font "Publicar" at bounding box center [1000, 23] width 51 height 19
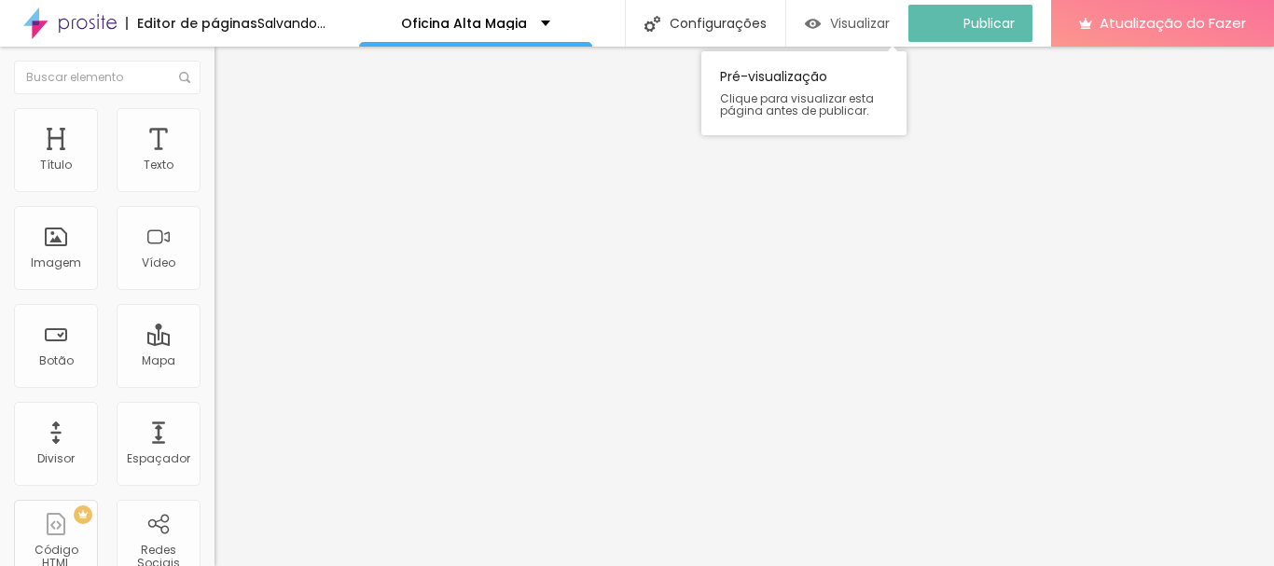
click at [890, 17] on font "Visualizar" at bounding box center [860, 23] width 60 height 19
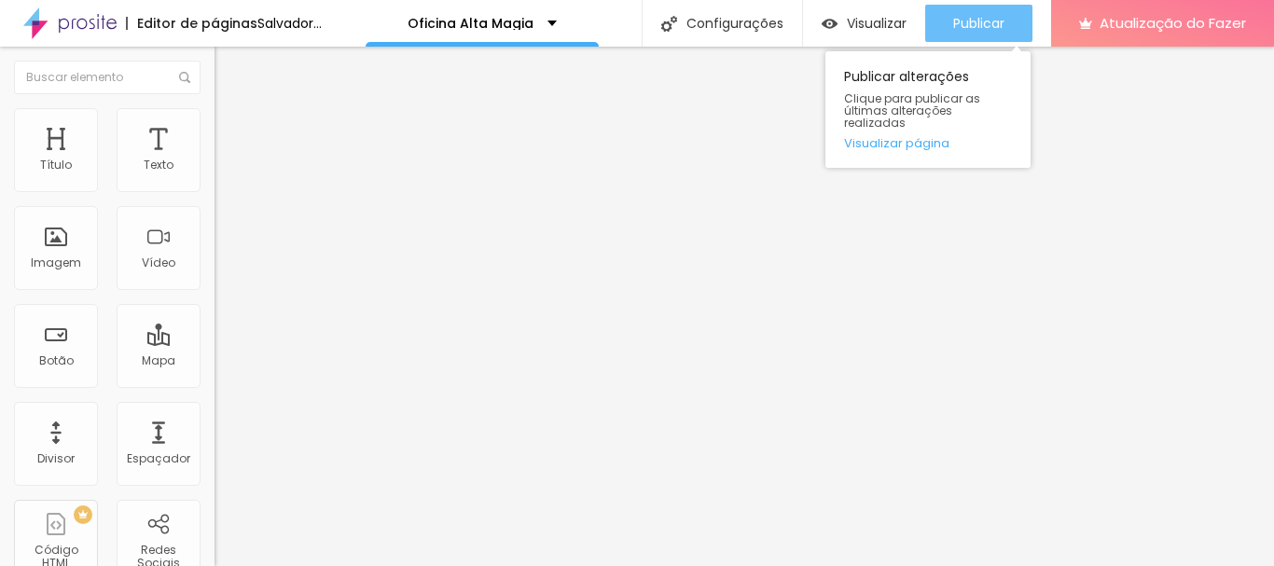
click at [1004, 14] on font "Publicar" at bounding box center [978, 23] width 51 height 19
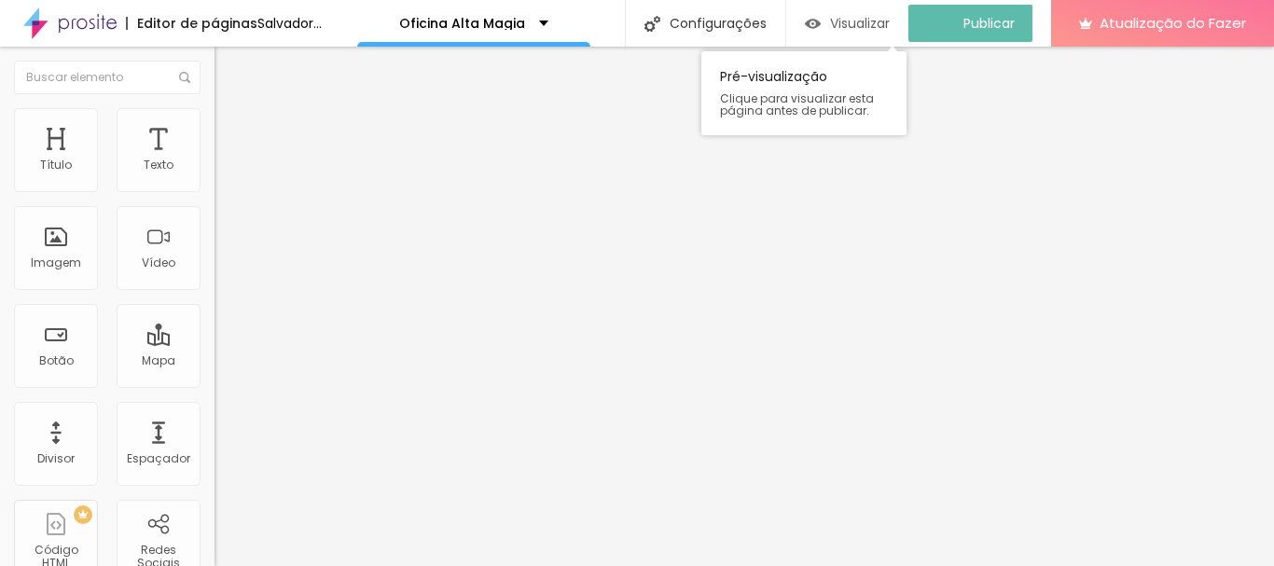
click at [890, 24] on font "Visualizar" at bounding box center [860, 23] width 60 height 19
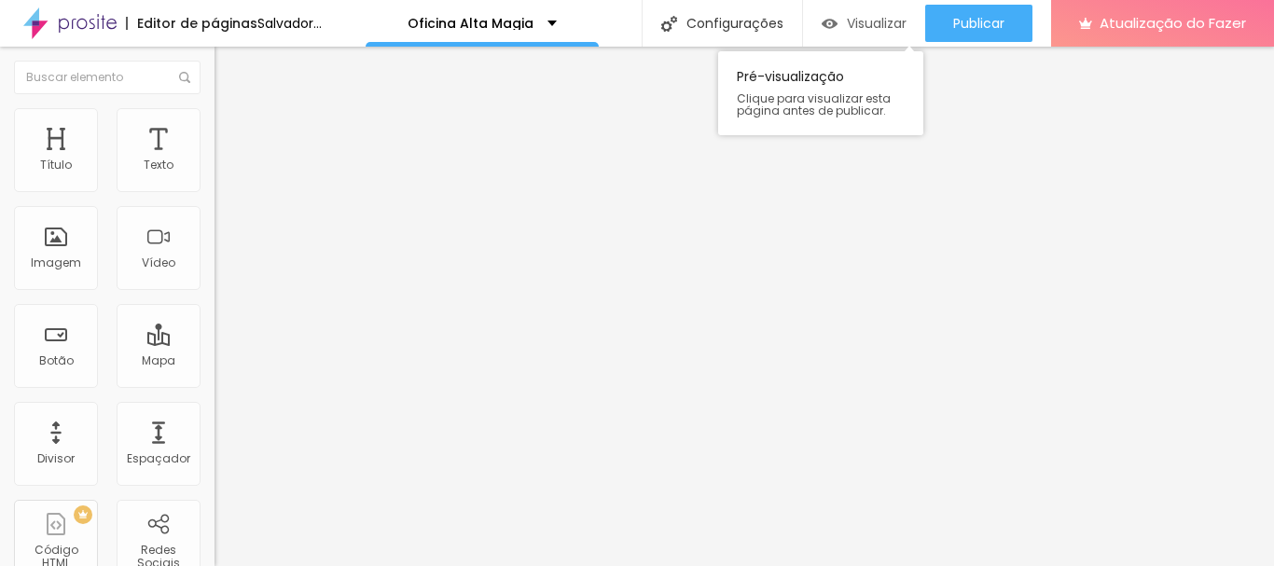
click at [890, 25] on font "Visualizar" at bounding box center [877, 23] width 60 height 19
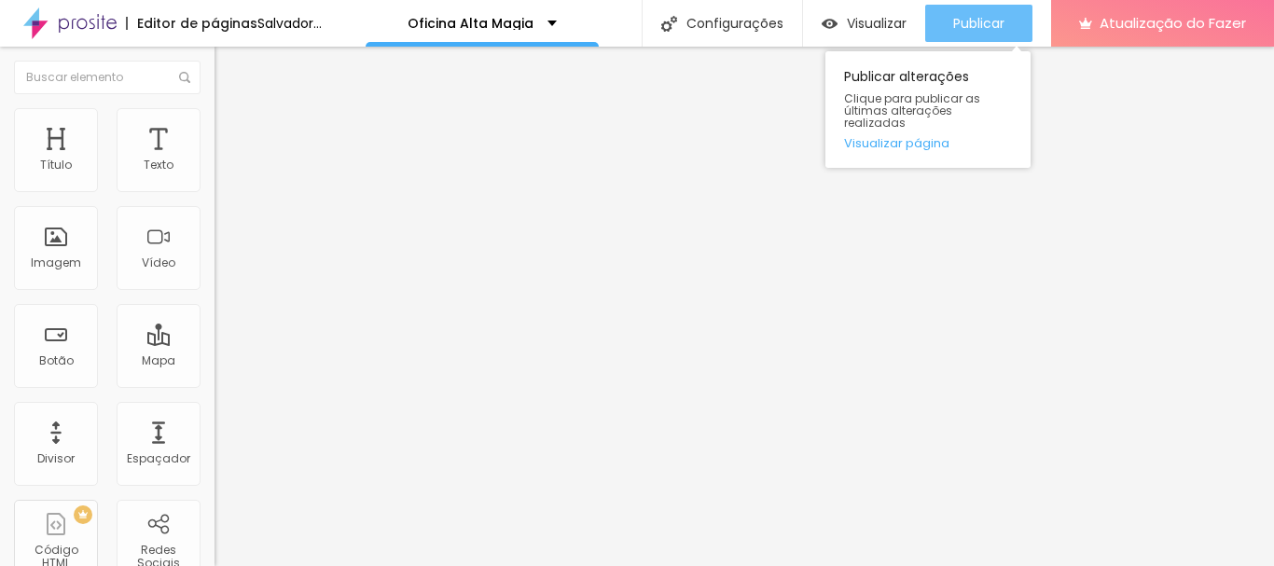
click at [1004, 19] on font "Publicar" at bounding box center [978, 23] width 51 height 19
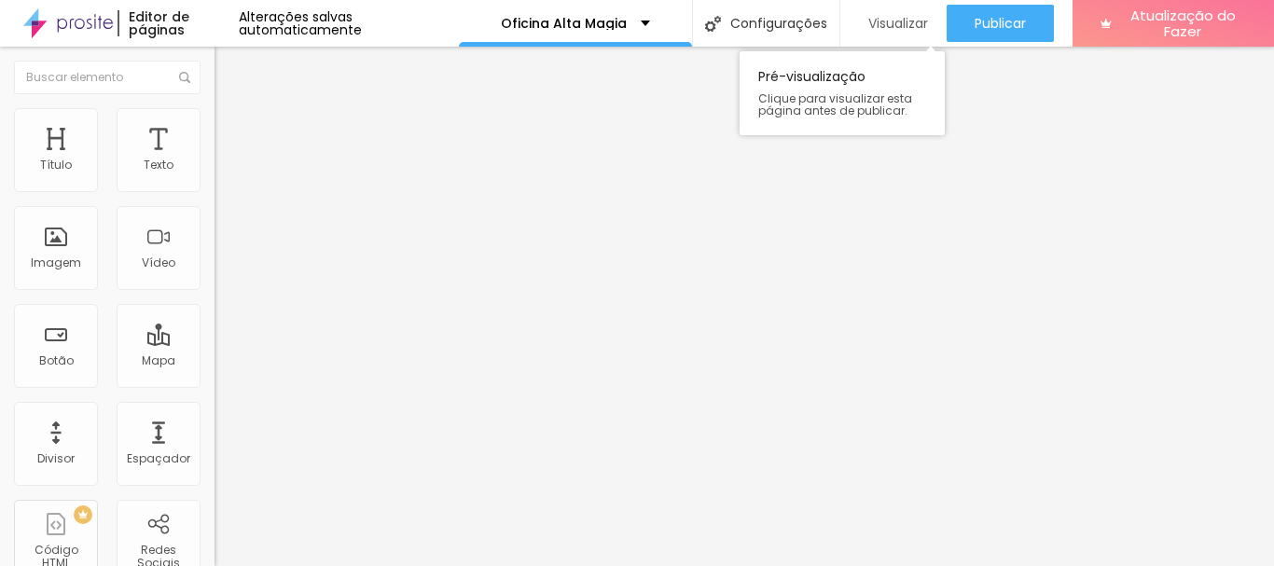
click at [917, 21] on font "Visualizar" at bounding box center [898, 23] width 60 height 19
click at [222, 270] on icon "button" at bounding box center [227, 264] width 11 height 11
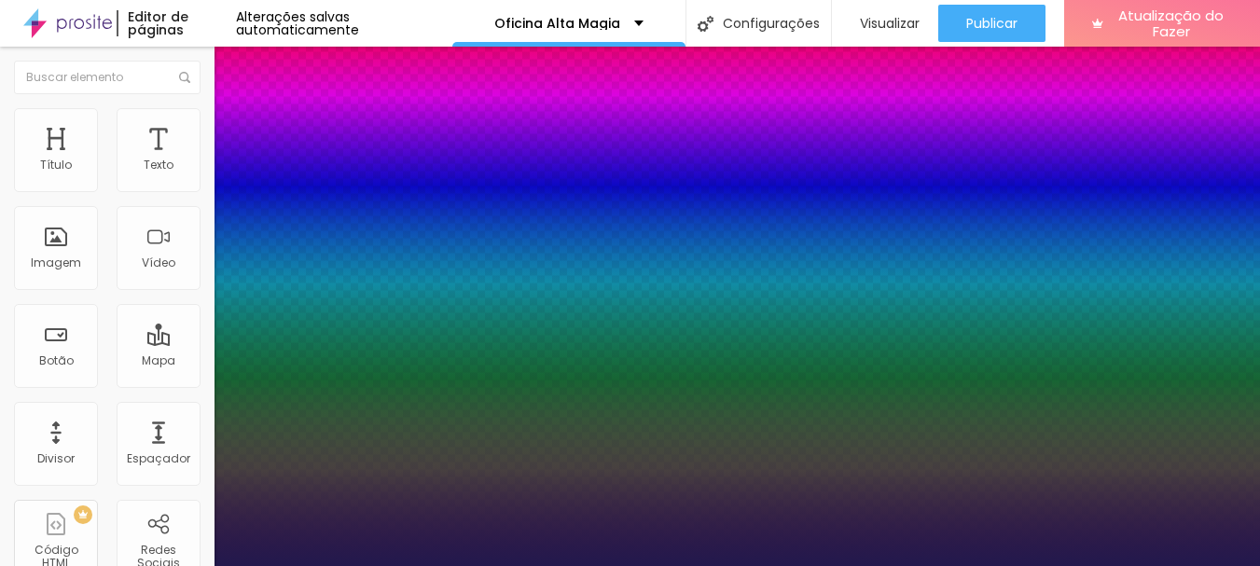
scroll to position [280, 0]
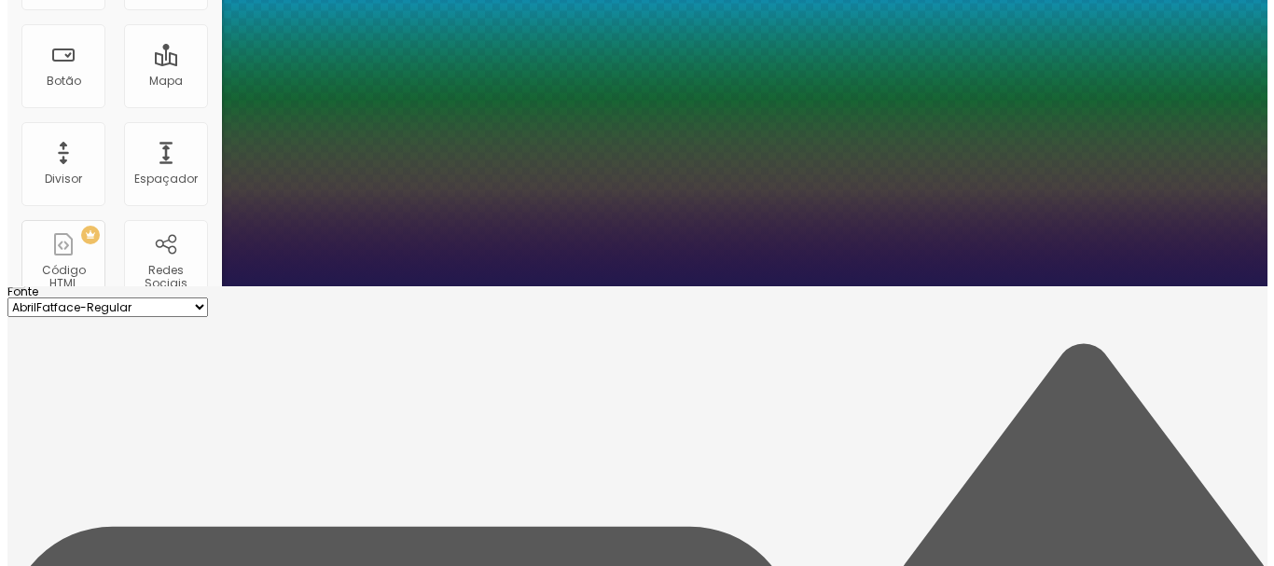
scroll to position [0, 0]
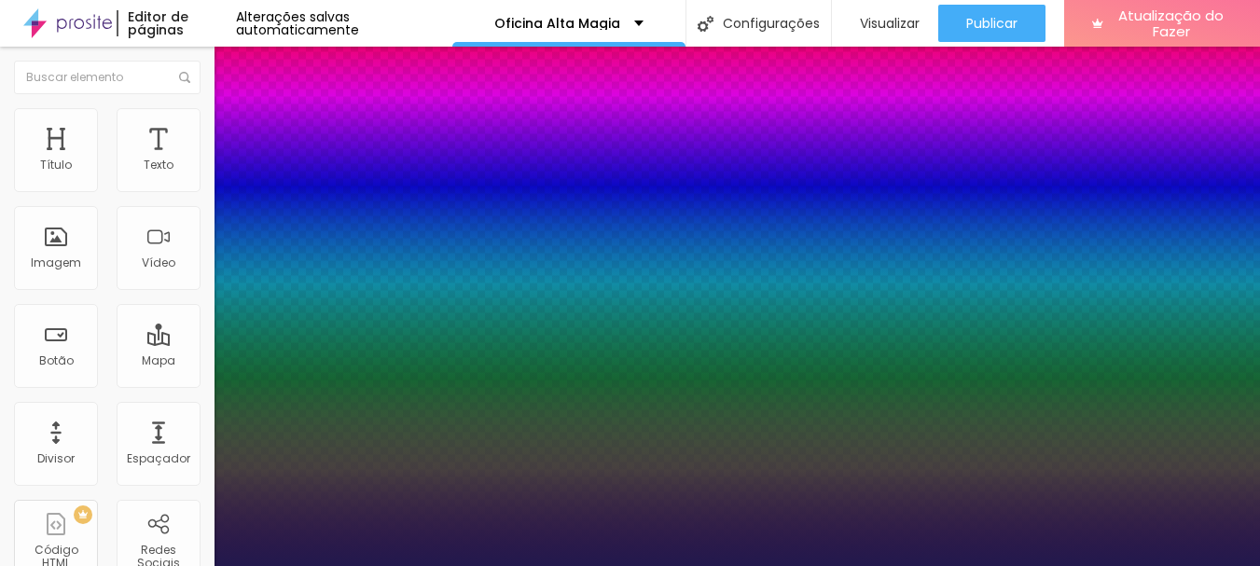
click at [989, 565] on div at bounding box center [630, 566] width 1260 height 0
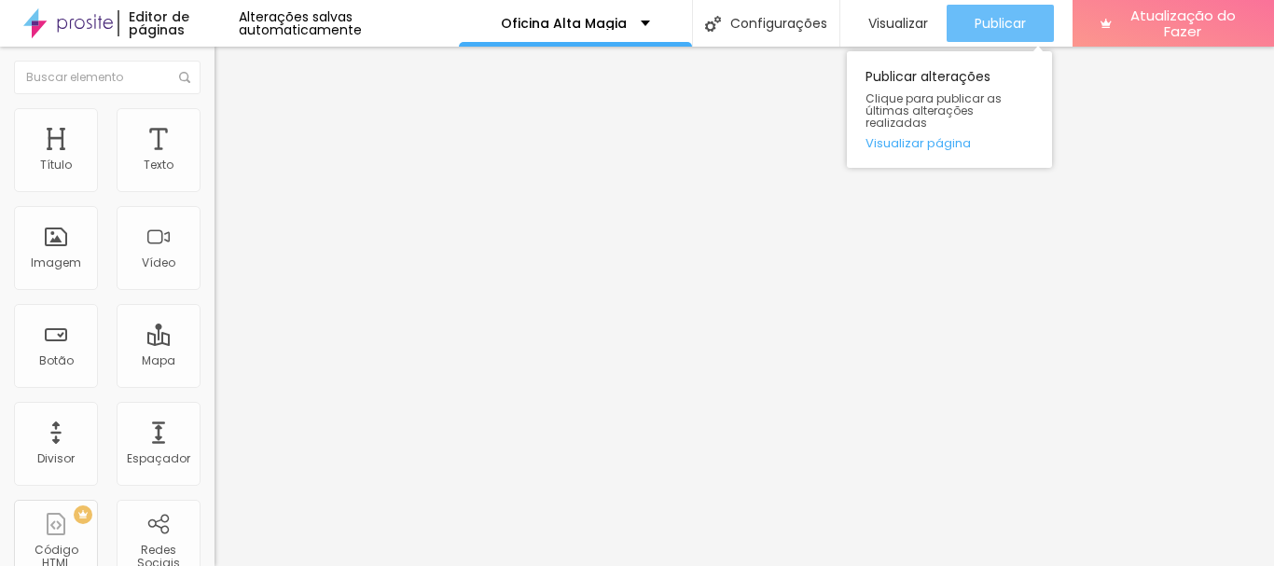
click at [979, 21] on font "Publicar" at bounding box center [1000, 23] width 51 height 19
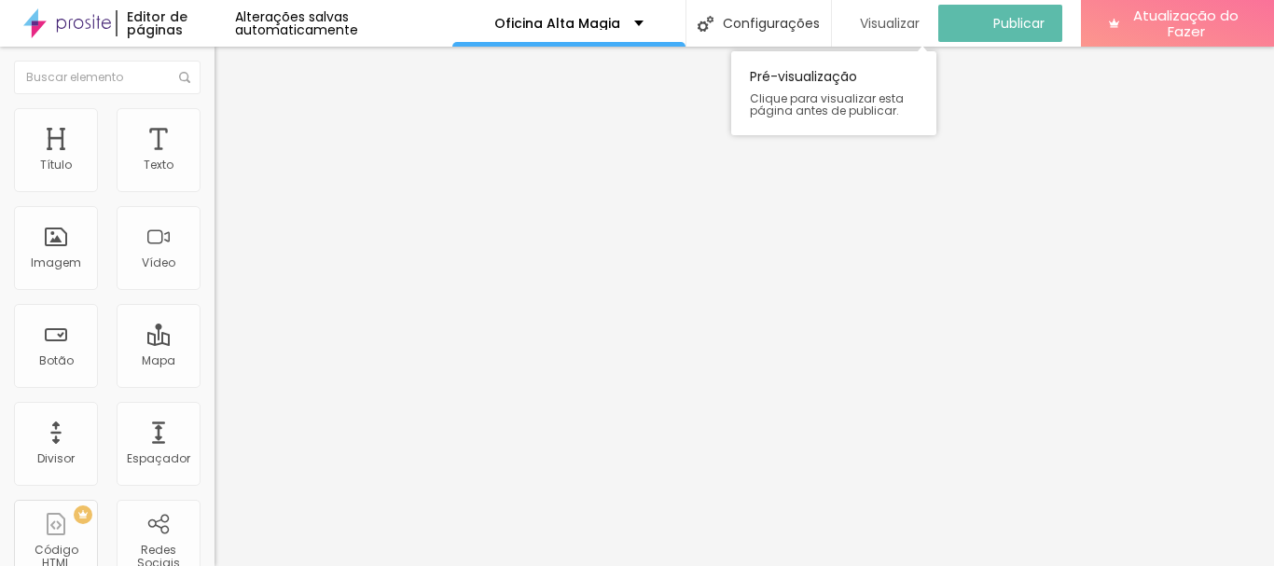
click at [915, 22] on font "Visualizar" at bounding box center [890, 23] width 60 height 19
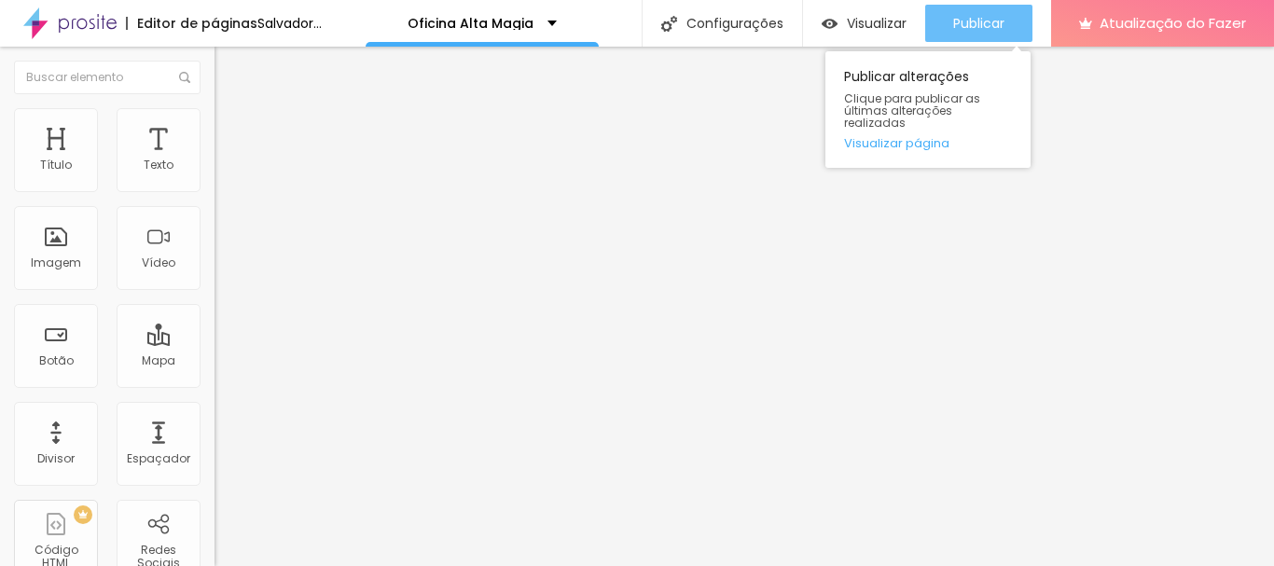
click at [980, 20] on font "Publicar" at bounding box center [978, 23] width 51 height 19
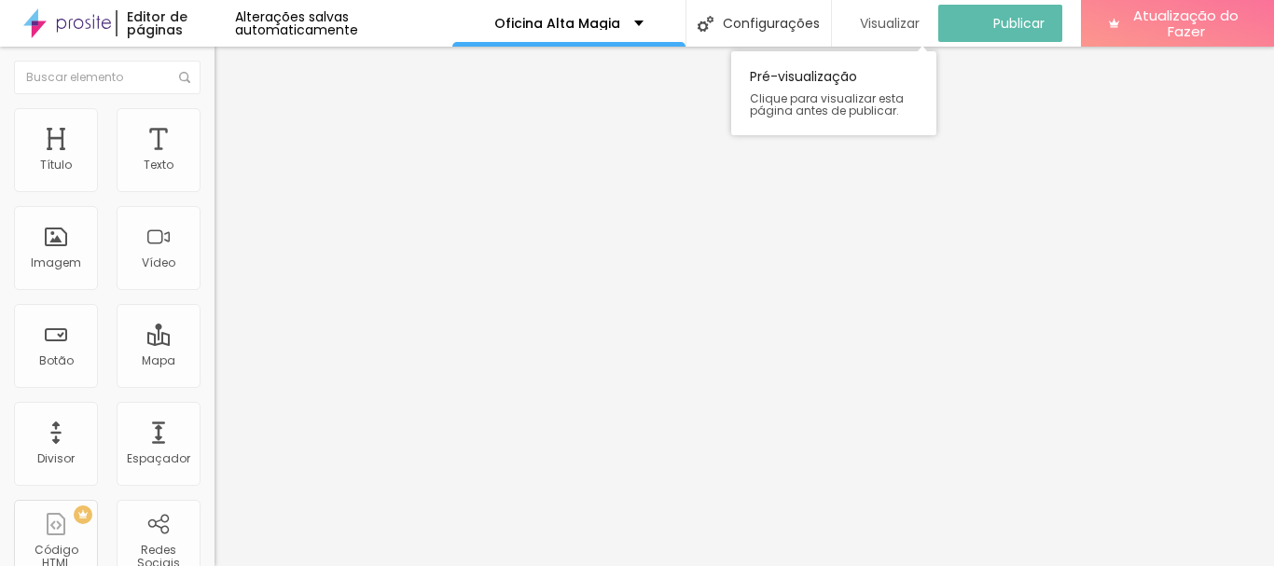
click at [911, 21] on font "Visualizar" at bounding box center [890, 23] width 60 height 19
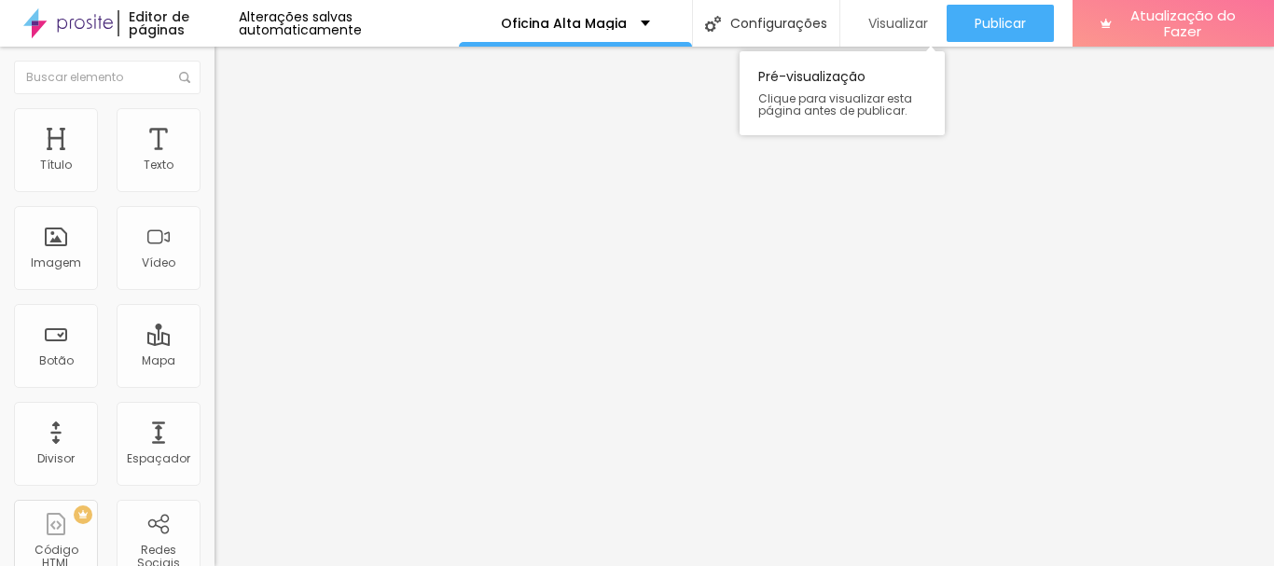
click at [903, 18] on font "Visualizar" at bounding box center [898, 23] width 60 height 19
